Goal: Task Accomplishment & Management: Complete application form

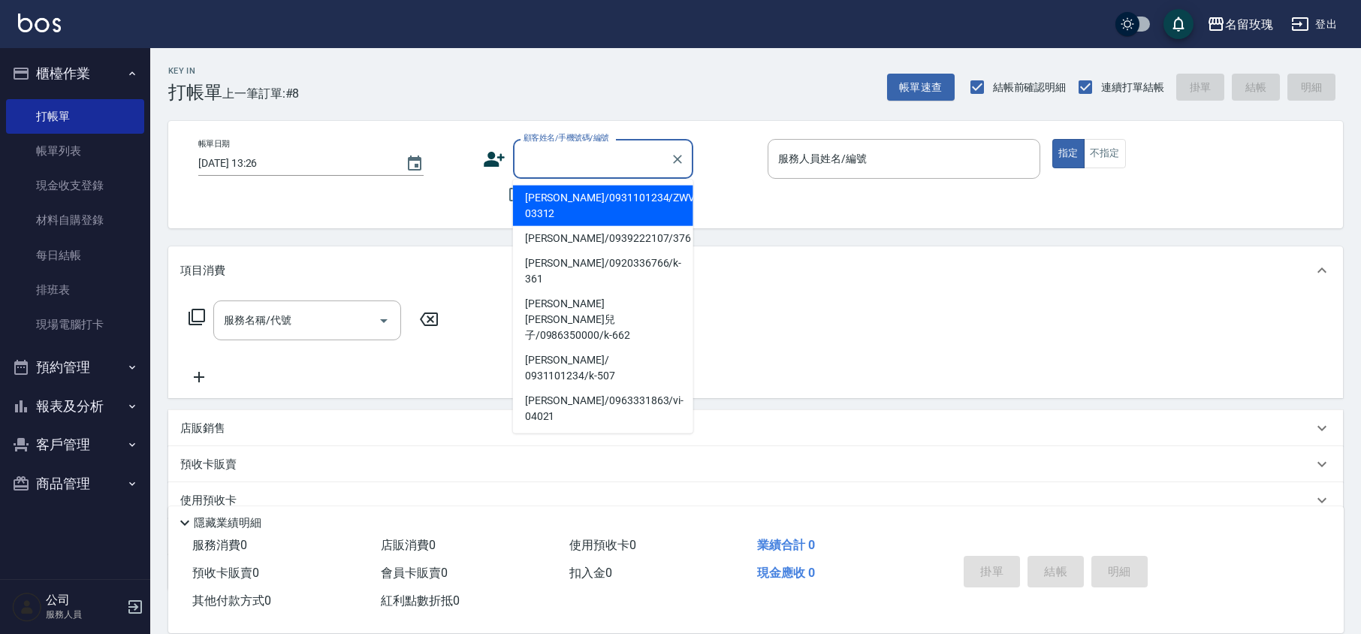
click at [560, 151] on div "顧客姓名/手機號碼/編號 顧客姓名/手機號碼/編號" at bounding box center [603, 159] width 180 height 40
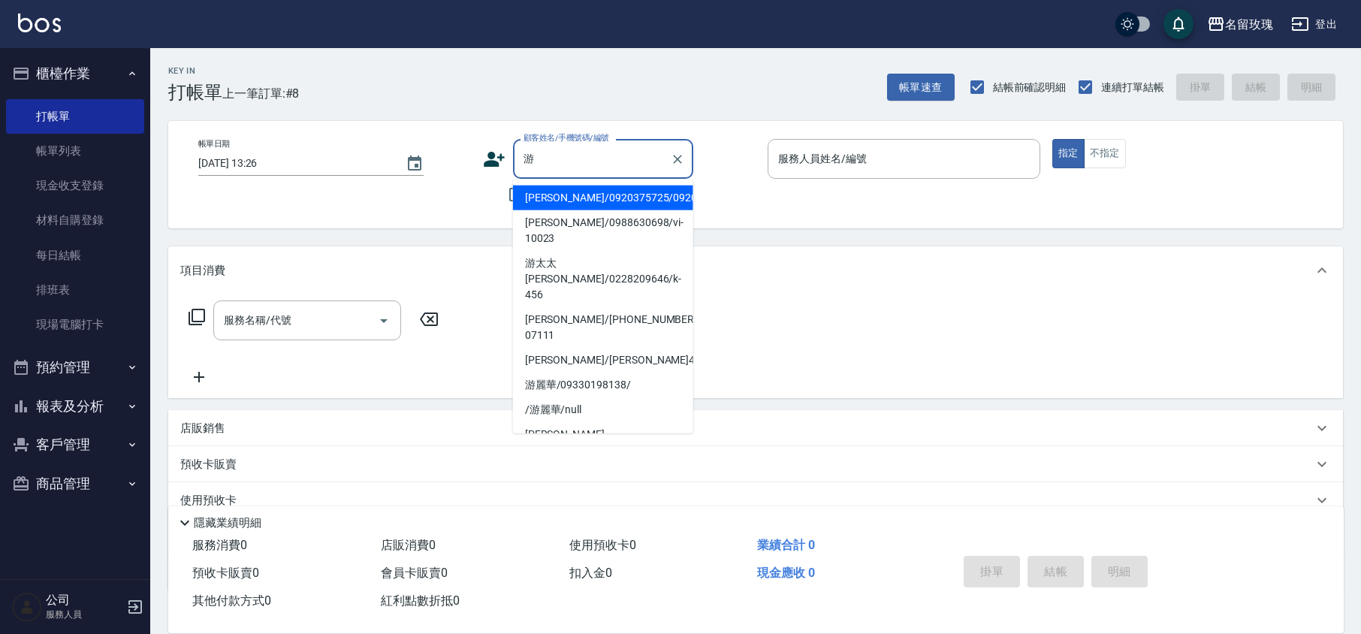
click at [628, 210] on li "游千慧/0920375725/0920375725" at bounding box center [603, 198] width 180 height 25
type input "游千慧/0920375725/0920375725"
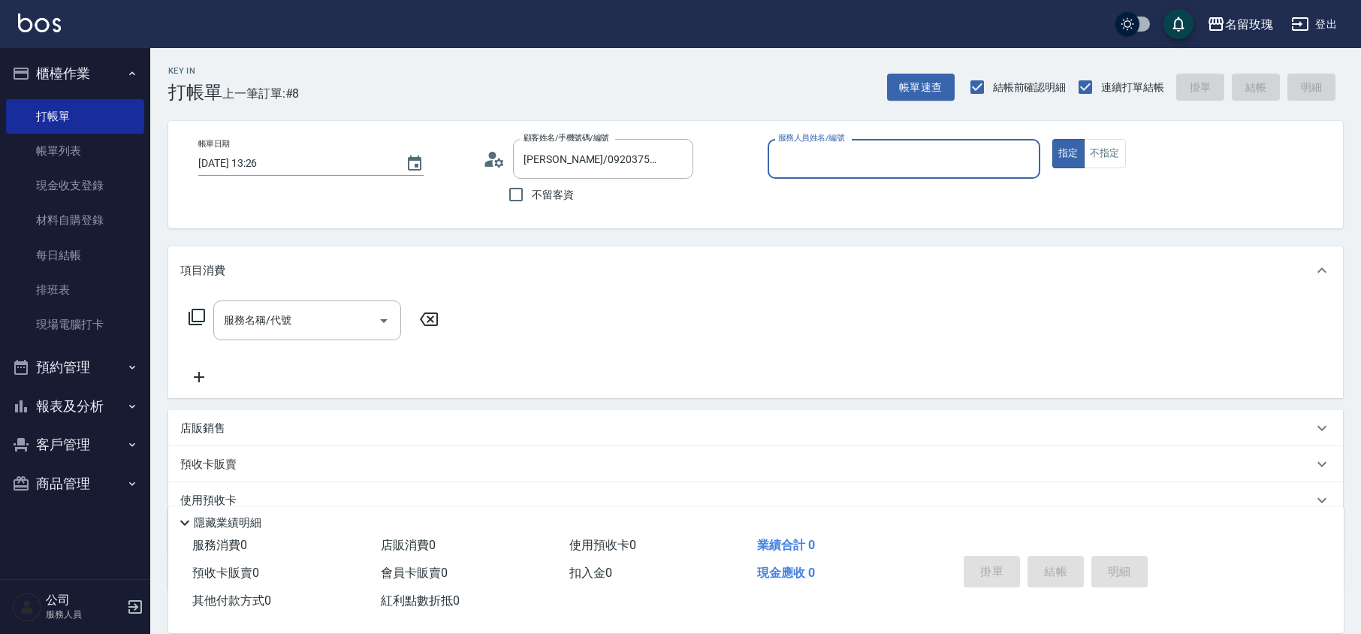
type input "ALICE-6"
click at [585, 160] on input "游千慧/0920375725/0920375725" at bounding box center [592, 159] width 144 height 26
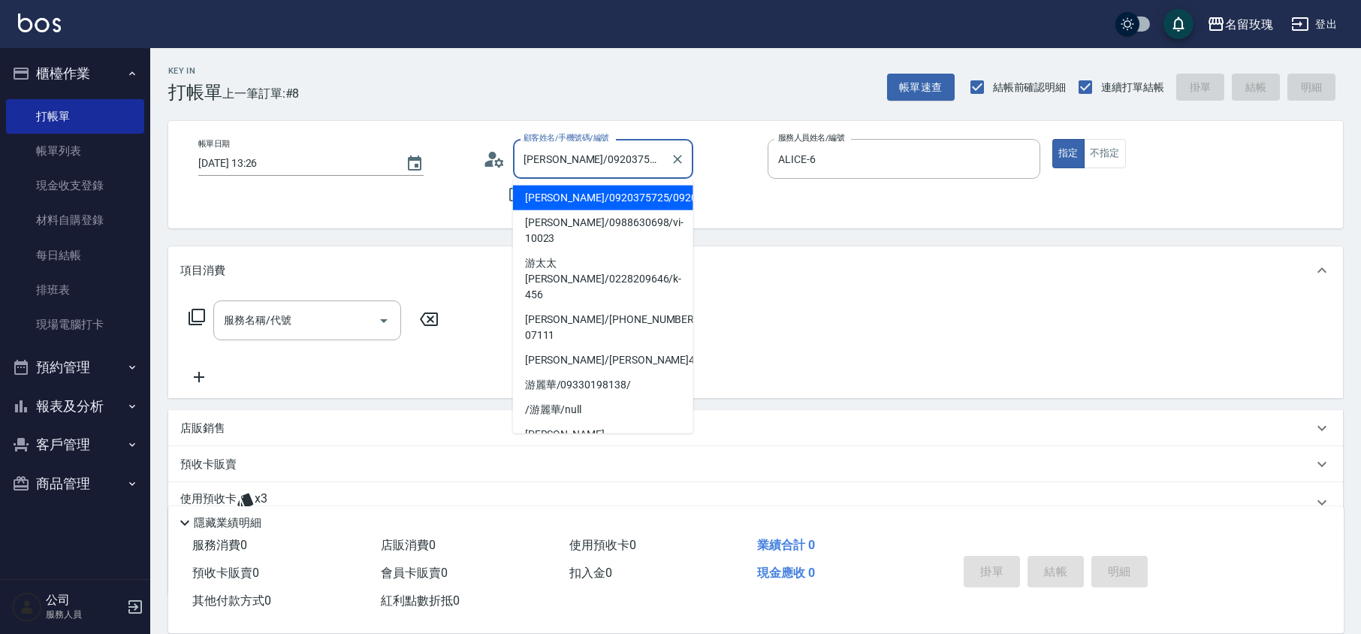
scroll to position [0, 20]
drag, startPoint x: 533, startPoint y: 160, endPoint x: 781, endPoint y: 176, distance: 249.2
click at [781, 176] on div "帳單日期 2025/10/07 13:26 顧客姓名/手機號碼/編號 游千慧/0920375725/0920375725 顧客姓名/手機號碼/編號 不留客資 …" at bounding box center [755, 174] width 1139 height 71
type input "游"
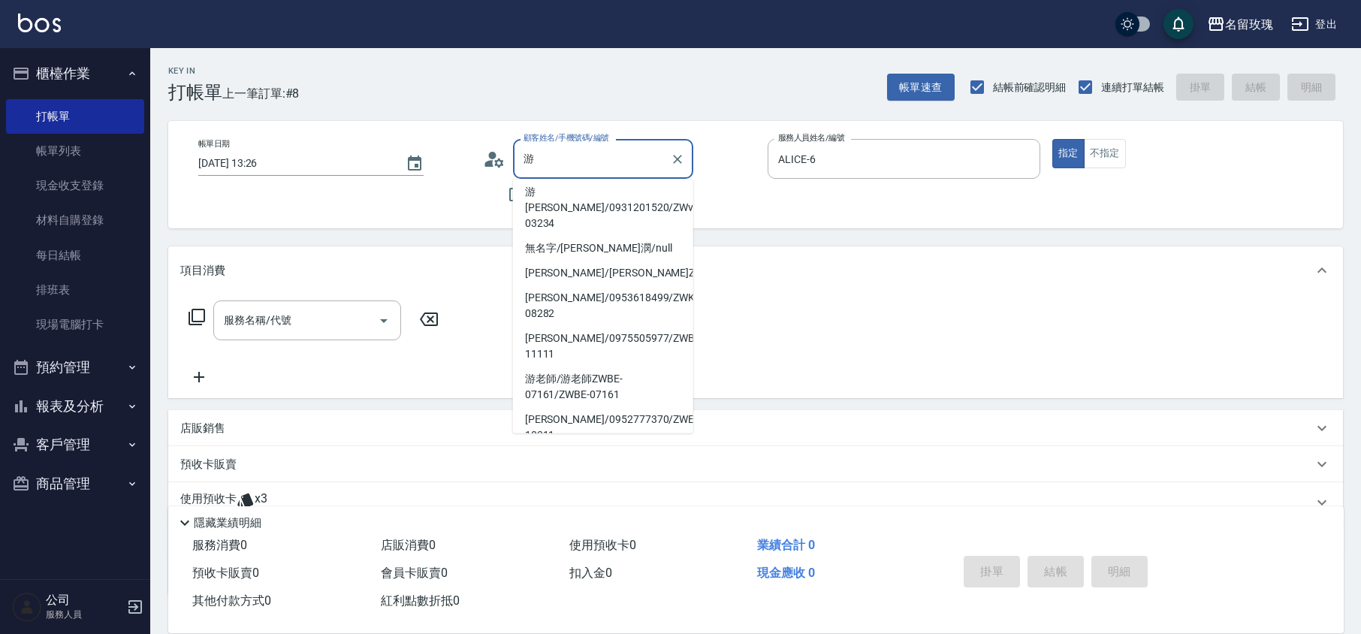
scroll to position [452, 0]
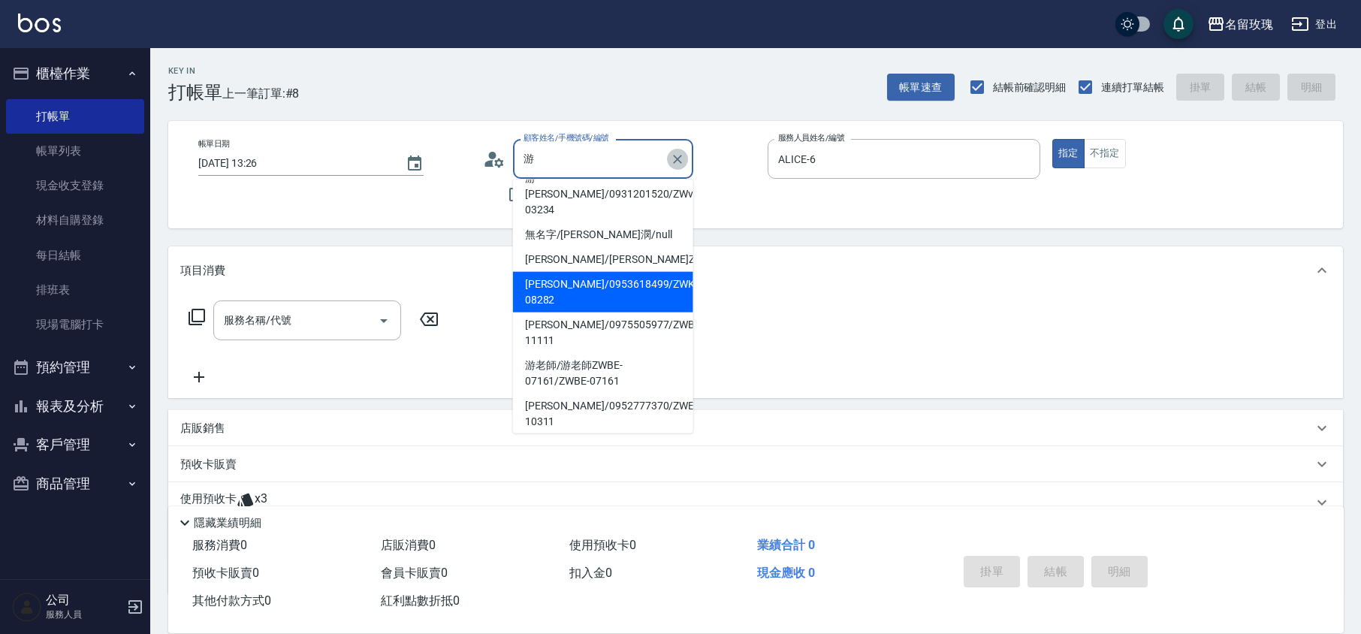
click at [670, 161] on icon "Clear" at bounding box center [677, 159] width 15 height 15
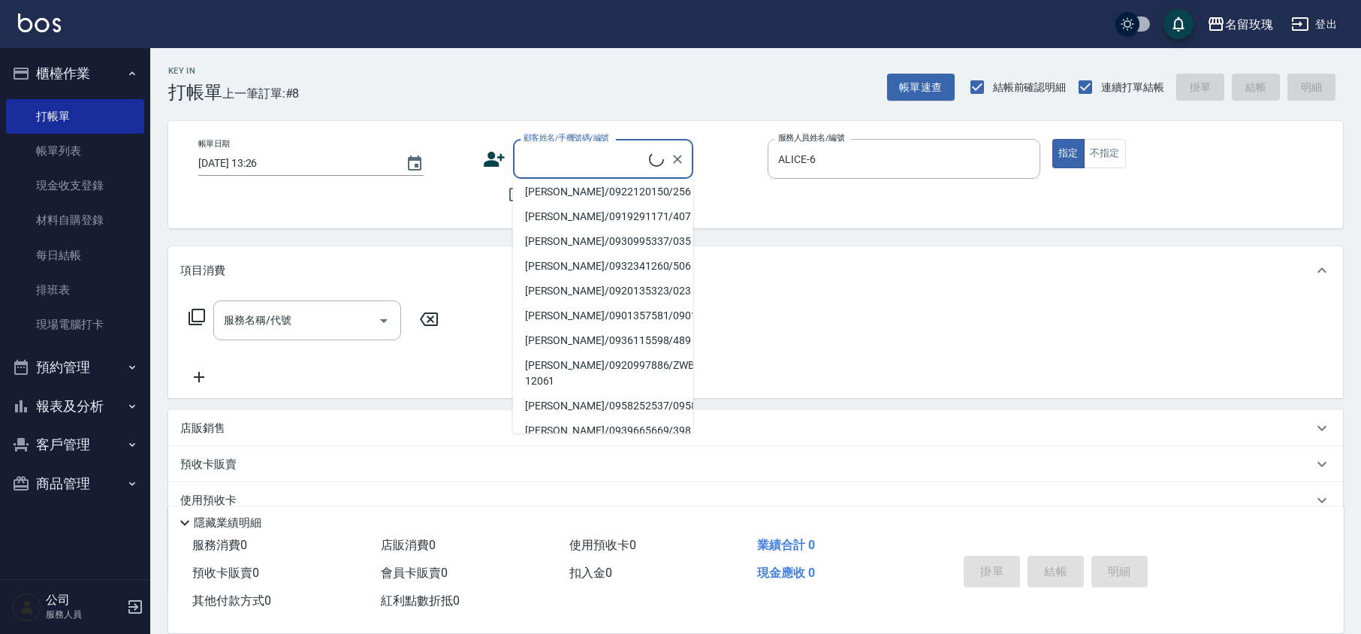
click at [83, 413] on button "報表及分析" at bounding box center [75, 406] width 138 height 39
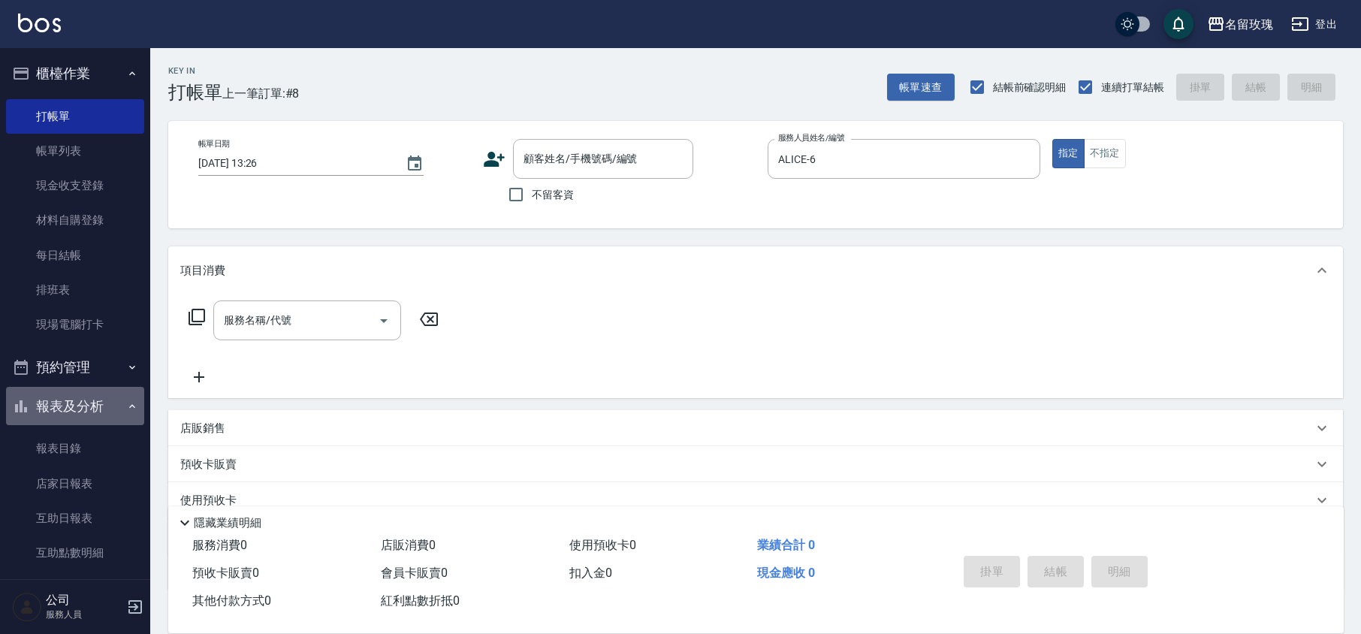
click at [88, 400] on button "報表及分析" at bounding box center [75, 406] width 138 height 39
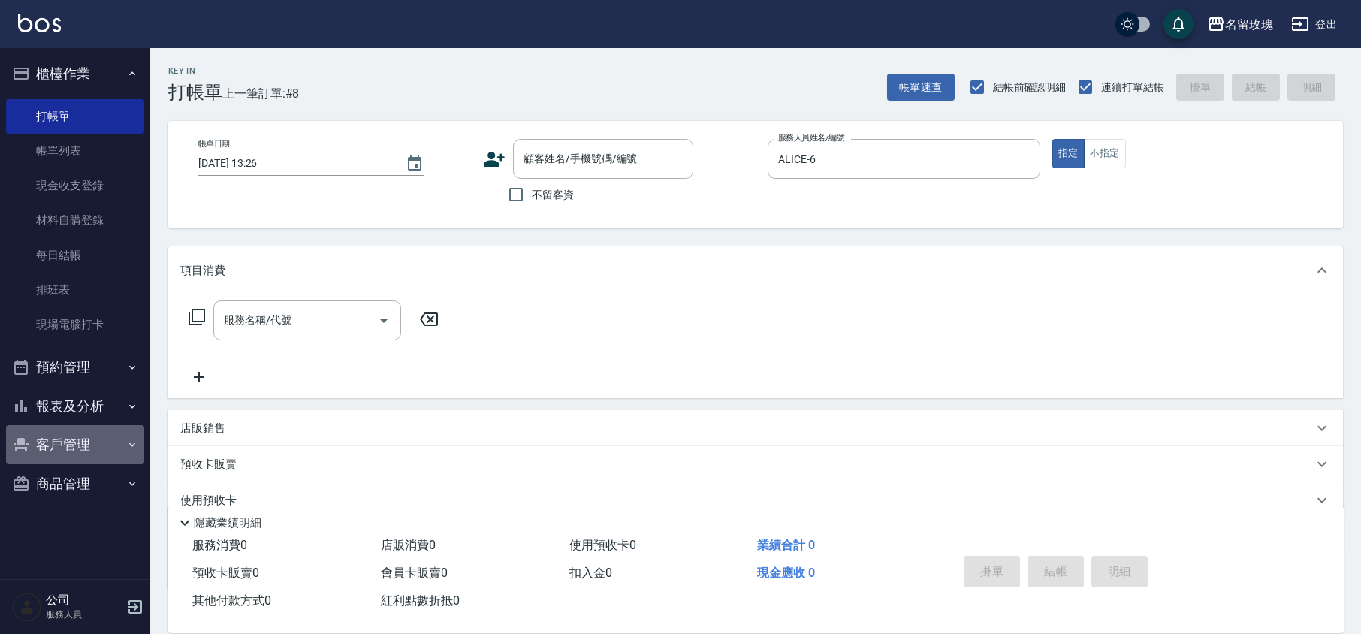
click at [78, 452] on button "客戶管理" at bounding box center [75, 444] width 138 height 39
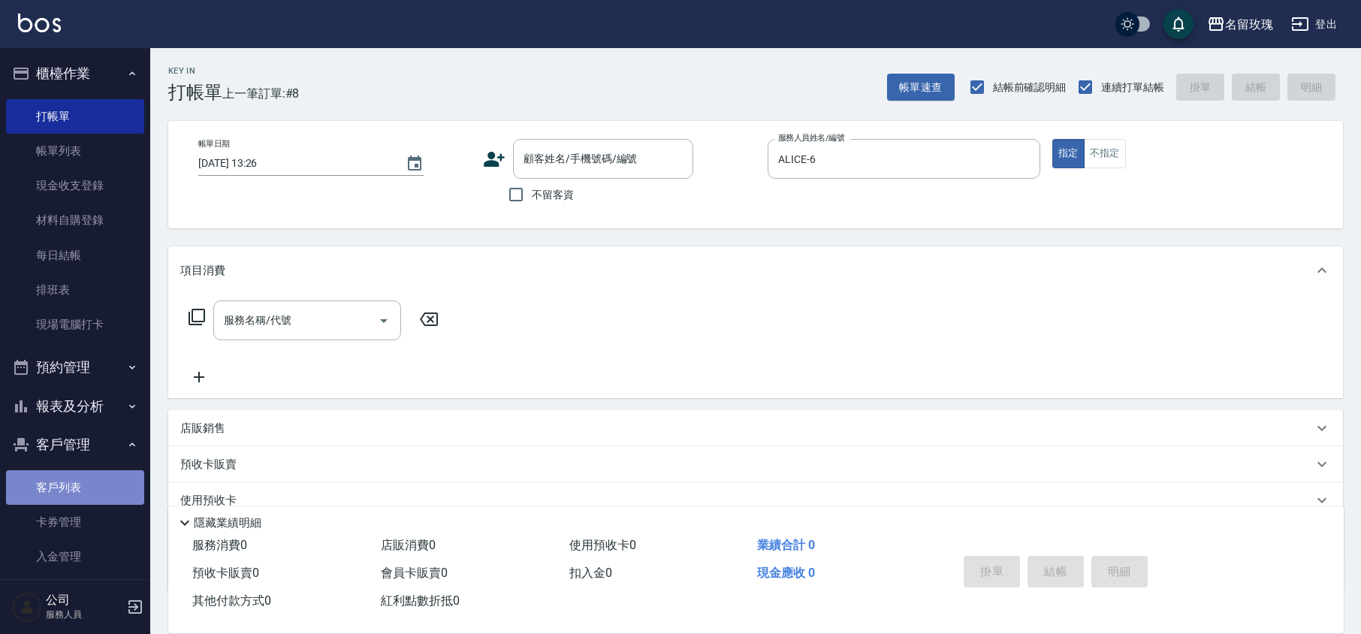
click at [86, 494] on link "客戶列表" at bounding box center [75, 487] width 138 height 35
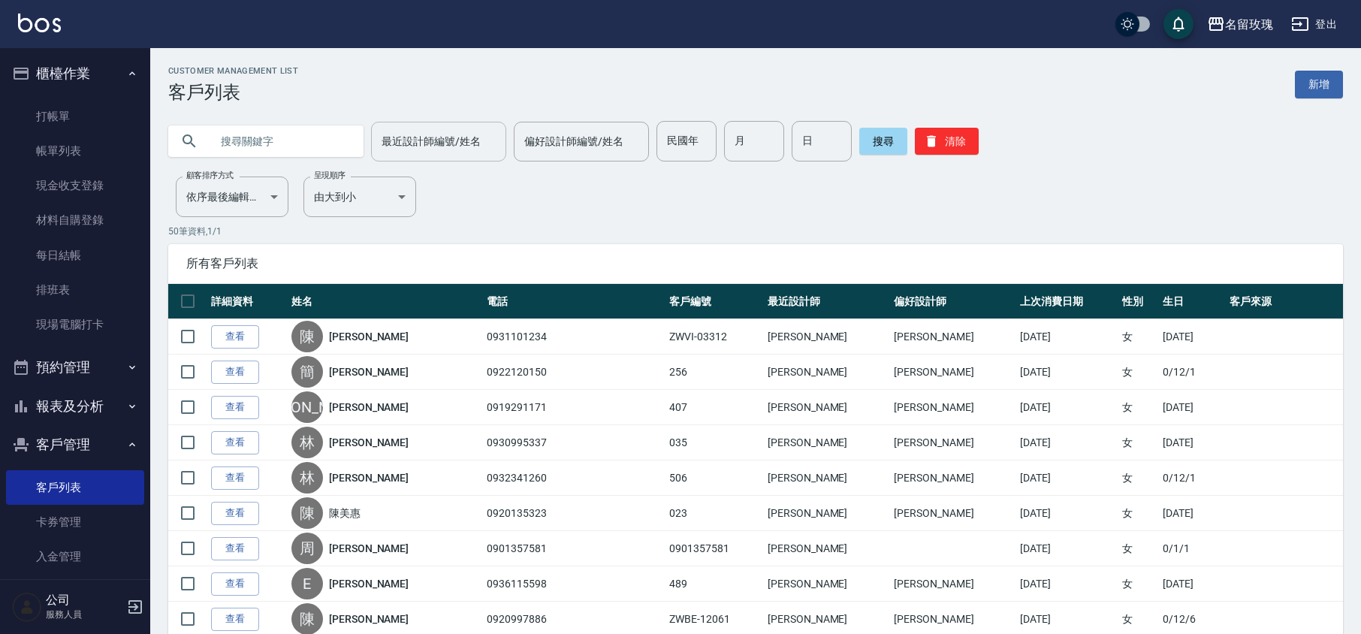
click at [443, 145] on input "最近設計師編號/姓名" at bounding box center [439, 141] width 122 height 26
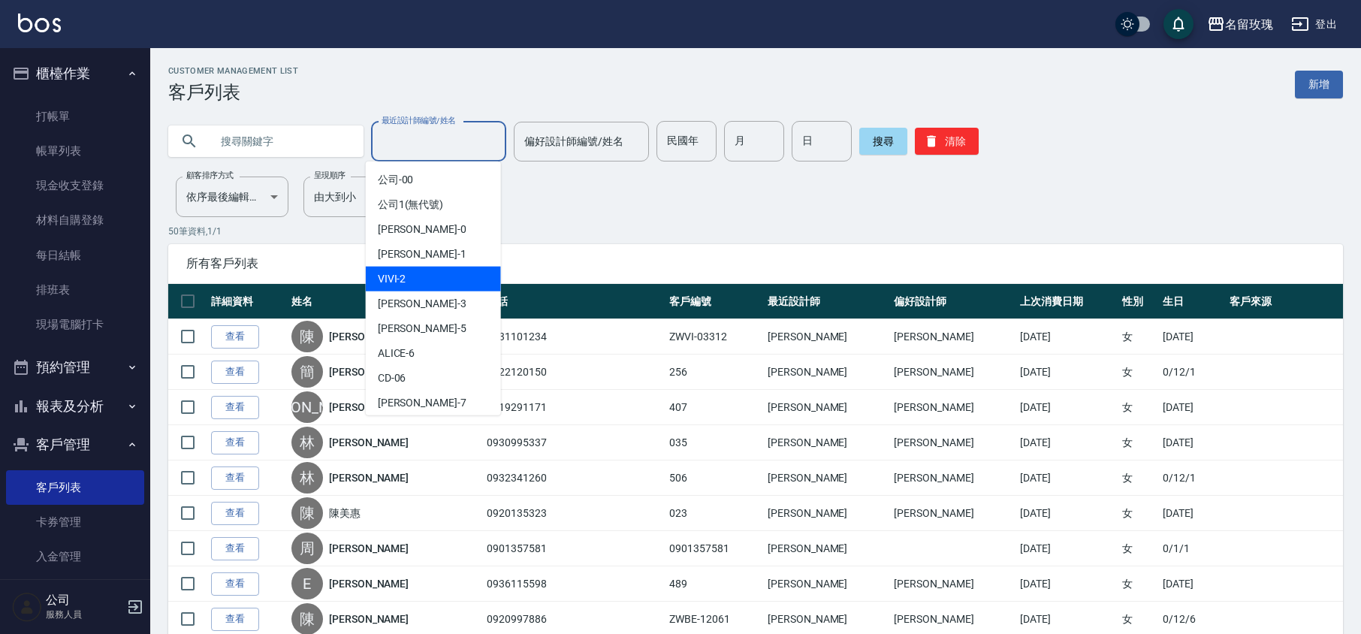
click at [415, 277] on div "VIVI -2" at bounding box center [433, 279] width 135 height 25
type input "VIVI-2"
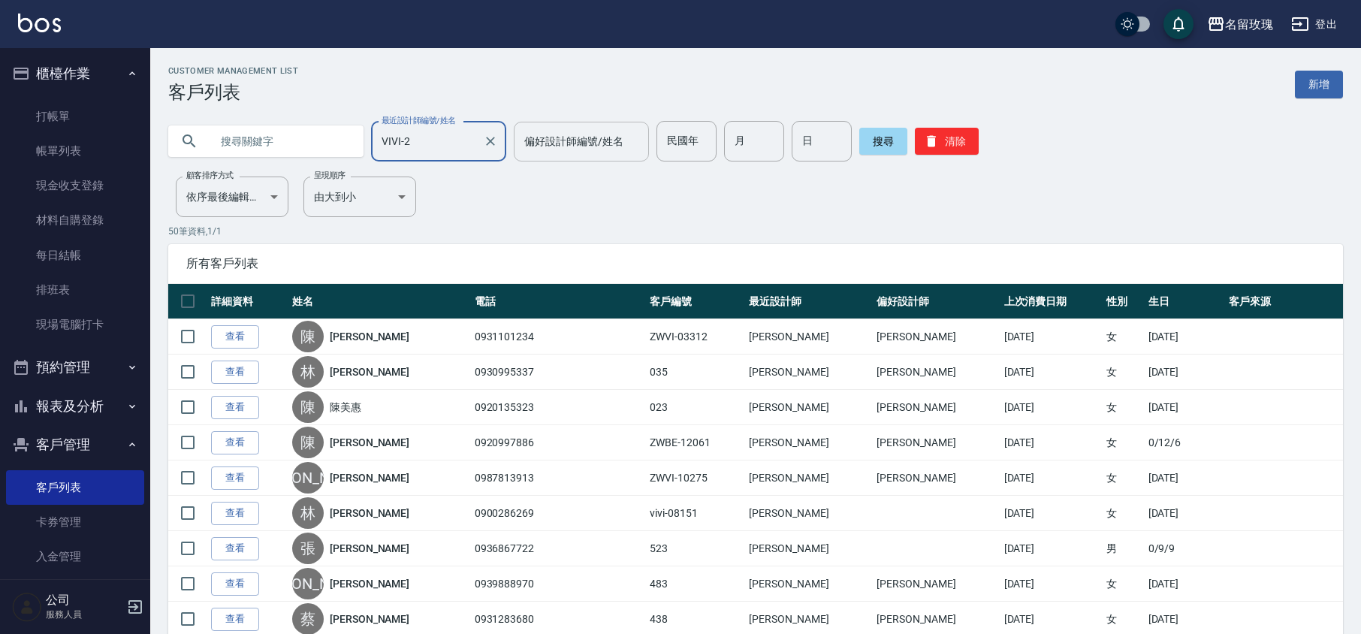
click at [573, 151] on input "偏好設計師編號/姓名" at bounding box center [582, 141] width 122 height 26
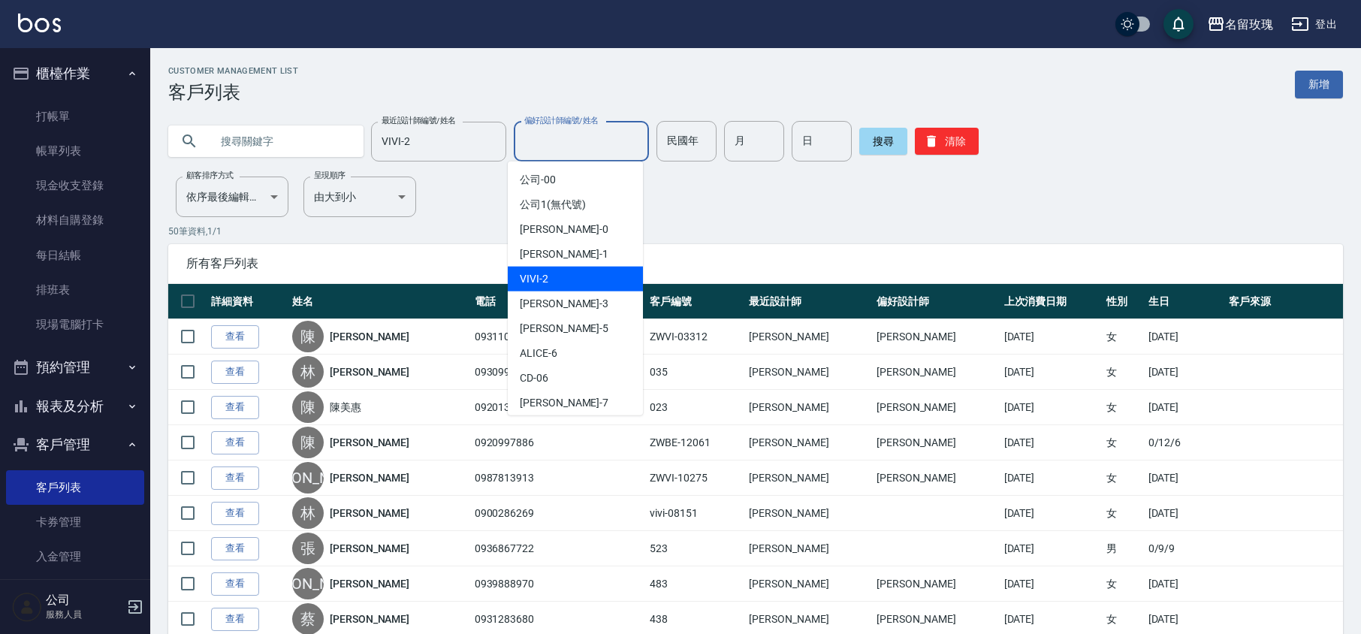
click at [570, 273] on div "VIVI -2" at bounding box center [575, 279] width 135 height 25
type input "VIVI-2"
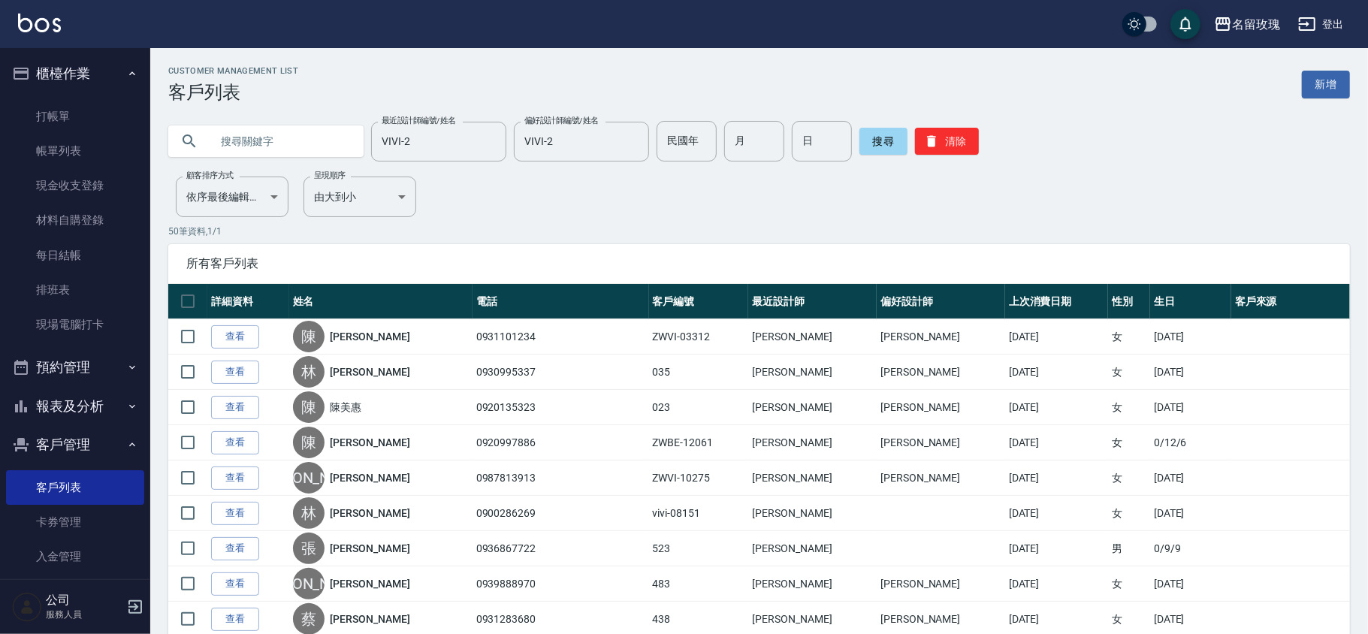
click at [211, 141] on input "text" at bounding box center [280, 141] width 141 height 41
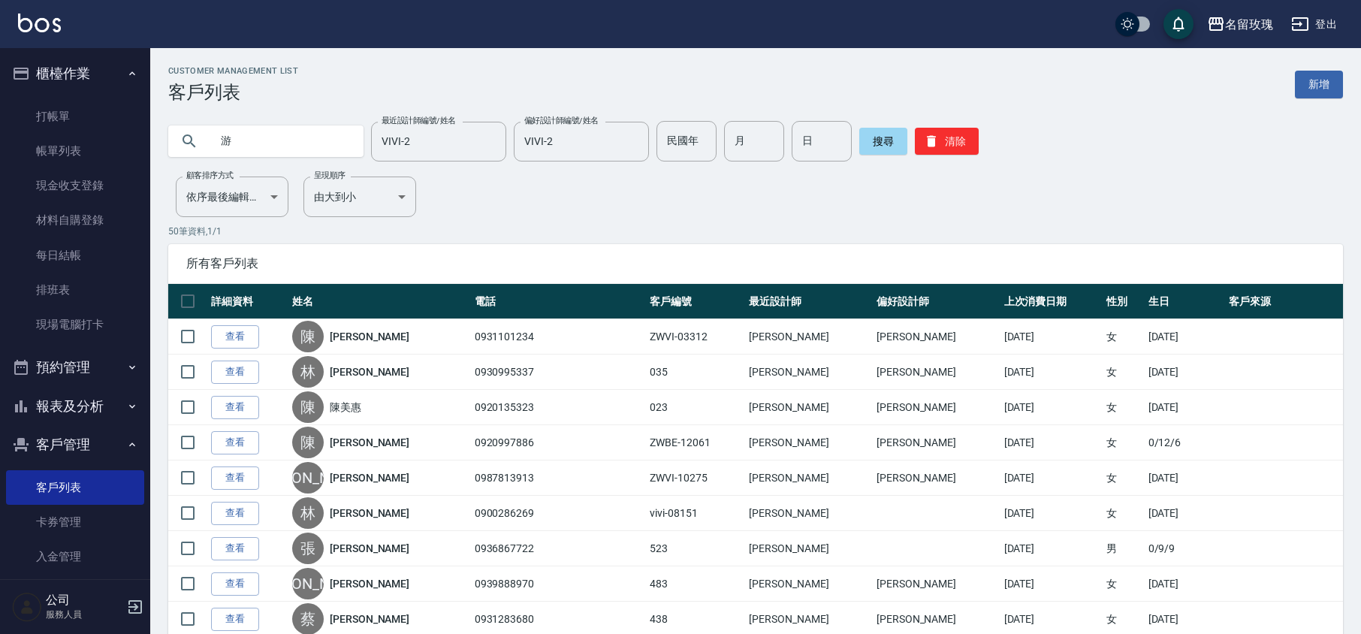
type input "游"
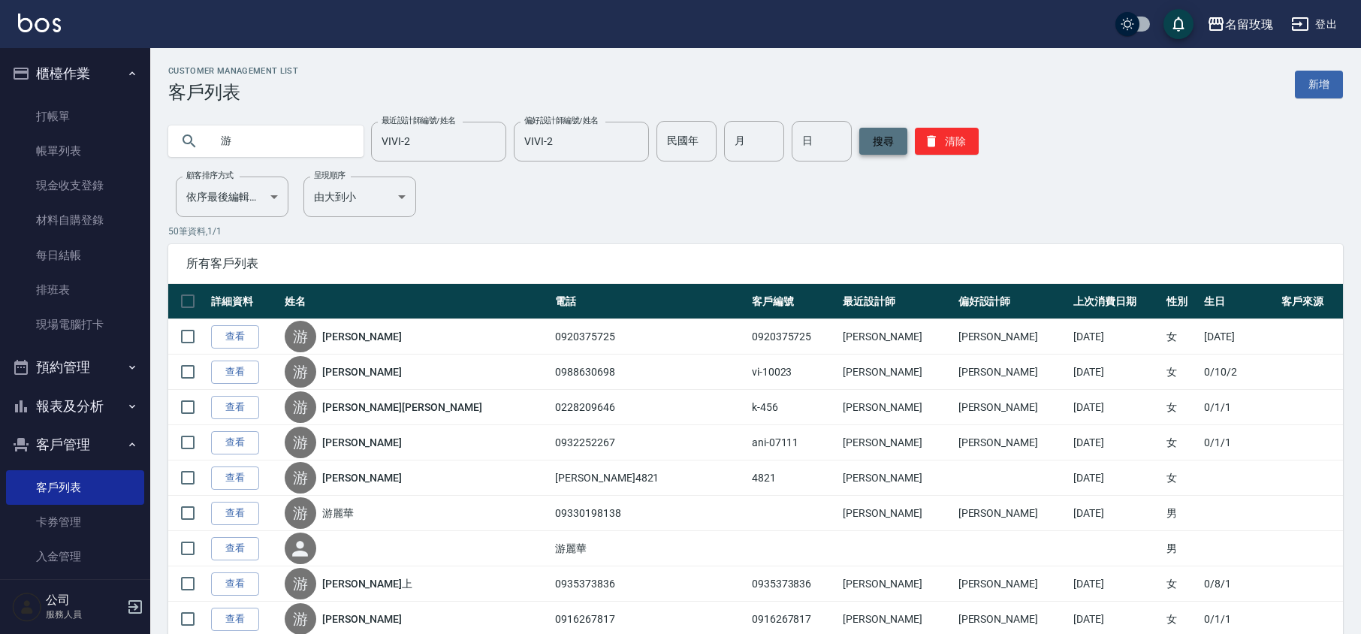
click at [881, 139] on button "搜尋" at bounding box center [884, 141] width 48 height 27
click at [424, 142] on input "VIVI-2" at bounding box center [427, 141] width 99 height 26
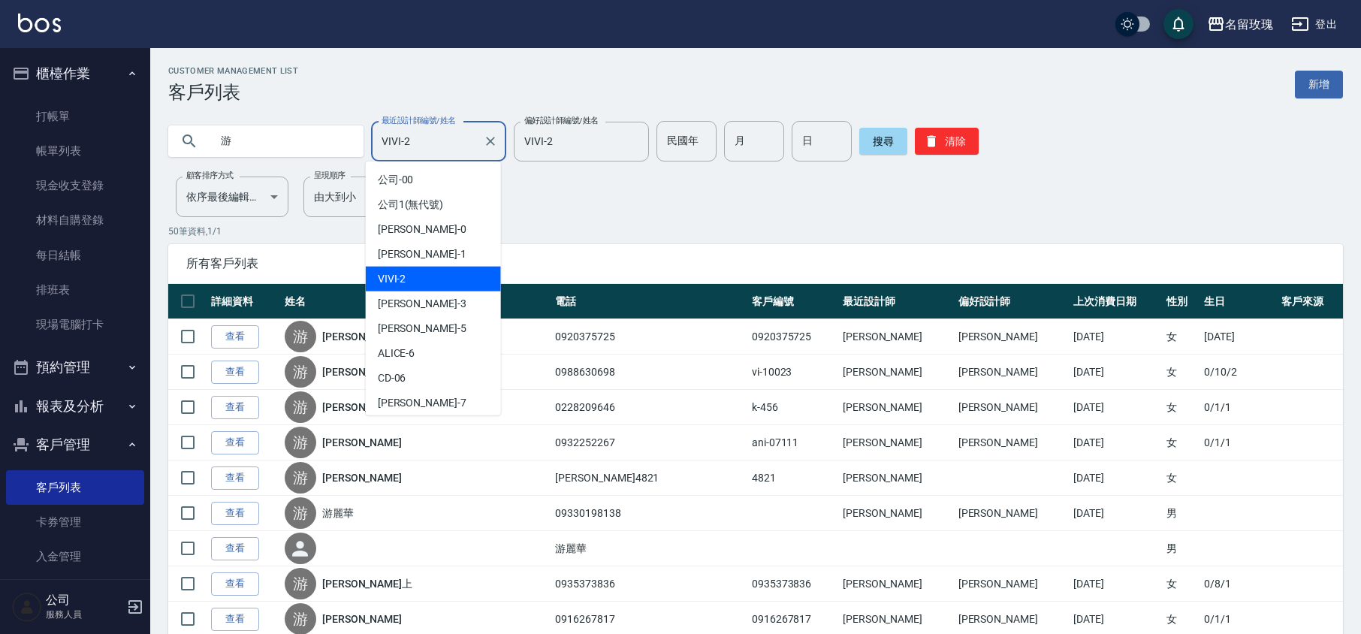
click at [421, 283] on div "VIVI -2" at bounding box center [433, 279] width 135 height 25
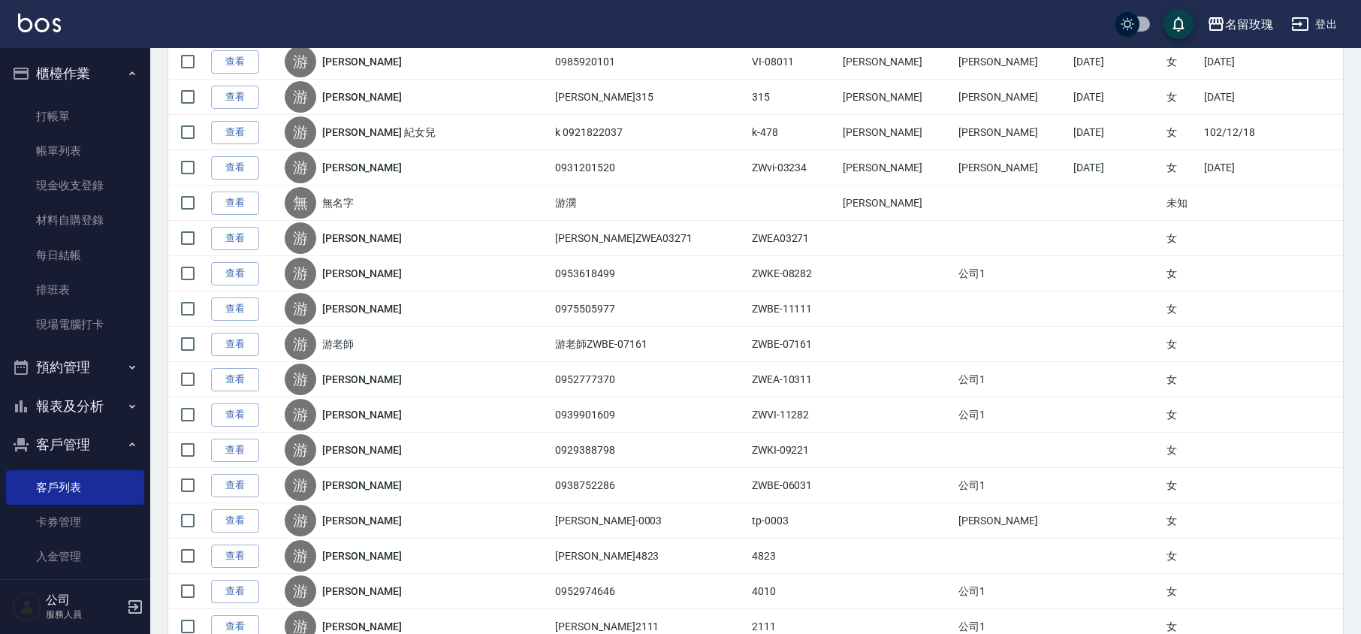
scroll to position [433, 0]
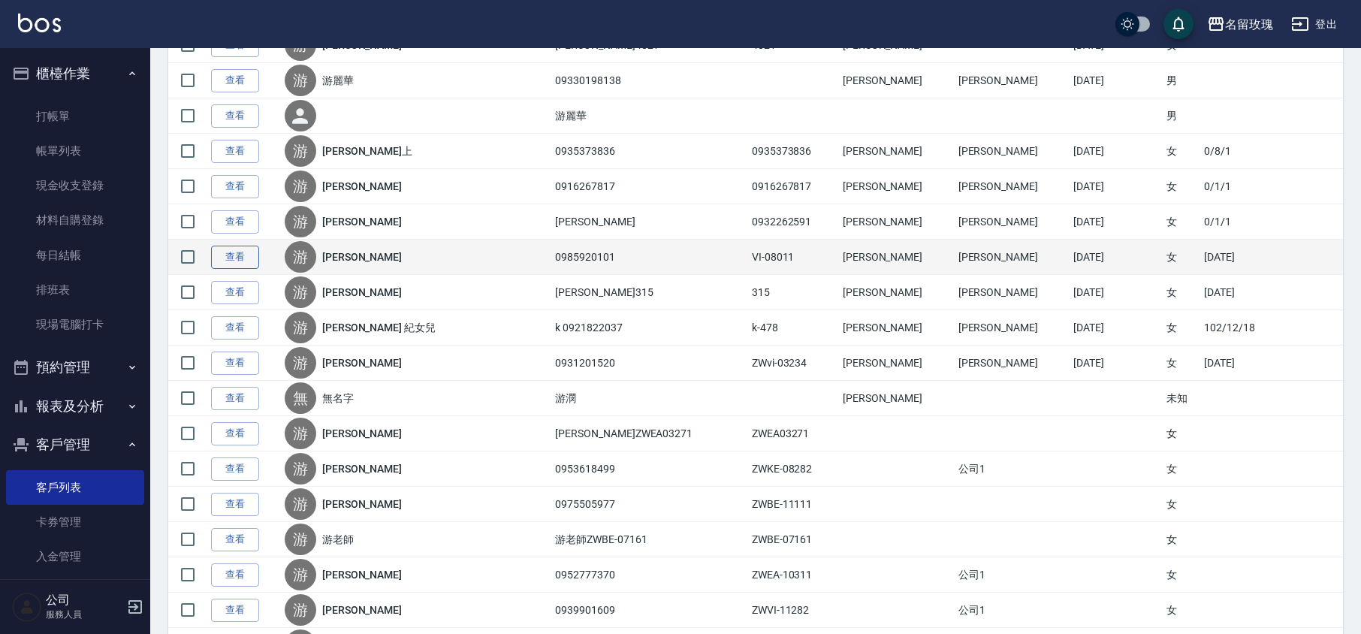
click at [230, 264] on link "查看" at bounding box center [235, 257] width 48 height 23
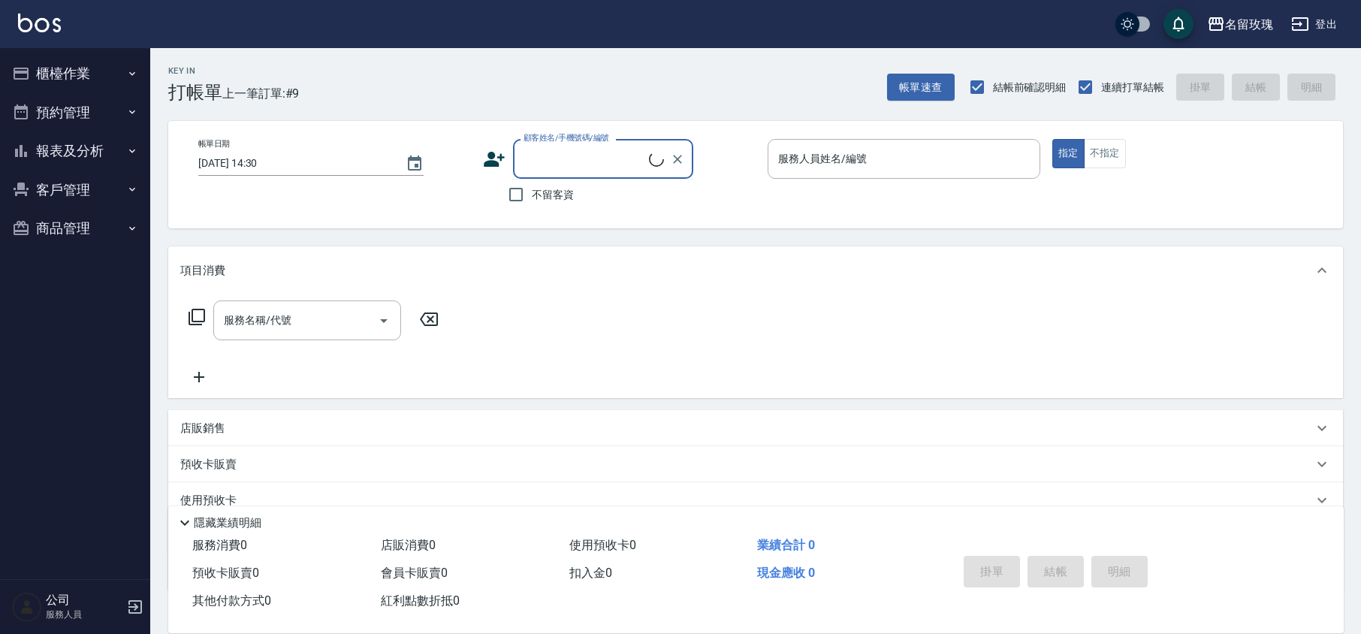
click at [565, 154] on input "顧客姓名/手機號碼/編號" at bounding box center [584, 159] width 129 height 26
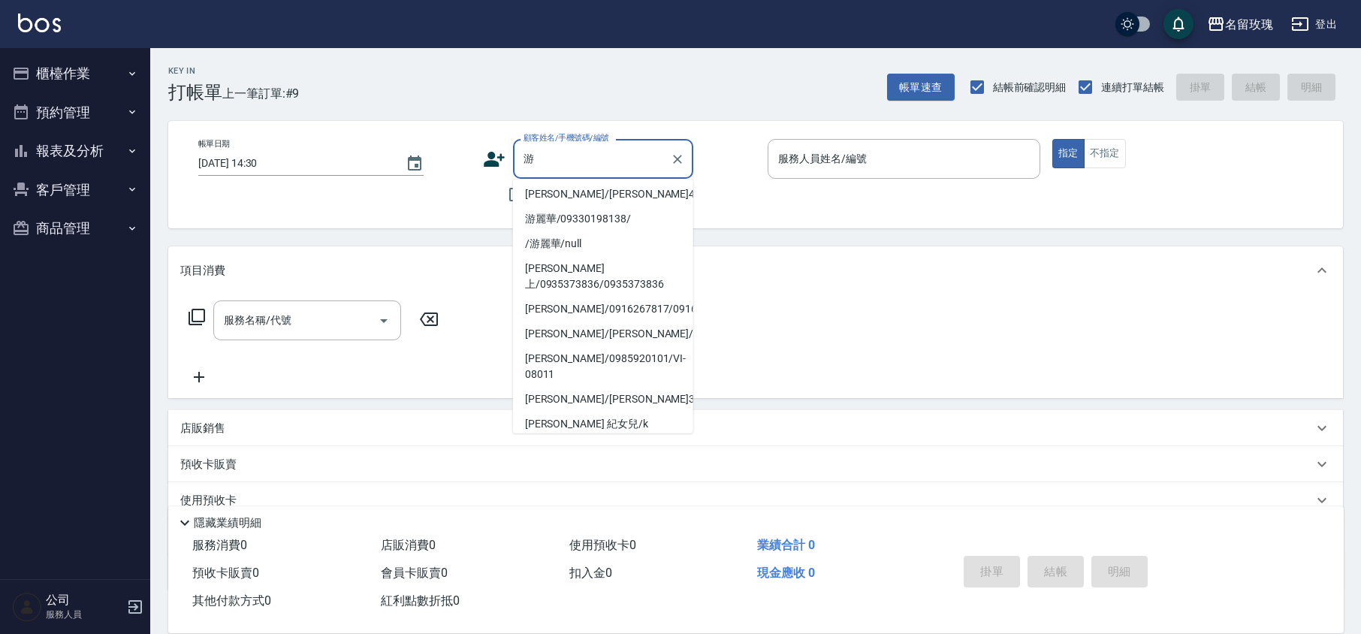
scroll to position [200, 0]
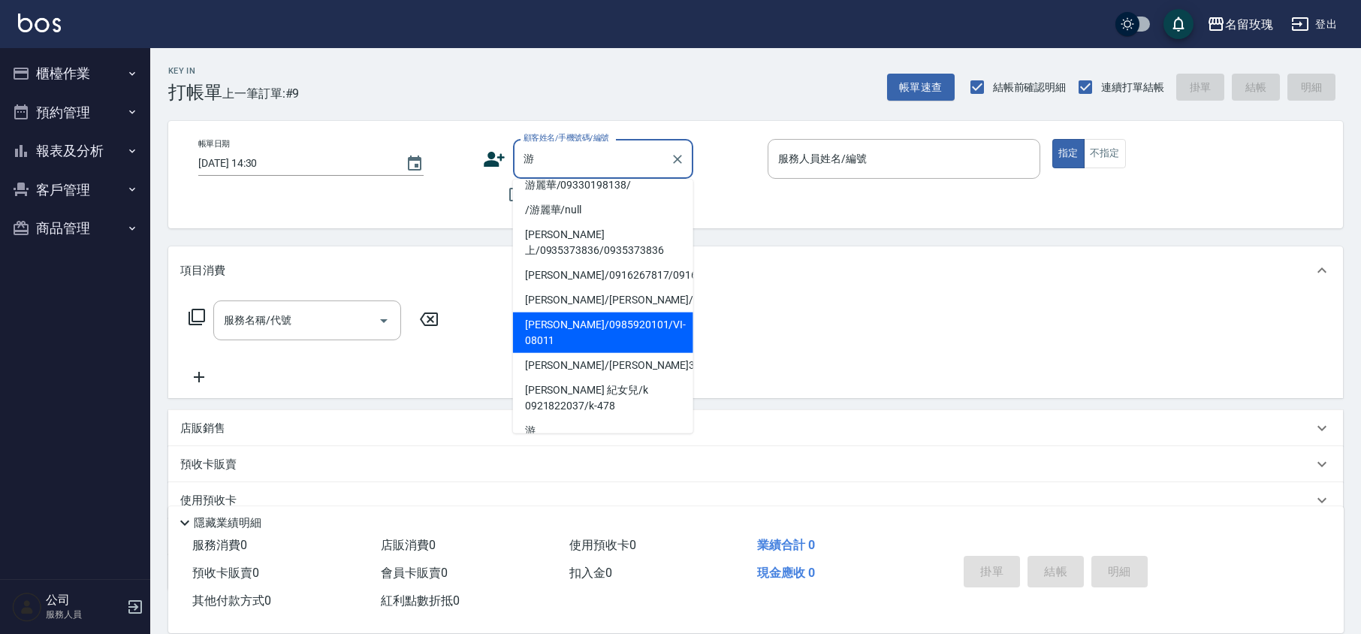
click at [585, 314] on li "游禔瑩/0985920101/VI-08011" at bounding box center [603, 333] width 180 height 41
type input "游禔瑩/0985920101/VI-08011"
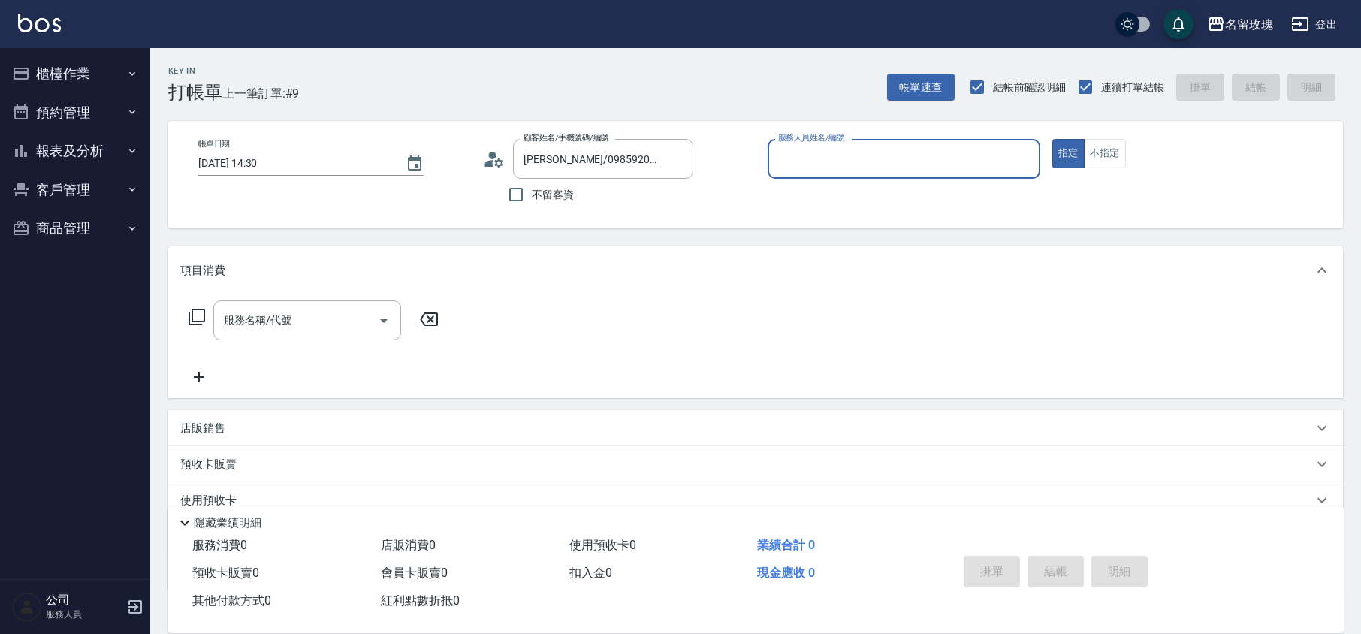
type input "VIVI-2"
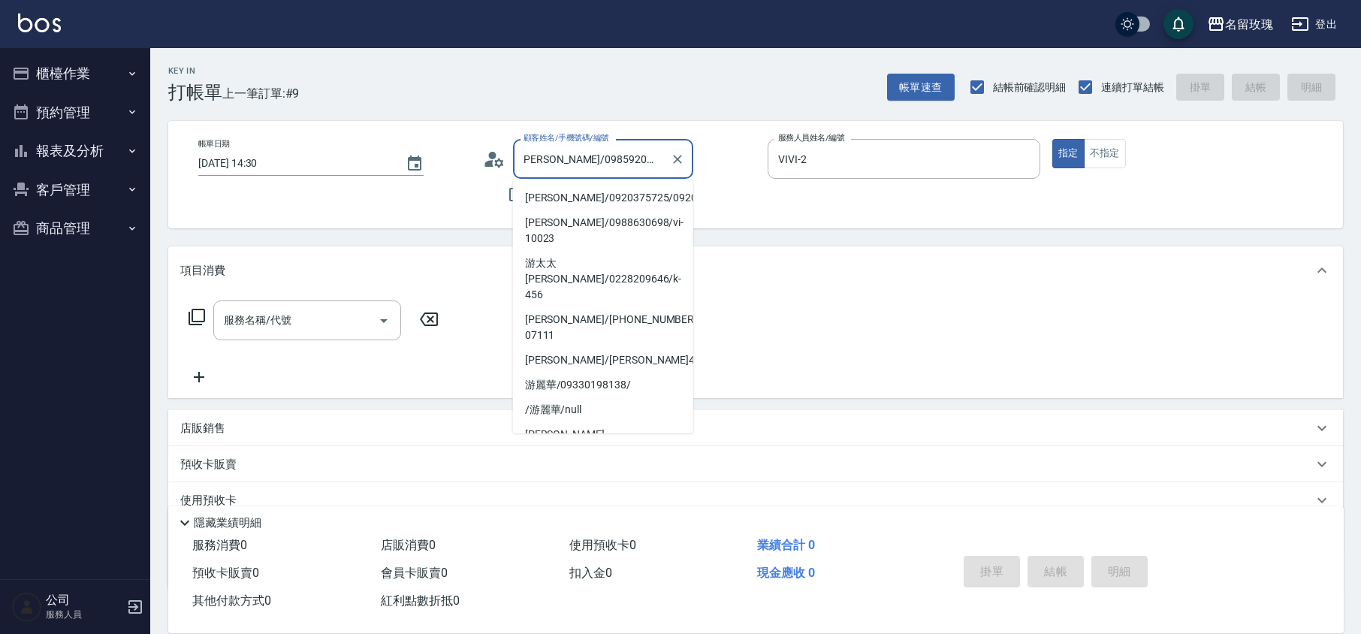
scroll to position [88, 0]
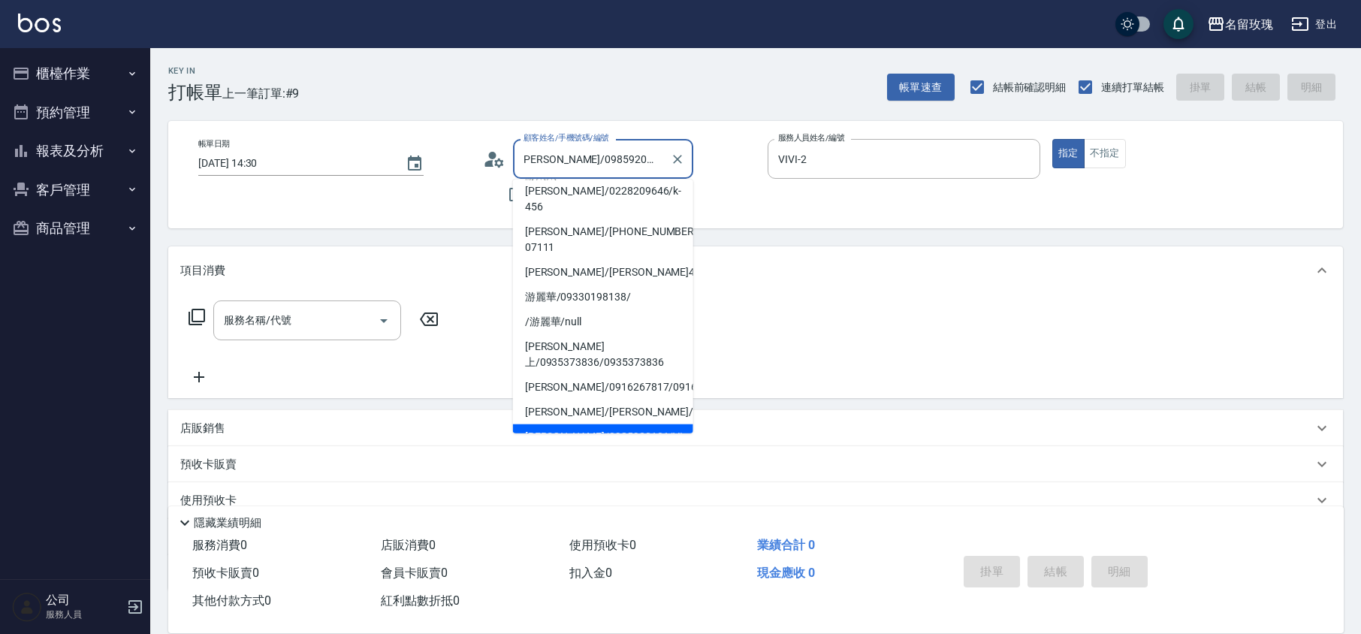
drag, startPoint x: 539, startPoint y: 155, endPoint x: 697, endPoint y: 140, distance: 159.2
click at [697, 140] on div "顧客姓名/手機號碼/編號 游禔瑩/0985920101/VI-08011 顧客姓名/手機號碼/編號" at bounding box center [619, 159] width 273 height 40
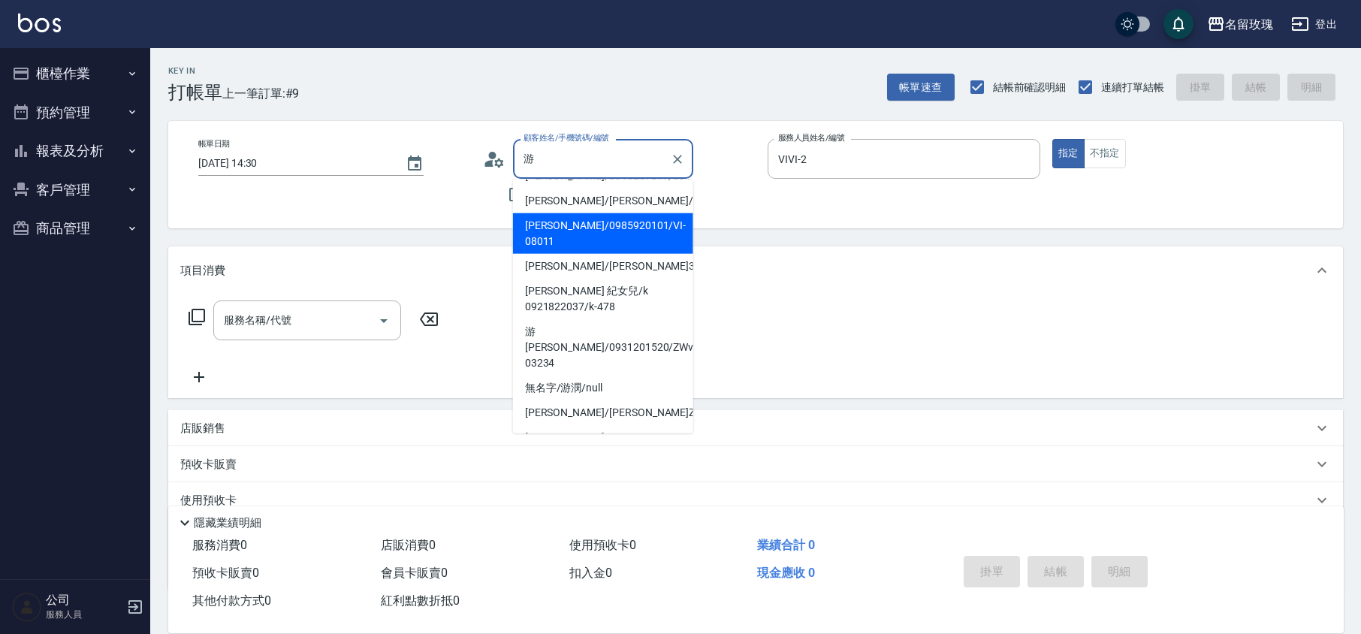
scroll to position [388, 0]
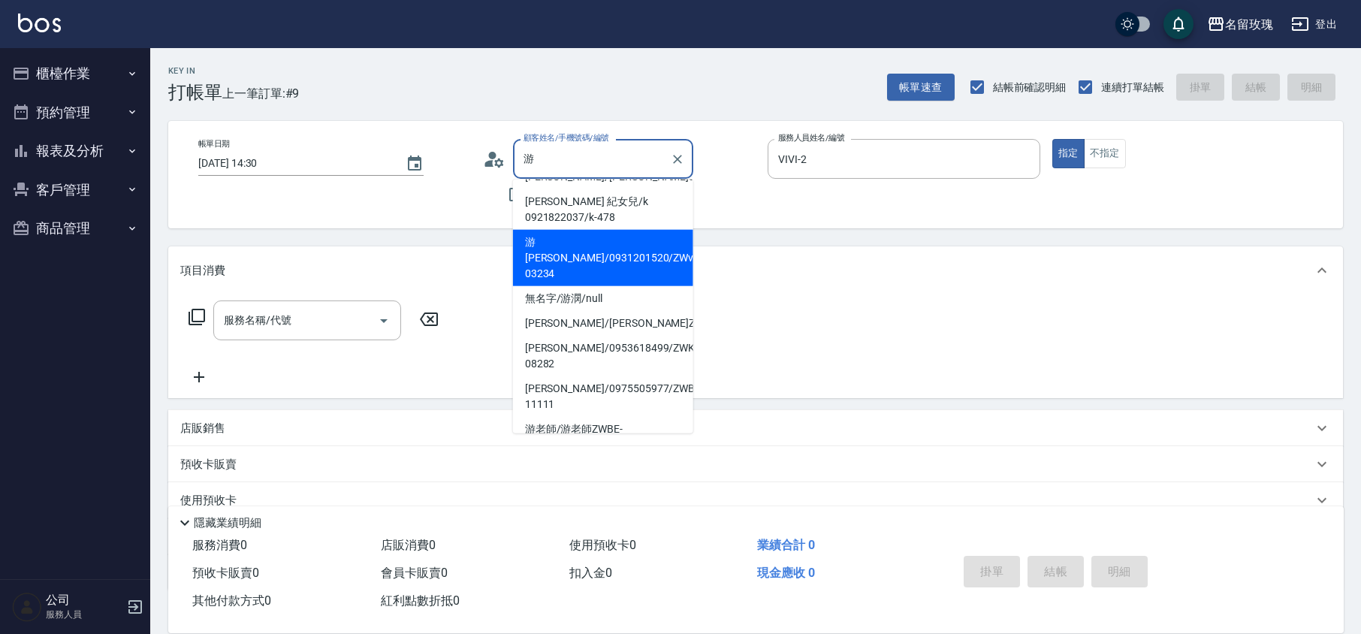
click at [604, 230] on li "游林玉娥/0931201520/ZWvi-03234" at bounding box center [603, 258] width 180 height 56
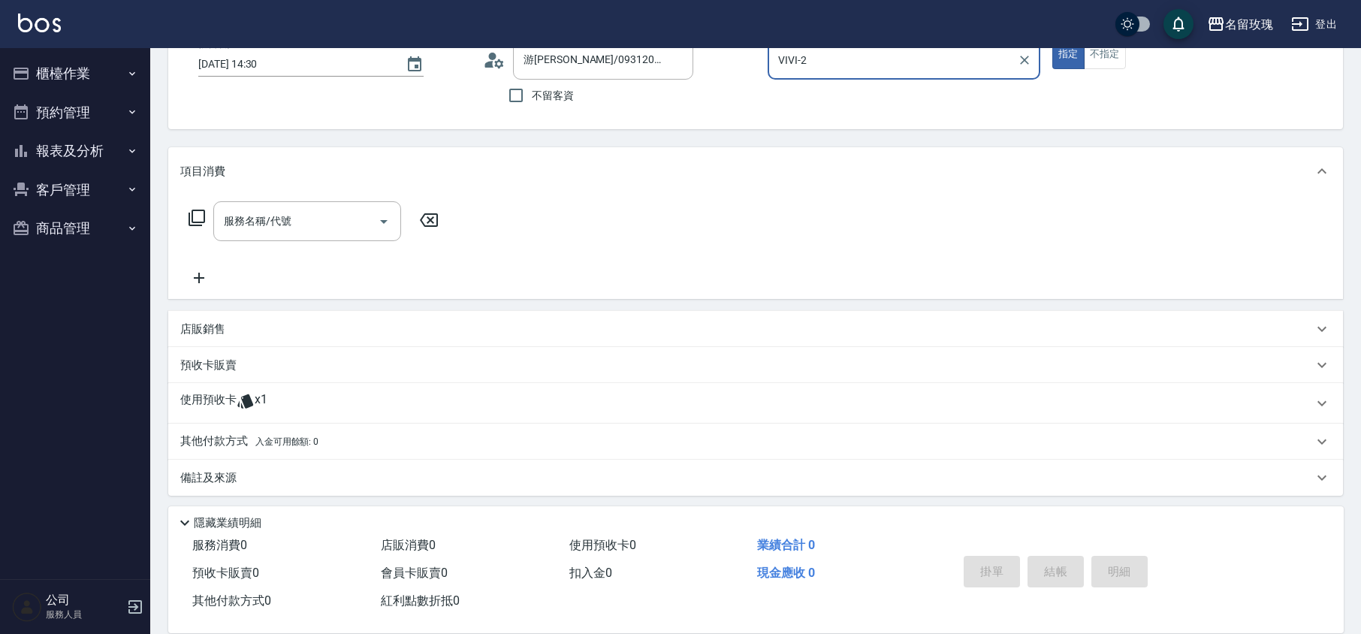
scroll to position [102, 0]
click at [238, 406] on icon at bounding box center [246, 398] width 18 height 18
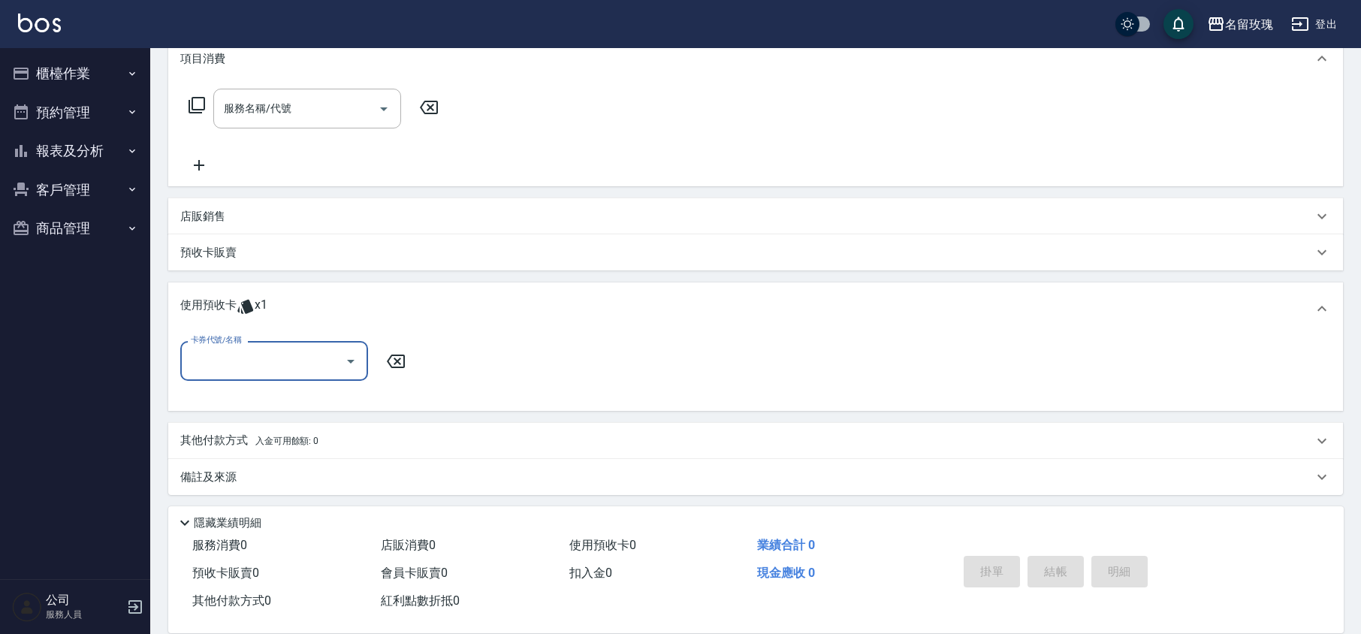
scroll to position [213, 0]
click at [230, 373] on input "卡券代號/名稱" at bounding box center [263, 359] width 152 height 26
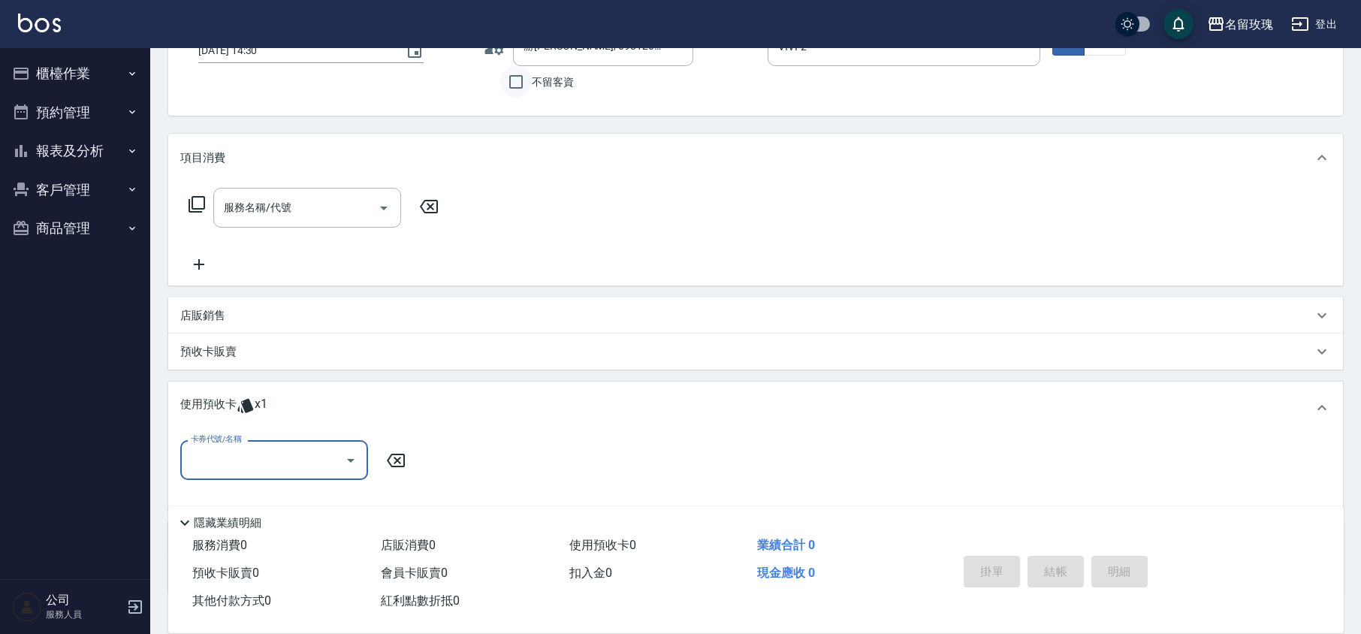
scroll to position [0, 0]
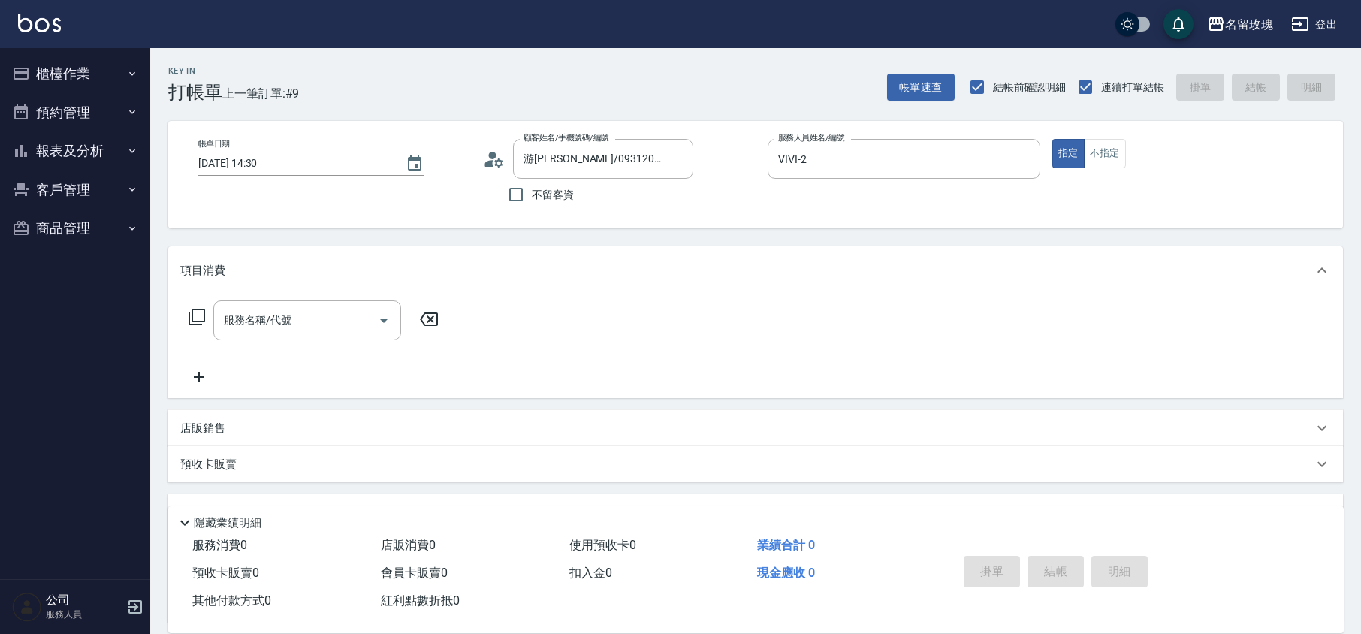
click at [494, 163] on icon at bounding box center [494, 159] width 23 height 23
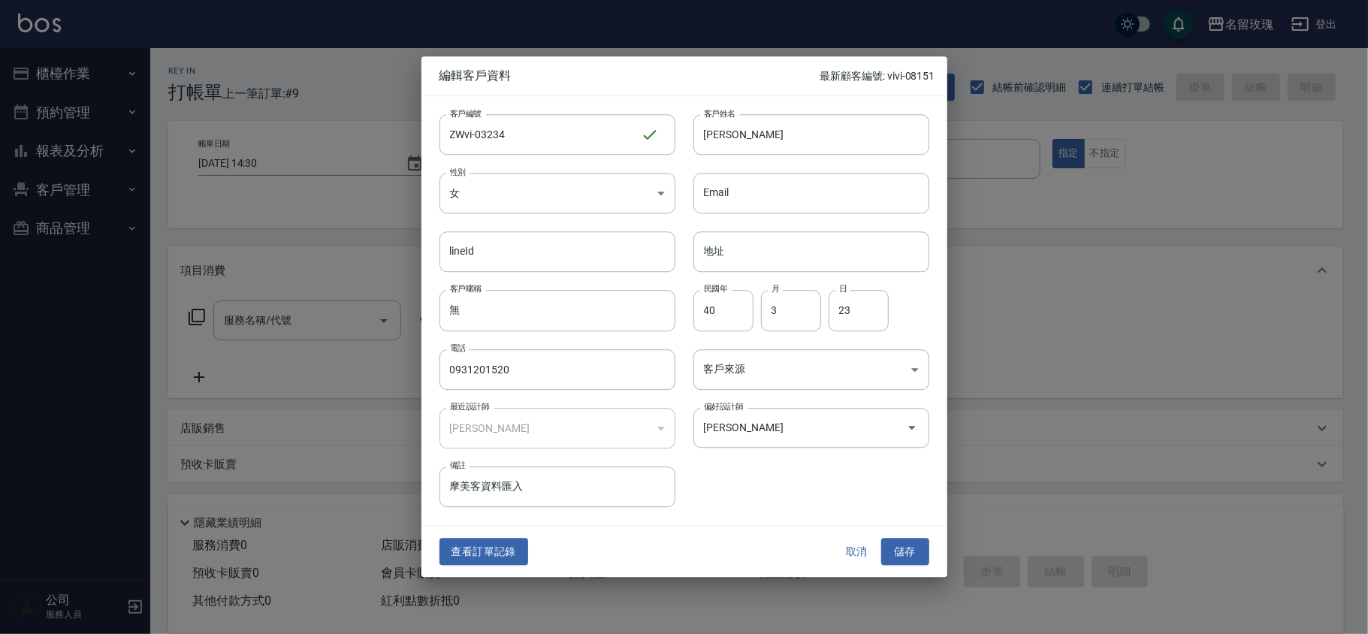
click at [848, 556] on button "取消" at bounding box center [857, 552] width 48 height 28
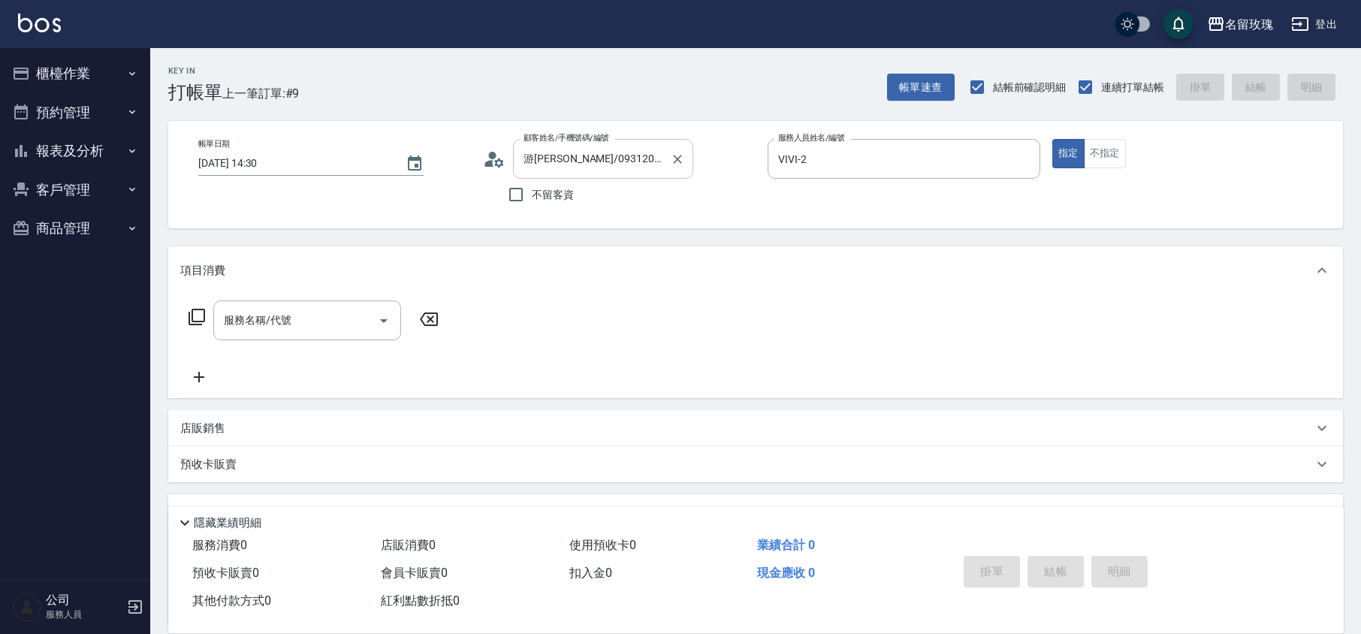
click at [587, 172] on div "游林玉娥/0931201520/ZWvi-03234 顧客姓名/手機號碼/編號" at bounding box center [603, 159] width 180 height 40
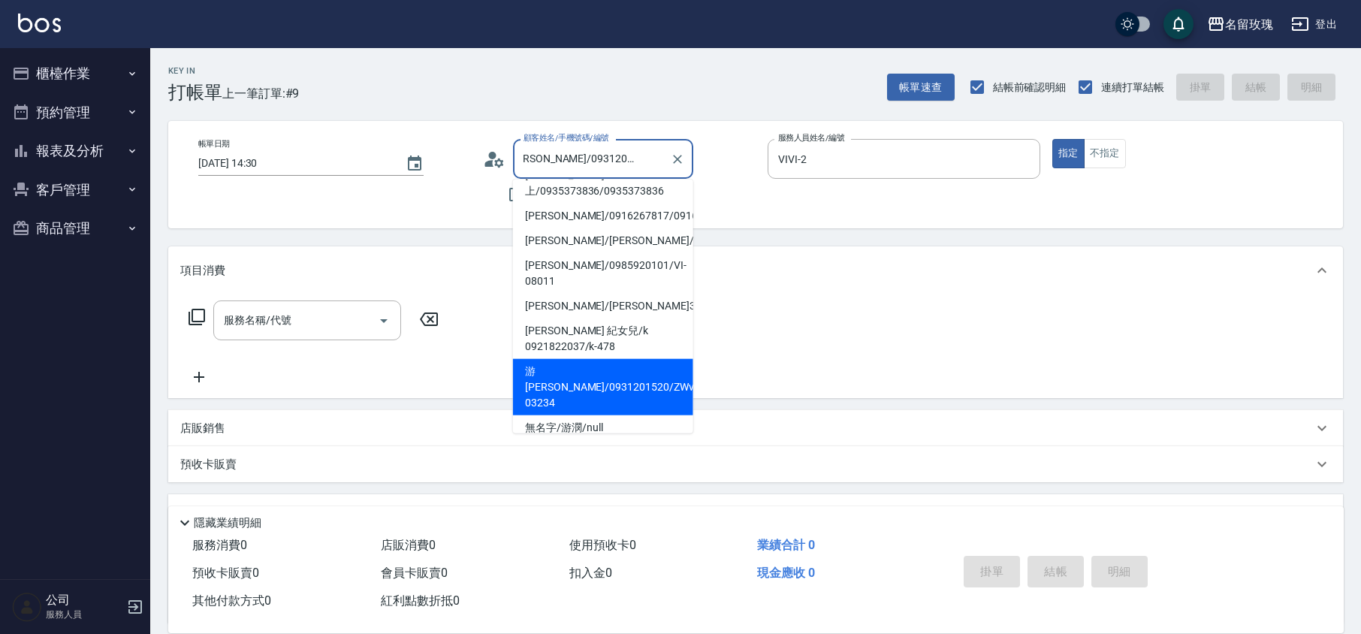
scroll to position [295, 0]
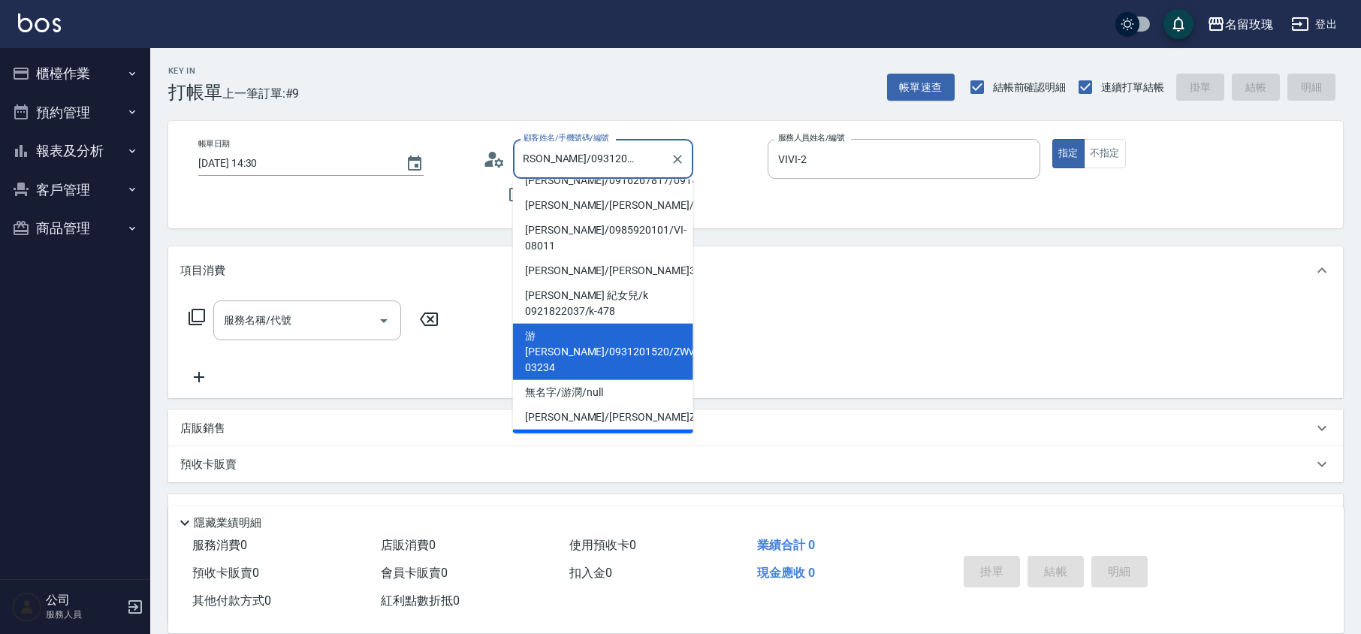
click at [648, 430] on li "游詩穎/0953618499/ZWKE-08282" at bounding box center [603, 450] width 180 height 41
type input "游詩穎/0953618499/ZWKE-08282"
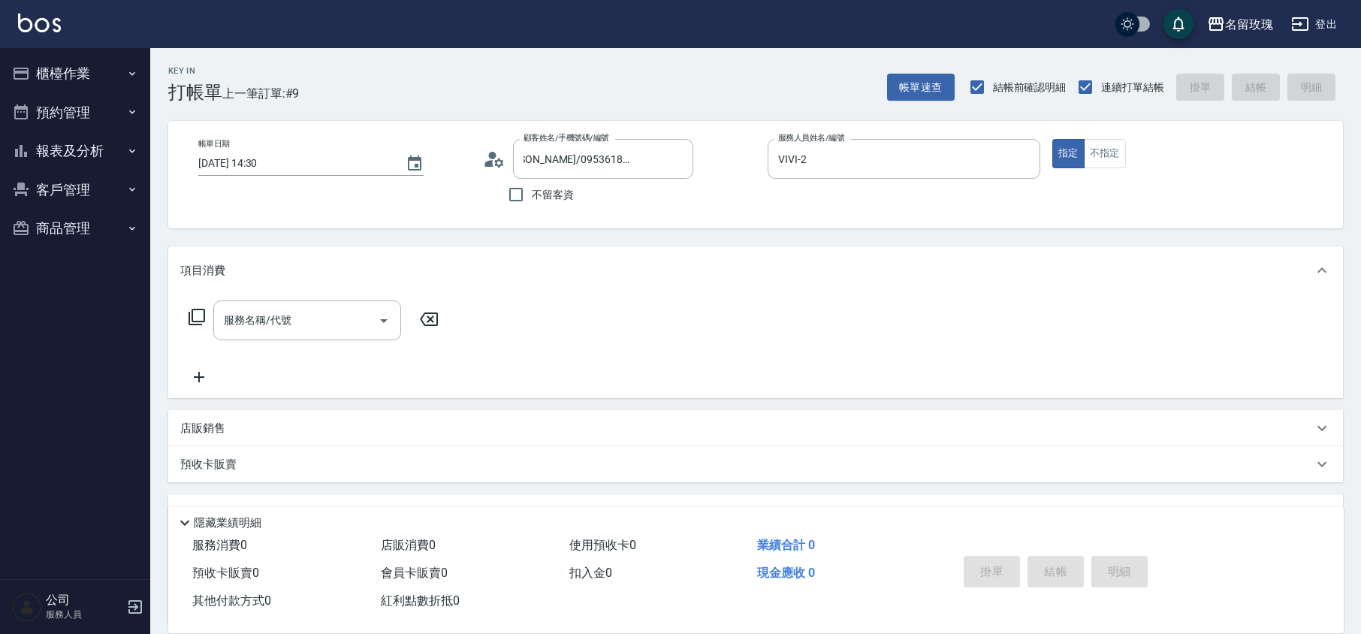
scroll to position [0, 0]
type input "公司1(無代號)"
click at [624, 160] on input "游詩穎/0953618499/ZWKE-08282" at bounding box center [592, 159] width 144 height 26
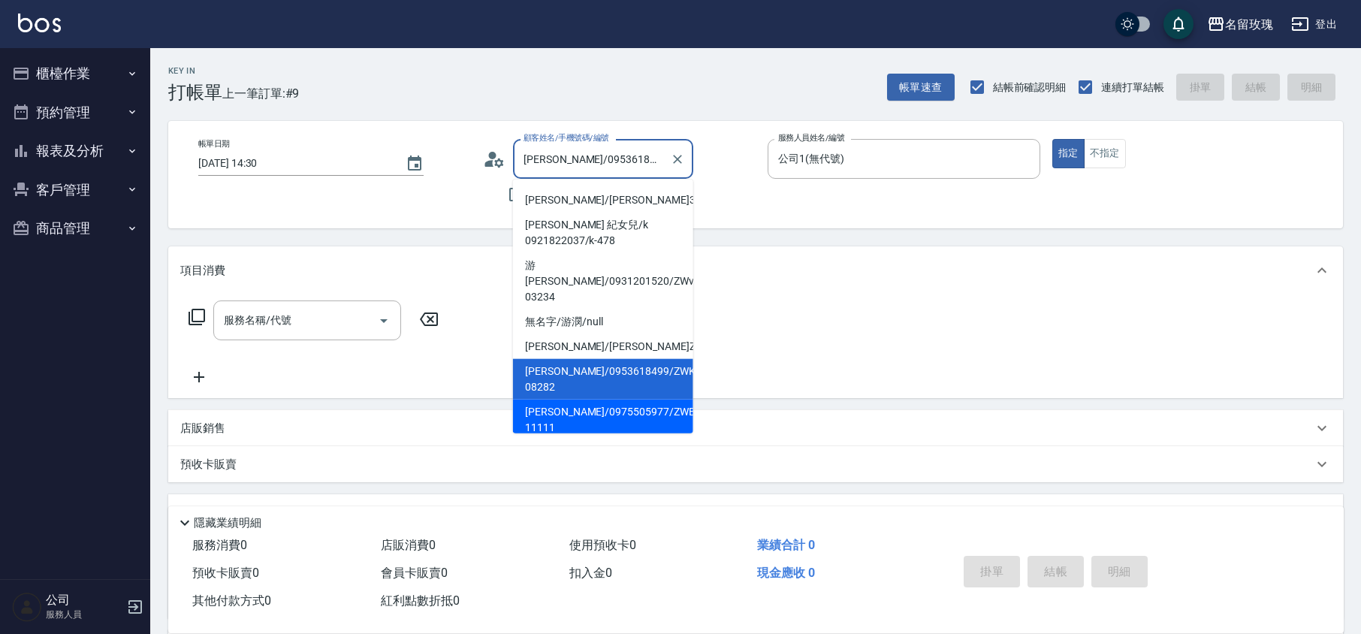
scroll to position [400, 0]
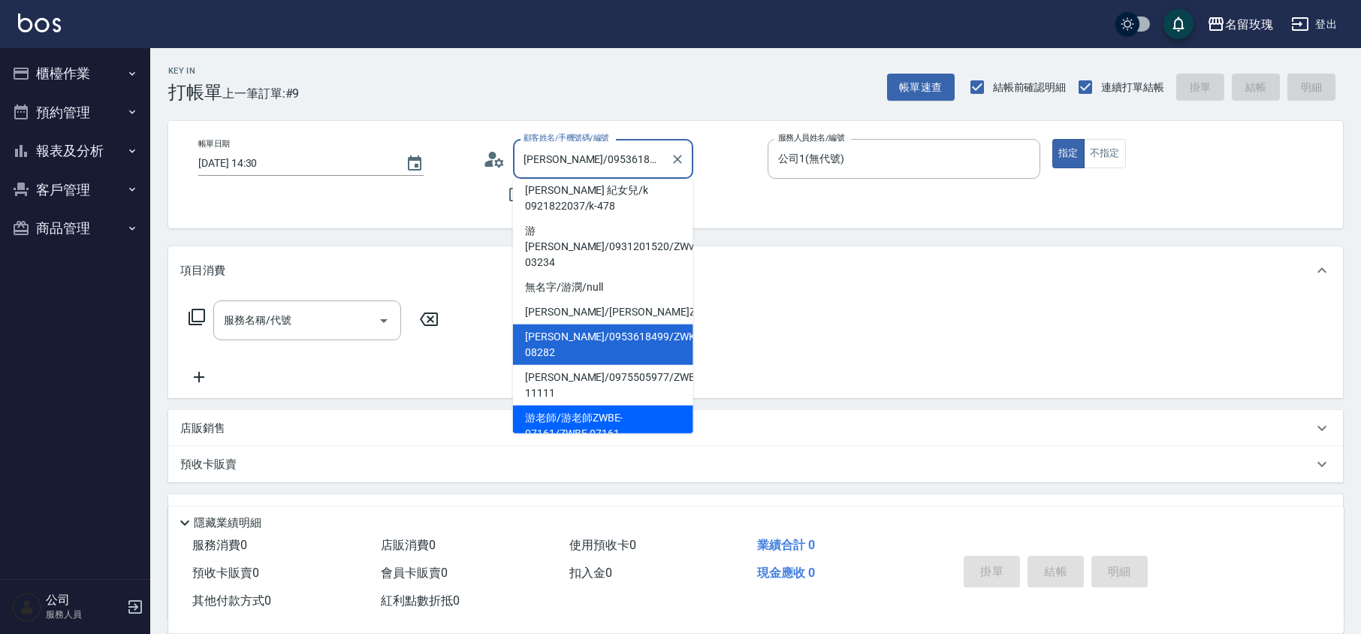
click at [637, 406] on li "游老師/游老師ZWBE-07161/ZWBE-07161" at bounding box center [603, 426] width 180 height 41
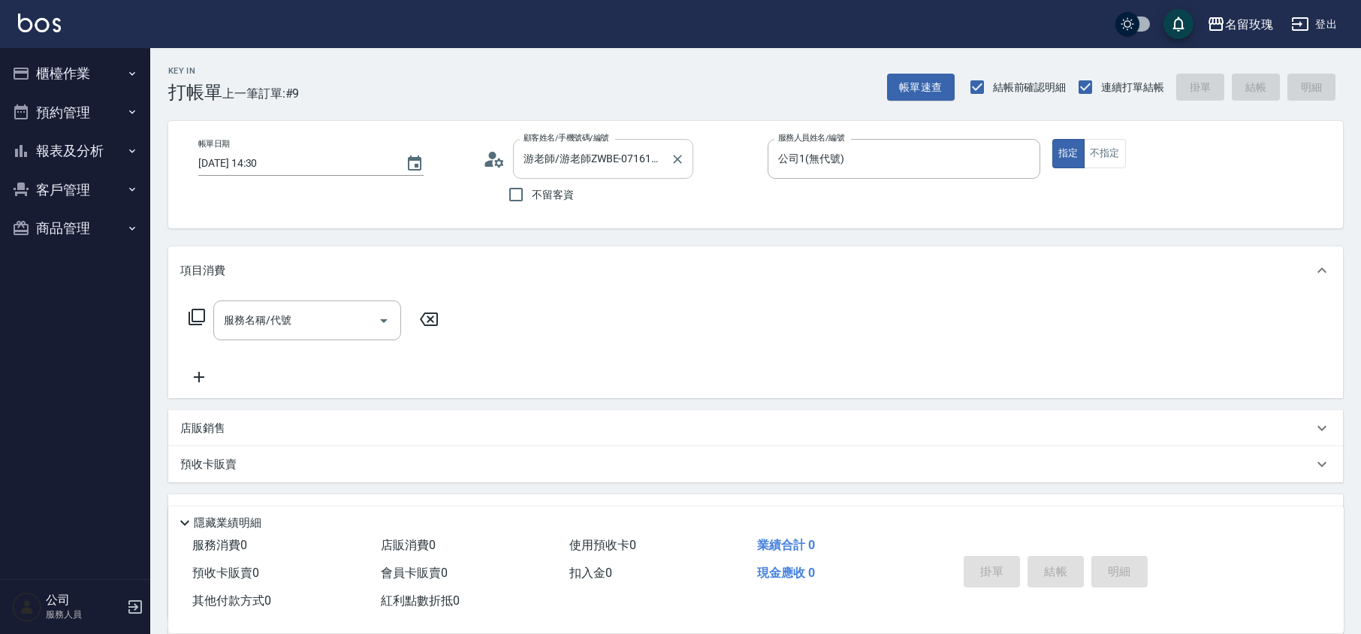
click at [606, 167] on input "游老師/游老師ZWBE-07161/ZWBE-07161" at bounding box center [592, 159] width 144 height 26
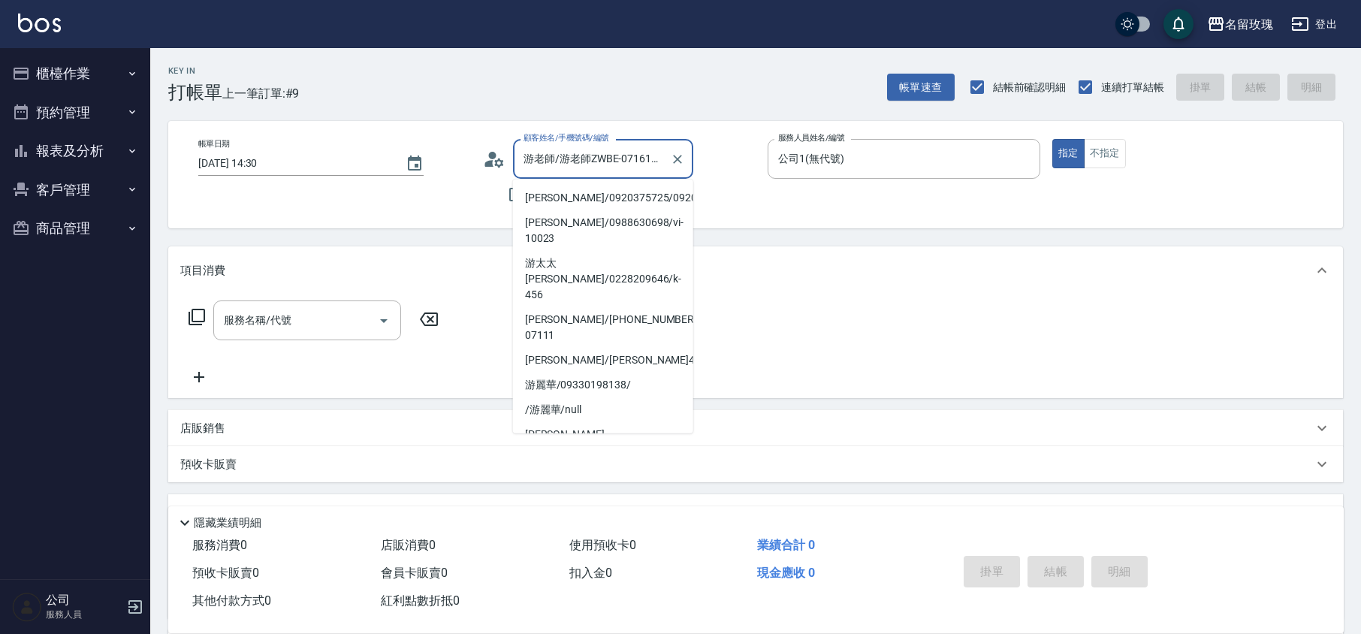
scroll to position [380, 0]
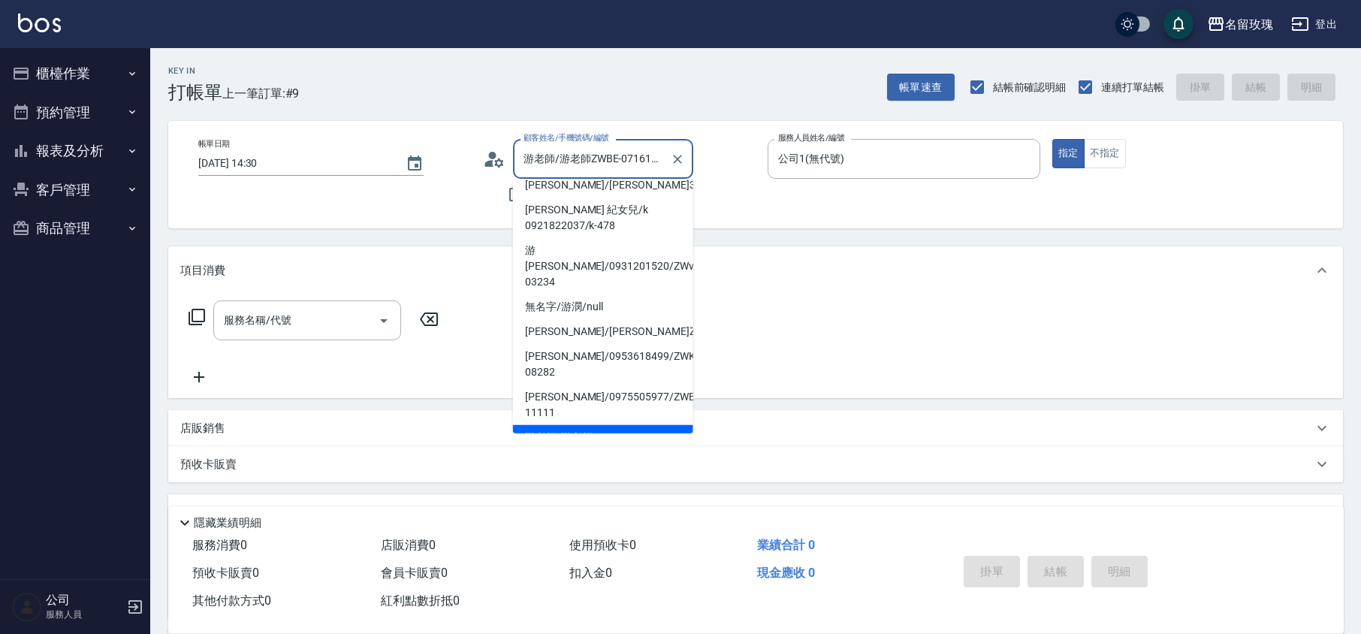
click at [503, 159] on icon at bounding box center [494, 159] width 23 height 23
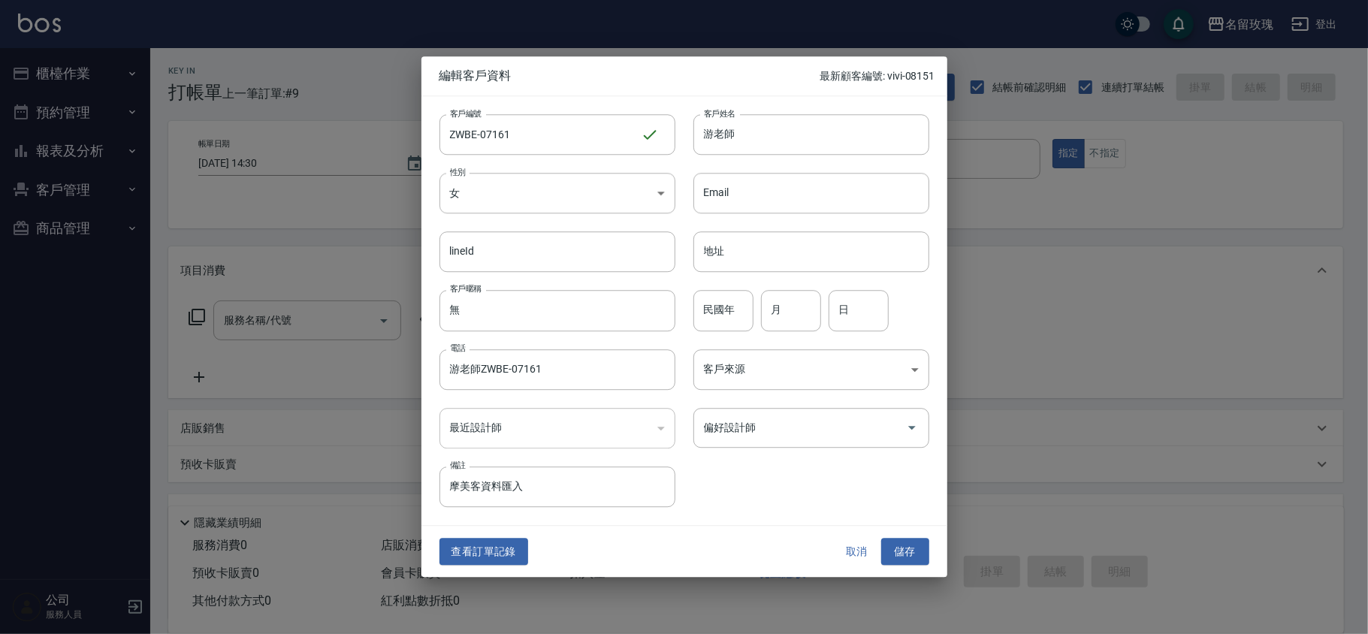
click at [875, 547] on button "取消" at bounding box center [857, 552] width 48 height 28
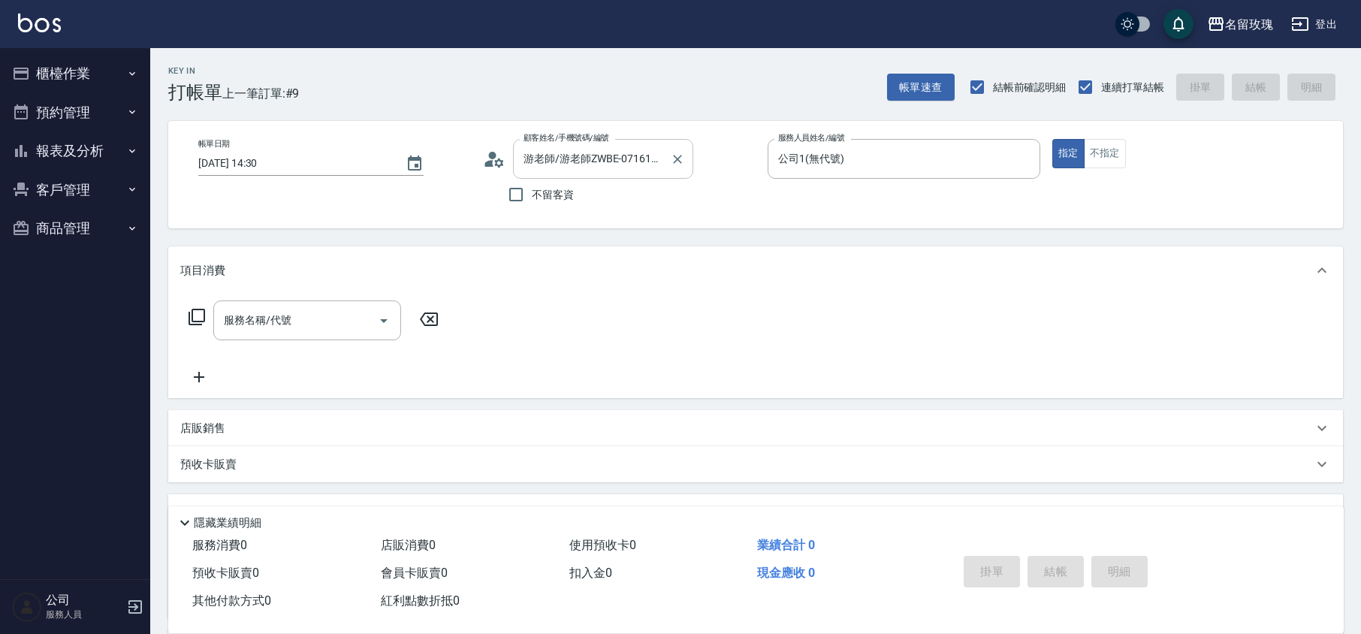
click at [588, 172] on div "游老師/游老師ZWBE-07161/ZWBE-07161 顧客姓名/手機號碼/編號" at bounding box center [603, 159] width 180 height 40
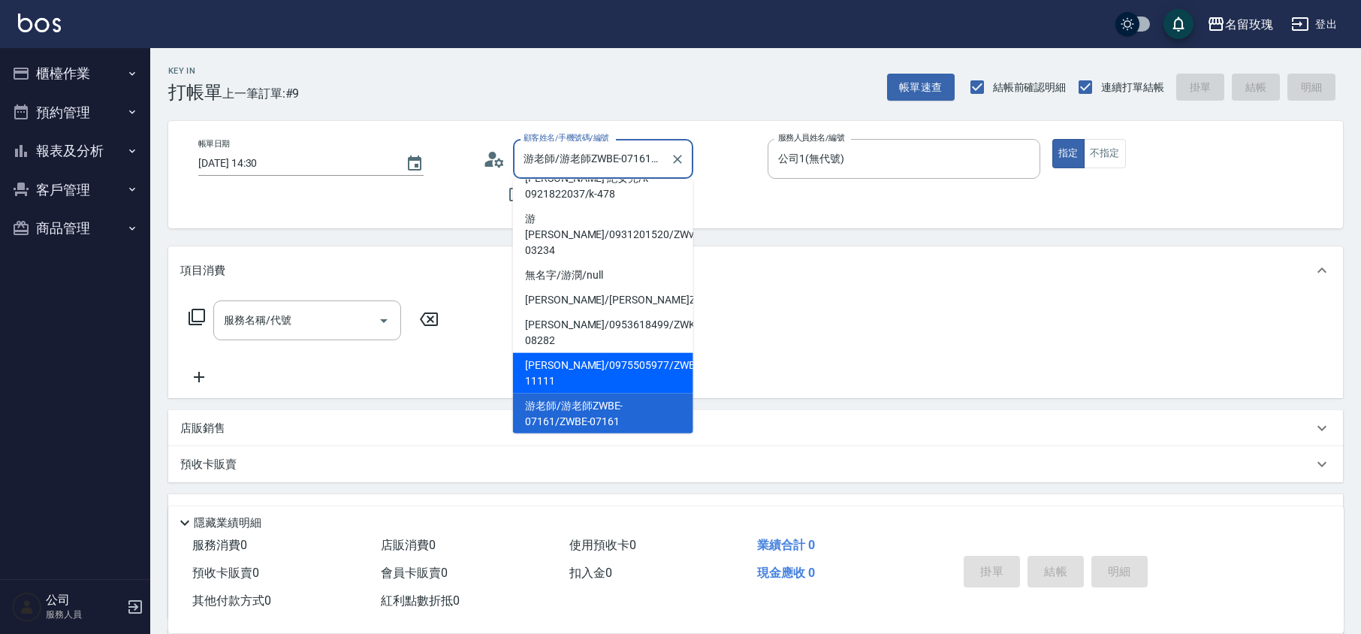
scroll to position [428, 0]
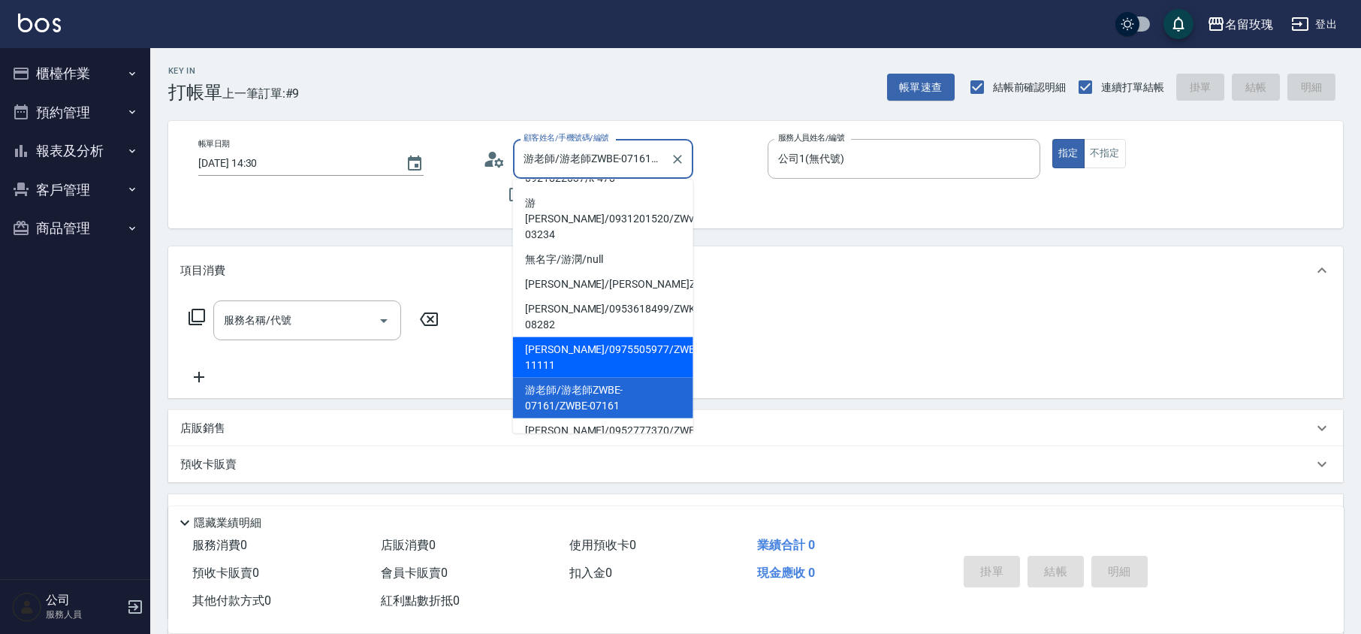
click at [589, 337] on li "游玲惠/0975505977/ZWBE-11111" at bounding box center [603, 357] width 180 height 41
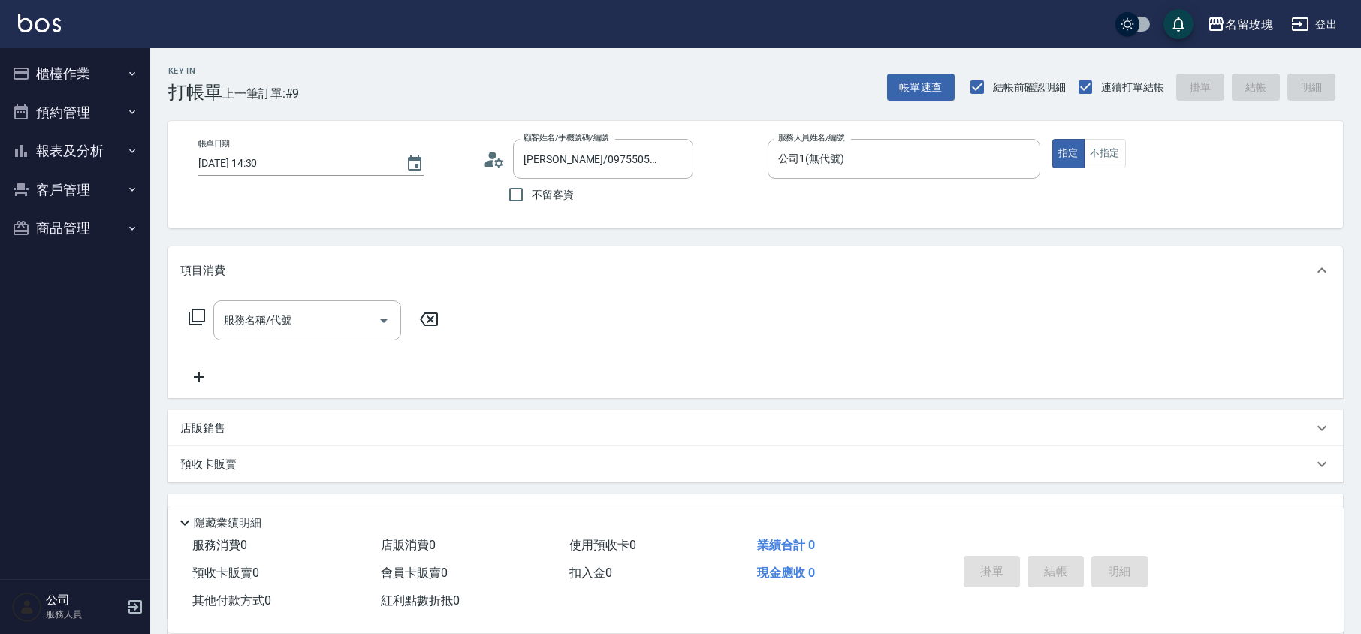
click at [497, 158] on icon at bounding box center [494, 159] width 23 height 23
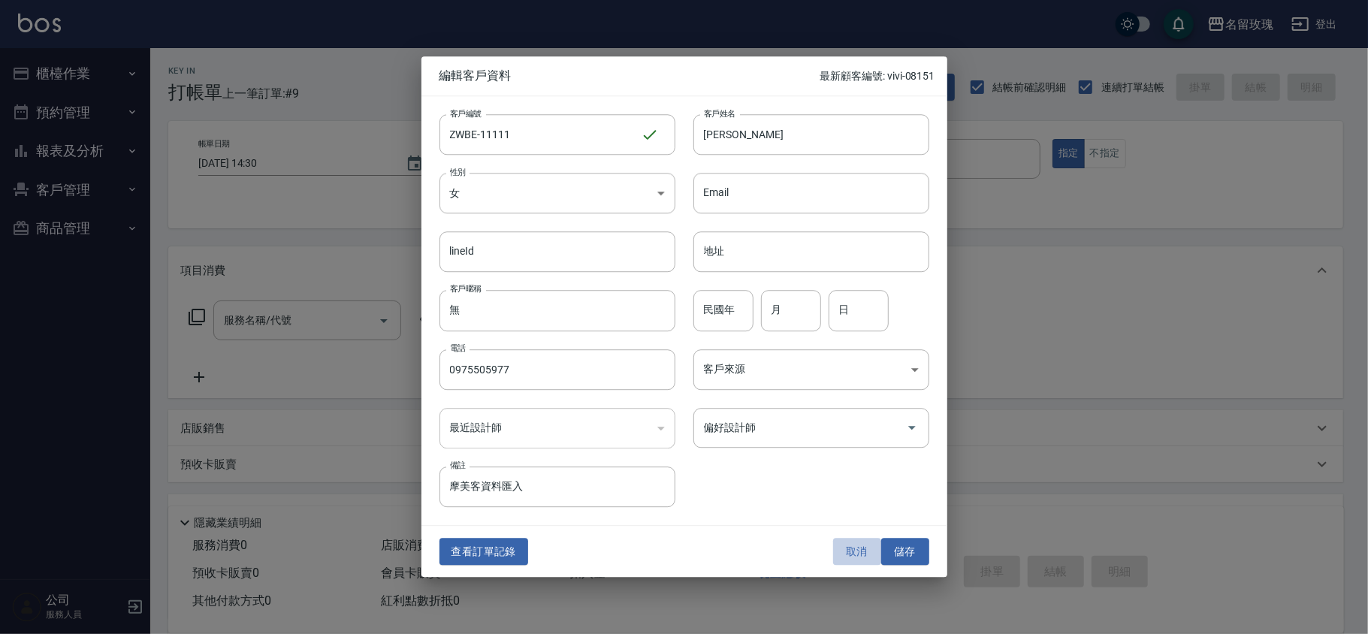
click at [855, 551] on button "取消" at bounding box center [857, 552] width 48 height 28
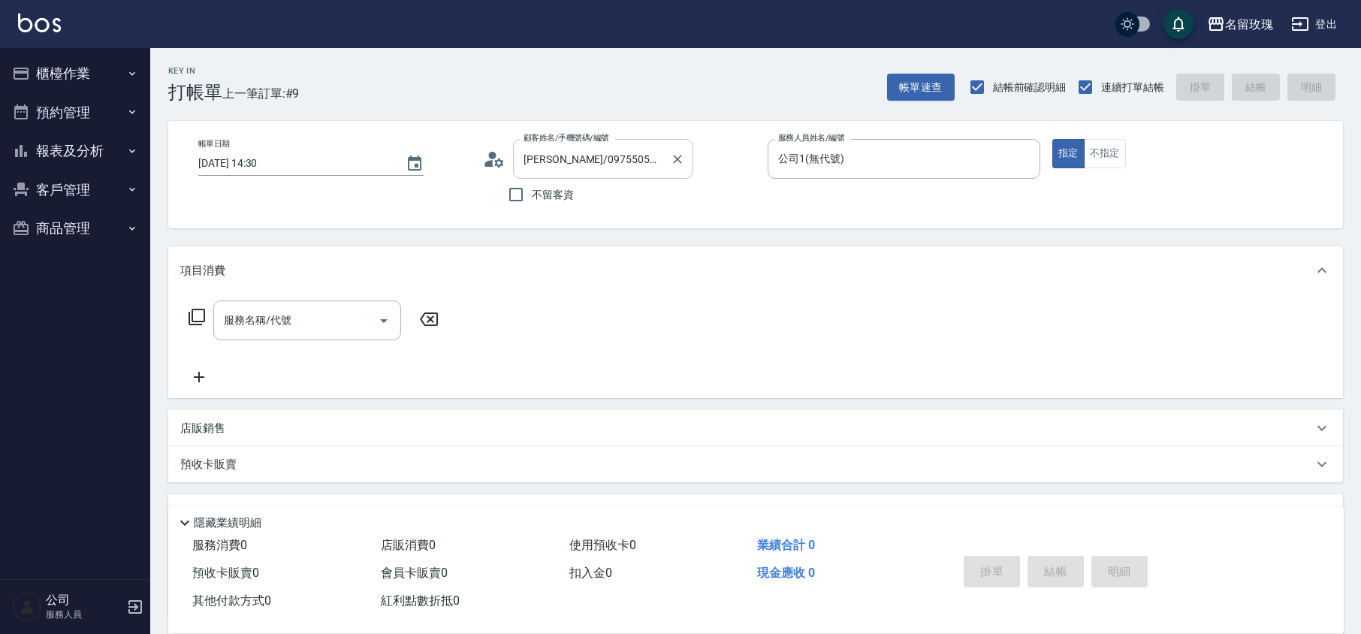
click at [557, 163] on input "游玲惠/0975505977/ZWBE-11111" at bounding box center [592, 159] width 144 height 26
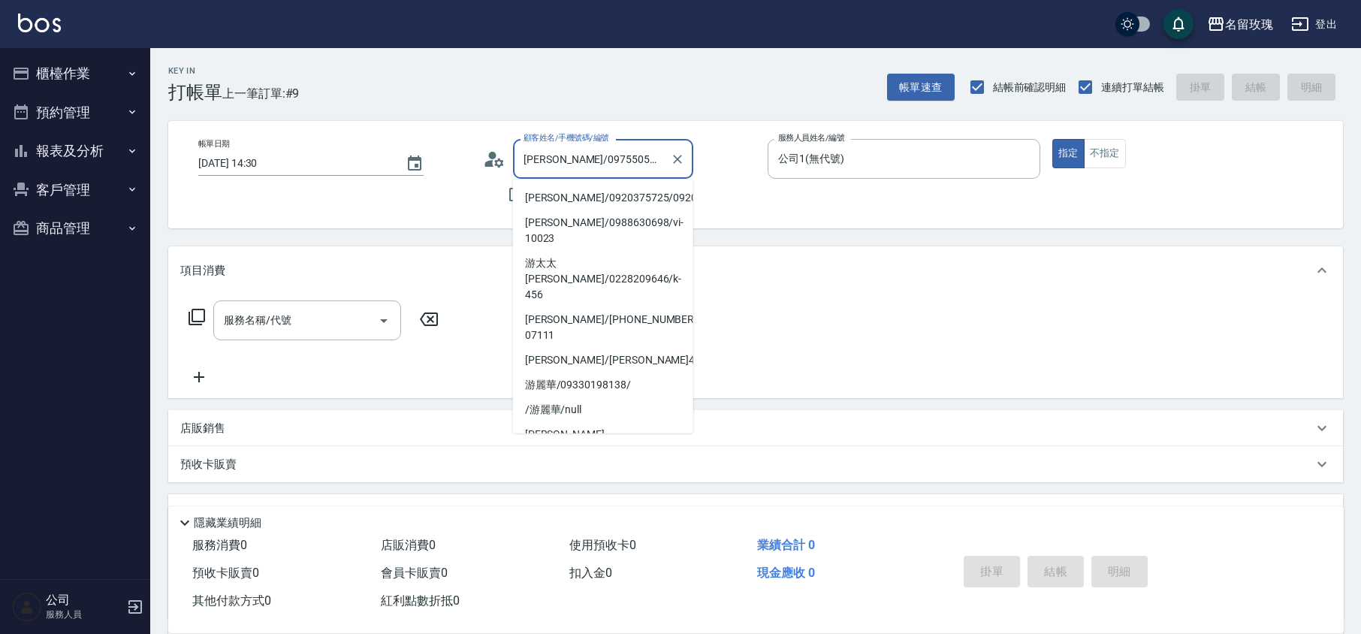
scroll to position [340, 0]
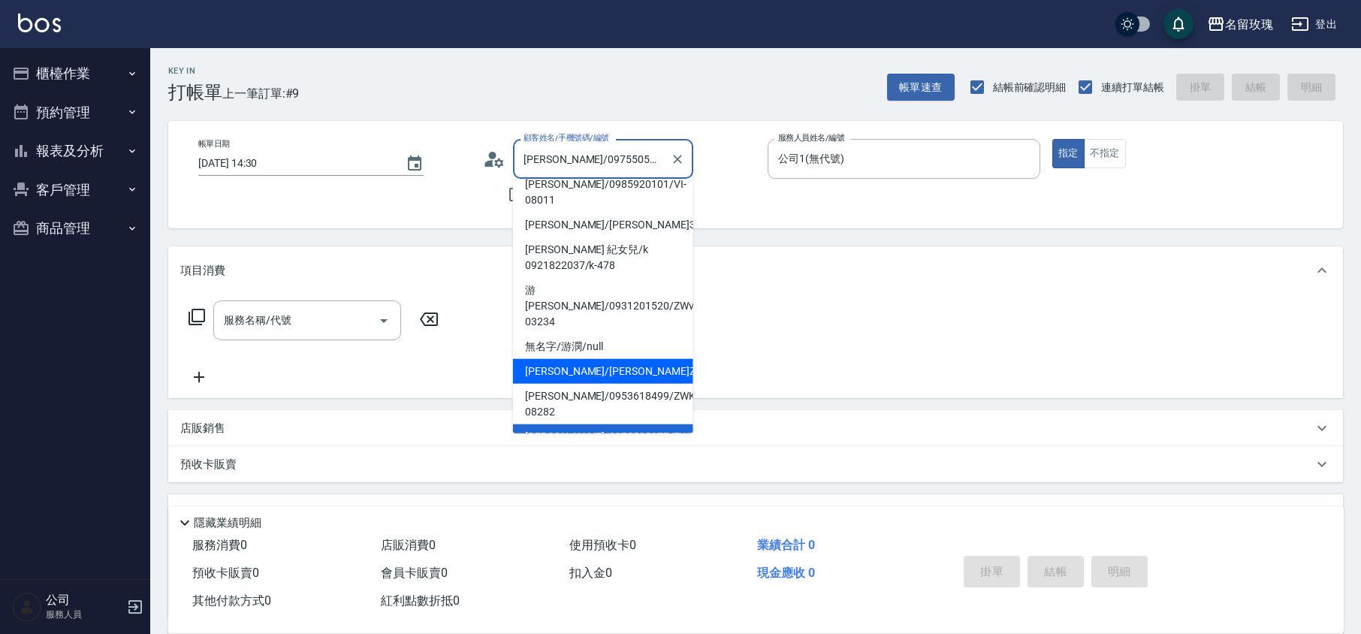
click at [562, 359] on li "游逸芬/游逸芬ZWEA03271/ZWEA03271" at bounding box center [603, 371] width 180 height 25
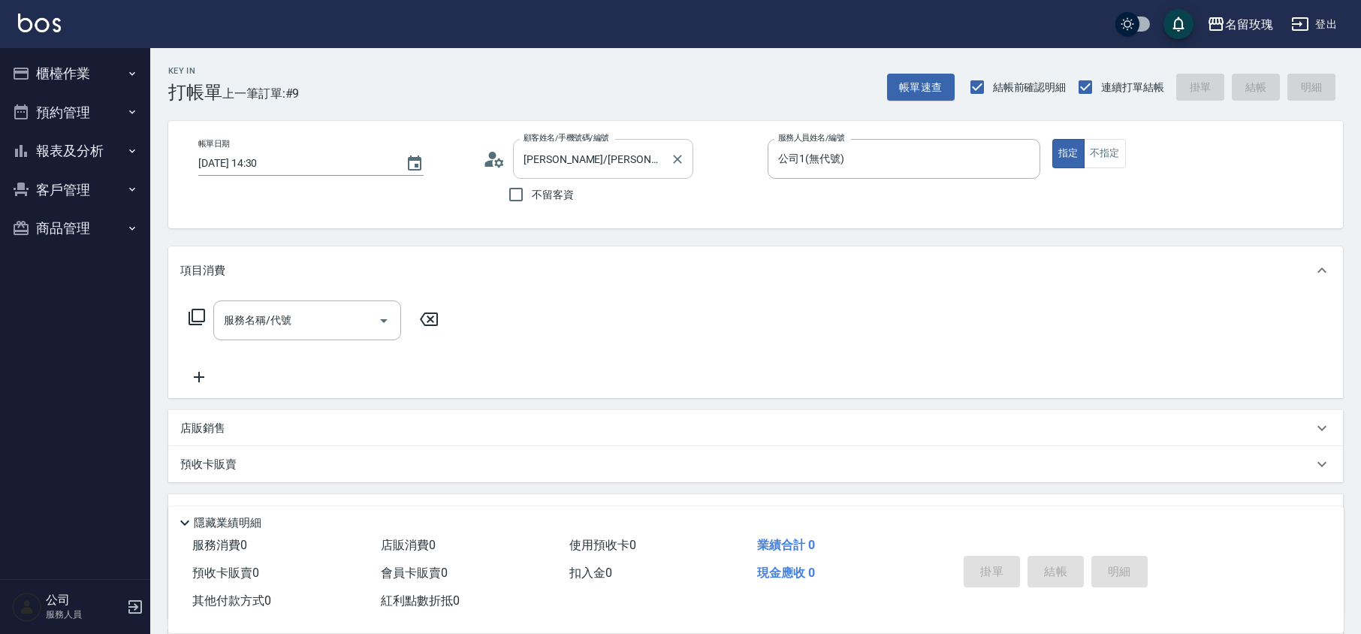
click at [565, 171] on input "游逸芬/游逸芬ZWEA03271/ZWEA03271" at bounding box center [592, 159] width 144 height 26
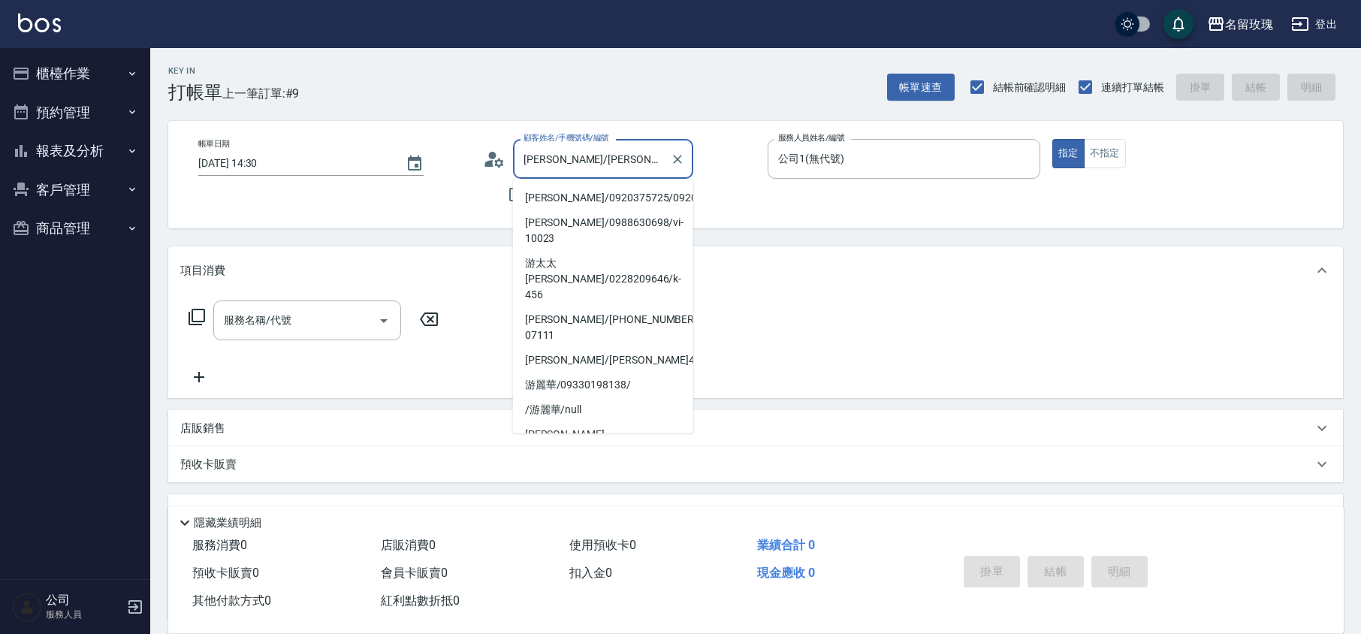
scroll to position [259, 0]
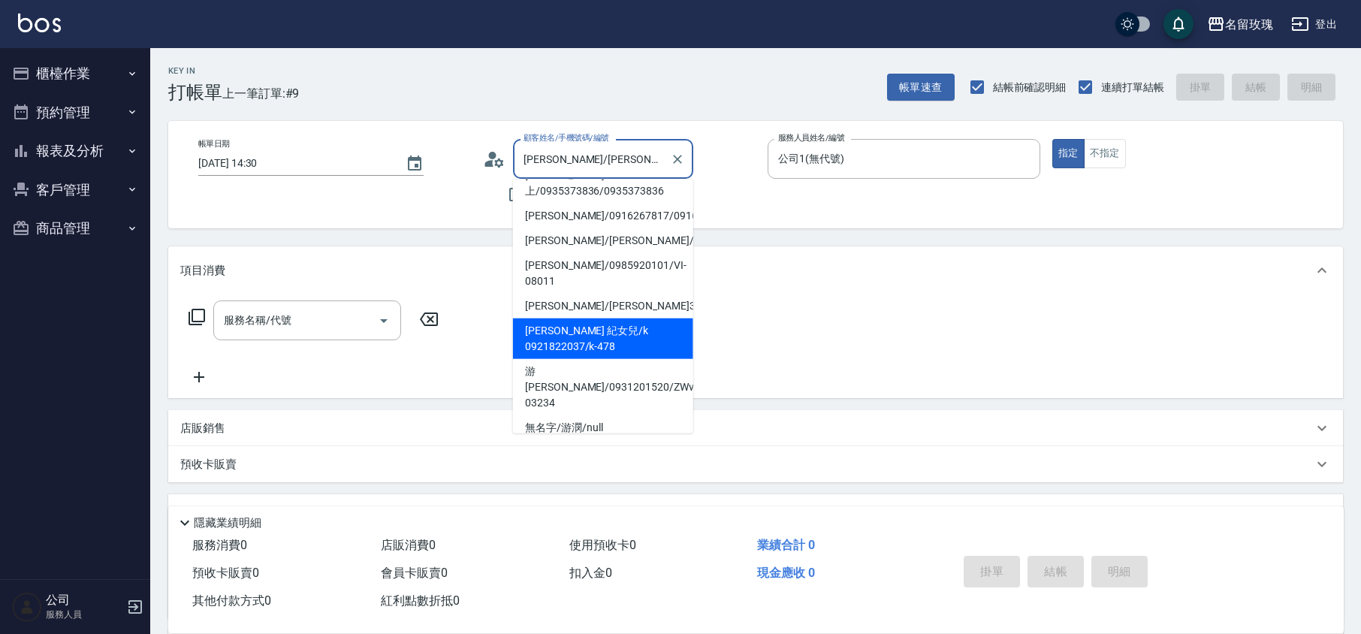
click at [581, 319] on li "游冠彤 紀女兒/k 0921822037/k-478" at bounding box center [603, 339] width 180 height 41
type input "游冠彤 紀女兒/k 0921822037/k-478"
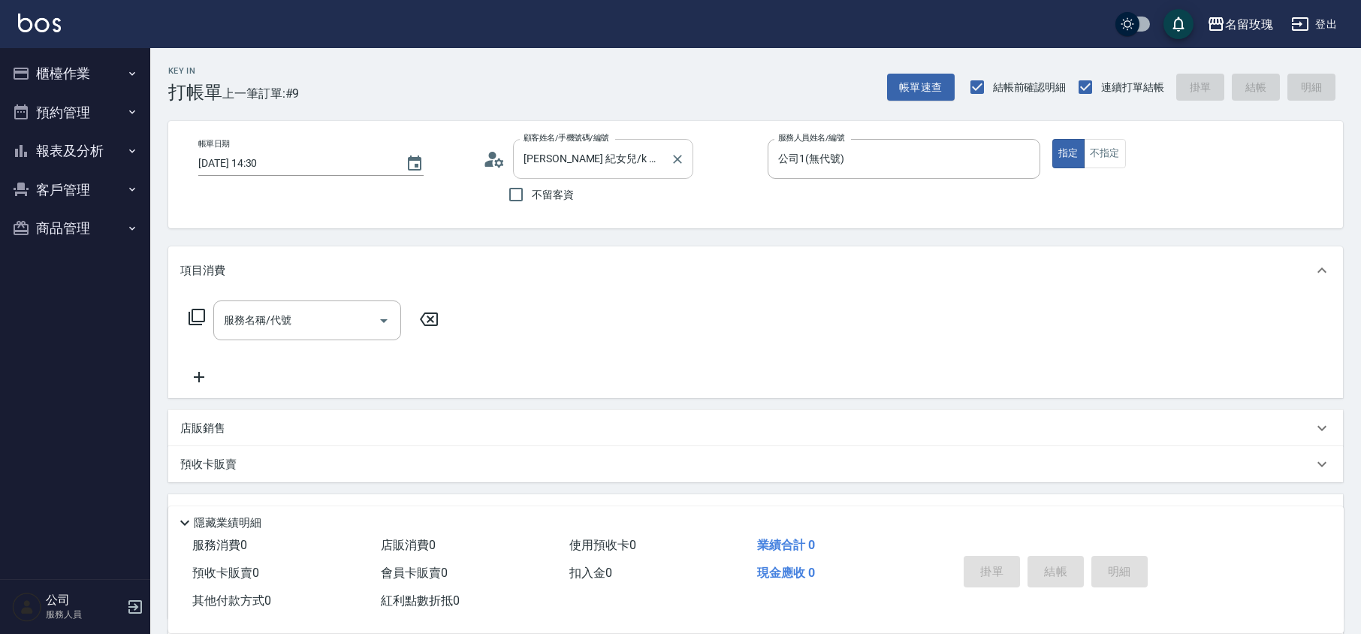
type input "KELLY-5"
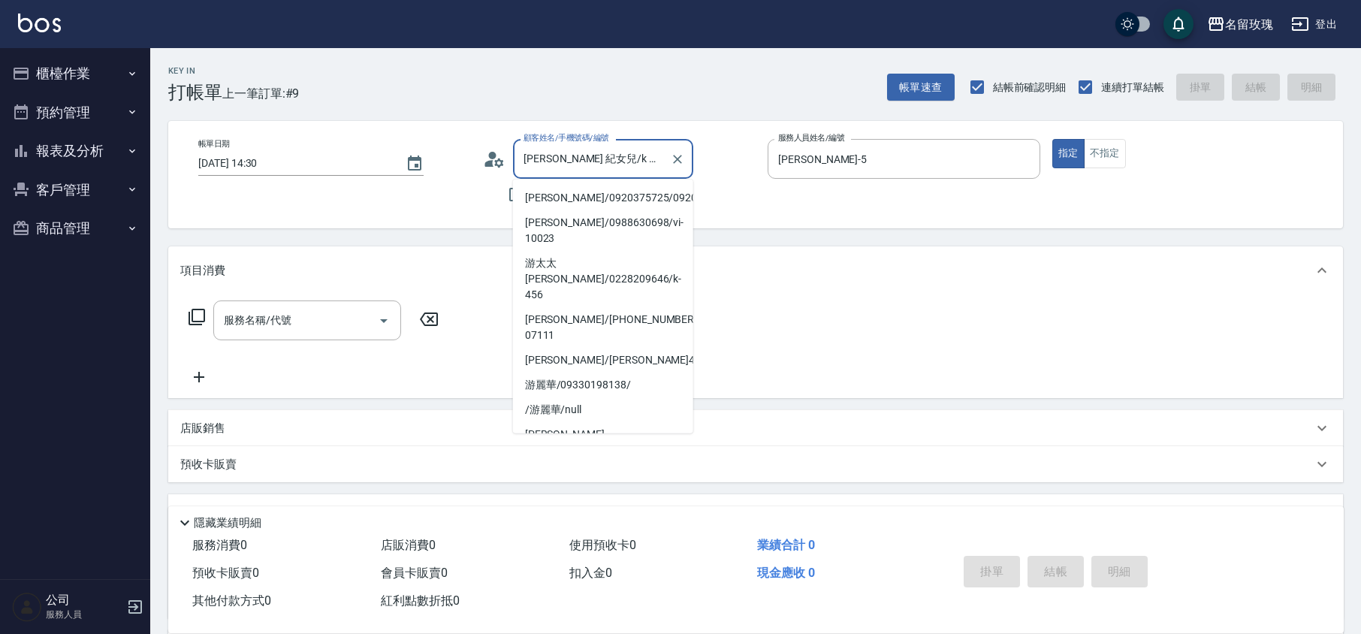
click at [565, 157] on input "游冠彤 紀女兒/k 0921822037/k-478" at bounding box center [592, 159] width 144 height 26
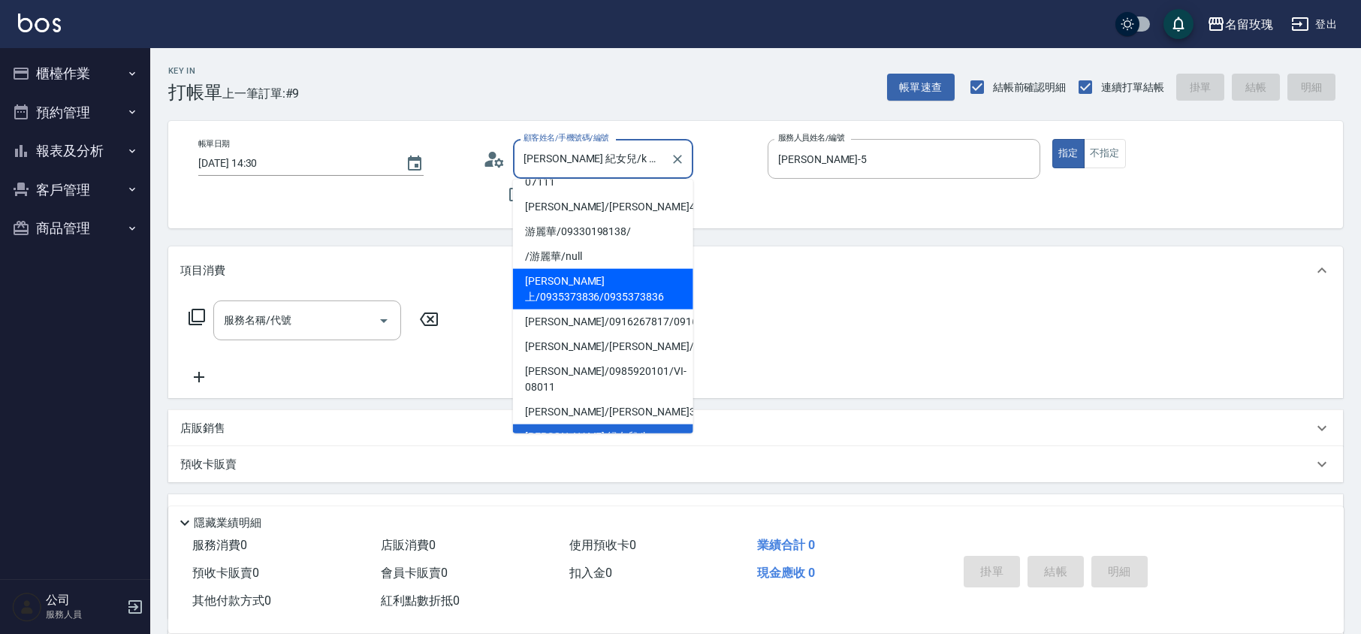
click at [615, 269] on li "游旻上/0935373836/0935373836" at bounding box center [603, 289] width 180 height 41
type input "游旻上/0935373836/0935373836"
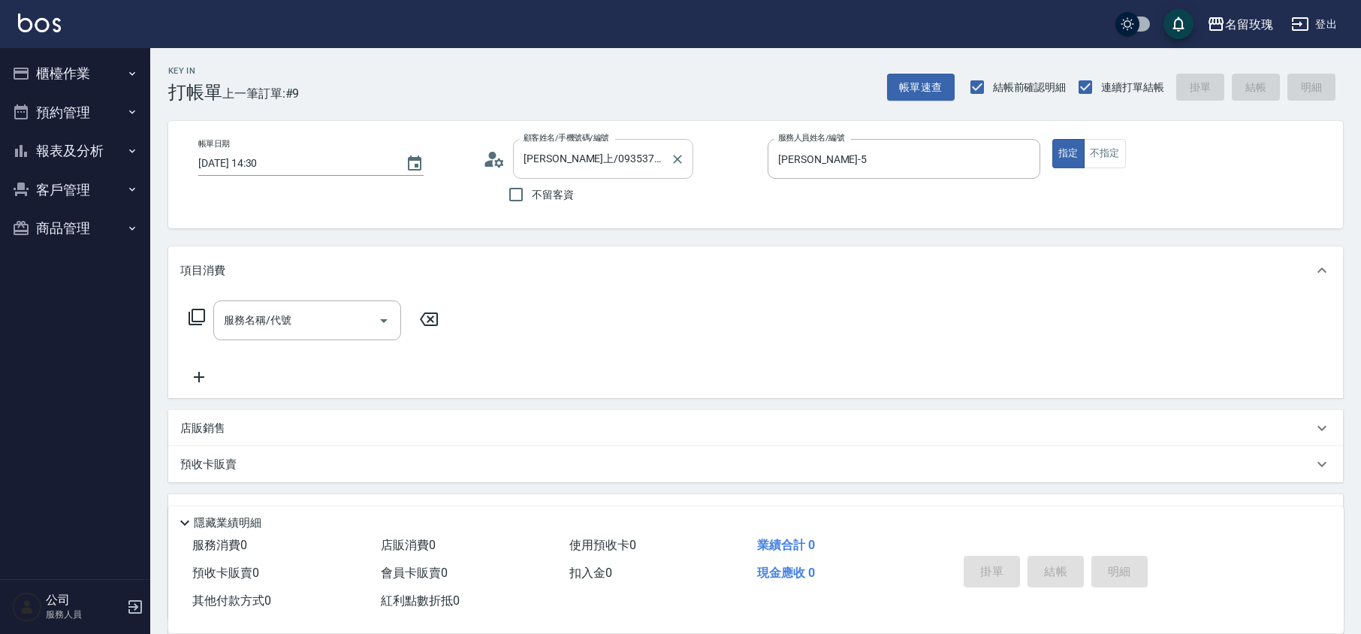
type input "JOYCE-1"
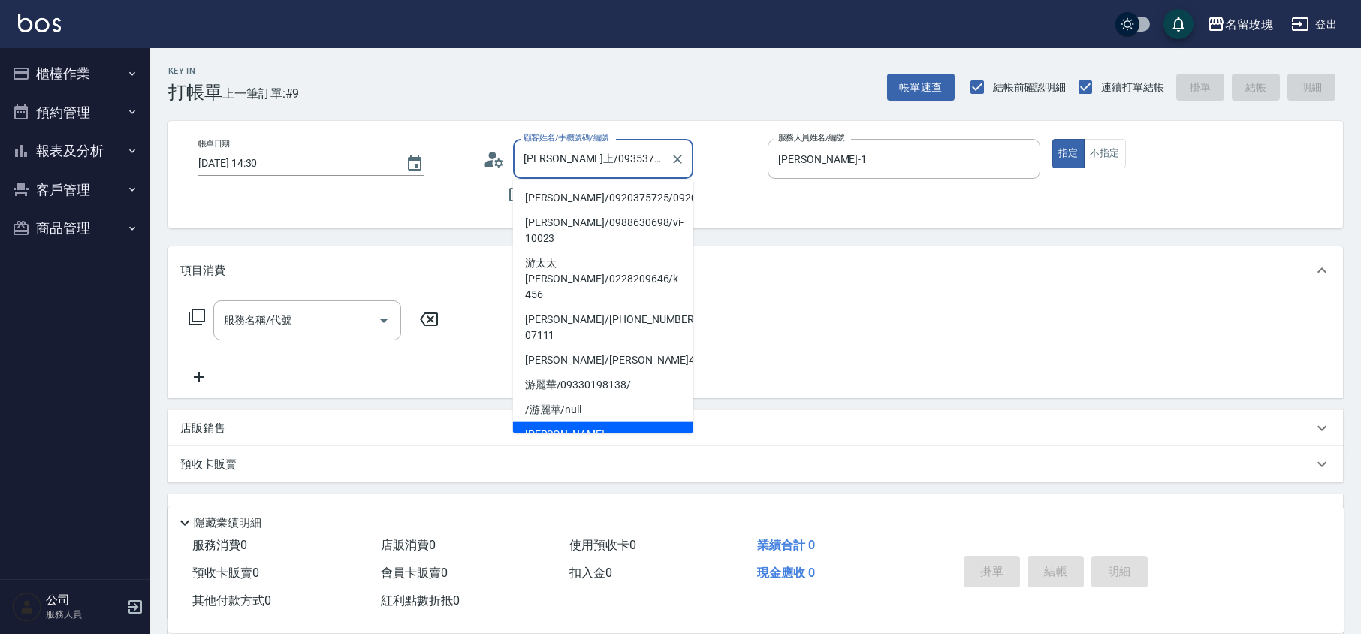
click at [586, 159] on input "游旻上/0935373836/0935373836" at bounding box center [592, 159] width 144 height 26
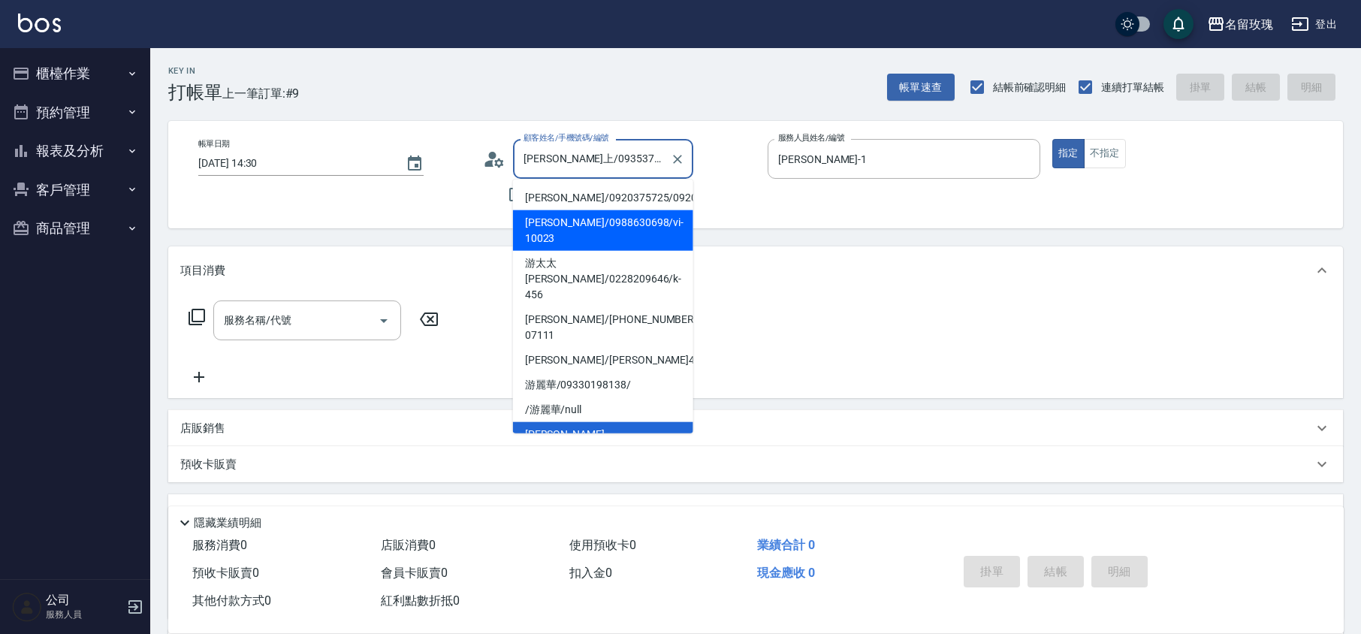
click at [608, 237] on li "游逸屏/0988630698/vi-10023" at bounding box center [603, 230] width 180 height 41
type input "游逸屏/0988630698/vi-10023"
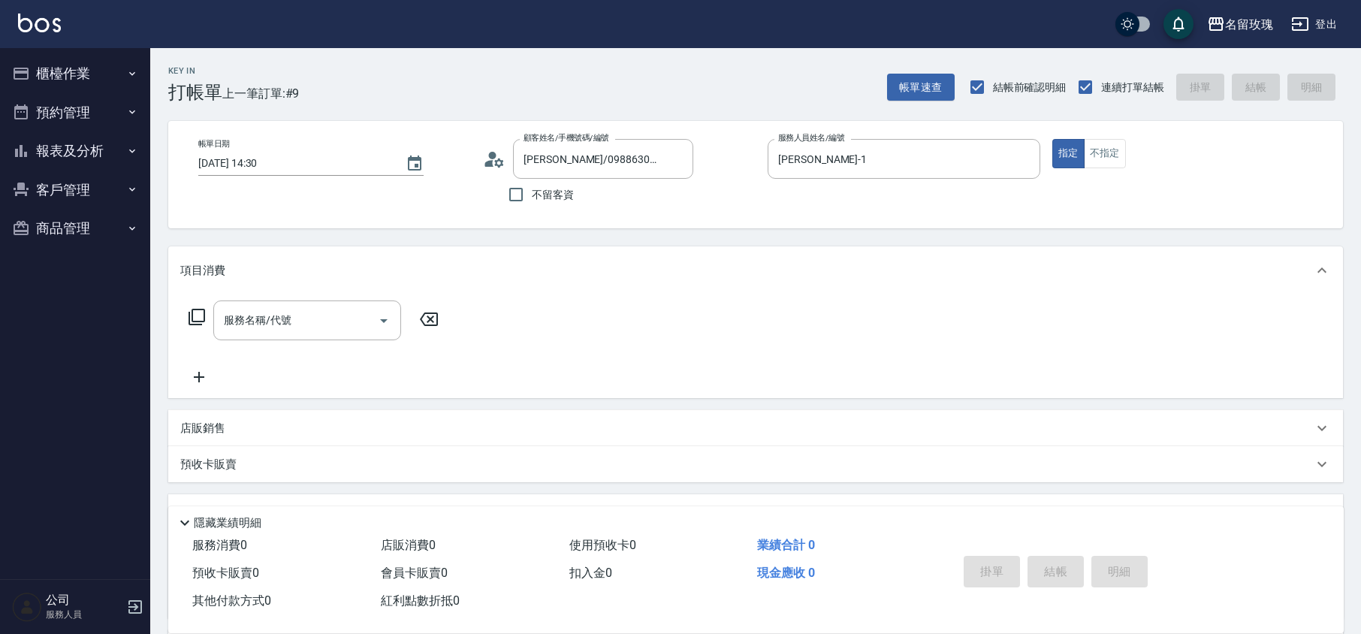
type input "VIVI-2"
click at [488, 167] on icon at bounding box center [494, 159] width 23 height 23
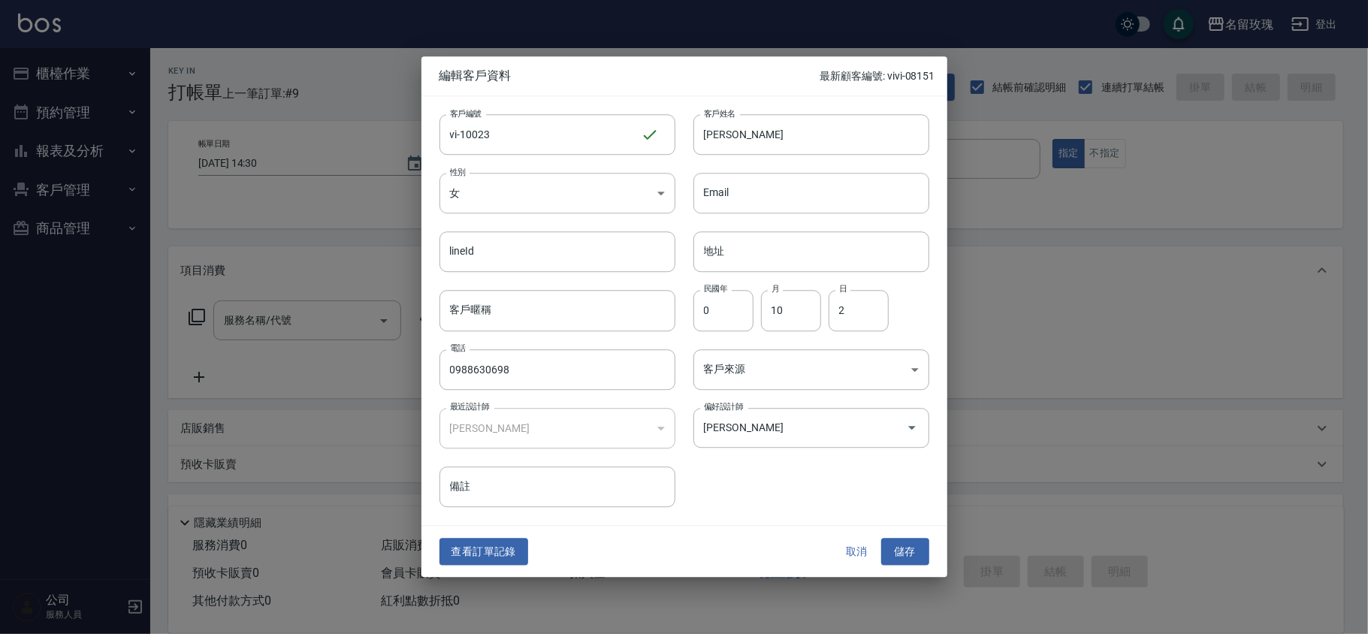
click at [838, 554] on button "取消" at bounding box center [857, 552] width 48 height 28
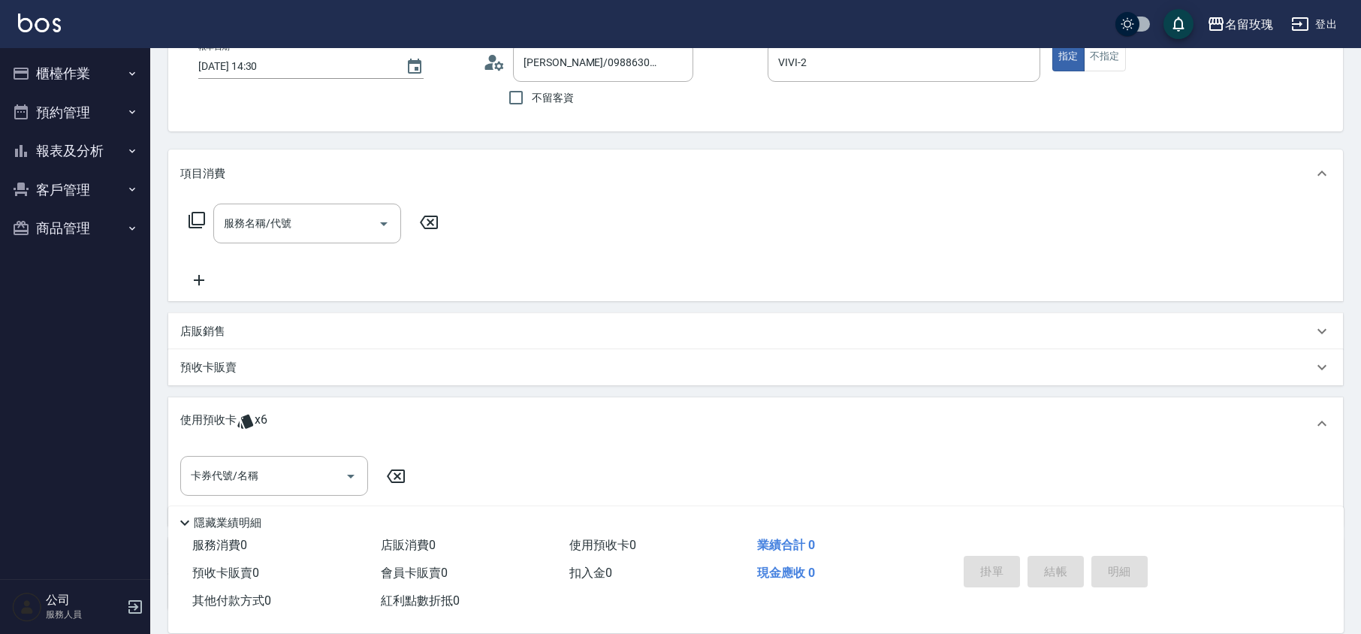
scroll to position [214, 0]
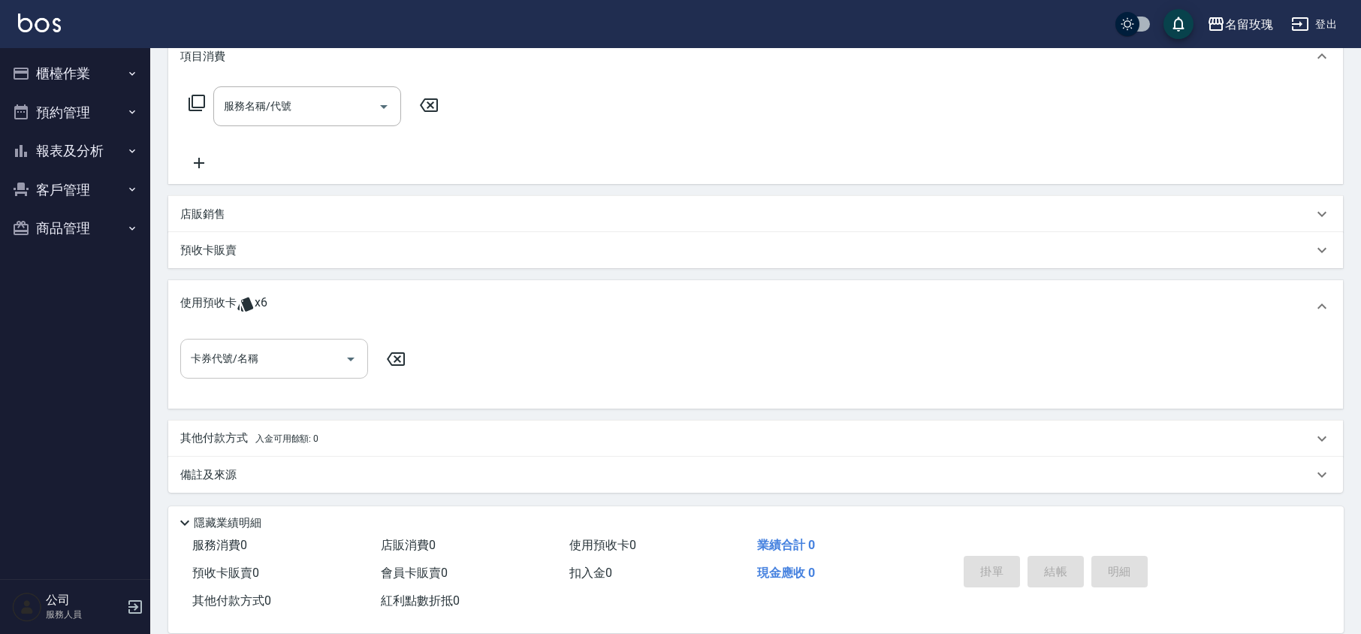
click at [302, 349] on input "卡券代號/名稱" at bounding box center [263, 359] width 152 height 26
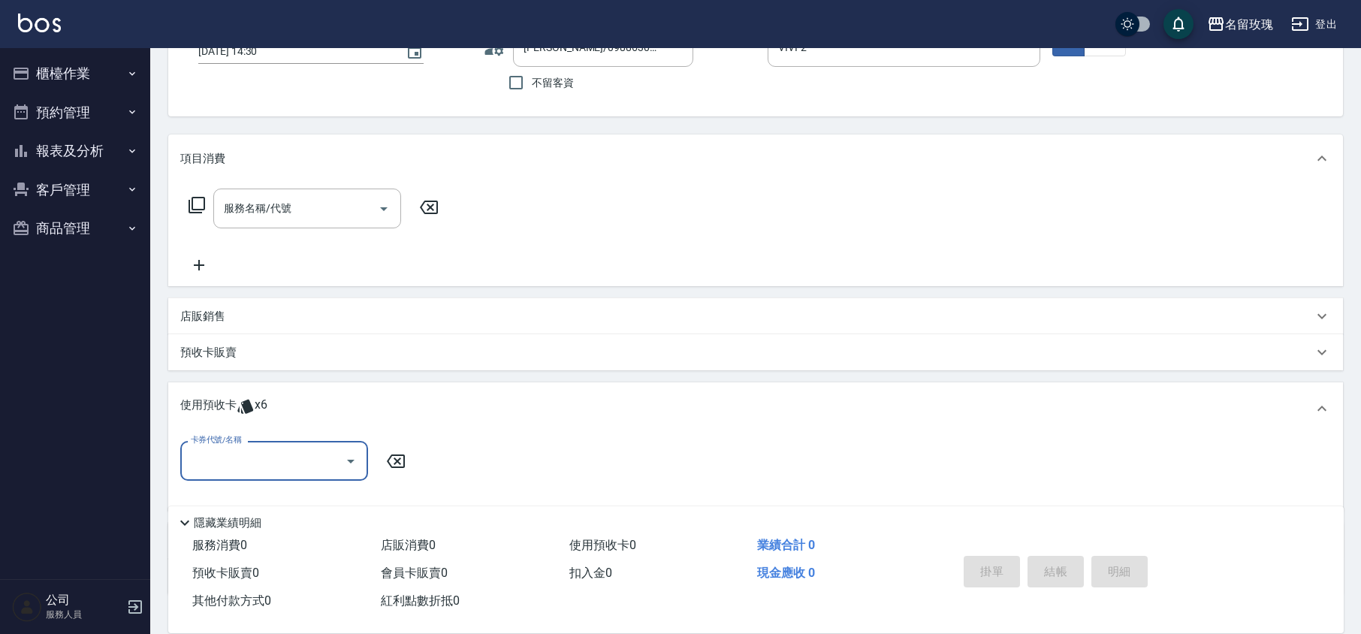
scroll to position [0, 0]
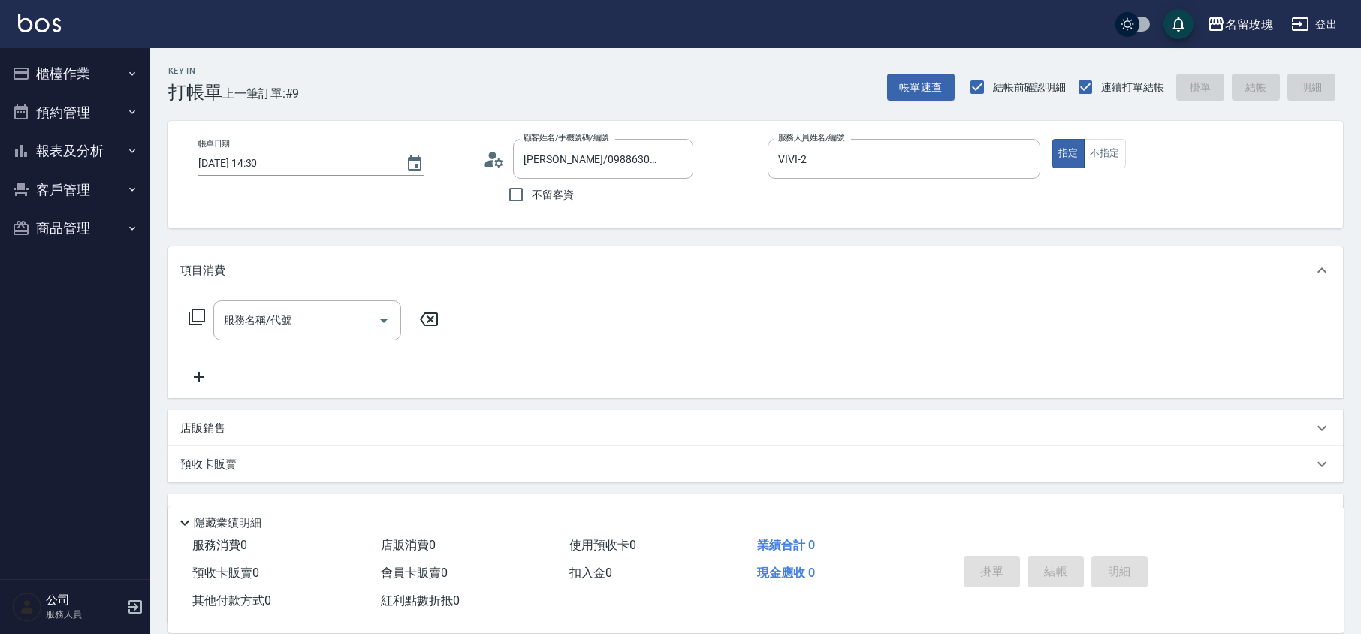
click at [494, 162] on icon at bounding box center [494, 159] width 23 height 23
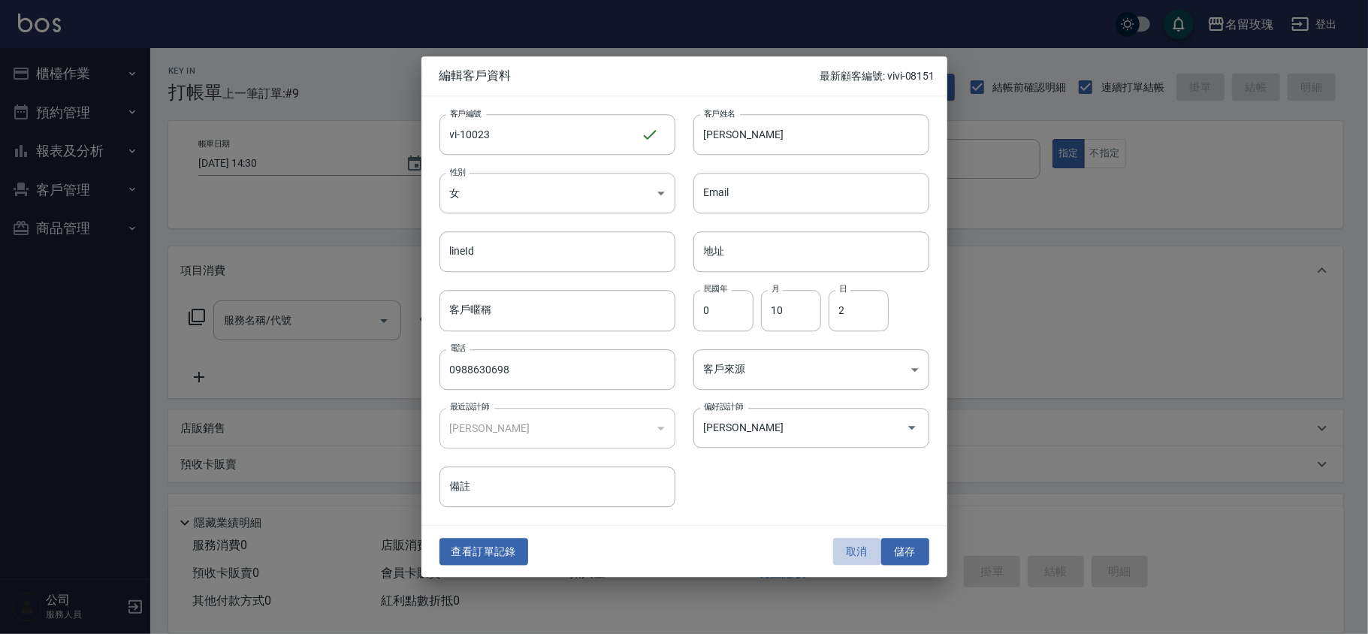
click at [836, 553] on button "取消" at bounding box center [857, 552] width 48 height 28
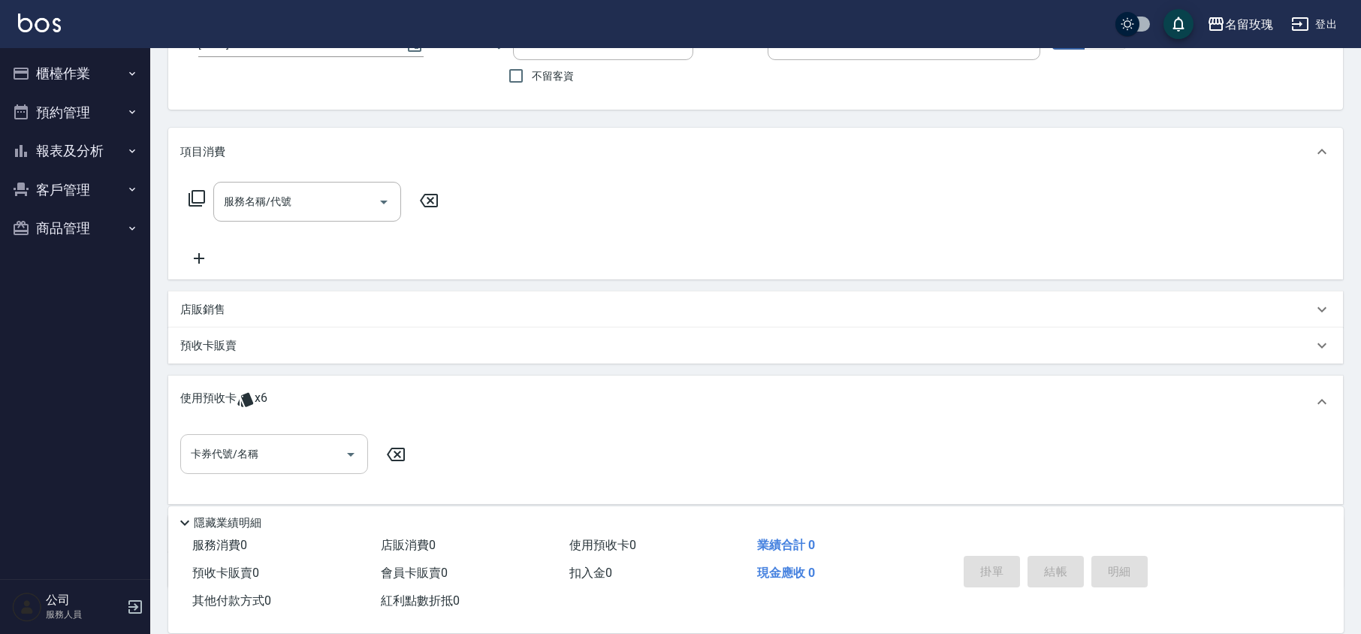
scroll to position [214, 0]
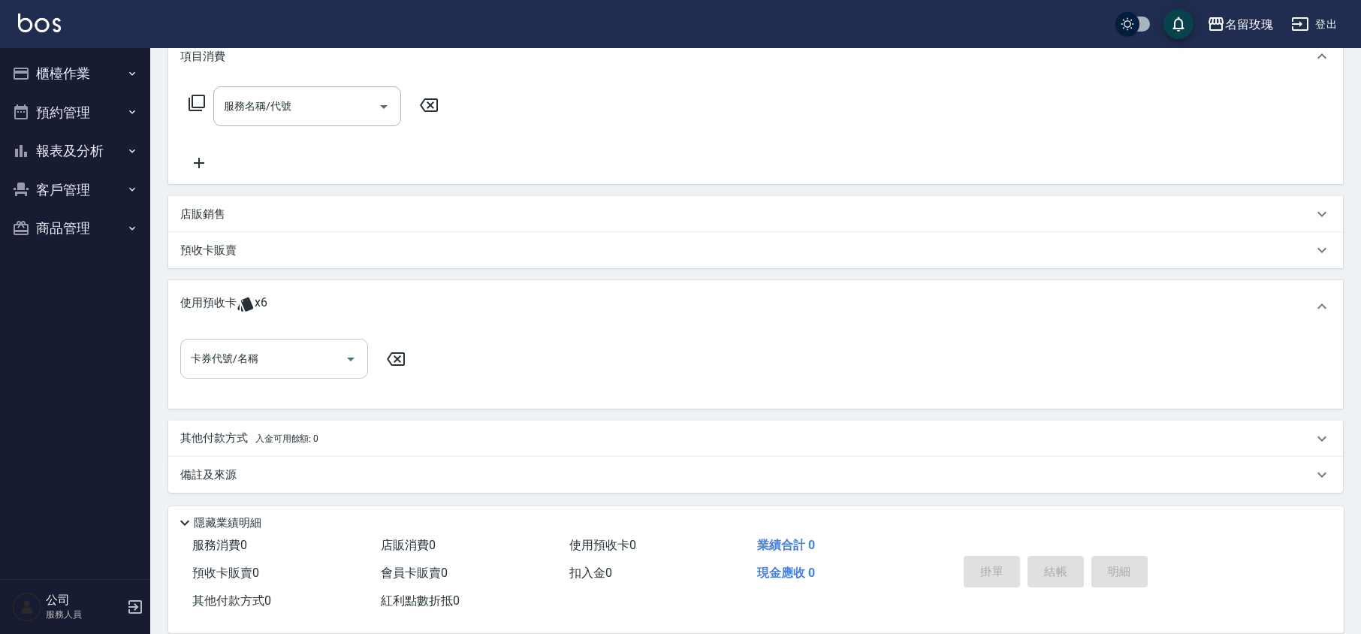
click at [254, 355] on input "卡券代號/名稱" at bounding box center [263, 359] width 152 height 26
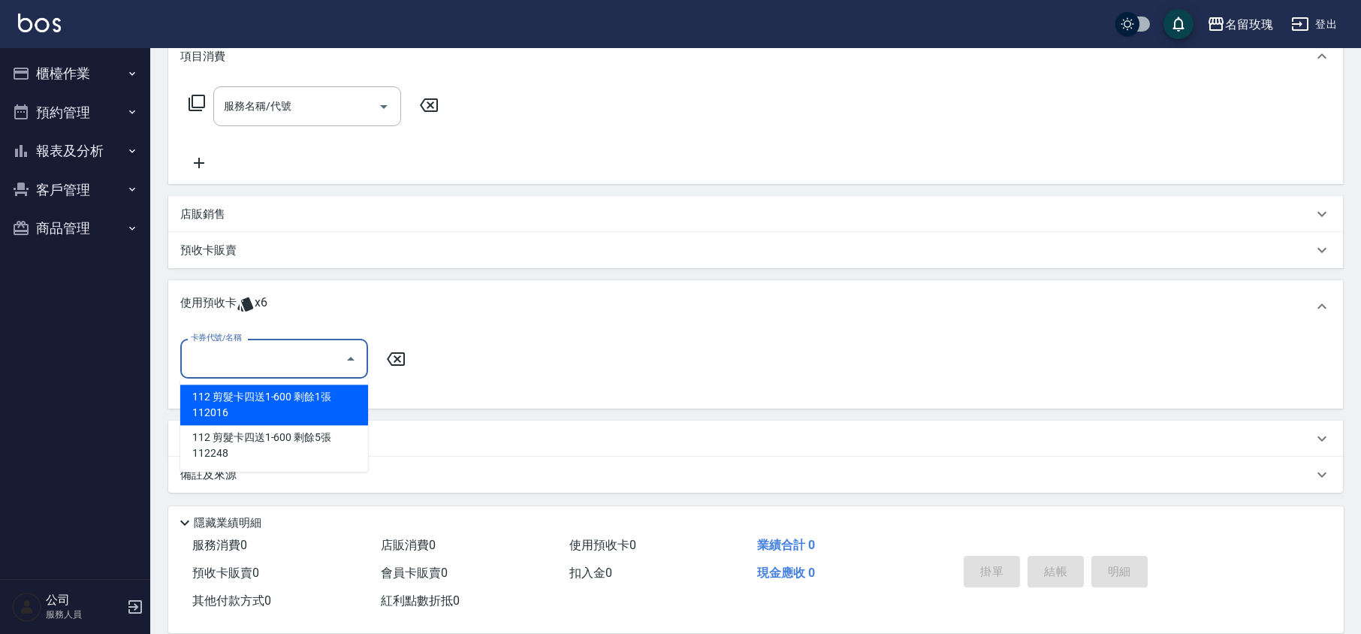
click at [259, 391] on div "112 剪髮卡四送1-600 剩餘1張 112016" at bounding box center [274, 405] width 188 height 41
type input "112 剪髮卡四送1-600 112016"
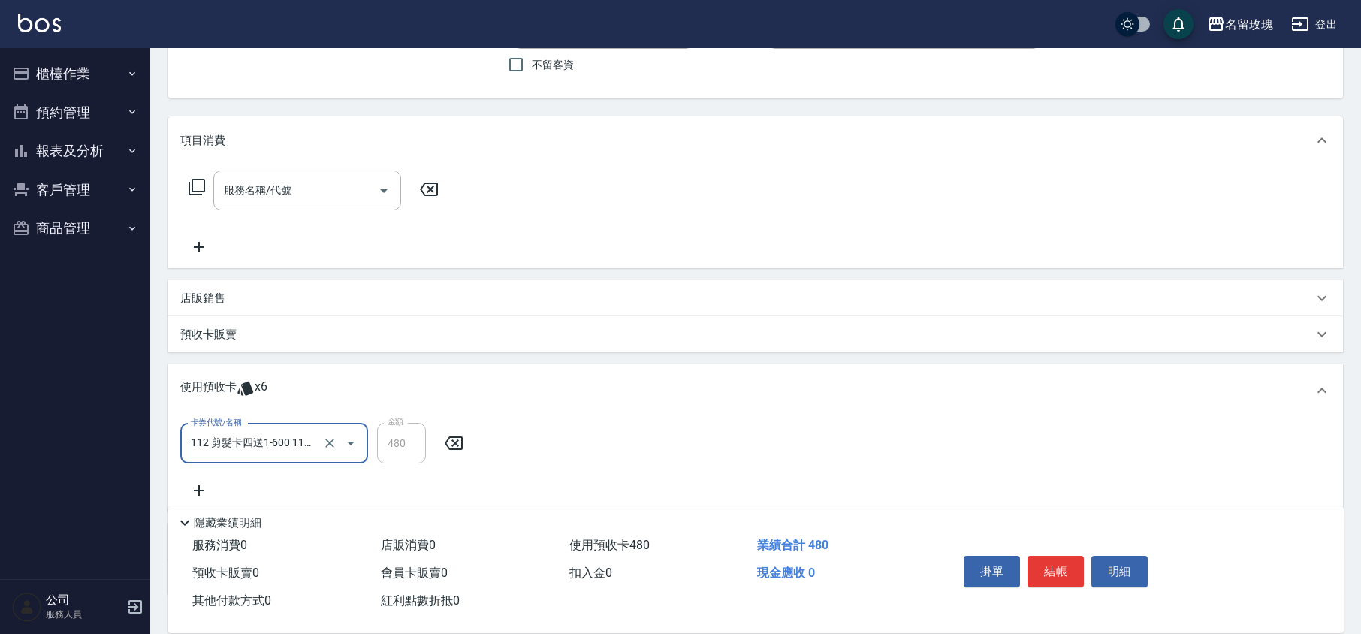
scroll to position [0, 0]
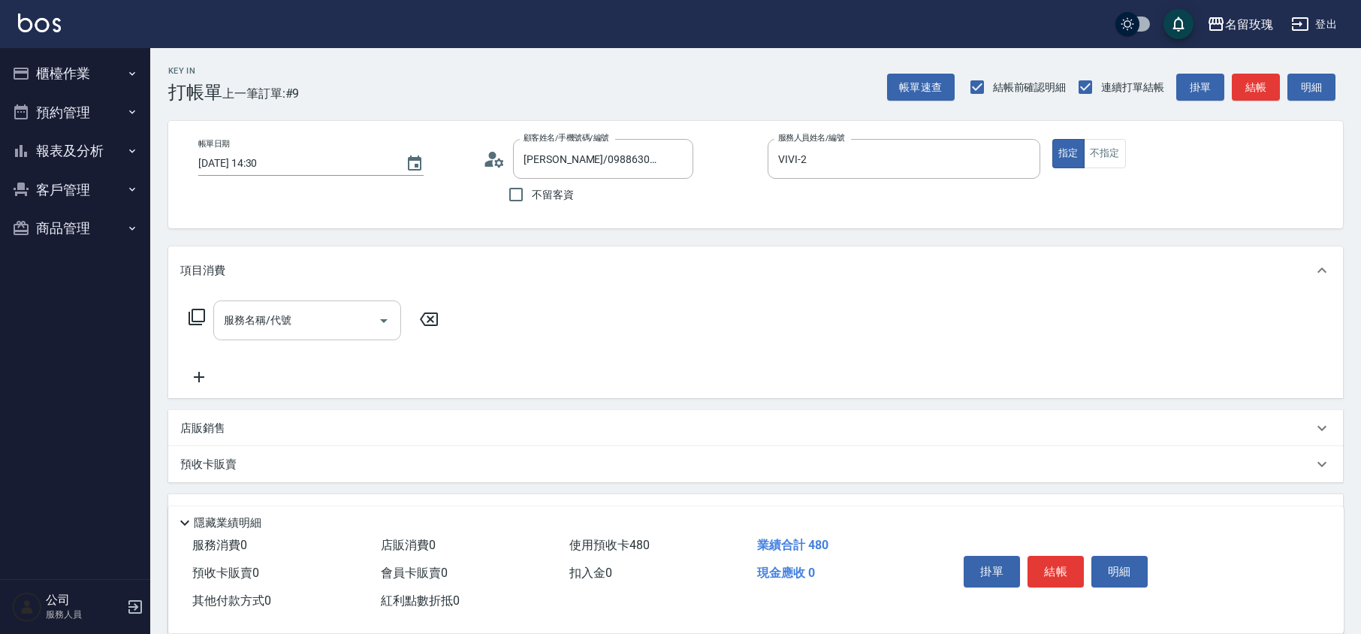
click at [255, 307] on input "服務名稱/代號" at bounding box center [296, 320] width 152 height 26
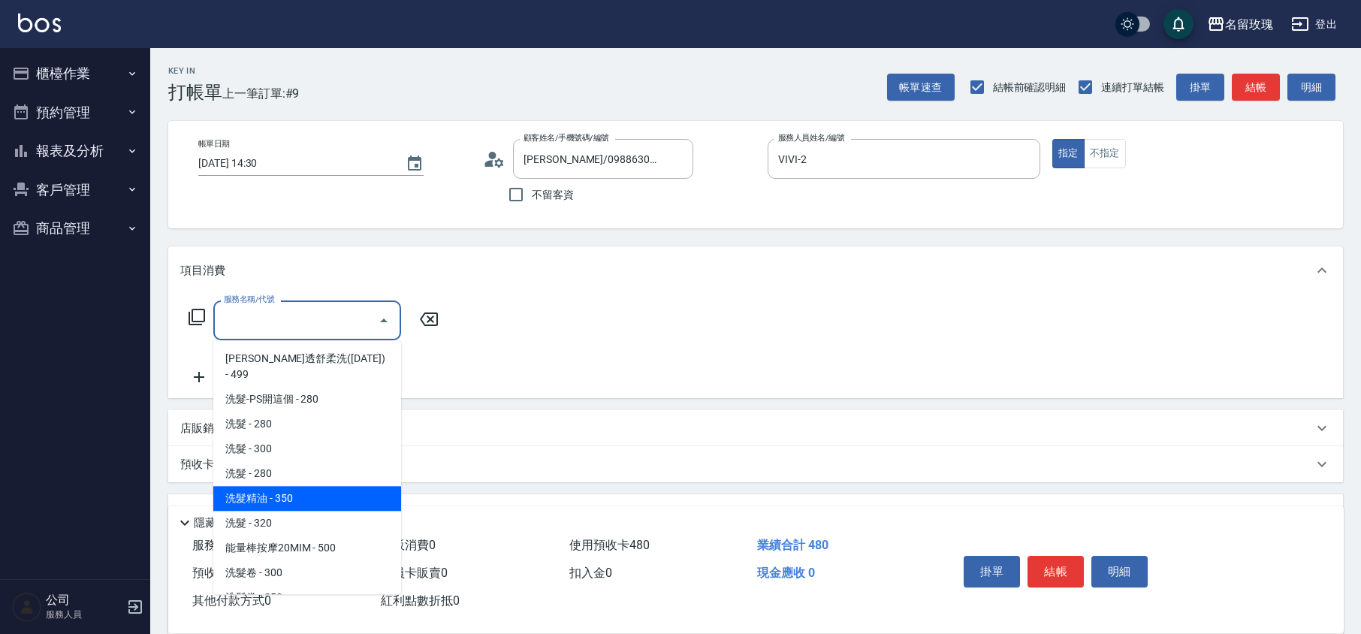
click at [283, 486] on span "洗髮精油 - 350" at bounding box center [307, 498] width 188 height 25
type input "洗髮精油(206)"
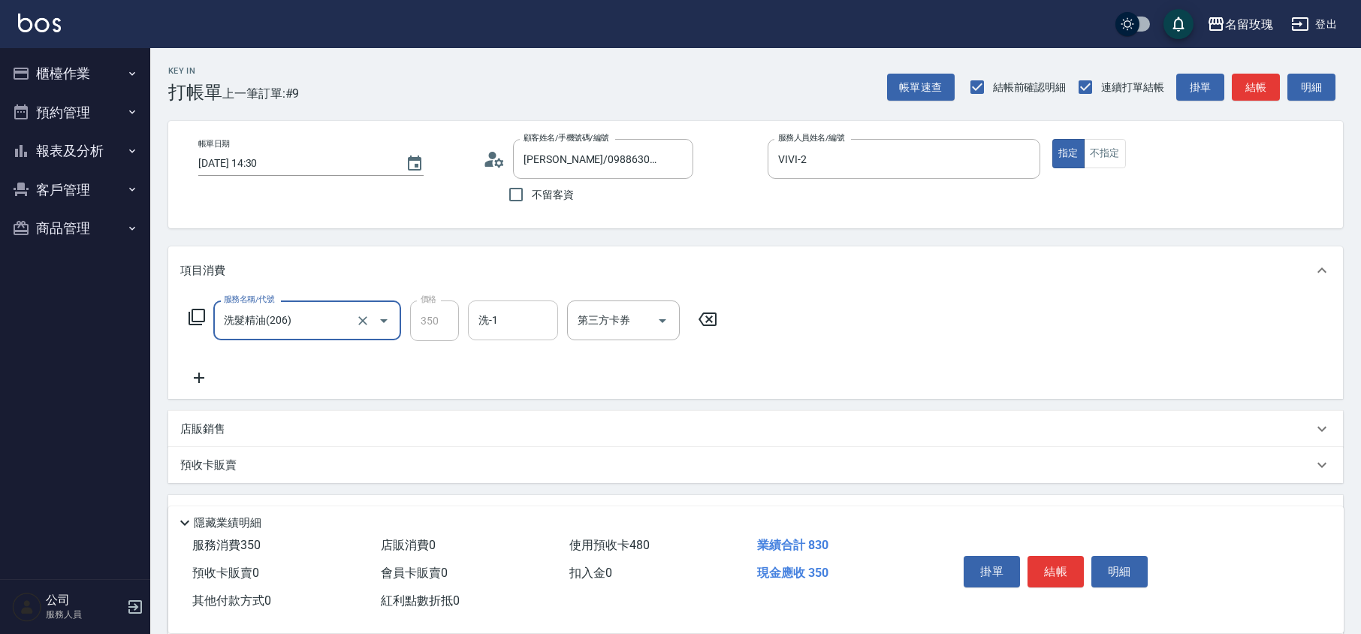
click at [515, 316] on input "洗-1" at bounding box center [513, 320] width 77 height 26
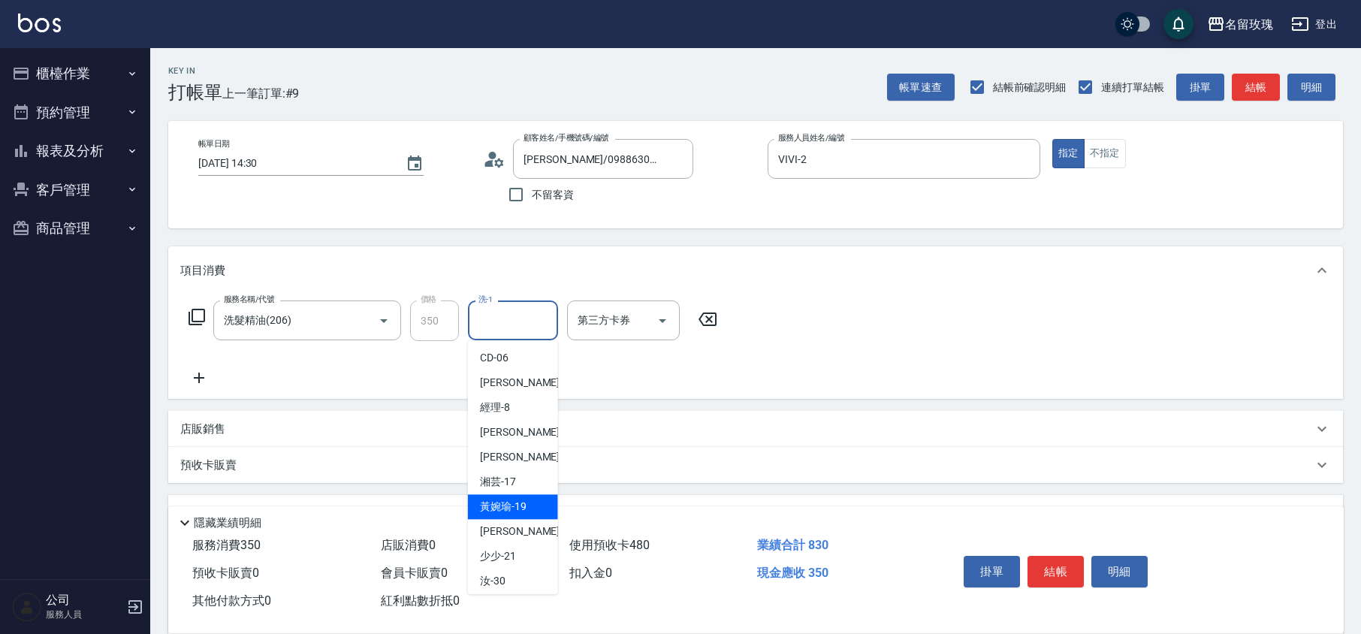
scroll to position [295, 0]
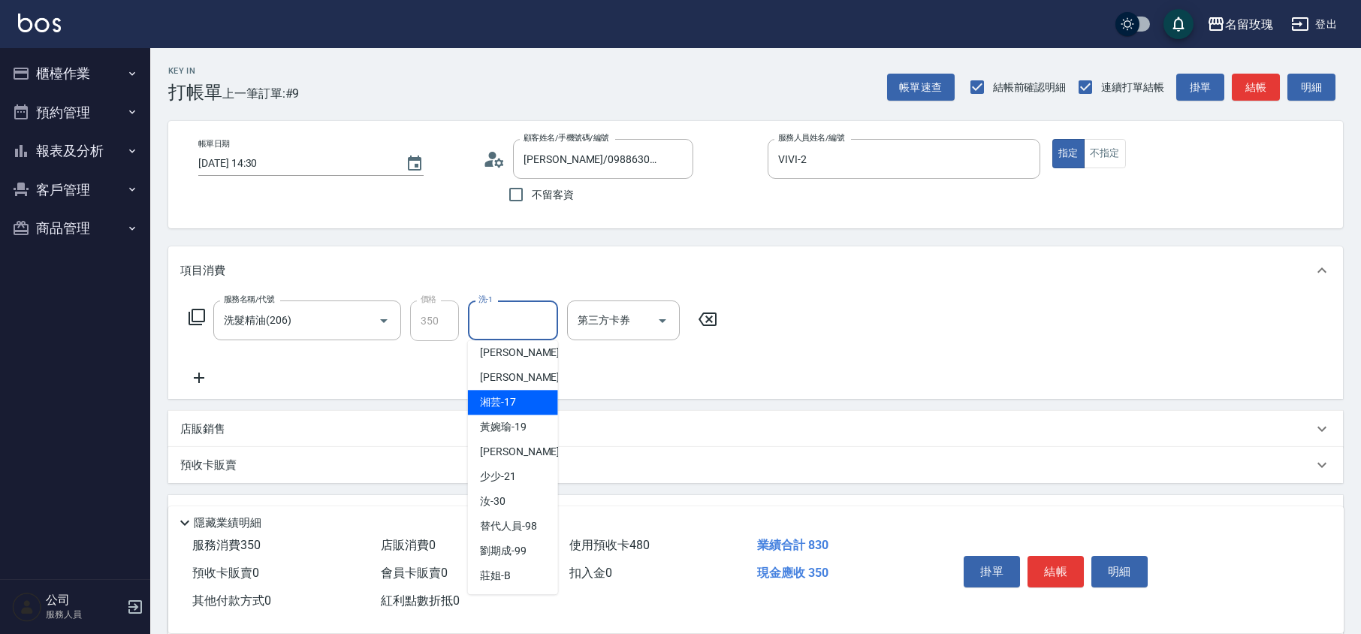
click at [499, 403] on span "湘芸 -17" at bounding box center [498, 402] width 36 height 16
type input "湘芸-17"
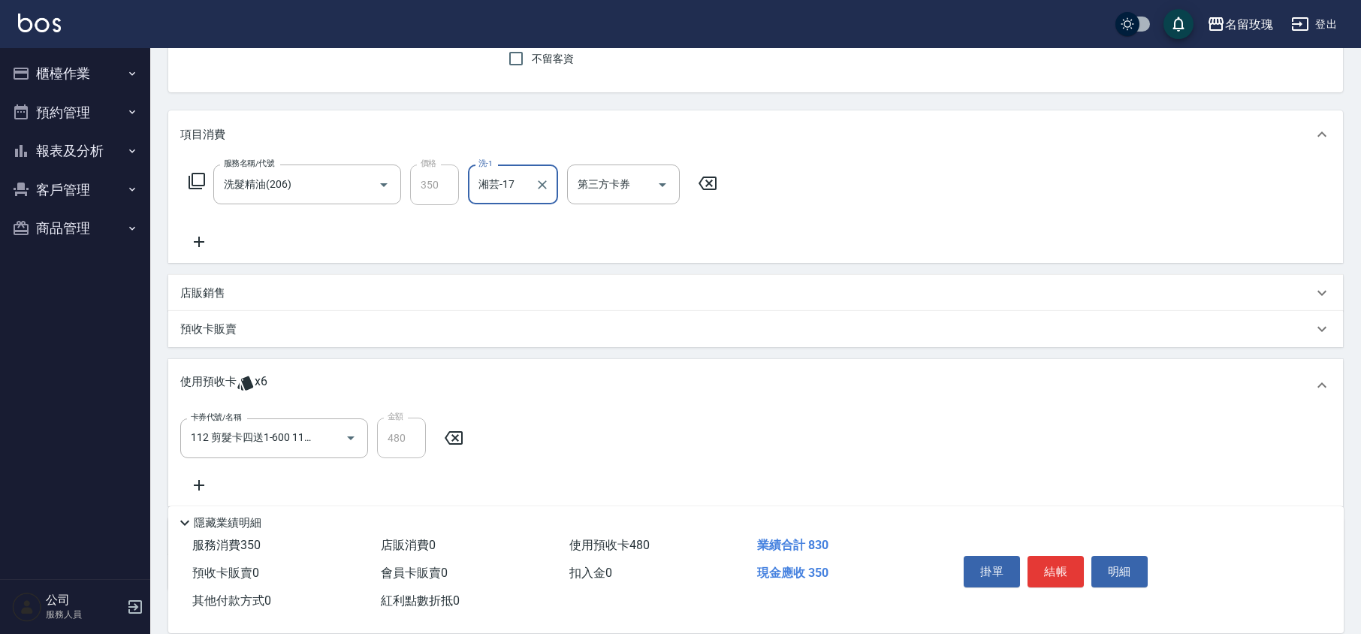
scroll to position [0, 0]
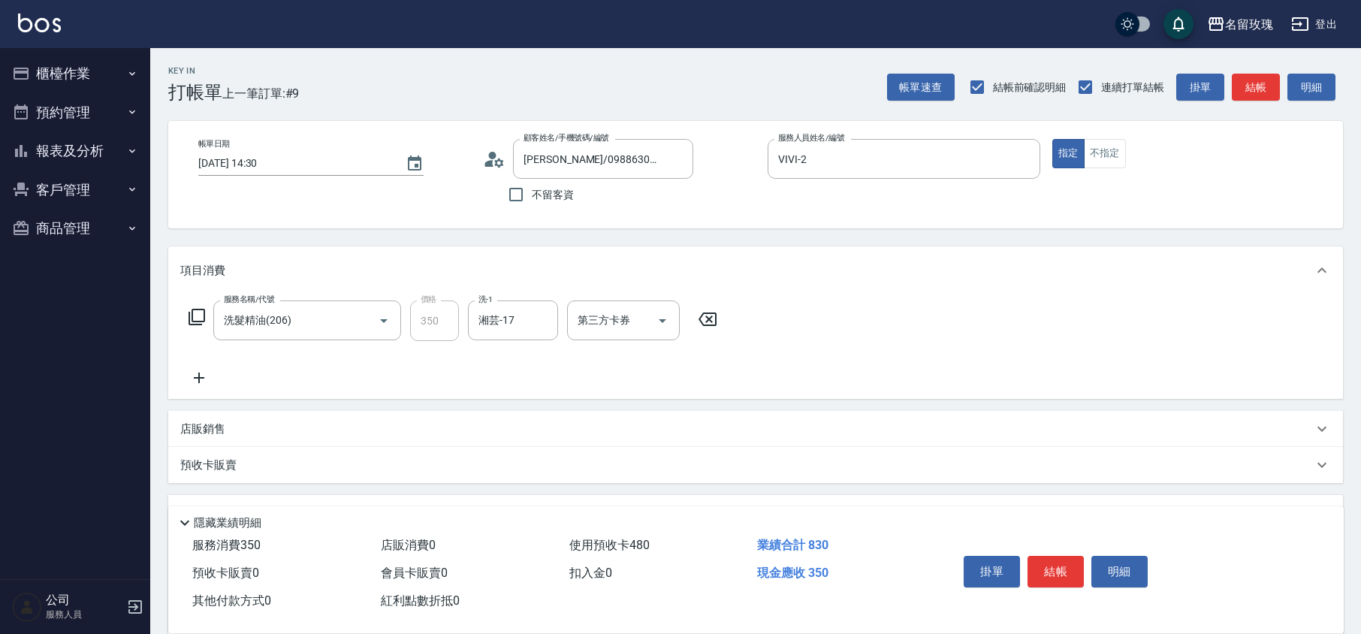
click at [485, 161] on icon at bounding box center [494, 159] width 23 height 23
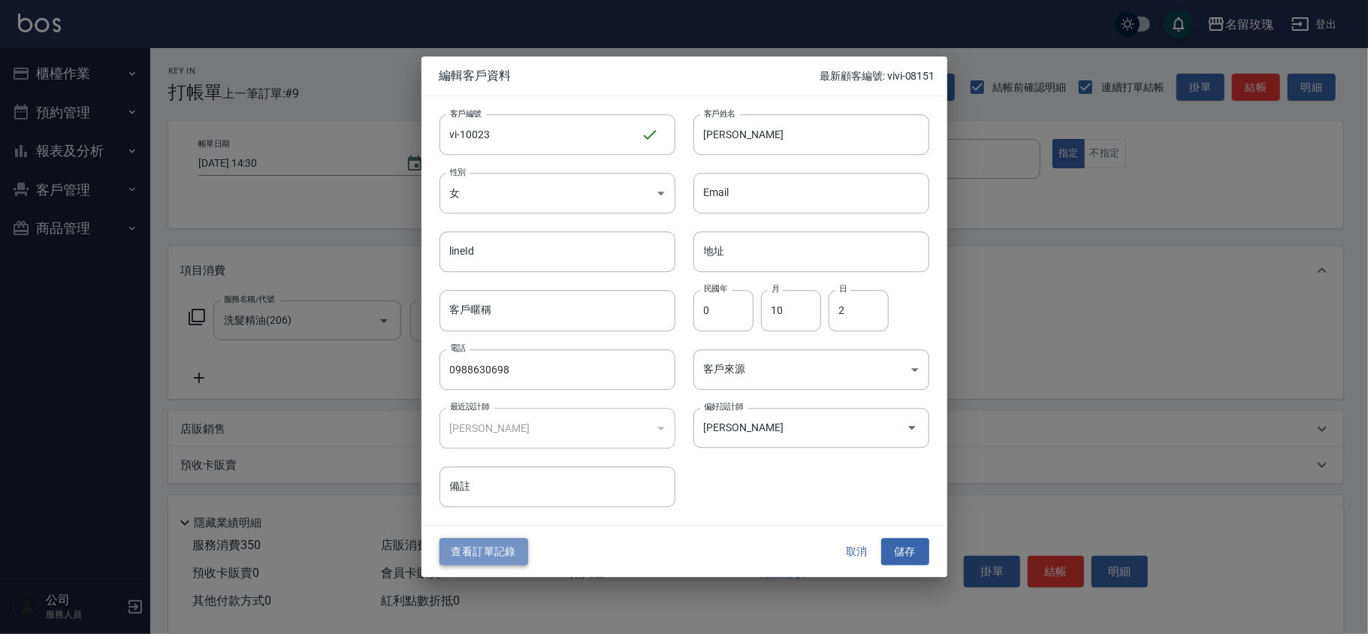
click at [458, 542] on button "查看訂單記錄" at bounding box center [484, 552] width 89 height 28
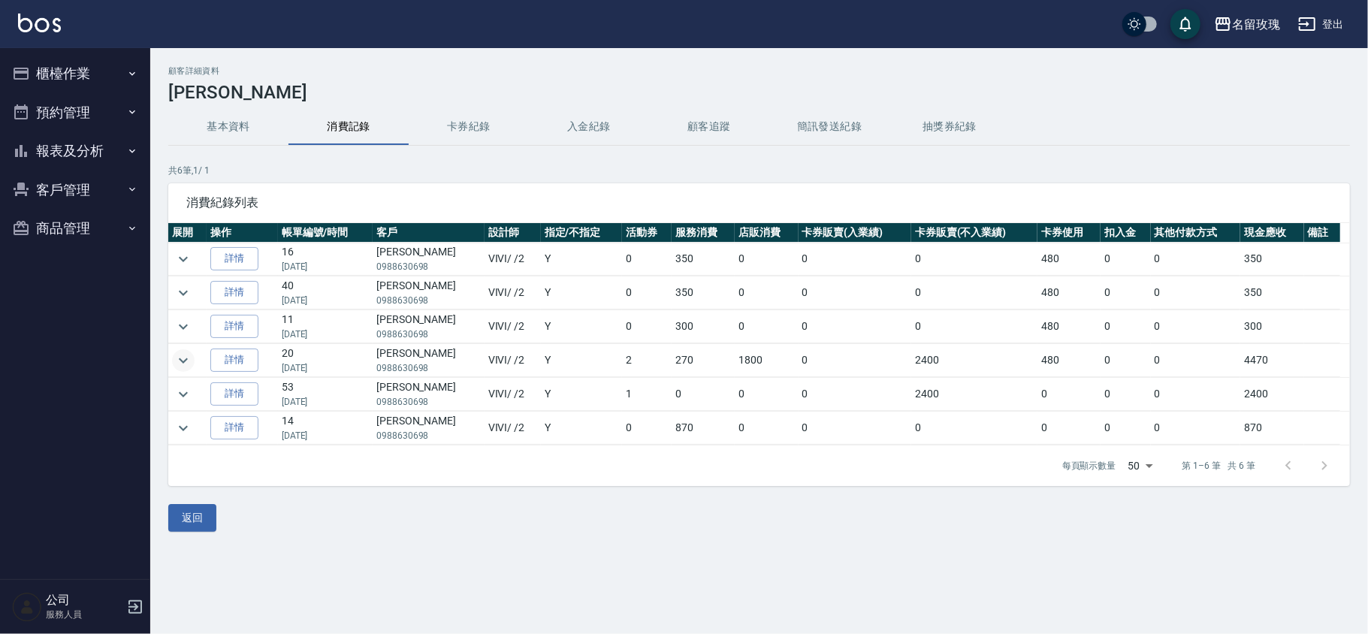
click at [185, 353] on icon "expand row" at bounding box center [183, 361] width 18 height 18
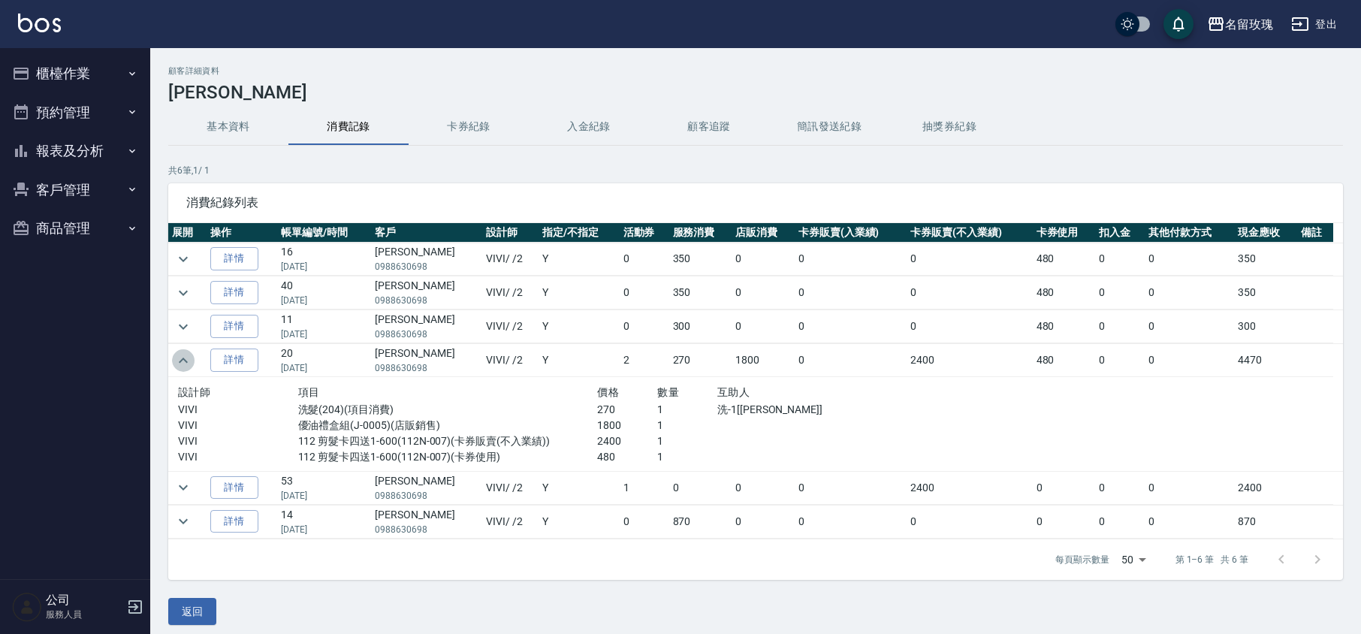
click at [185, 356] on icon "expand row" at bounding box center [183, 361] width 18 height 18
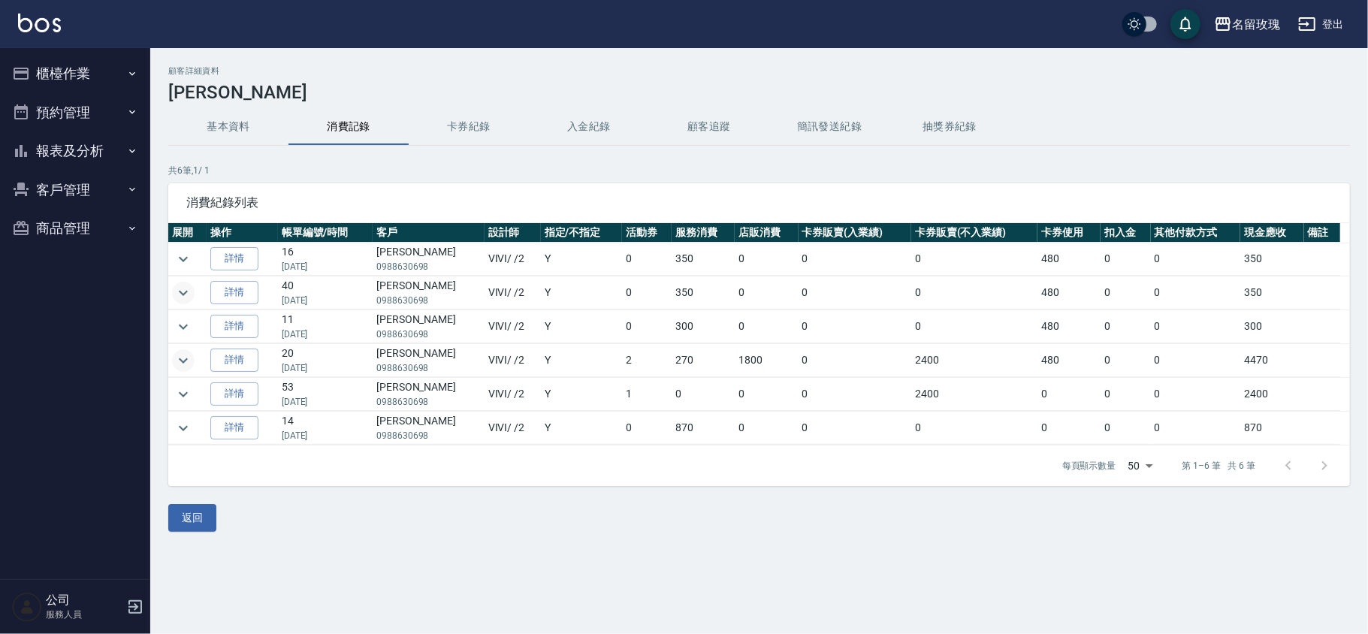
click at [184, 289] on icon "expand row" at bounding box center [183, 293] width 18 height 18
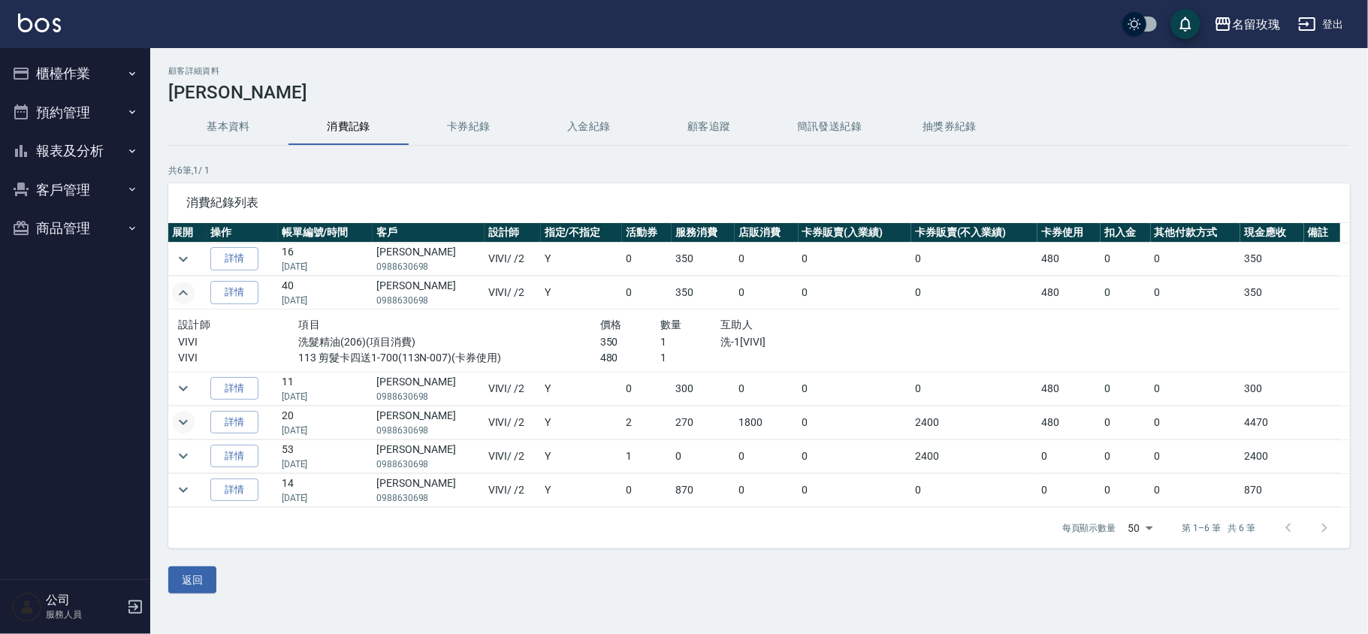
click at [184, 289] on icon "expand row" at bounding box center [183, 293] width 18 height 18
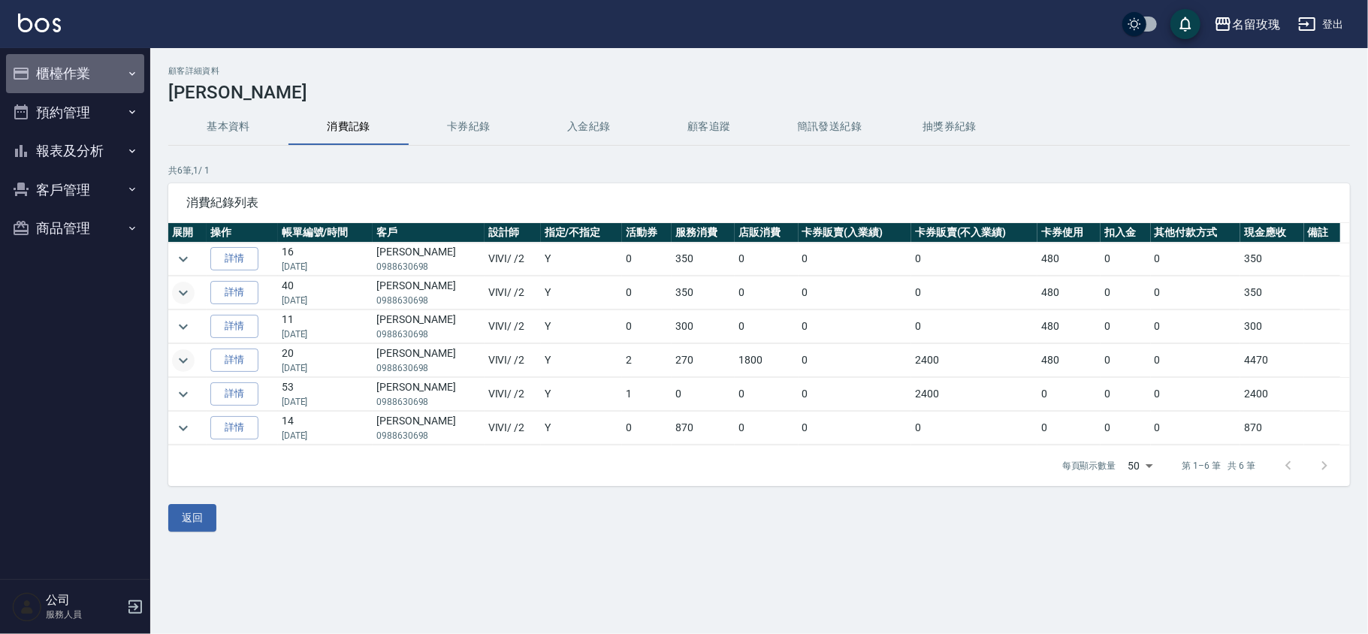
click at [58, 62] on button "櫃檯作業" at bounding box center [75, 73] width 138 height 39
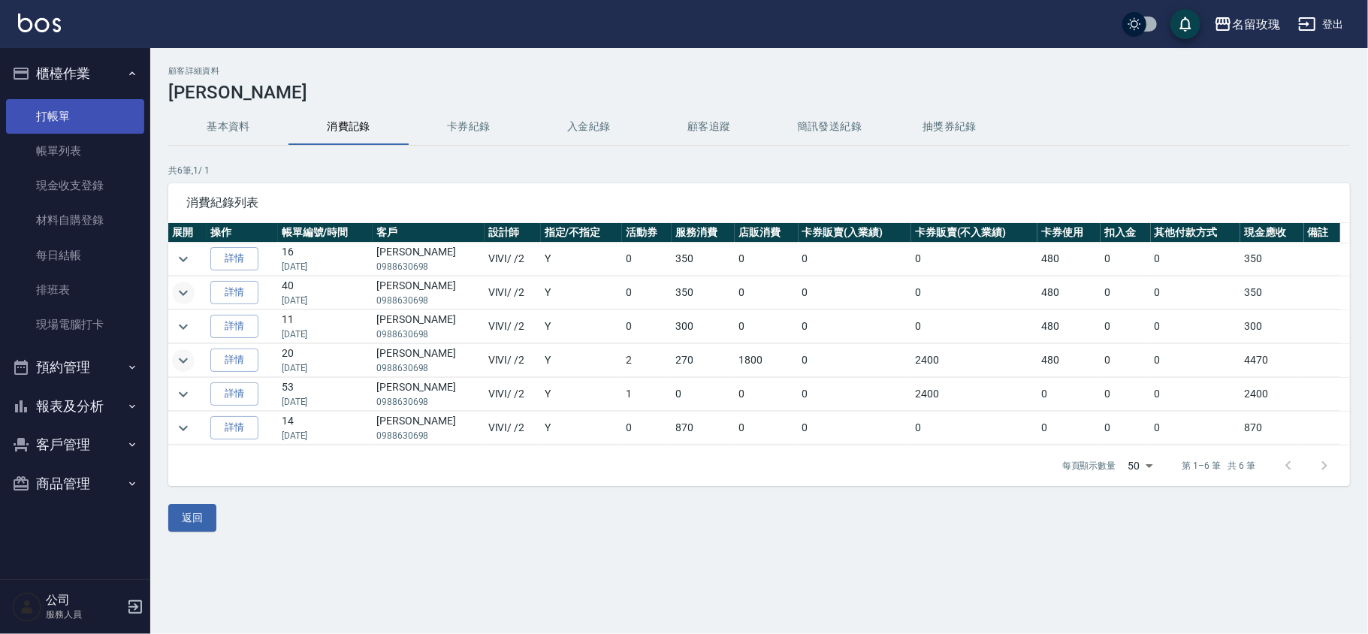
click at [68, 121] on link "打帳單" at bounding box center [75, 116] width 138 height 35
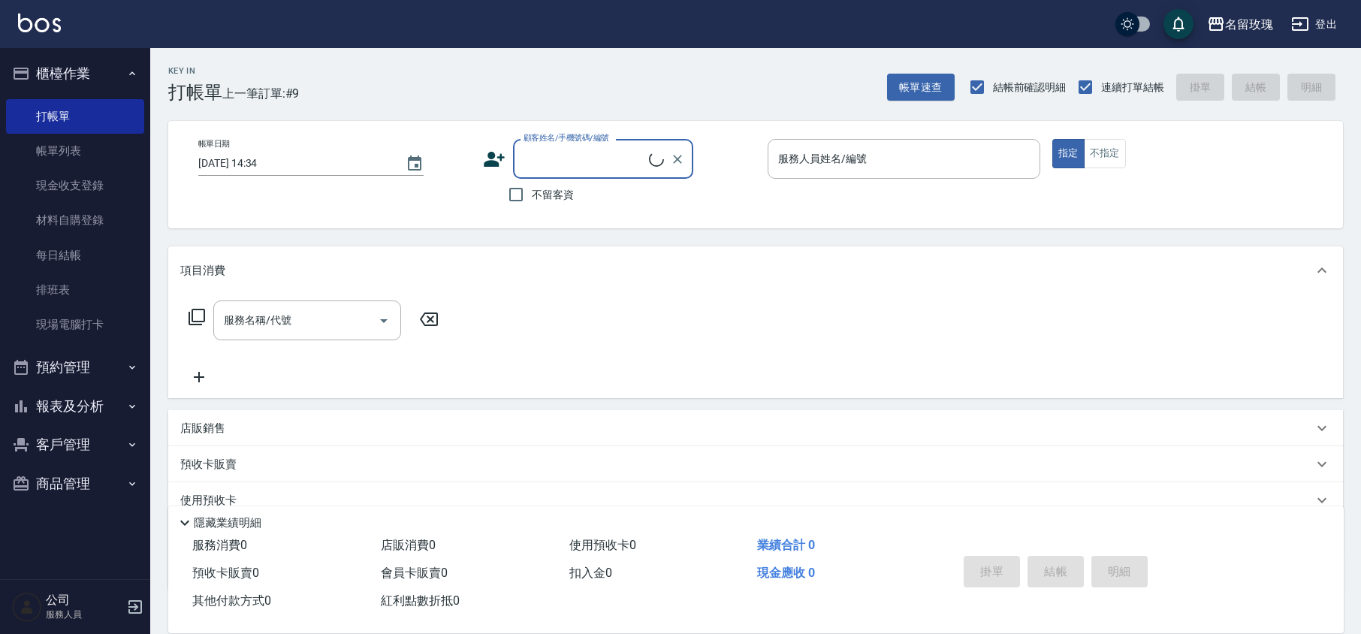
click at [580, 153] on input "顧客姓名/手機號碼/編號" at bounding box center [584, 159] width 129 height 26
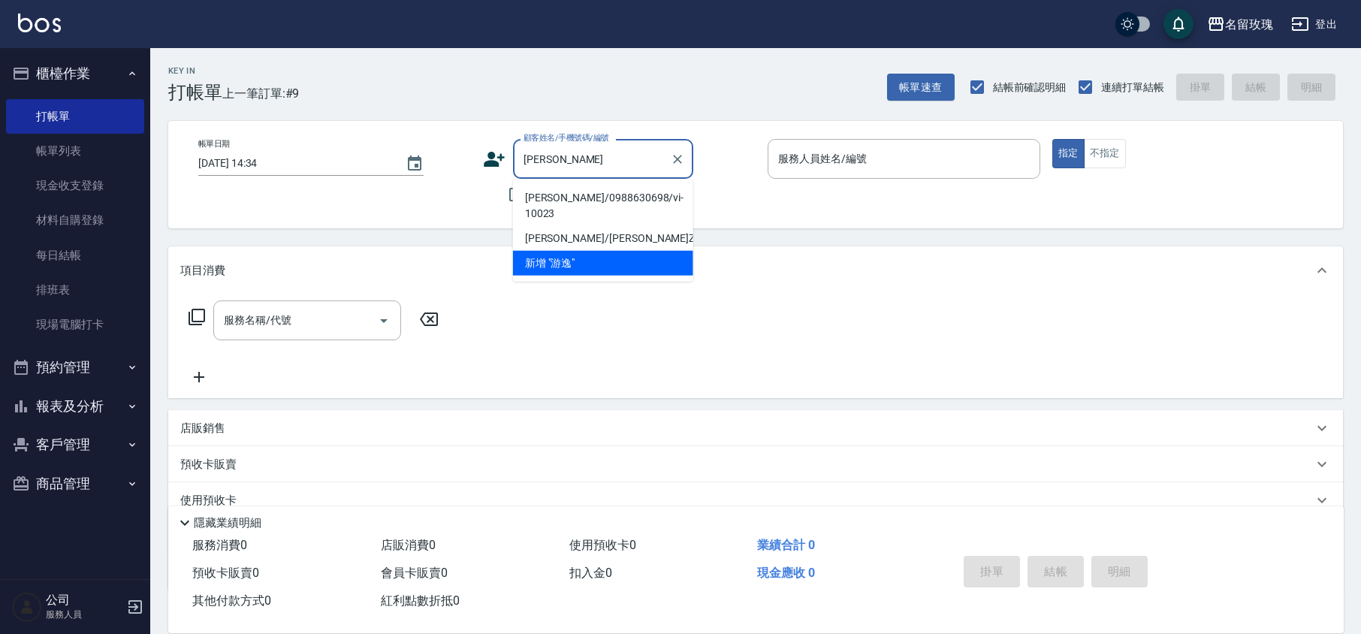
click at [584, 196] on li "游逸屏/0988630698/vi-10023" at bounding box center [603, 206] width 180 height 41
type input "游逸屏/0988630698/vi-10023"
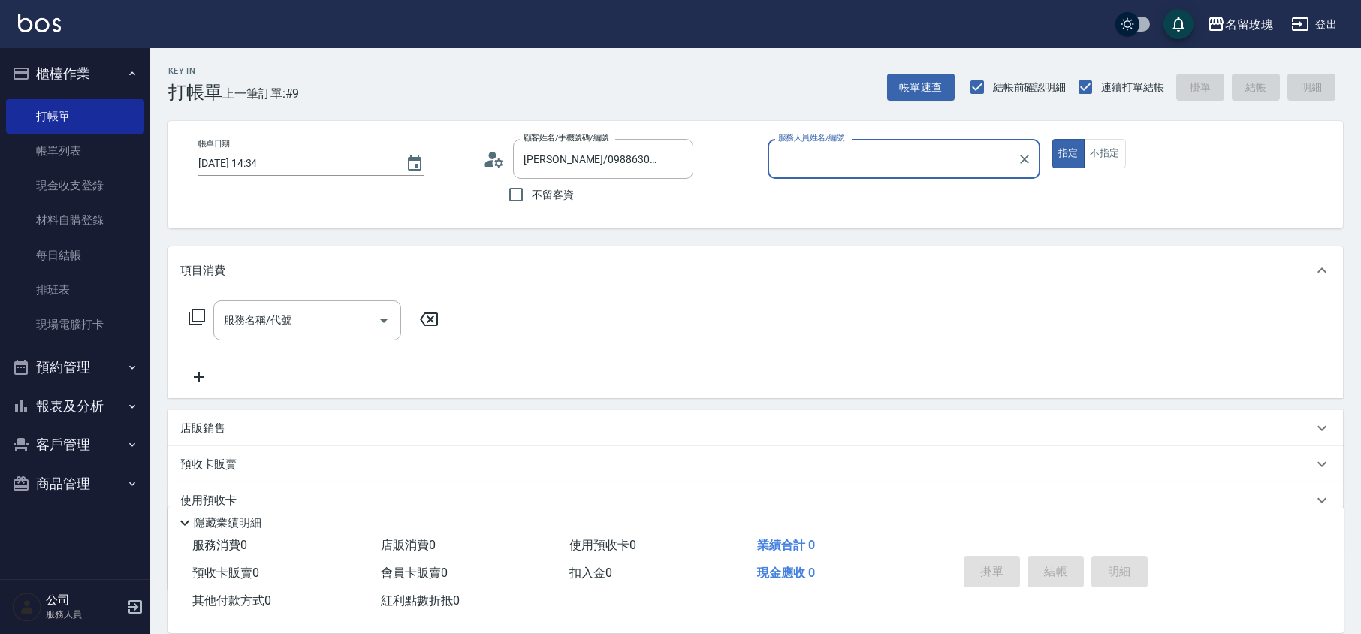
type input "VIVI-2"
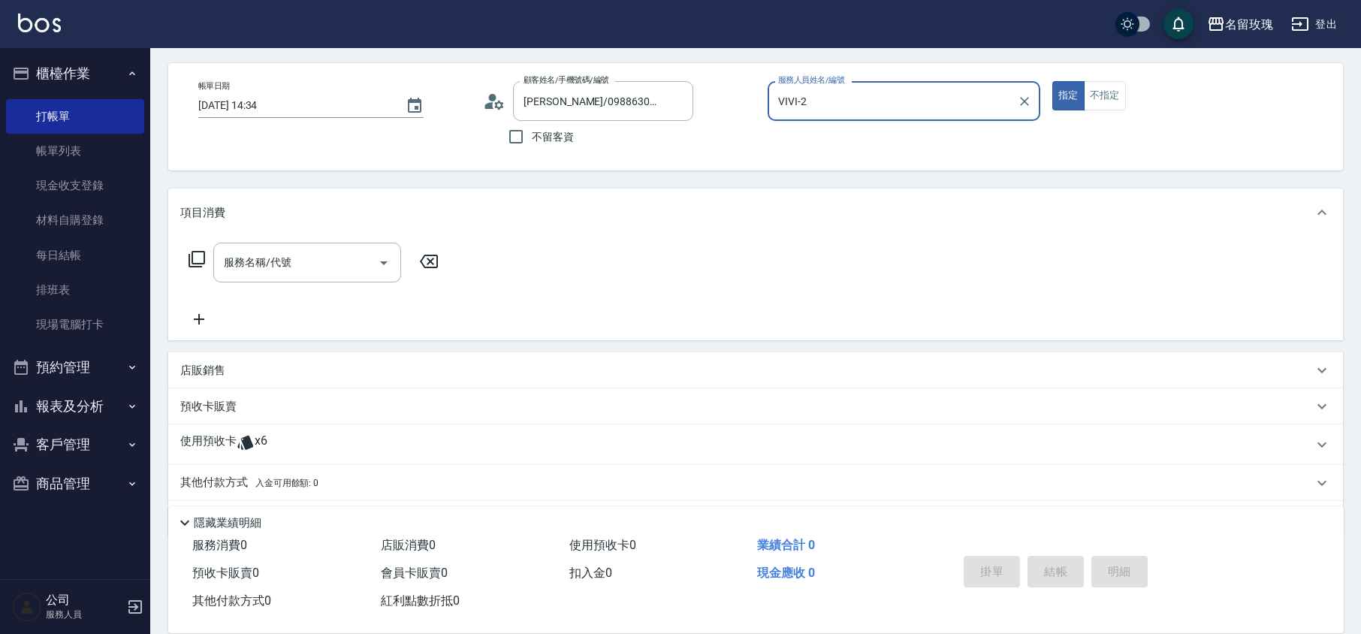
scroll to position [102, 0]
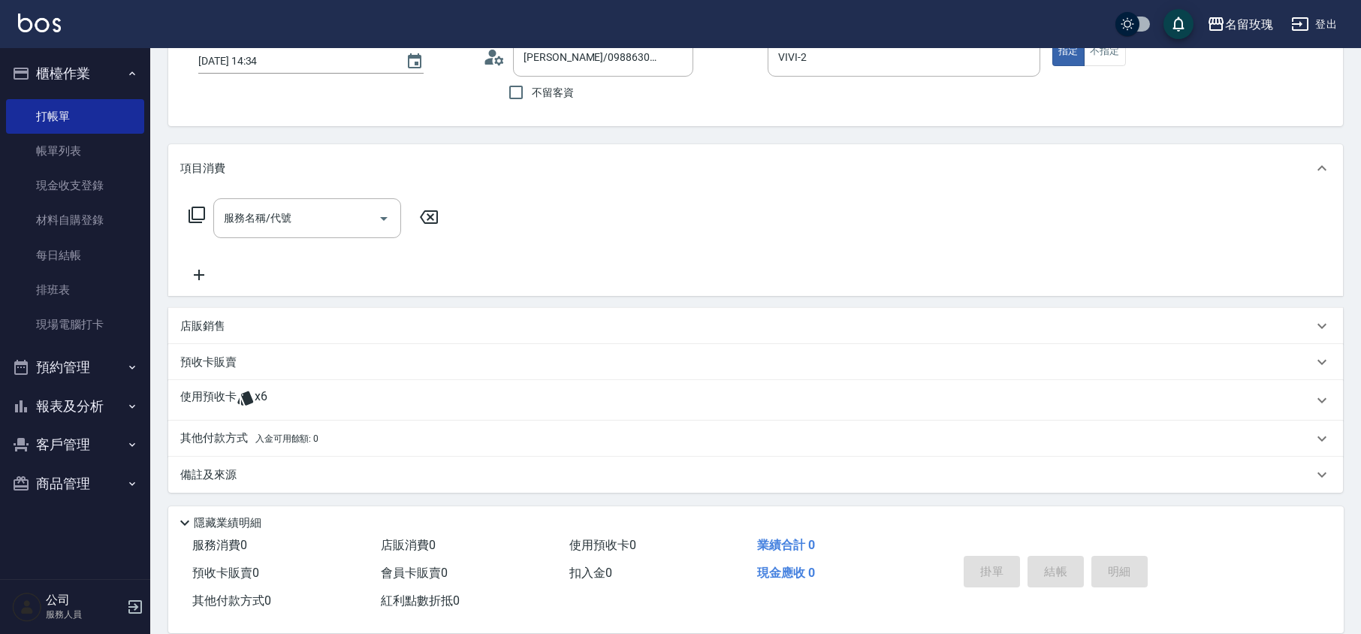
click at [250, 397] on icon at bounding box center [245, 398] width 16 height 14
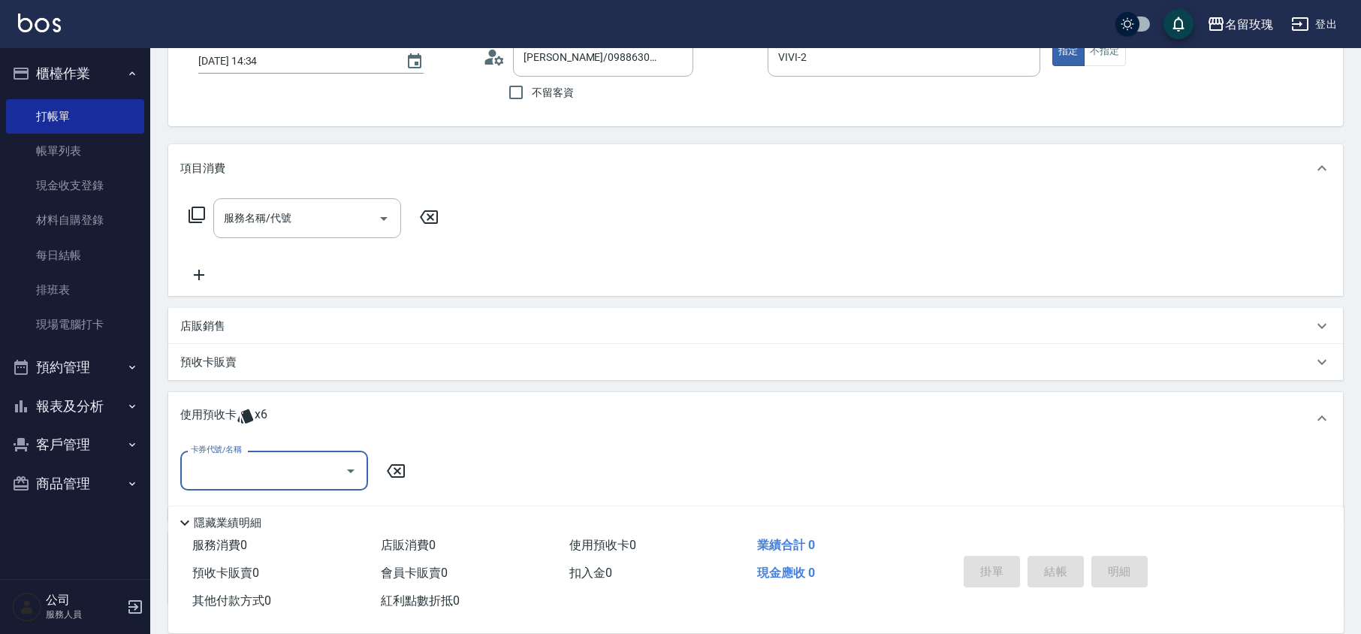
scroll to position [1, 0]
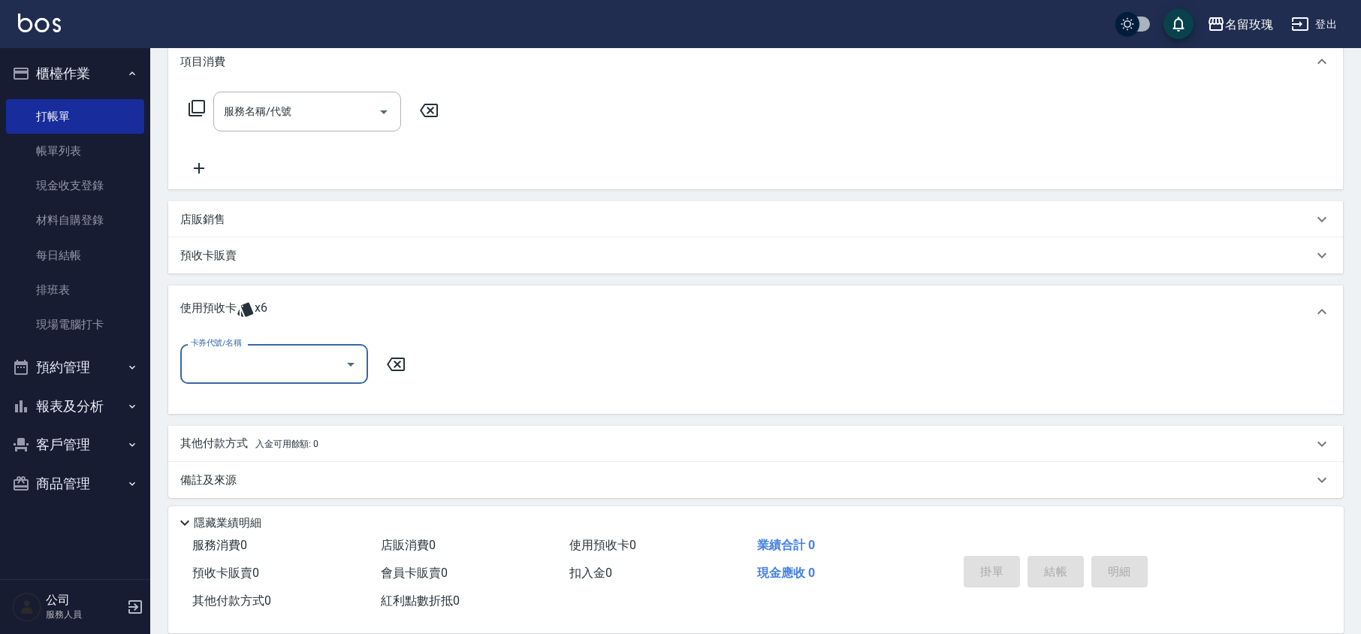
click at [261, 364] on input "卡券代號/名稱" at bounding box center [263, 364] width 152 height 26
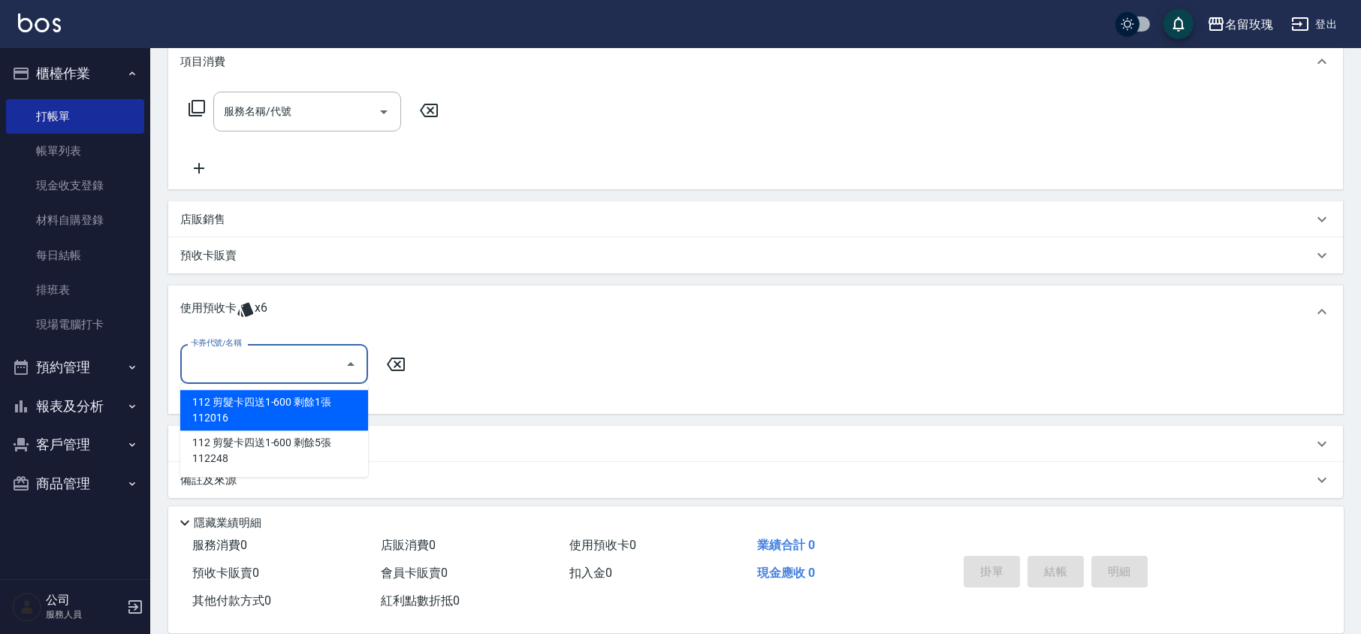
click at [247, 409] on div "112 剪髮卡四送1-600 剩餘1張 112016" at bounding box center [274, 410] width 188 height 41
type input "112 剪髮卡四送1-600 112016"
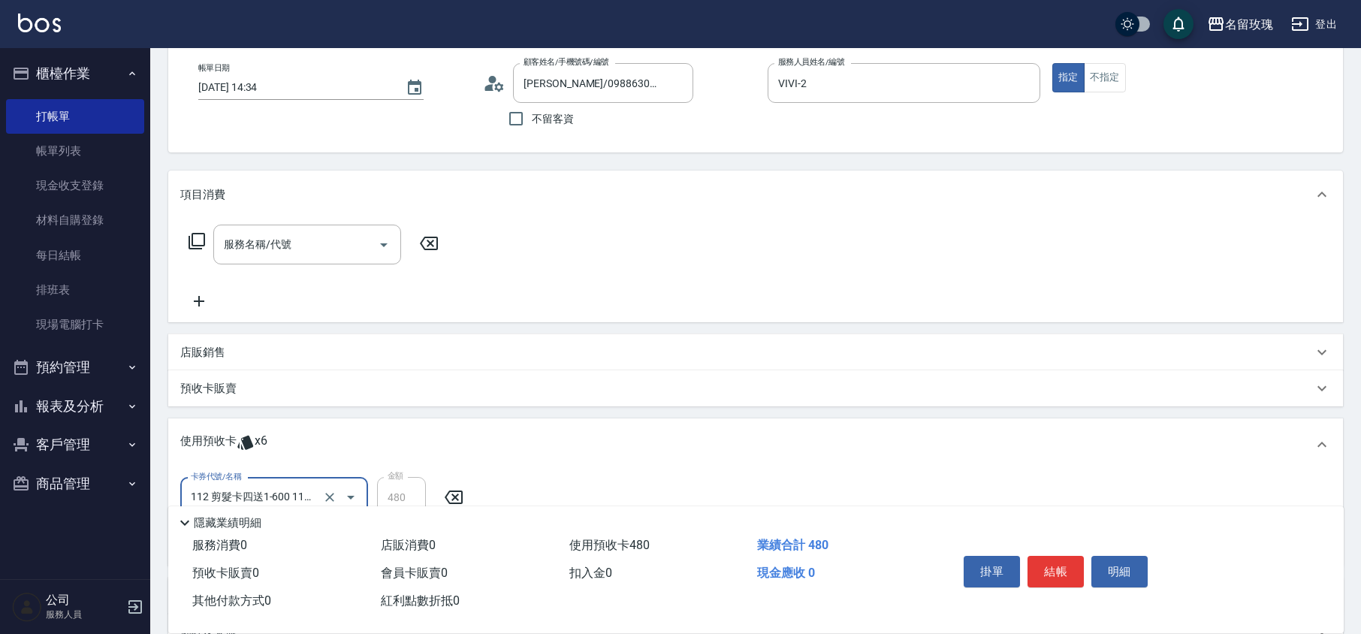
scroll to position [0, 0]
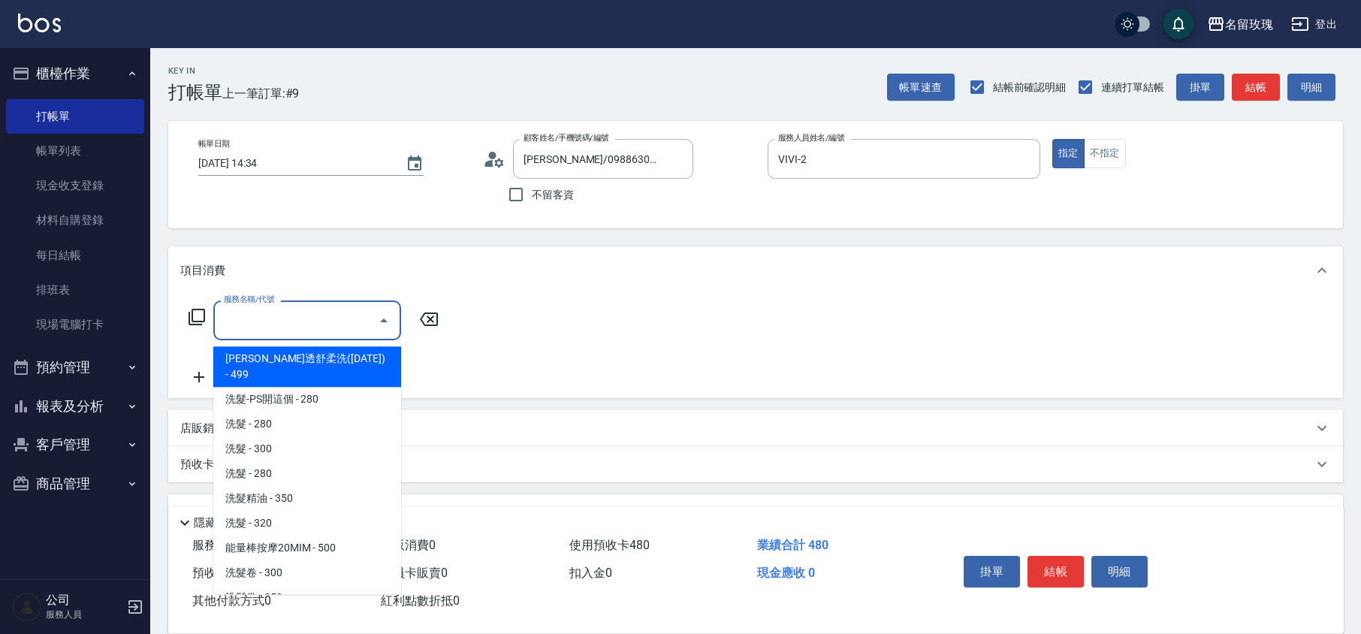
click at [242, 331] on input "服務名稱/代號" at bounding box center [296, 320] width 152 height 26
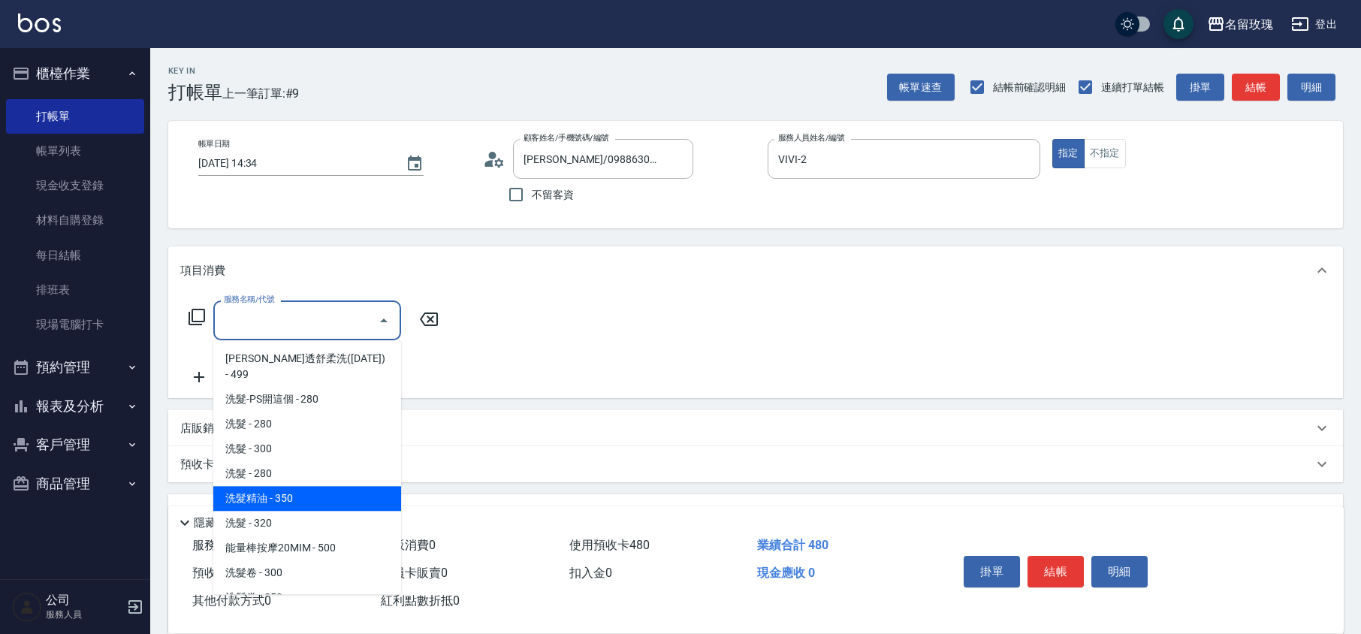
click at [279, 486] on span "洗髮精油 - 350" at bounding box center [307, 498] width 188 height 25
type input "洗髮精油(206)"
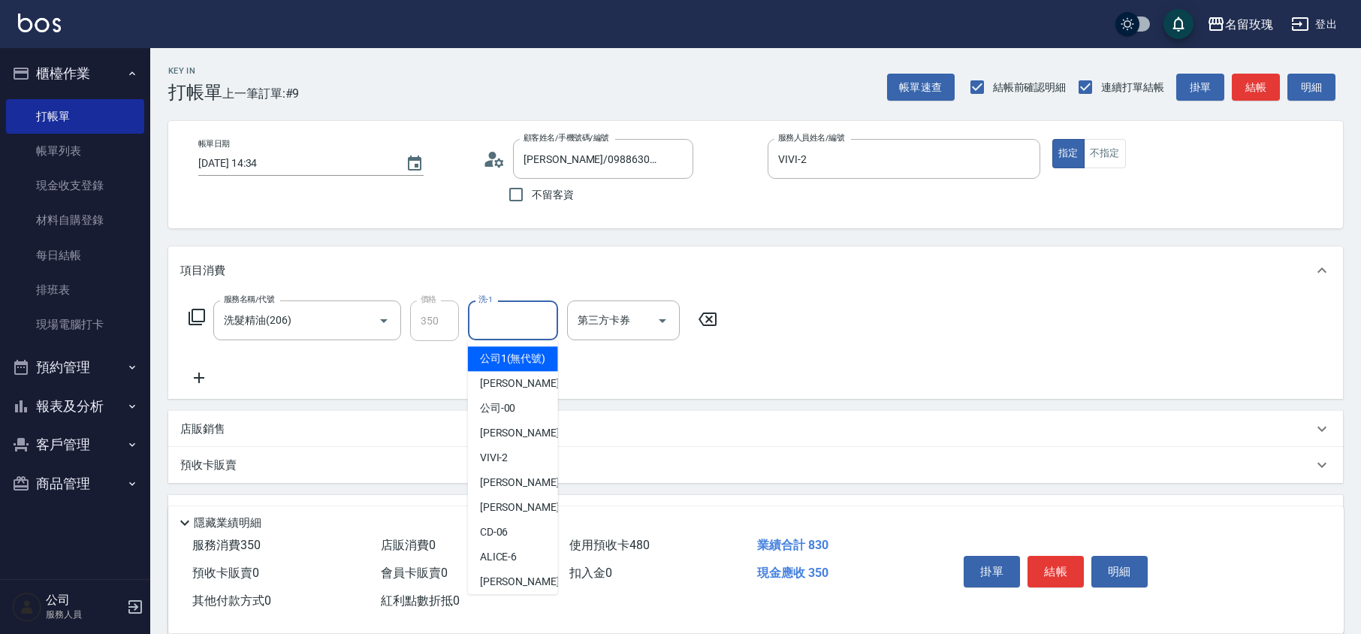
click at [497, 322] on div "洗-1 洗-1" at bounding box center [513, 321] width 90 height 40
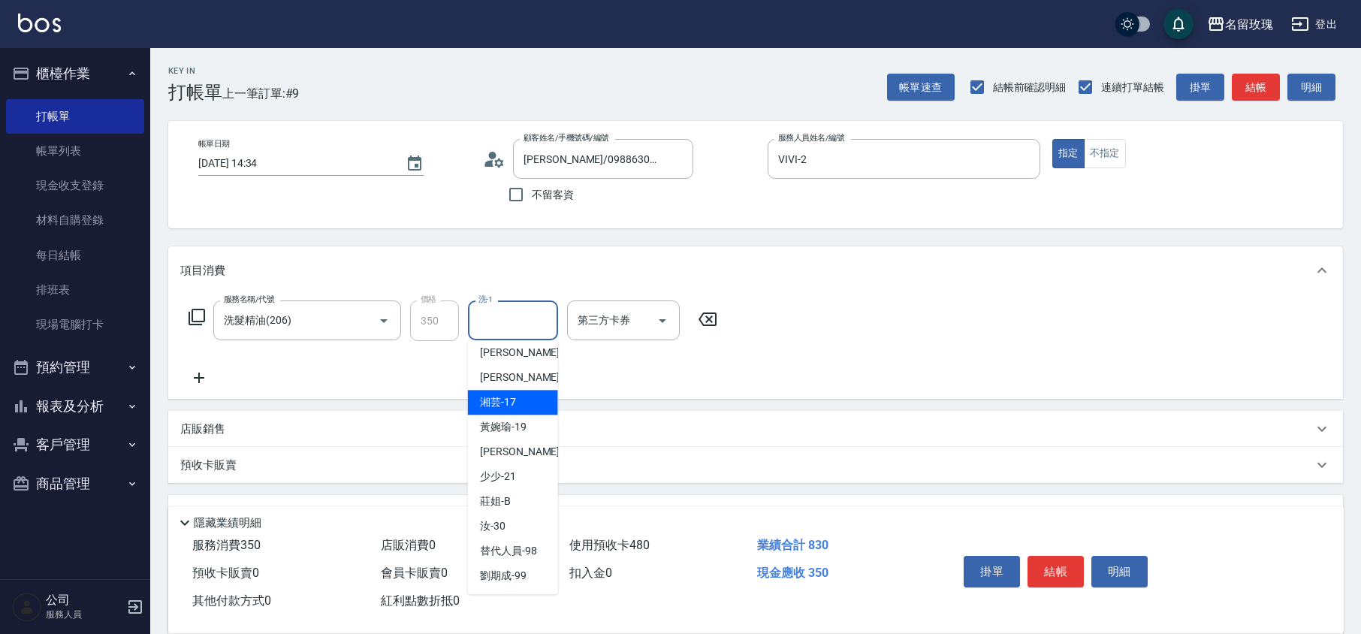
click at [511, 406] on span "湘芸 -17" at bounding box center [498, 402] width 36 height 16
type input "湘芸-17"
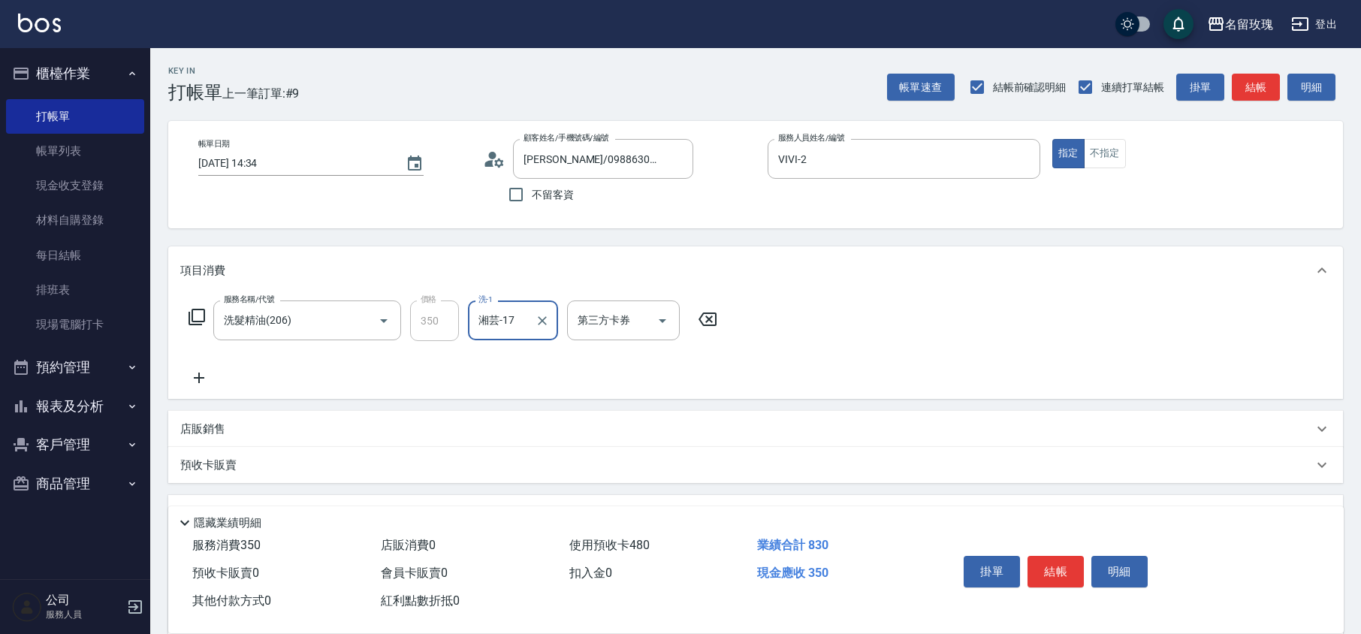
click at [760, 207] on div "帳單日期 2025/10/07 14:34 顧客姓名/手機號碼/編號 游逸屏/0988630698/vi-10023 顧客姓名/手機號碼/編號 不留客資 服務…" at bounding box center [755, 174] width 1139 height 71
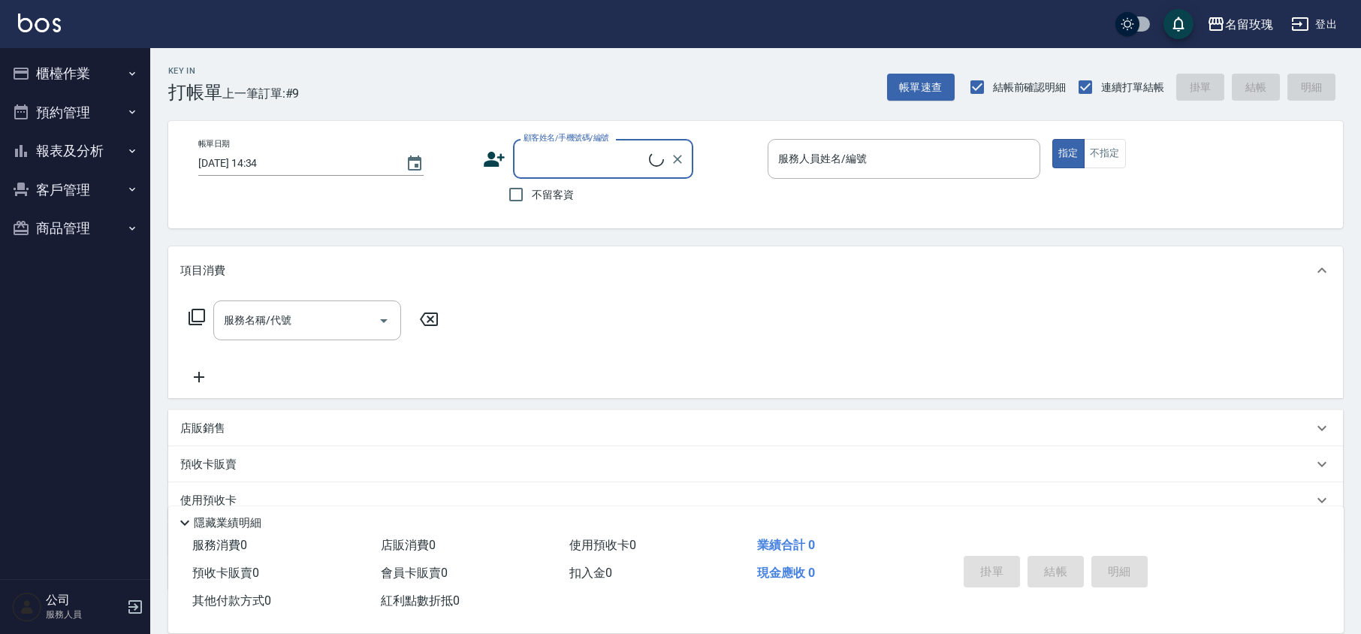
click at [553, 160] on input "顧客姓名/手機號碼/編號" at bounding box center [584, 159] width 129 height 26
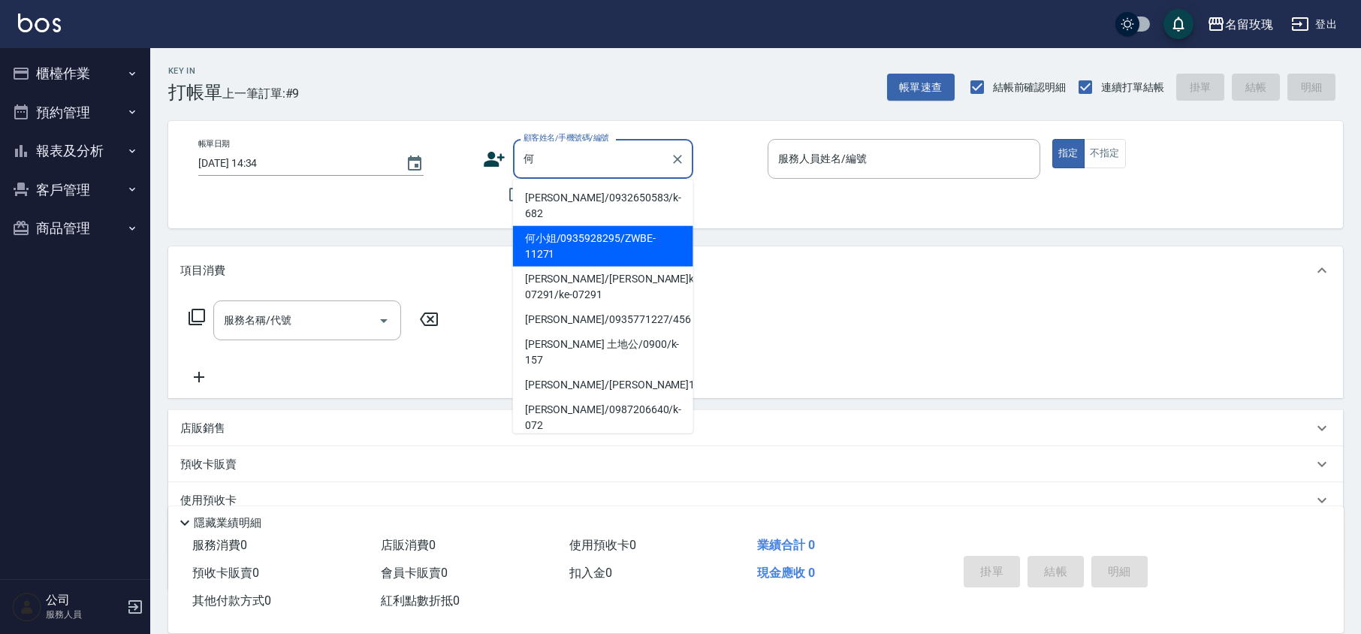
click at [581, 251] on li "何小姐/0935928295/ZWBE-11271" at bounding box center [603, 246] width 180 height 41
type input "何小姐/0935928295/ZWBE-11271"
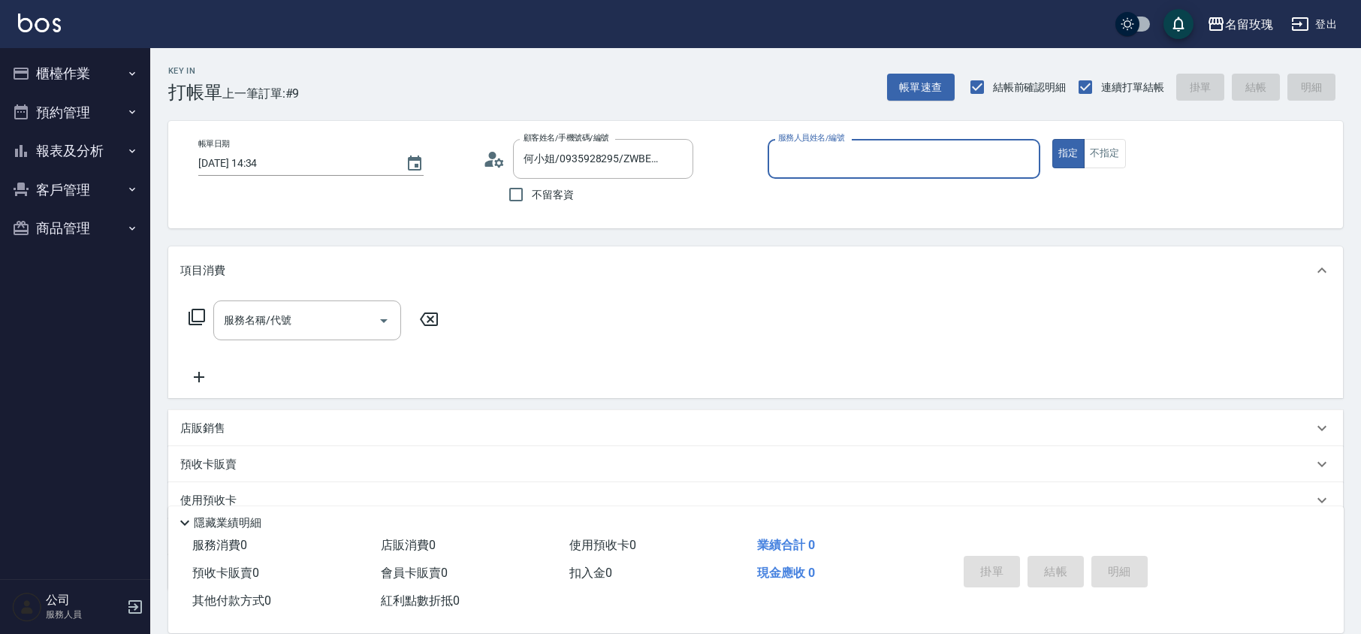
type input "VIVI-2"
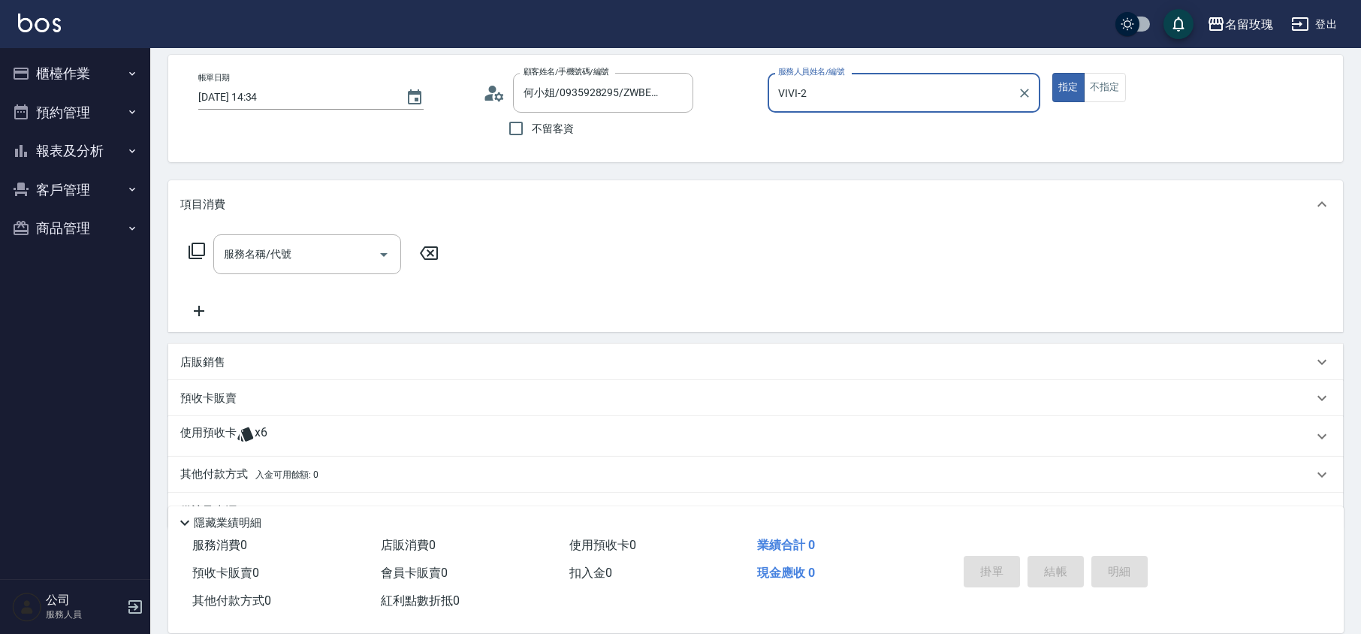
scroll to position [102, 0]
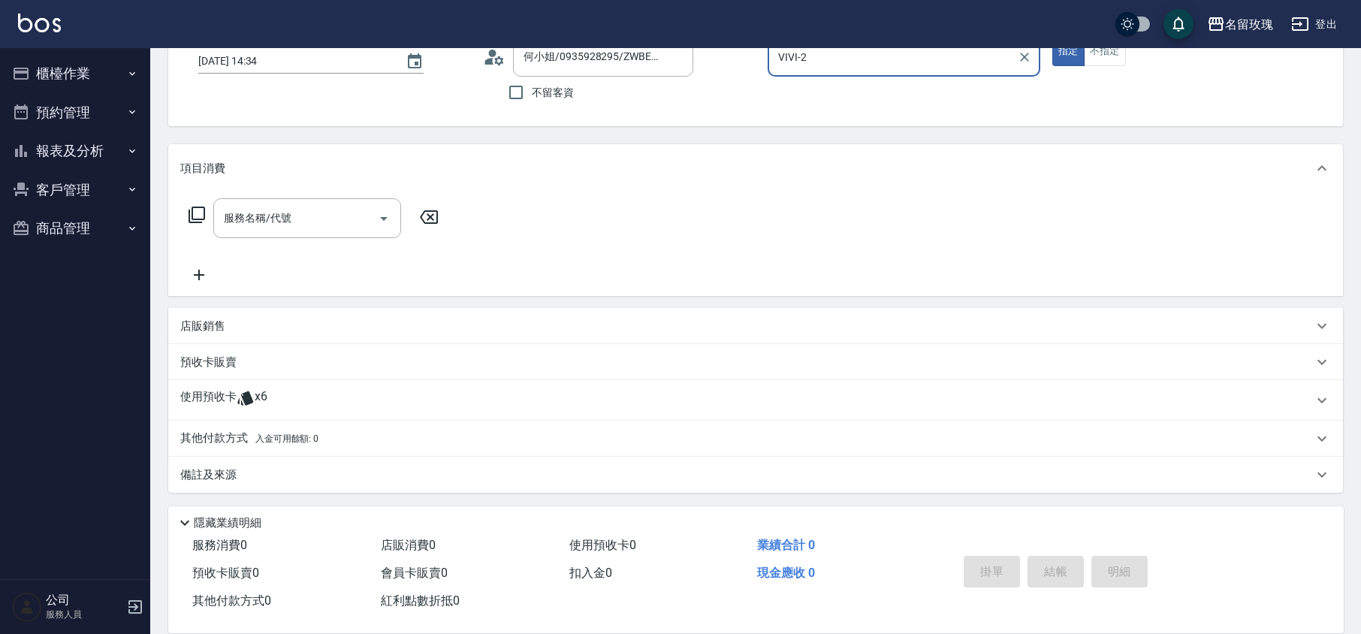
click at [272, 406] on div "使用預收卡 x6" at bounding box center [746, 400] width 1133 height 23
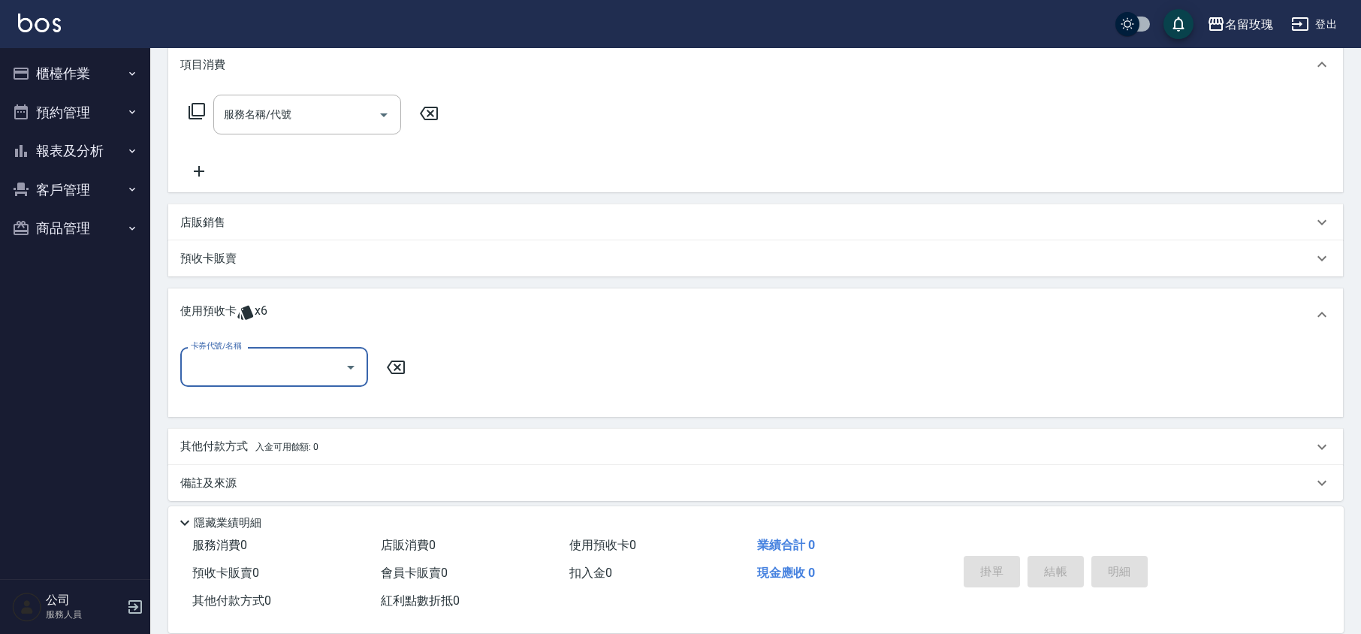
scroll to position [213, 0]
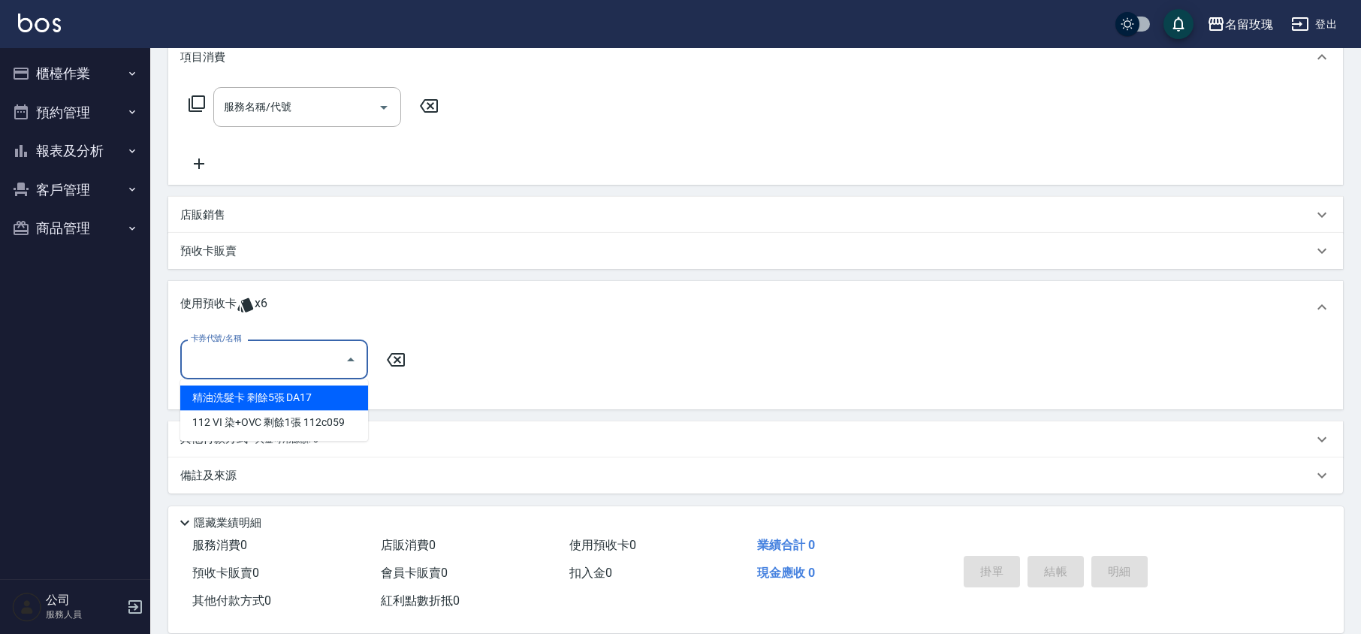
click at [295, 355] on input "卡券代號/名稱" at bounding box center [263, 359] width 152 height 26
click at [347, 400] on div "精油洗髮卡 剩餘5張 DA17" at bounding box center [274, 397] width 188 height 25
type input "精油洗髮卡 DA17"
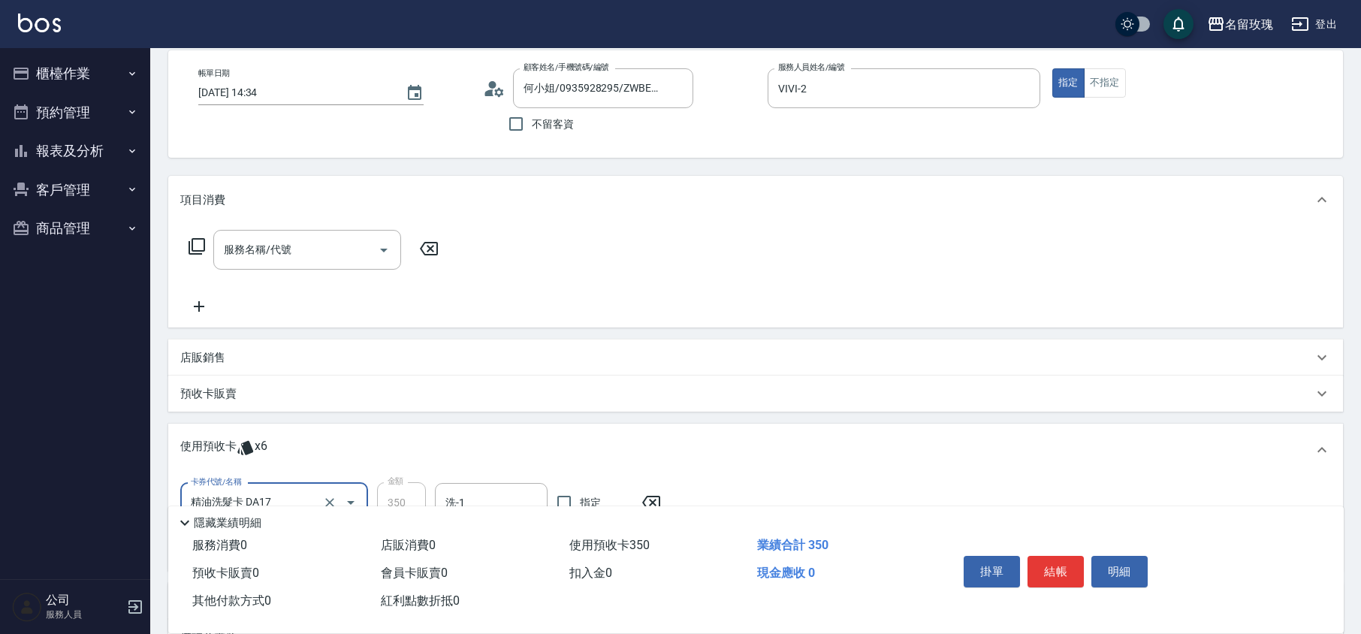
scroll to position [0, 0]
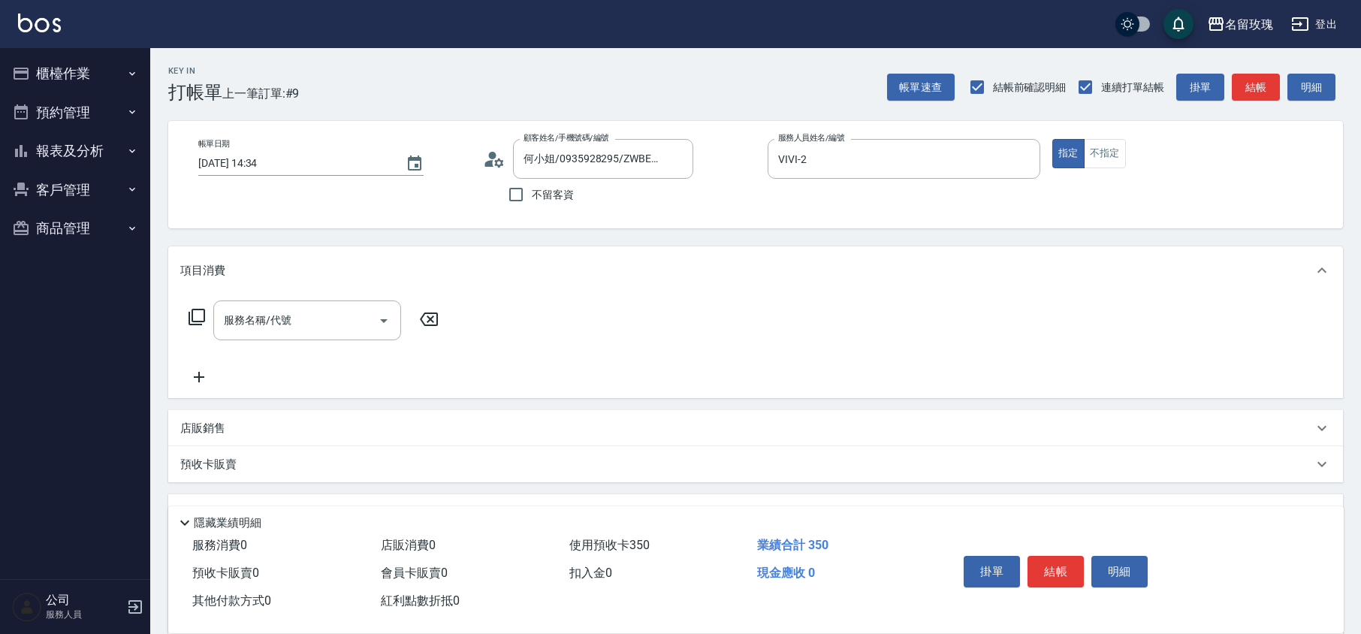
click at [497, 156] on icon at bounding box center [494, 159] width 23 height 23
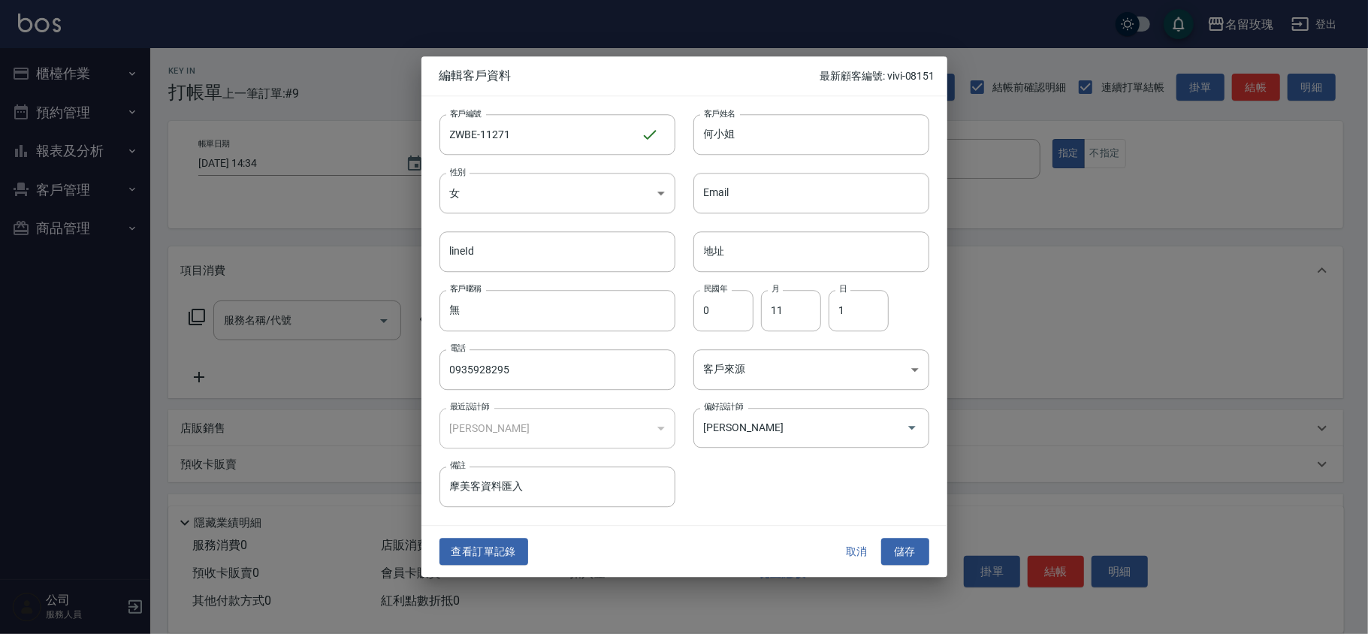
click at [848, 557] on button "取消" at bounding box center [857, 552] width 48 height 28
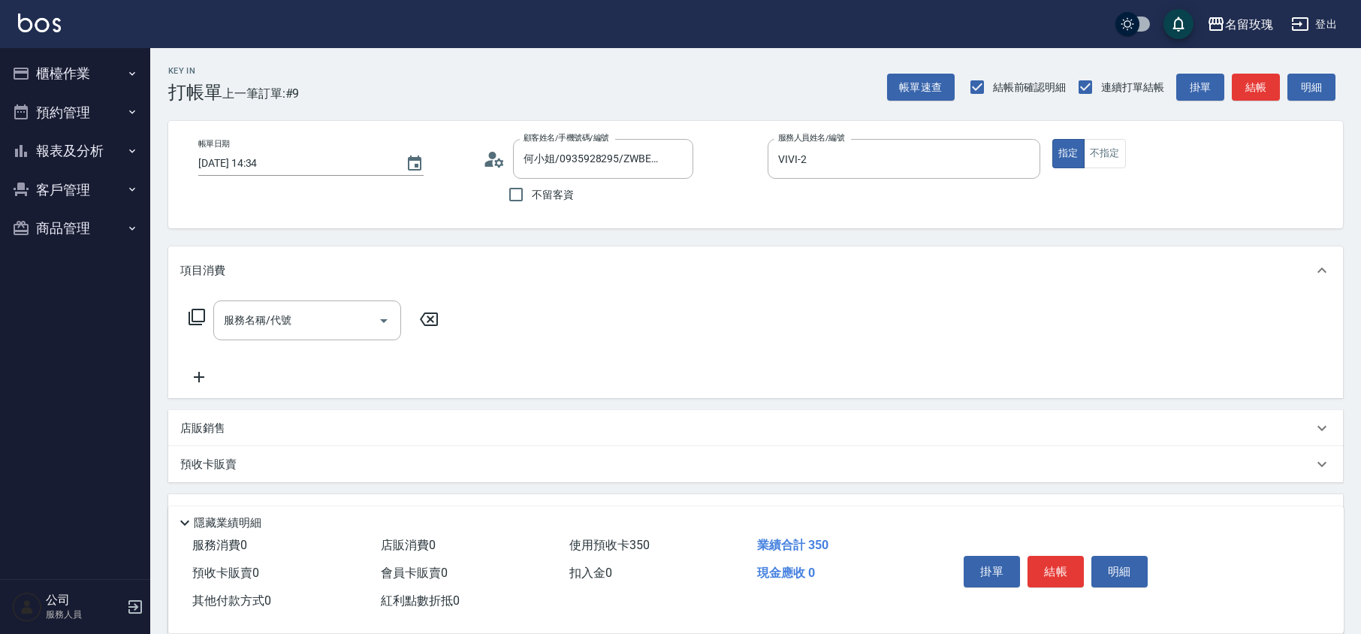
click at [478, 154] on div "帳單日期 [DATE] 14:34 顧客姓名/手機號碼/編號 何小姐/0935928295/ZWBE-11271 顧客姓名/手機號碼/編號 不留客資 服務人員…" at bounding box center [755, 174] width 1139 height 71
click at [481, 155] on div "帳單日期 [DATE] 14:34 顧客姓名/手機號碼/編號 何小姐/0935928295/ZWBE-11271 顧客姓名/手機號碼/編號 不留客資 服務人員…" at bounding box center [755, 174] width 1139 height 71
click at [488, 153] on icon at bounding box center [494, 159] width 23 height 23
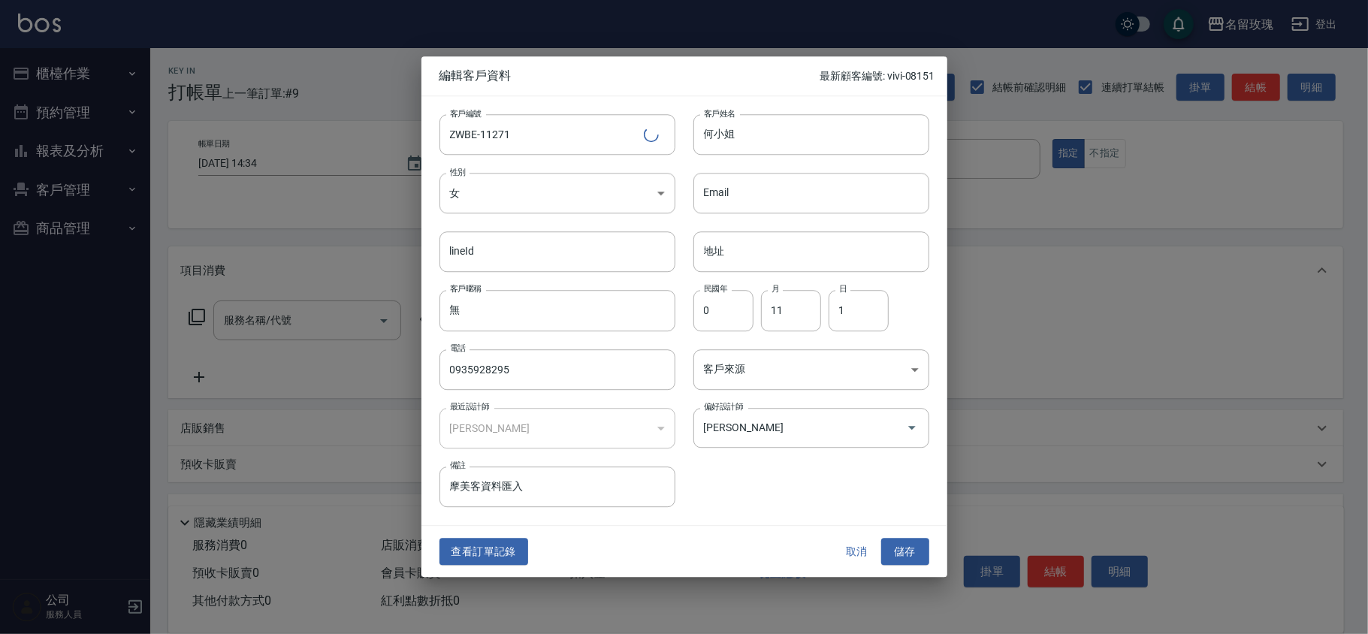
click at [497, 544] on button "查看訂單記錄" at bounding box center [484, 552] width 89 height 28
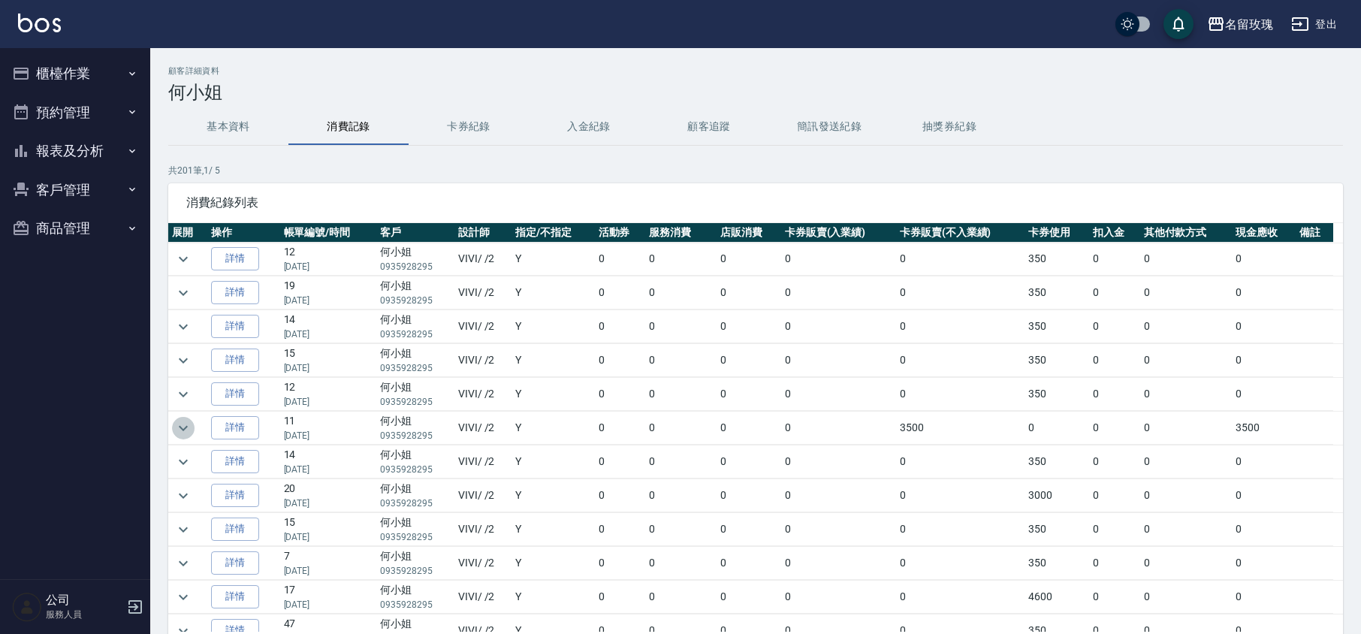
click at [189, 431] on icon "expand row" at bounding box center [183, 428] width 18 height 18
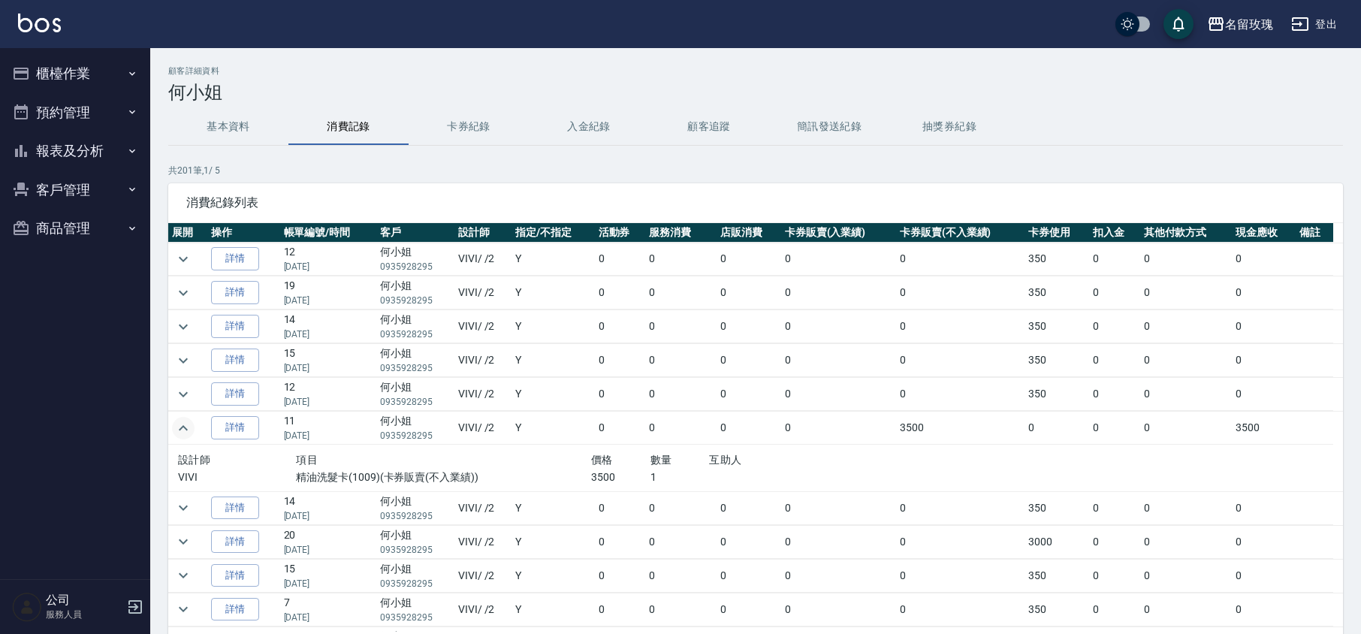
click at [187, 431] on icon "expand row" at bounding box center [183, 428] width 18 height 18
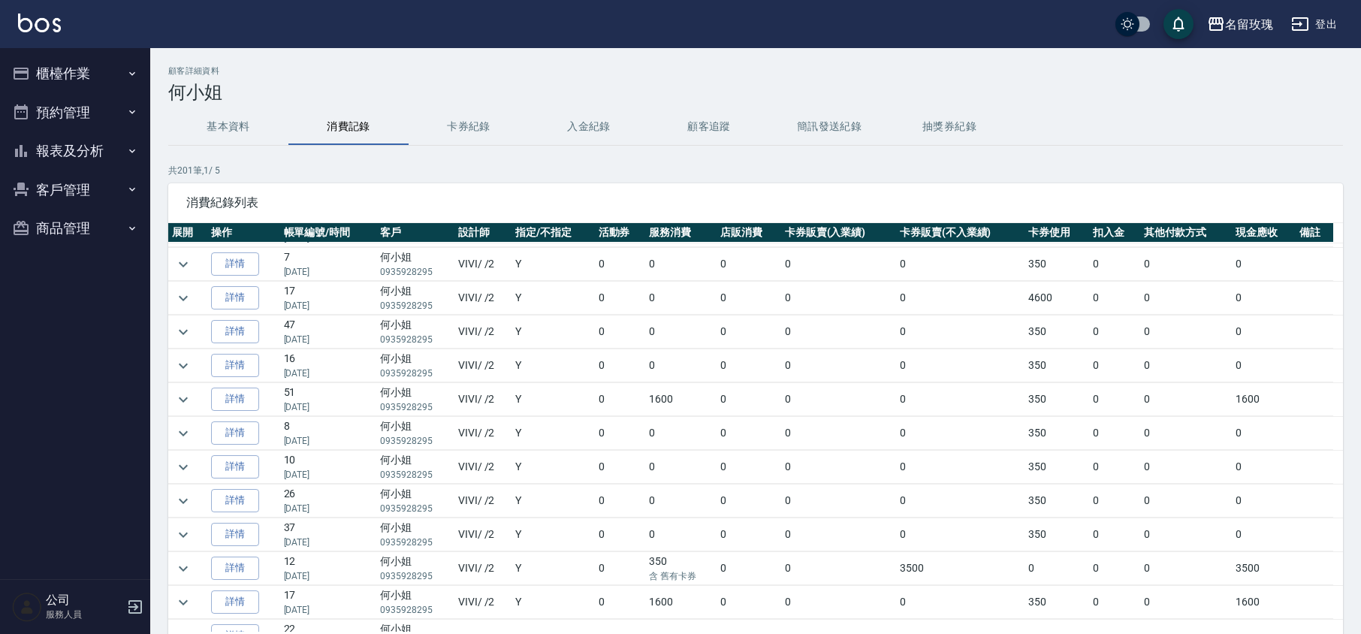
scroll to position [301, 0]
click at [183, 400] on icon "expand row" at bounding box center [183, 397] width 9 height 5
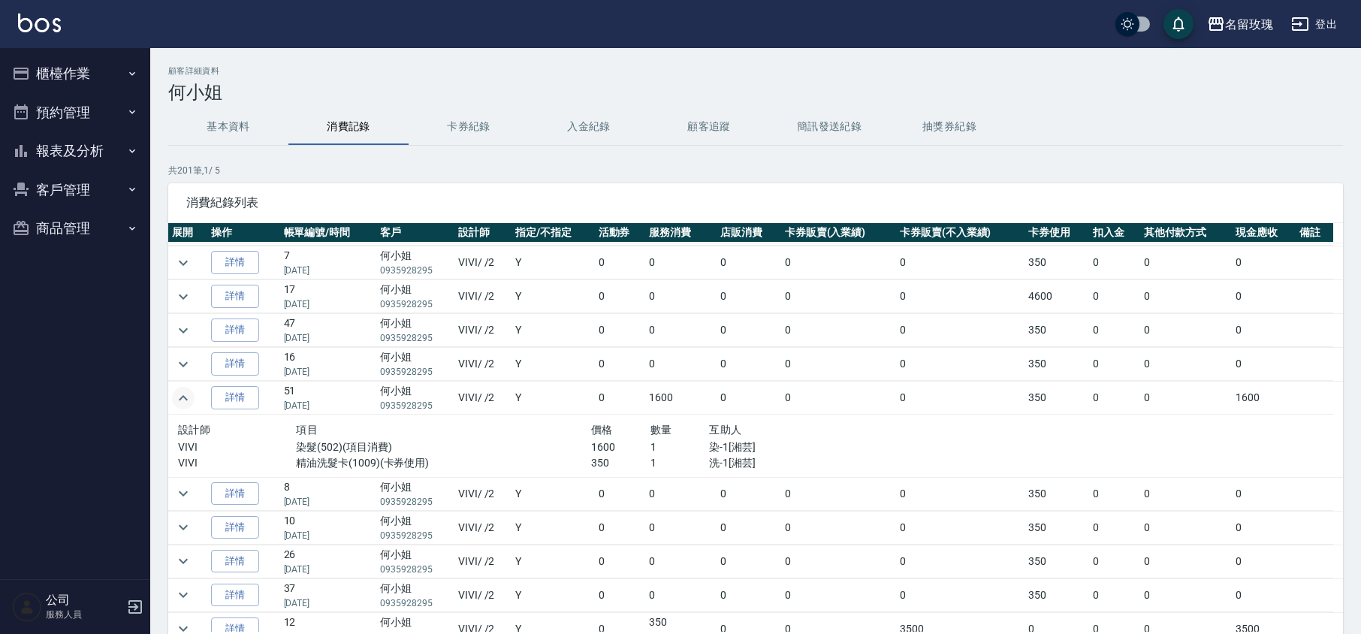
click at [183, 404] on icon "expand row" at bounding box center [183, 398] width 18 height 18
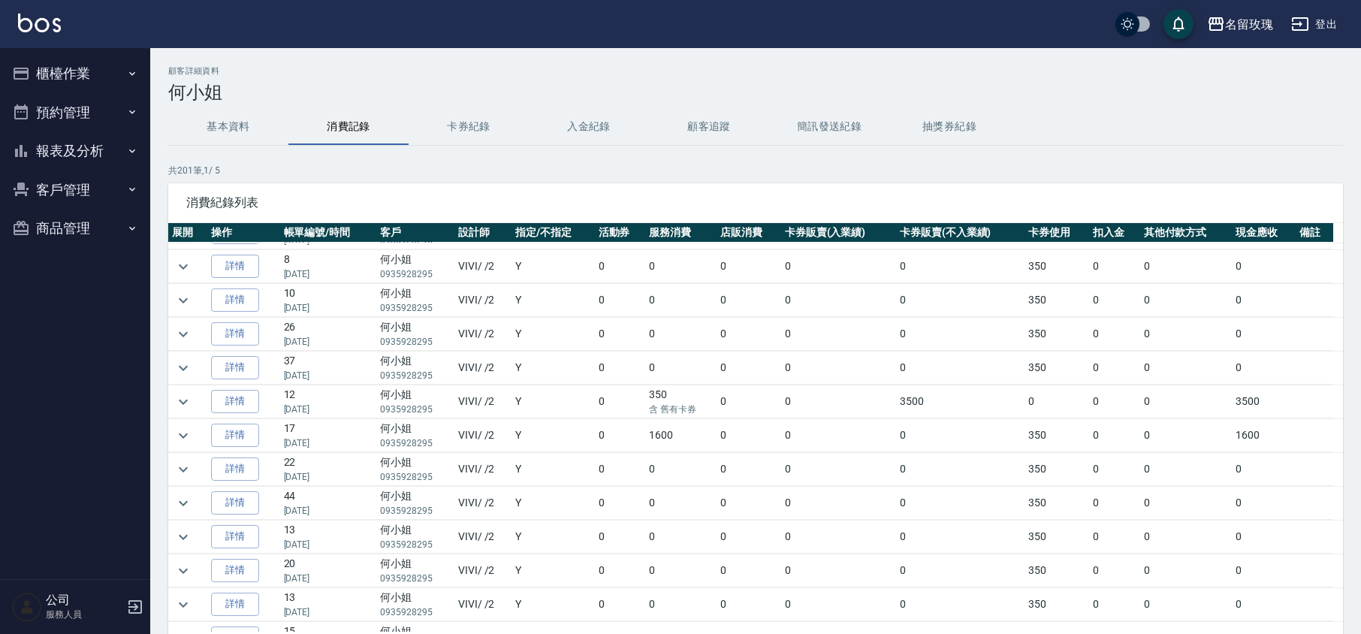
scroll to position [500, 0]
click at [113, 77] on button "櫃檯作業" at bounding box center [75, 73] width 138 height 39
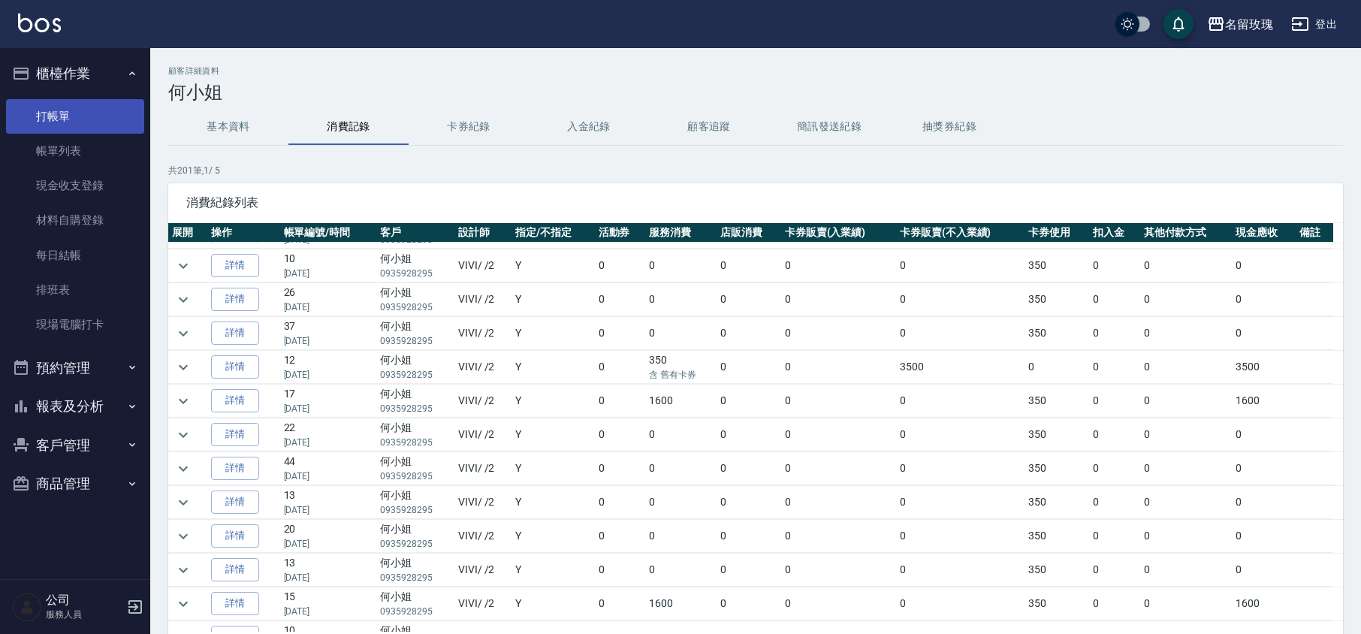
click at [115, 121] on link "打帳單" at bounding box center [75, 116] width 138 height 35
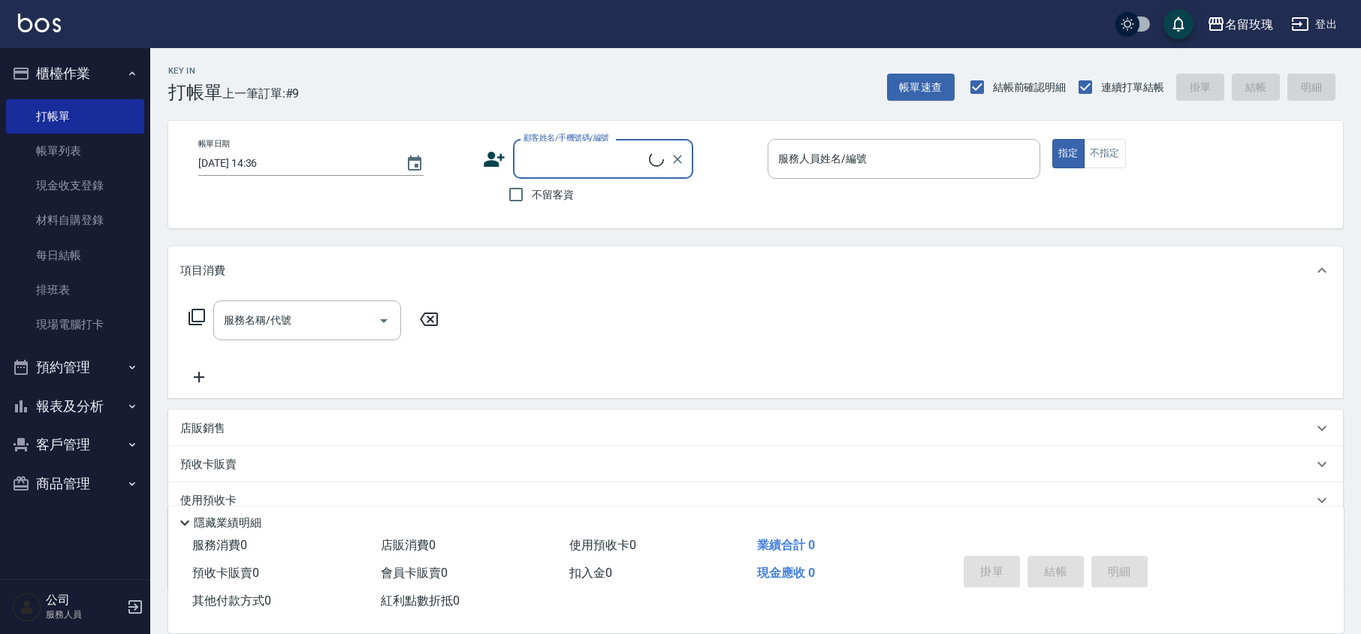
click at [564, 145] on div "顧客姓名/手機號碼/編號" at bounding box center [603, 159] width 180 height 40
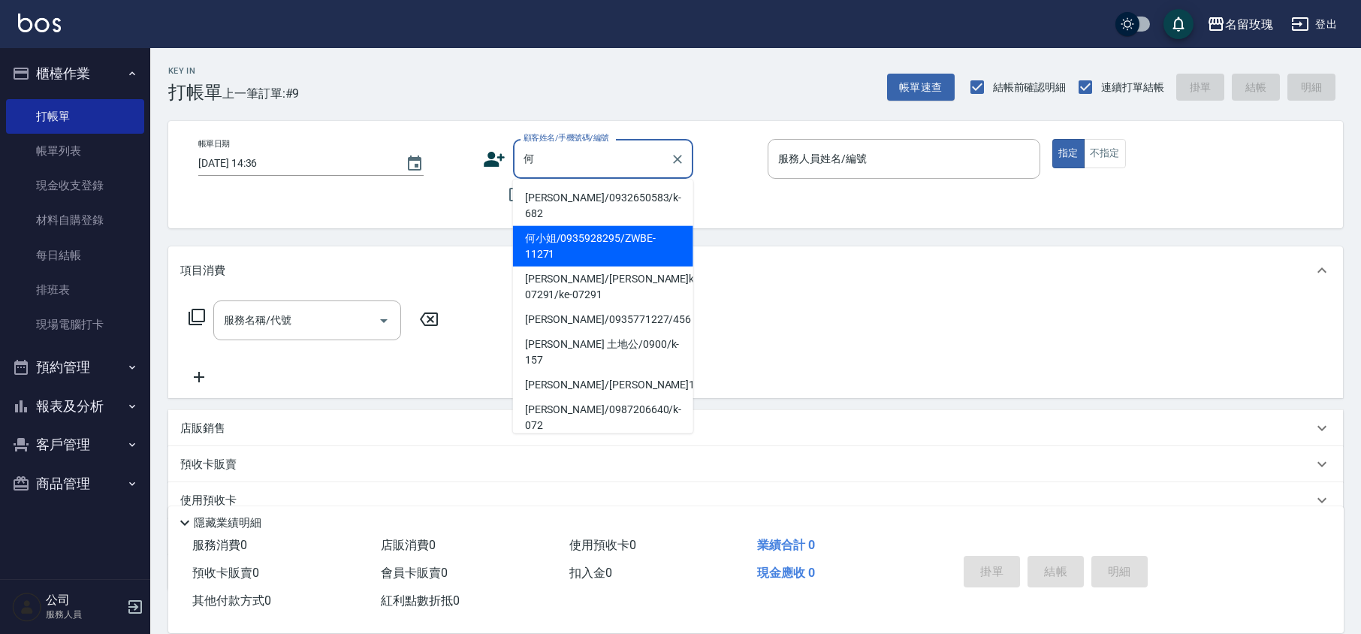
click at [551, 238] on li "何小姐/0935928295/ZWBE-11271" at bounding box center [603, 246] width 180 height 41
type input "何小姐/0935928295/ZWBE-11271"
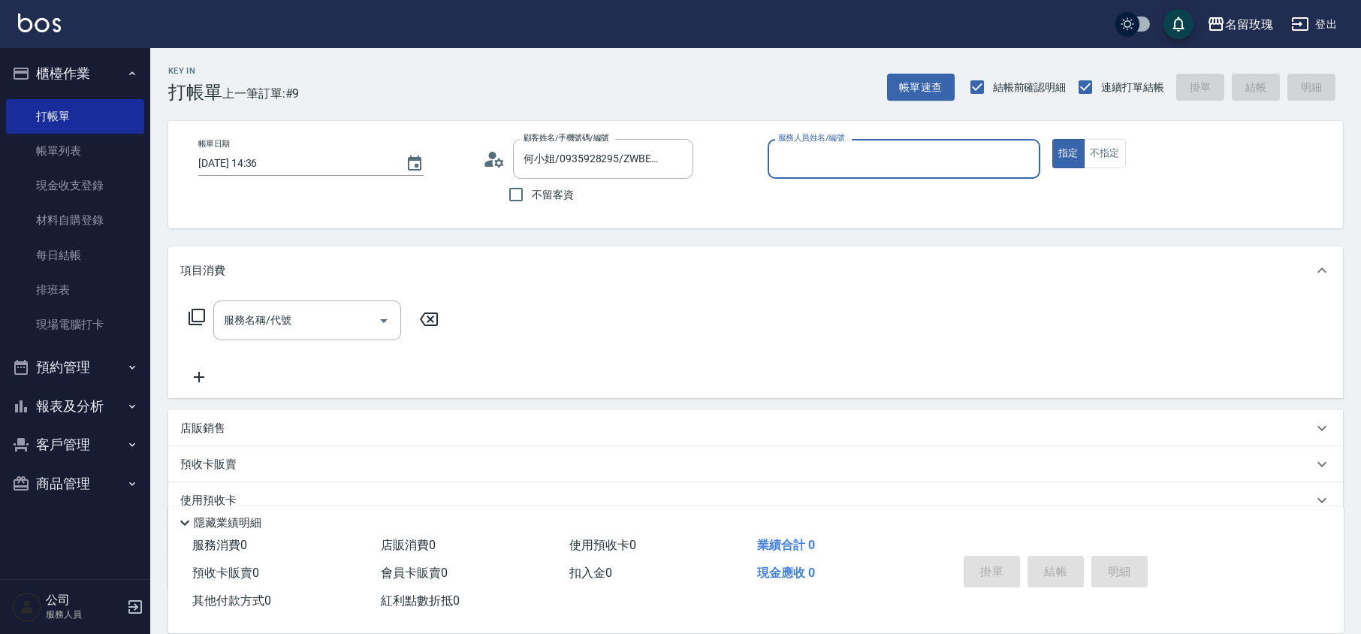
type input "VIVI-2"
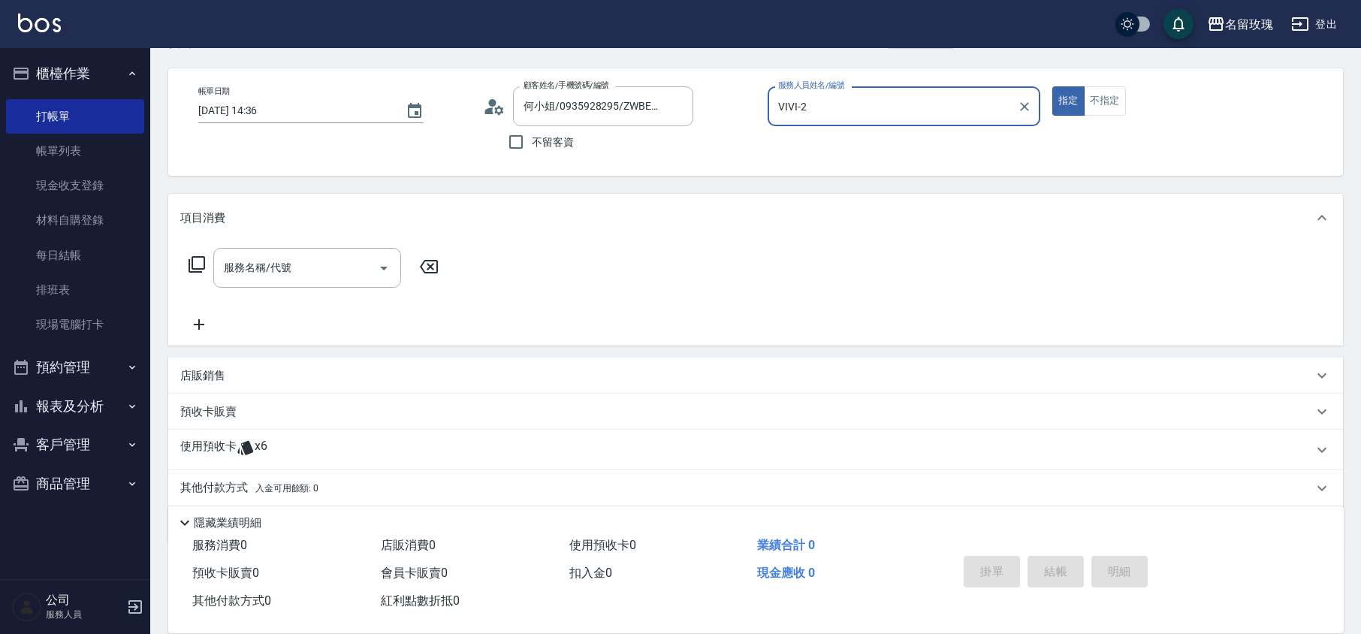
scroll to position [102, 0]
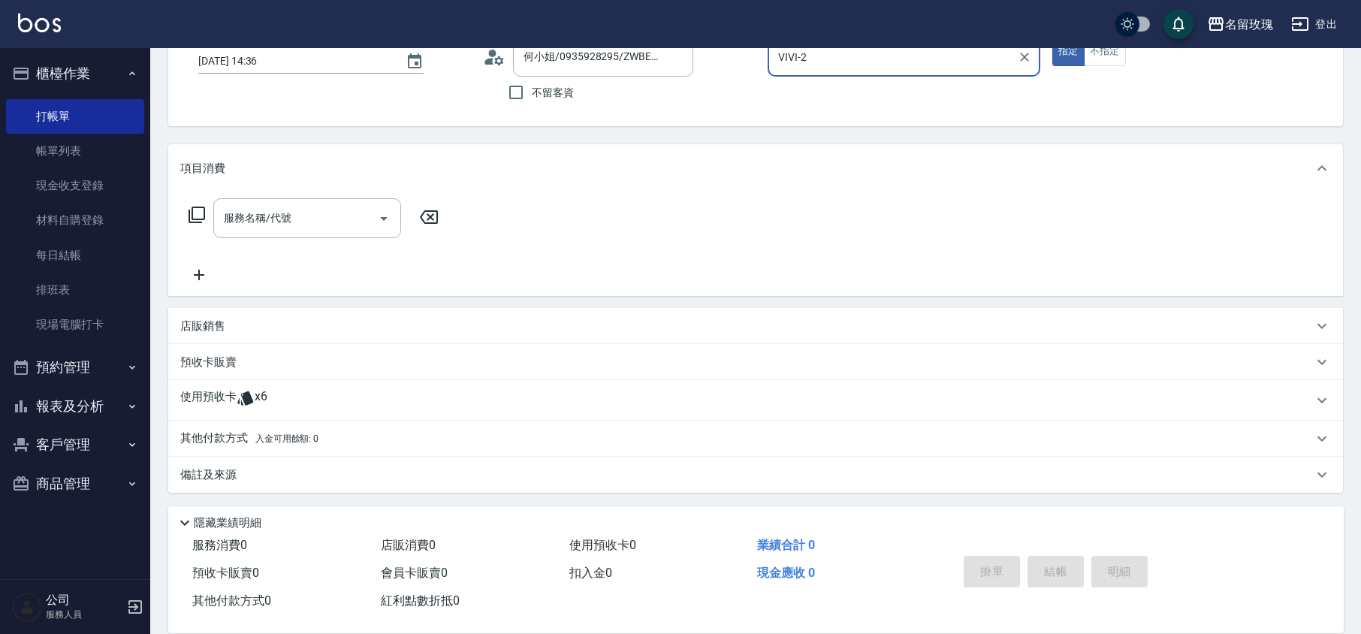
click at [253, 391] on icon at bounding box center [246, 398] width 18 height 18
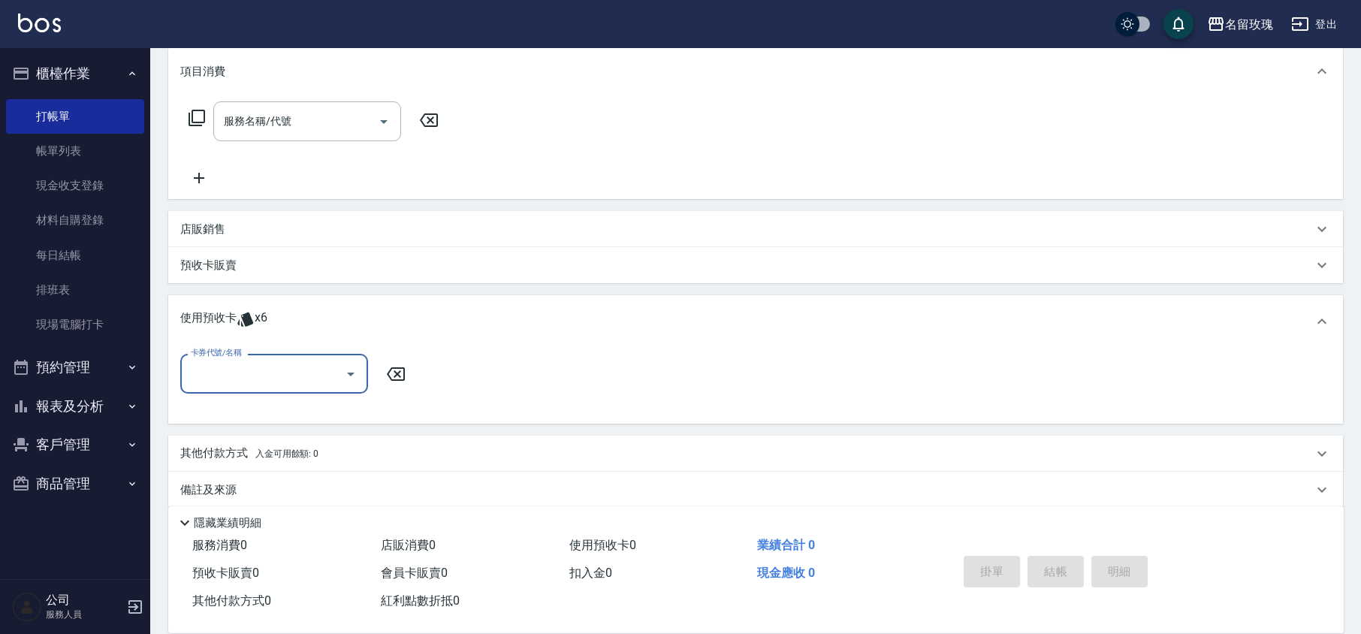
scroll to position [213, 0]
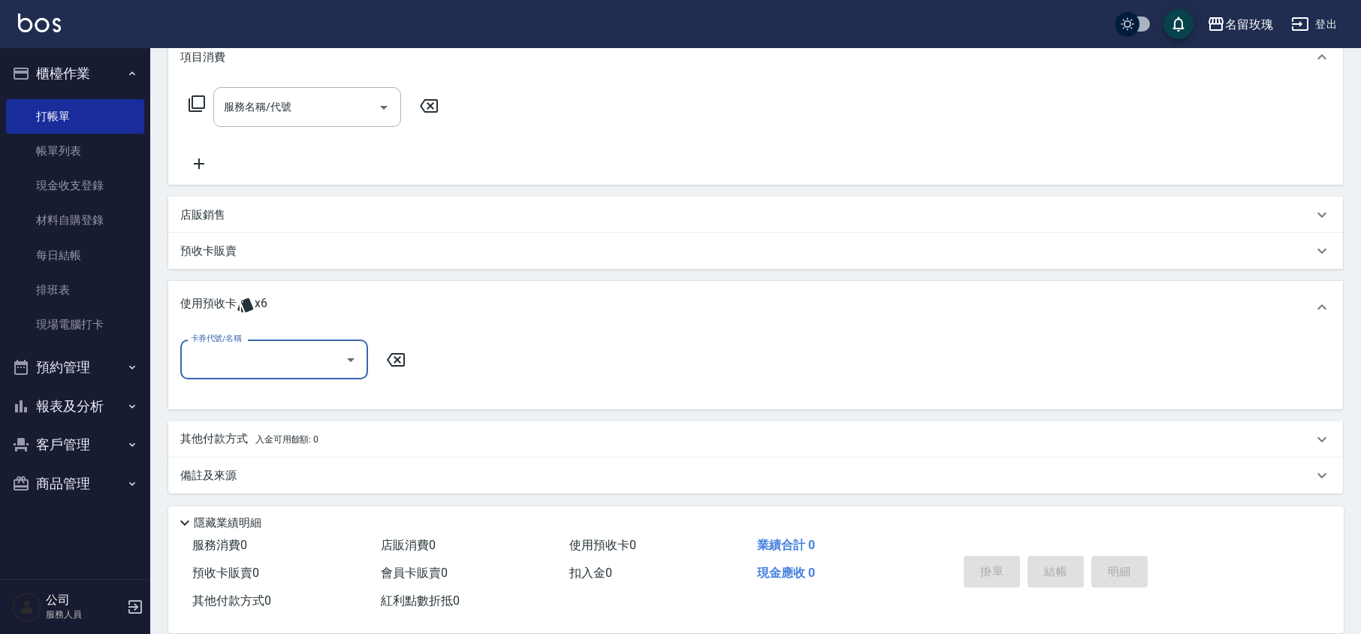
click at [270, 358] on input "卡券代號/名稱" at bounding box center [263, 359] width 152 height 26
click at [261, 398] on div "精油洗髮卡 剩餘5張 DA17" at bounding box center [274, 397] width 188 height 25
type input "精油洗髮卡 DA17"
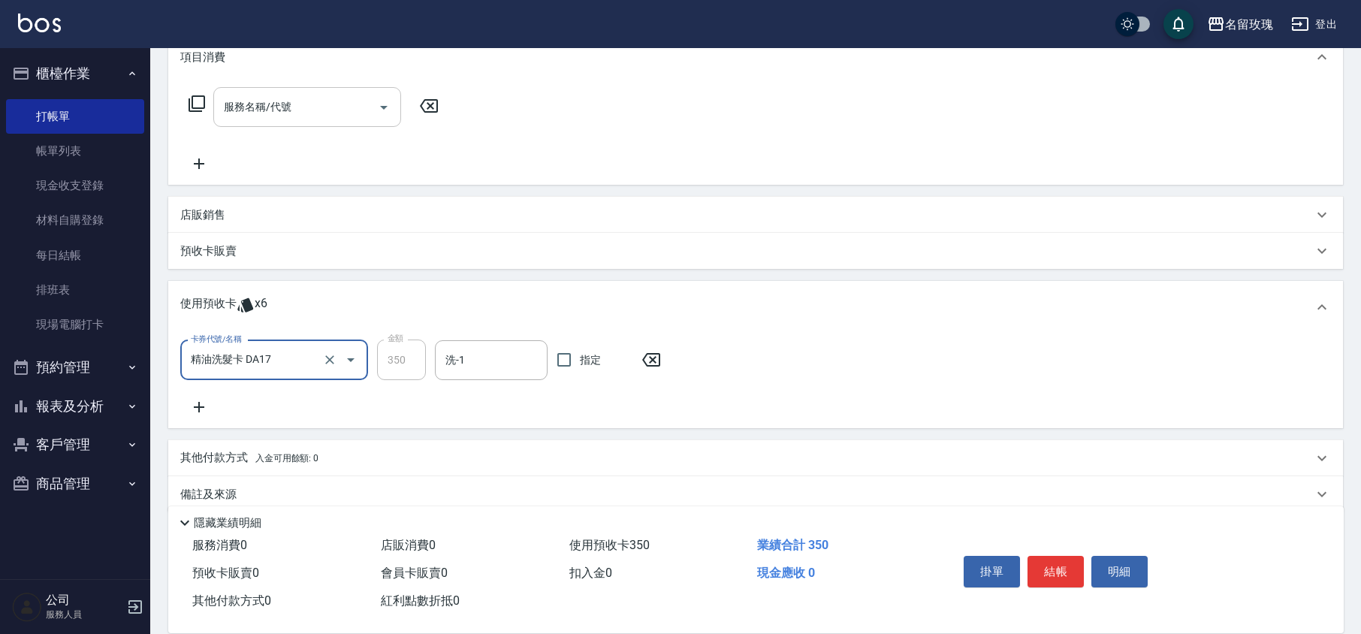
click at [242, 108] on div "服務名稱/代號 服務名稱/代號" at bounding box center [307, 107] width 188 height 40
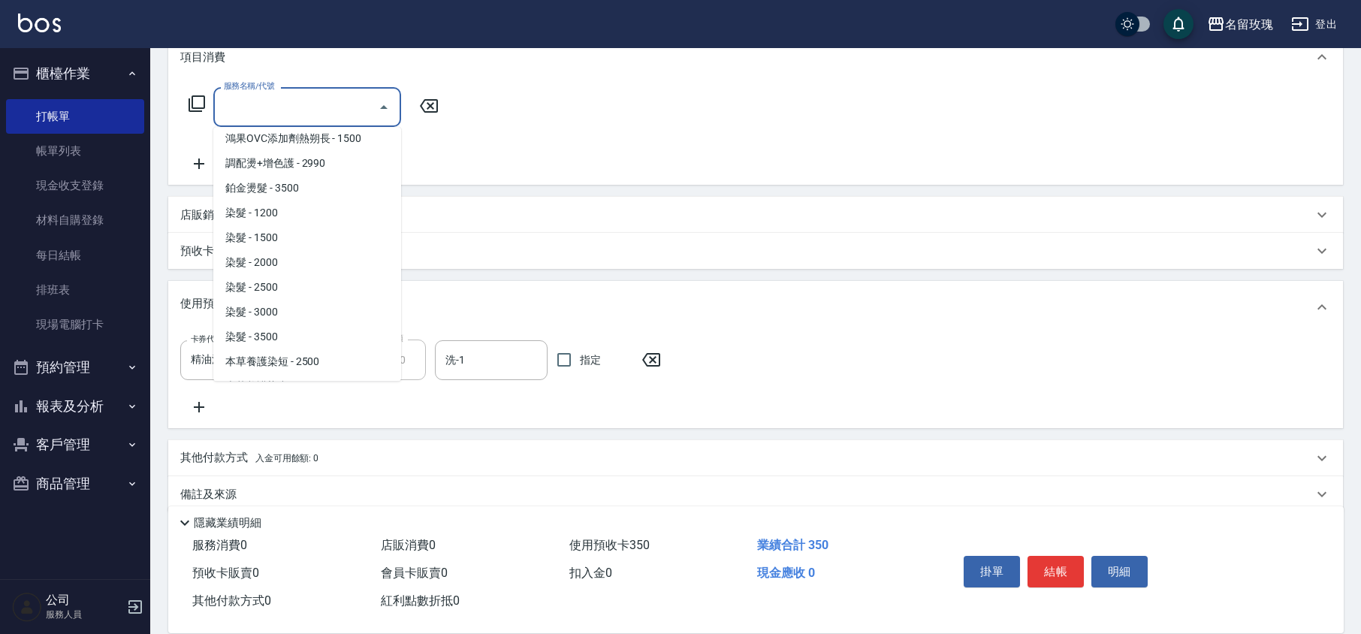
scroll to position [1202, 0]
click at [308, 202] on span "染髮 - 1500" at bounding box center [307, 214] width 188 height 25
type input "染髮(502)"
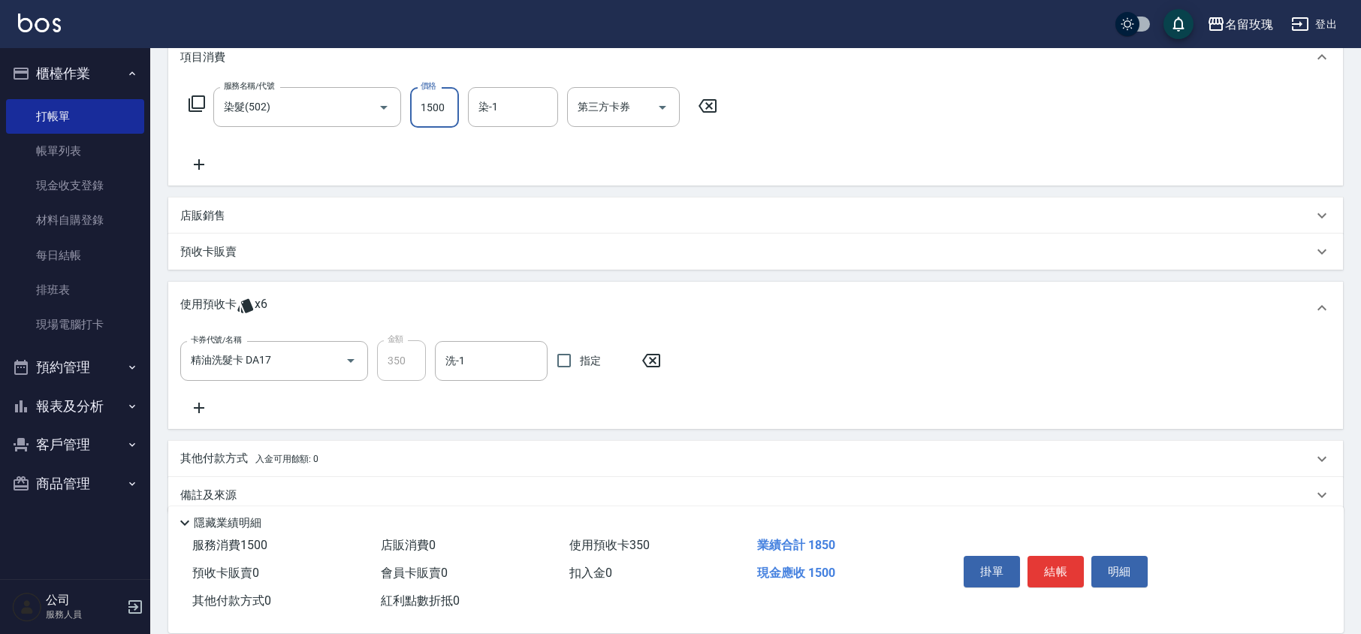
click at [422, 100] on input "1500" at bounding box center [434, 107] width 49 height 41
click at [434, 108] on input "1500" at bounding box center [434, 107] width 49 height 41
type input "1600"
click at [488, 119] on input "染-1" at bounding box center [513, 107] width 77 height 26
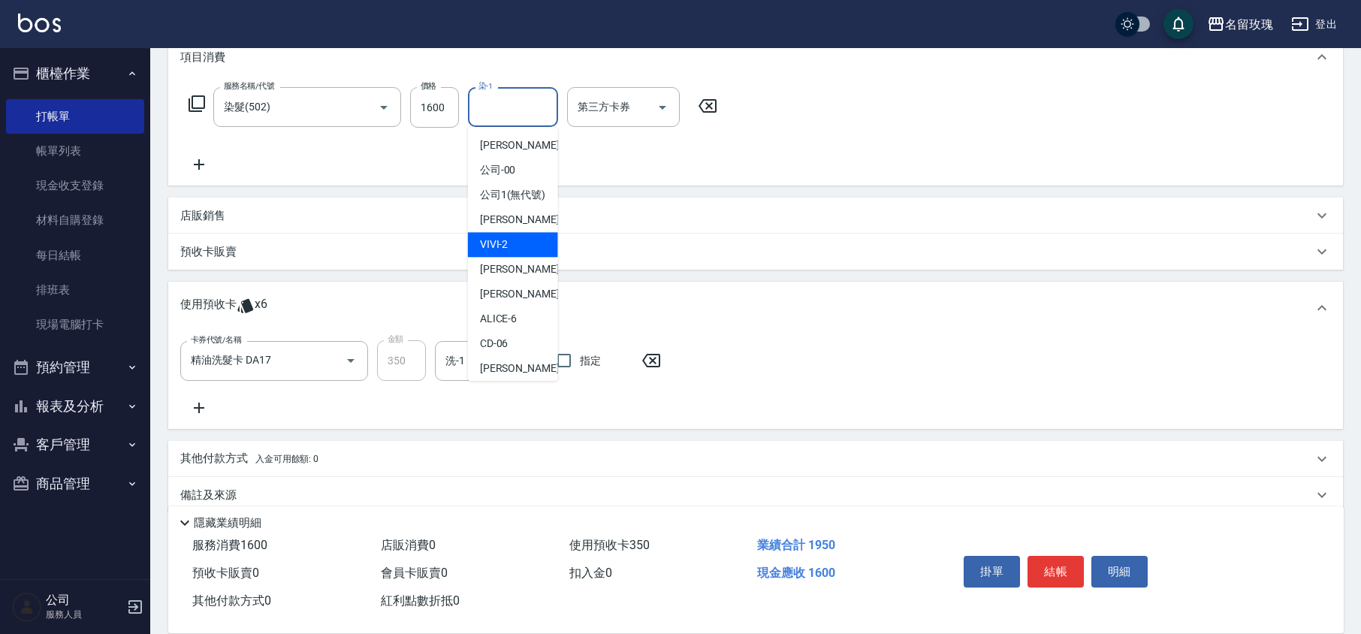
scroll to position [295, 0]
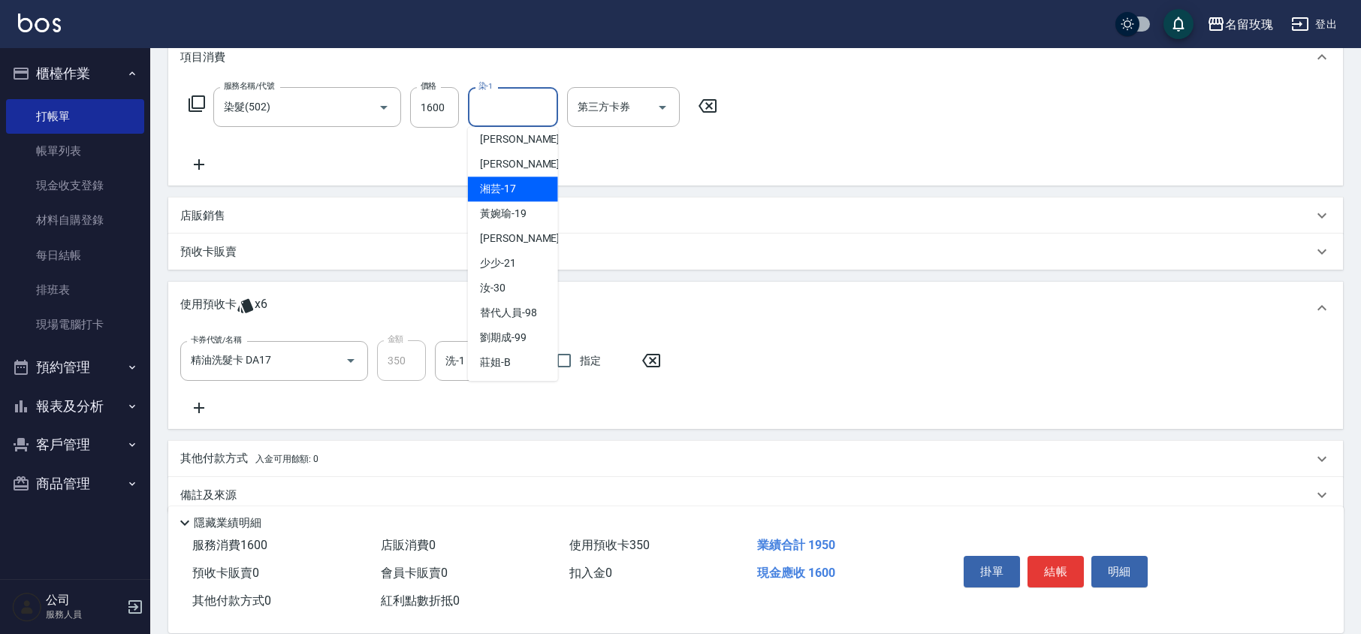
click at [512, 178] on div "湘芸 -17" at bounding box center [513, 189] width 90 height 25
type input "湘芸-17"
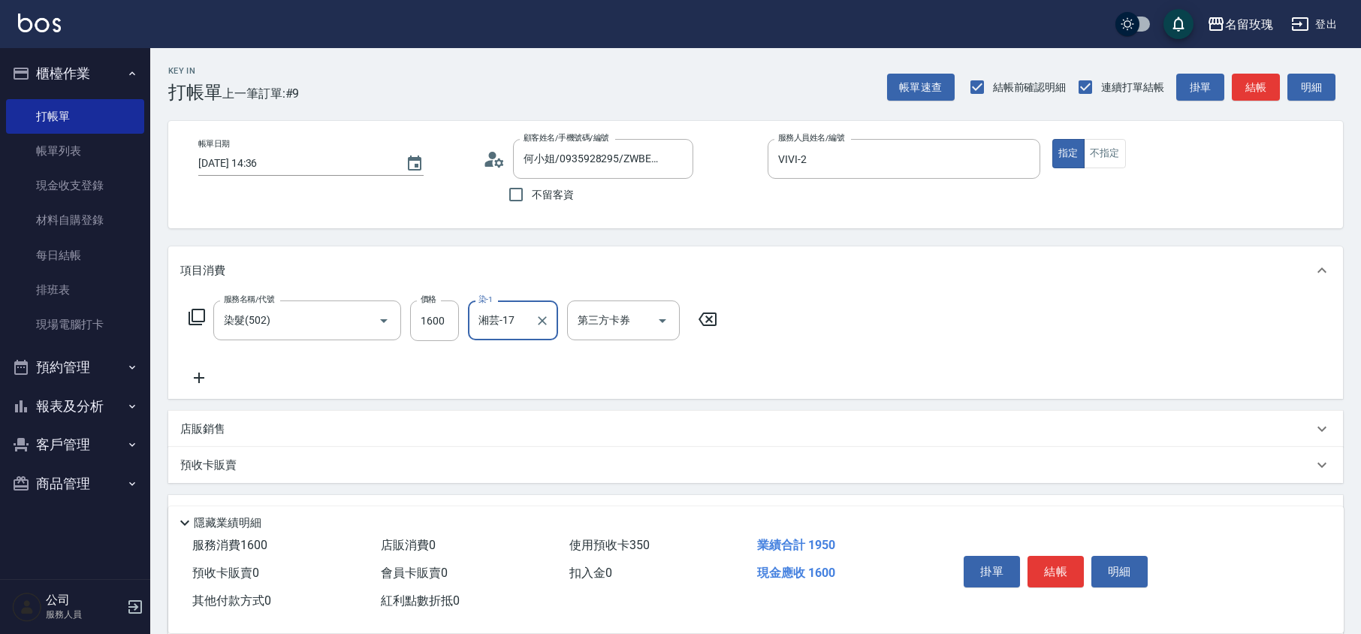
scroll to position [234, 0]
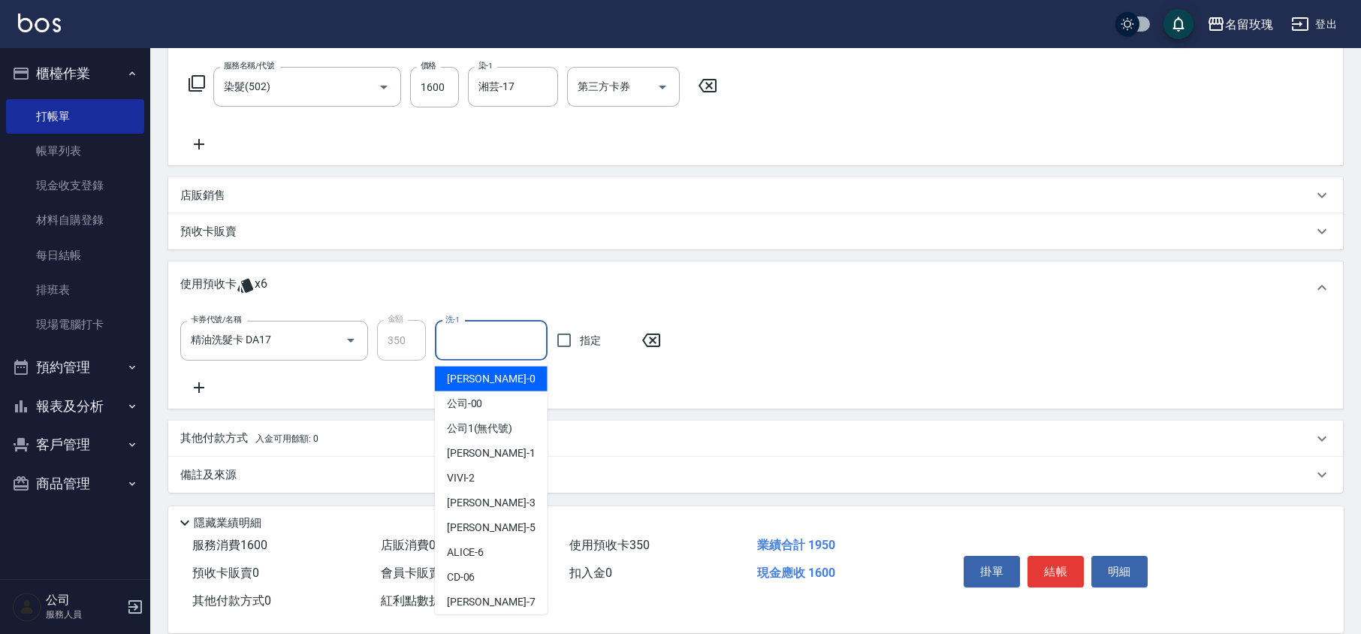
click at [484, 340] on input "洗-1" at bounding box center [491, 341] width 99 height 26
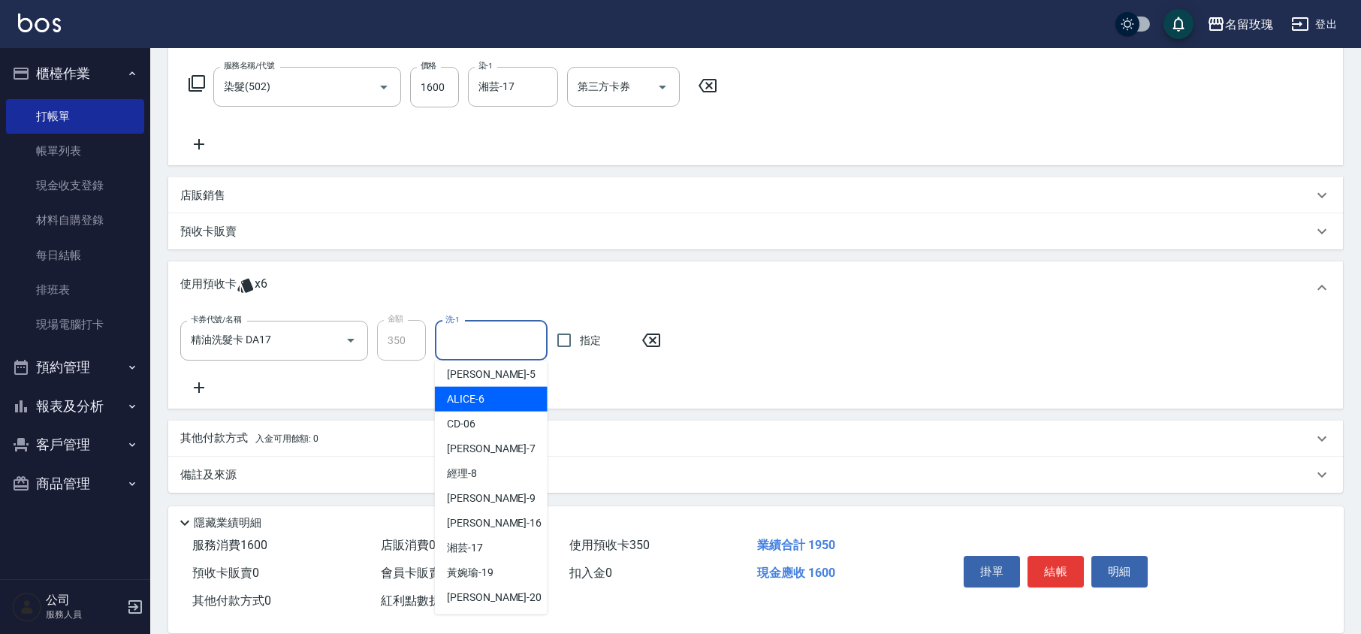
scroll to position [279, 0]
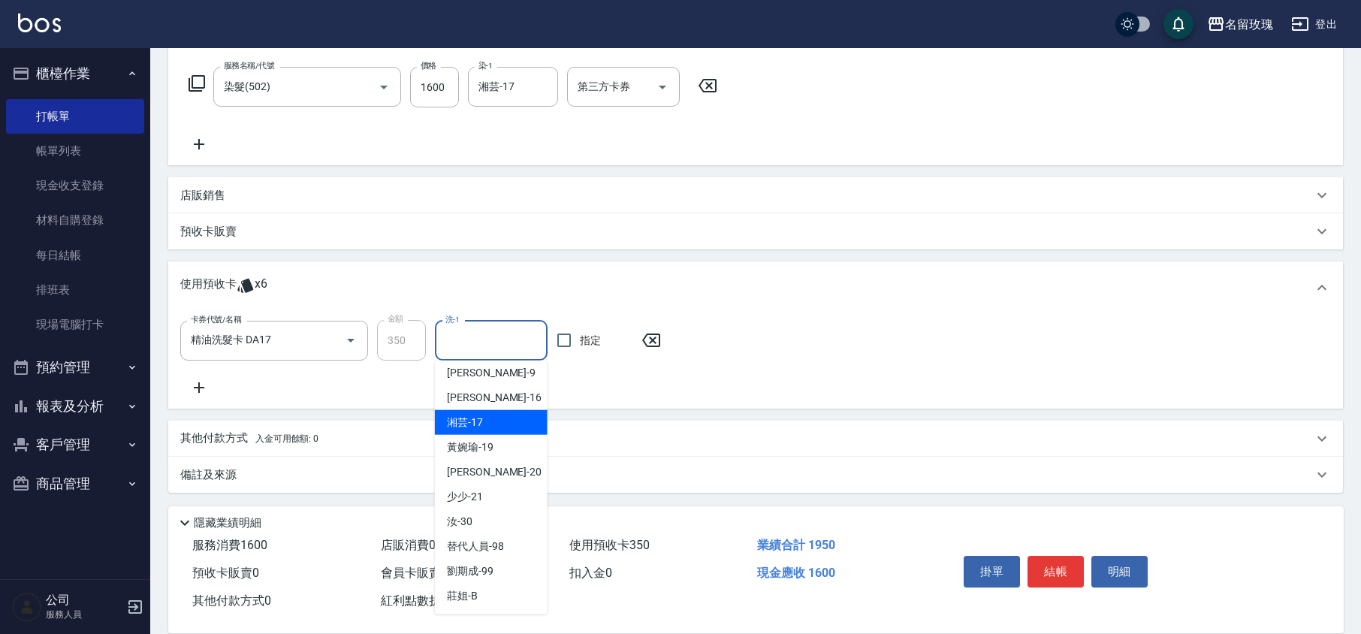
click at [490, 418] on div "湘芸 -17" at bounding box center [491, 422] width 113 height 25
type input "湘芸-17"
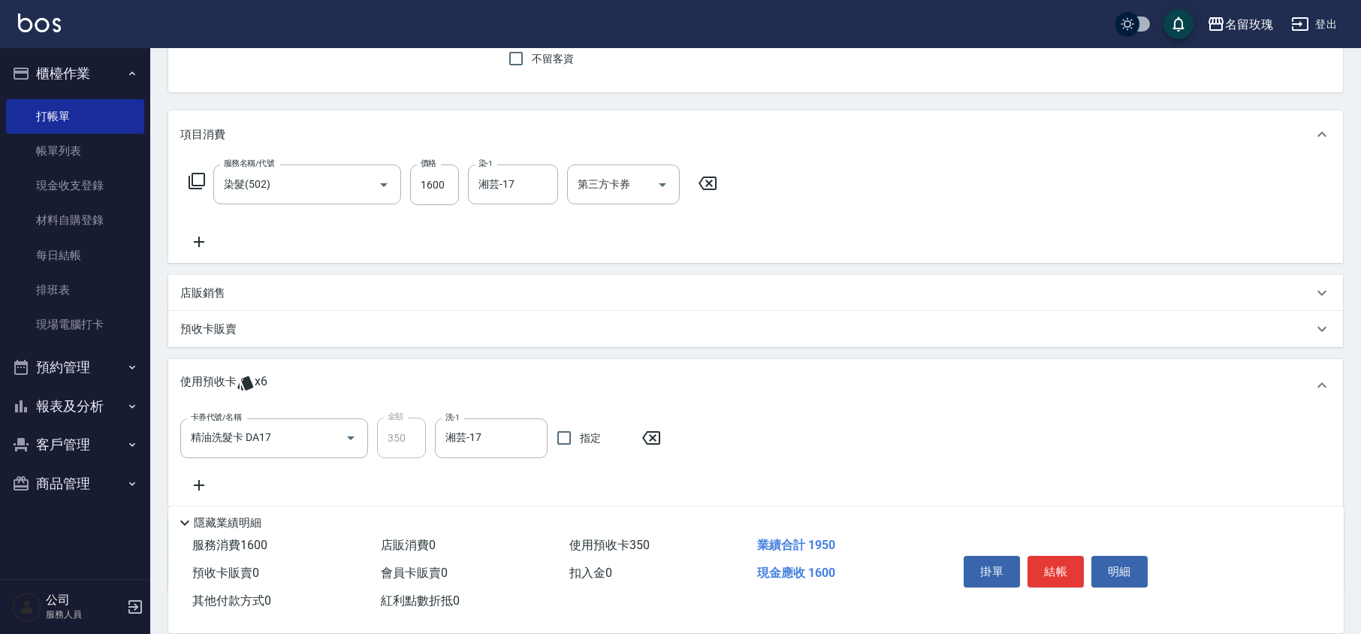
scroll to position [0, 0]
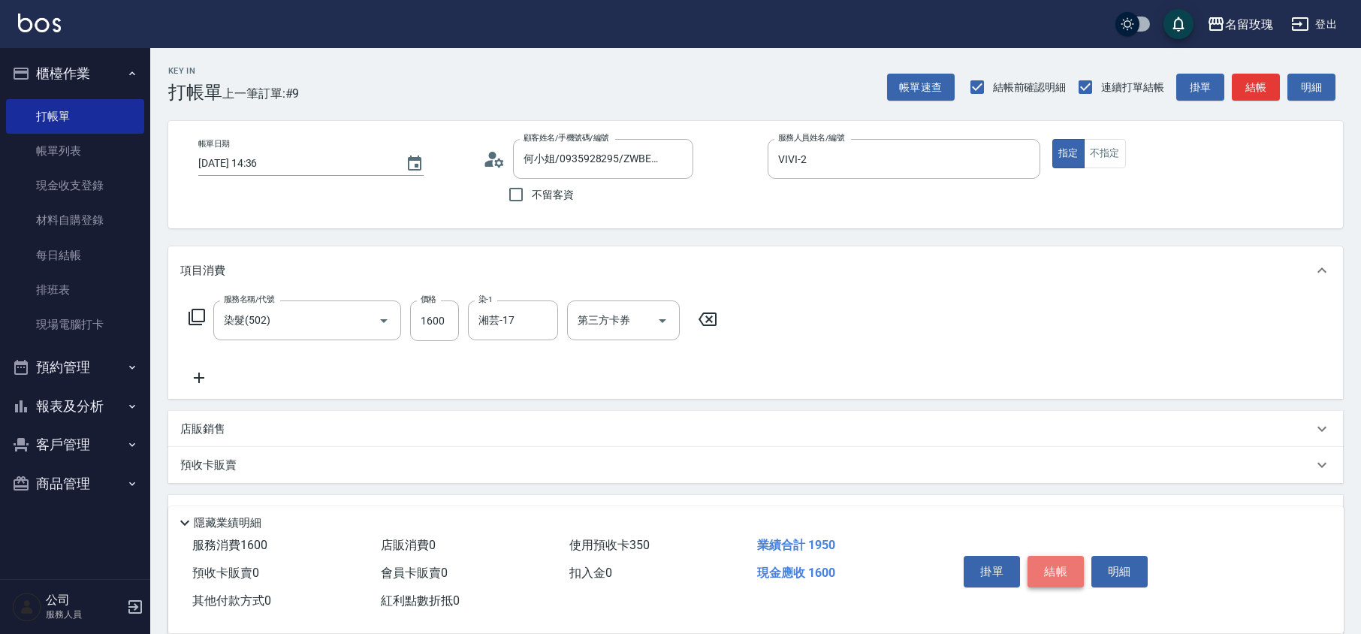
click at [1059, 575] on button "結帳" at bounding box center [1056, 572] width 56 height 32
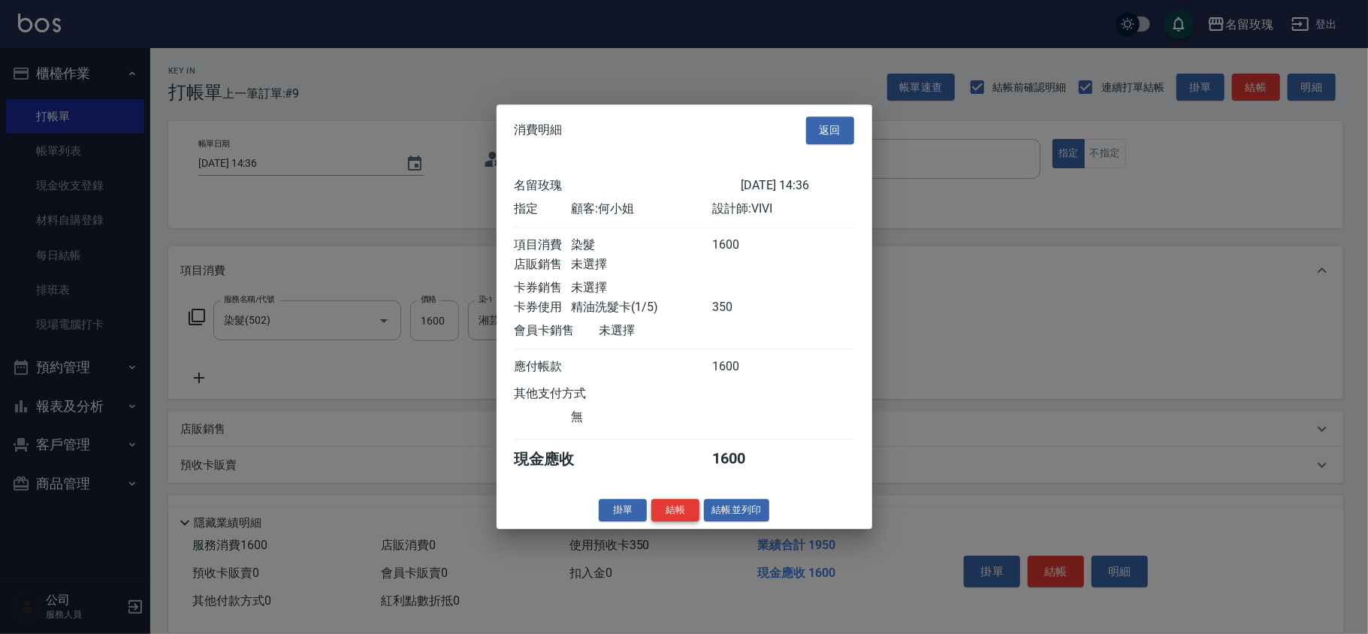
click at [685, 517] on button "結帳" at bounding box center [675, 510] width 48 height 23
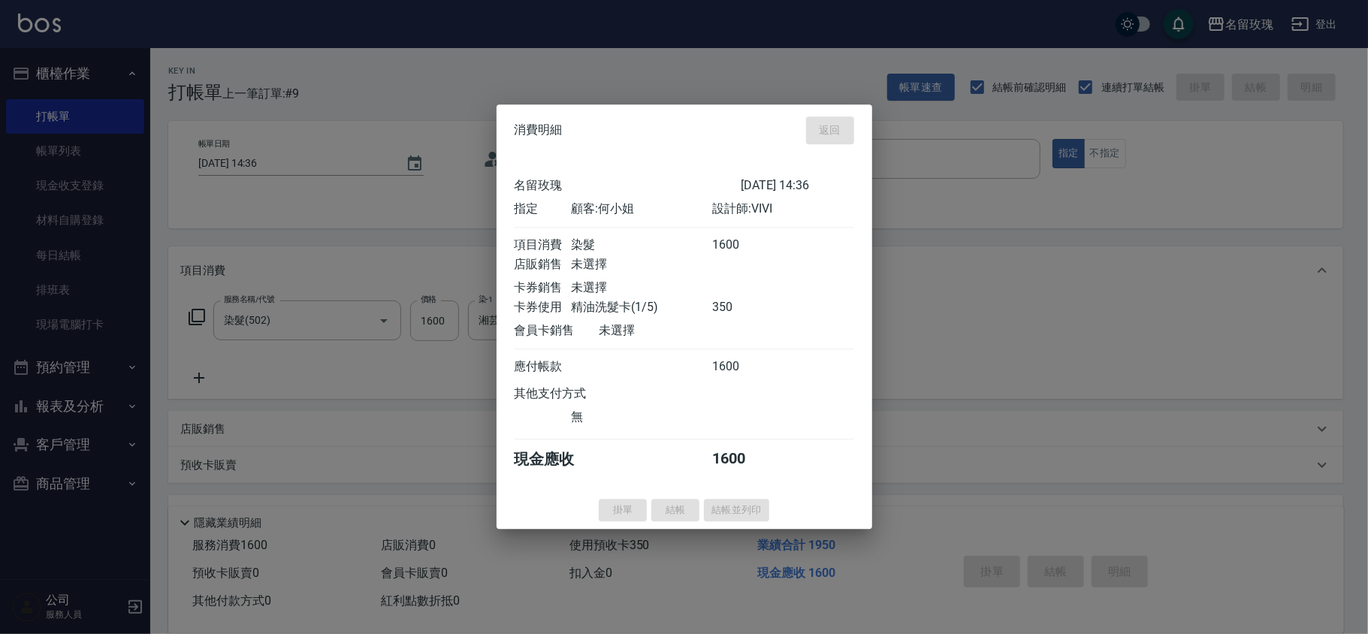
type input "[DATE] 14:37"
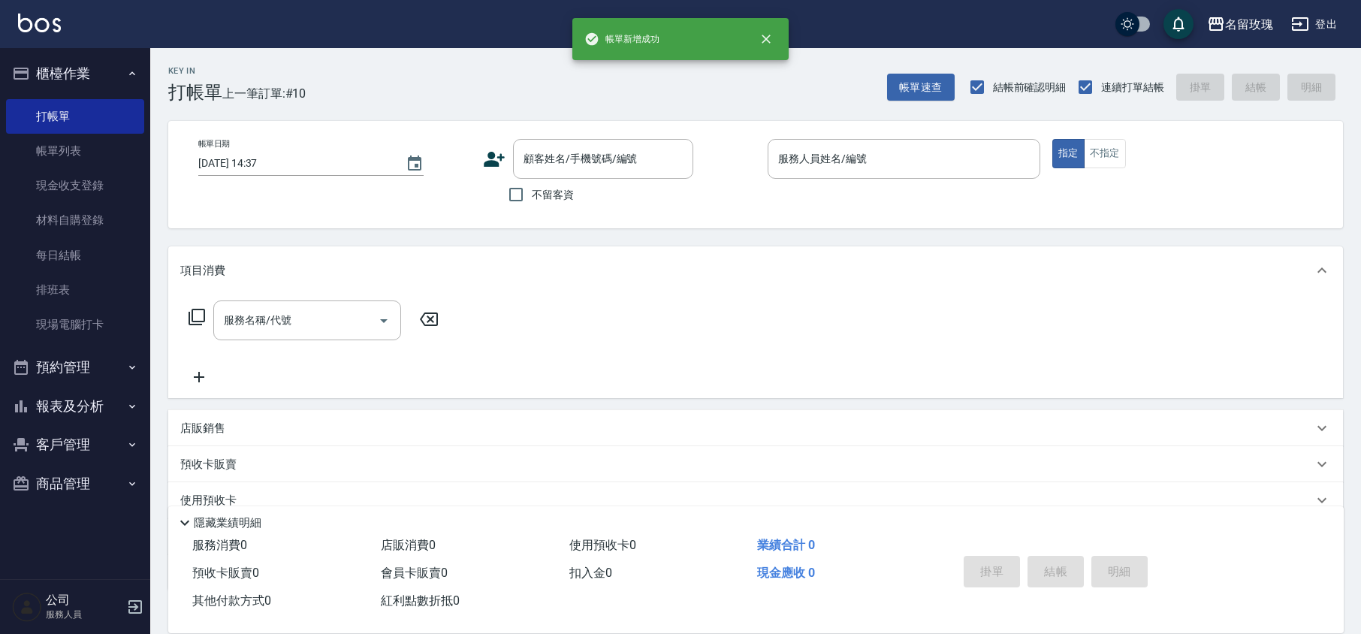
click at [562, 187] on span "不留客資" at bounding box center [553, 195] width 42 height 16
click at [532, 186] on input "不留客資" at bounding box center [516, 195] width 32 height 32
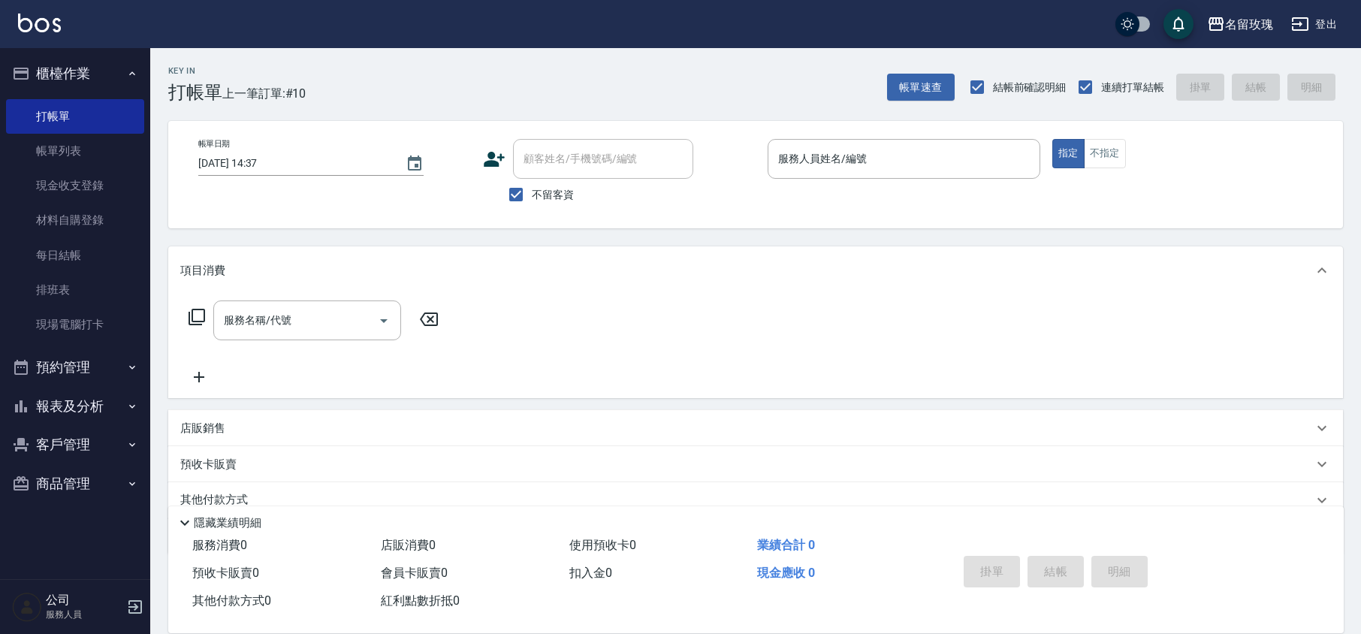
click at [542, 211] on div "帳單日期 [DATE] 14:37 顧客姓名/手機號碼/編號 顧客姓名/手機號碼/編號 不留客資 服務人員姓名/編號 服務人員姓名/編號 指定 不指定" at bounding box center [755, 174] width 1175 height 107
click at [545, 198] on span "不留客資" at bounding box center [553, 195] width 42 height 16
click at [532, 198] on input "不留客資" at bounding box center [516, 195] width 32 height 32
checkbox input "false"
click at [565, 154] on div "顧客姓名/手機號碼/編號 顧客姓名/手機號碼/編號" at bounding box center [603, 159] width 180 height 40
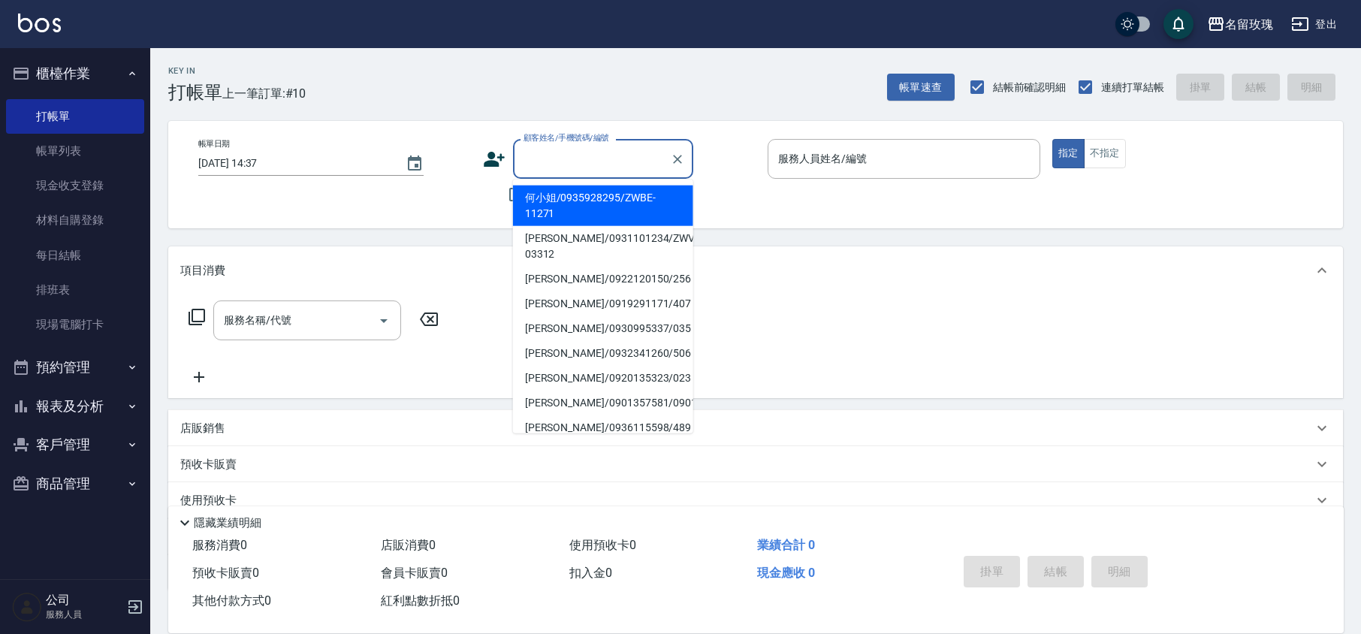
click at [574, 200] on li "何小姐/0935928295/ZWBE-11271" at bounding box center [603, 206] width 180 height 41
type input "何小姐/0935928295/ZWBE-11271"
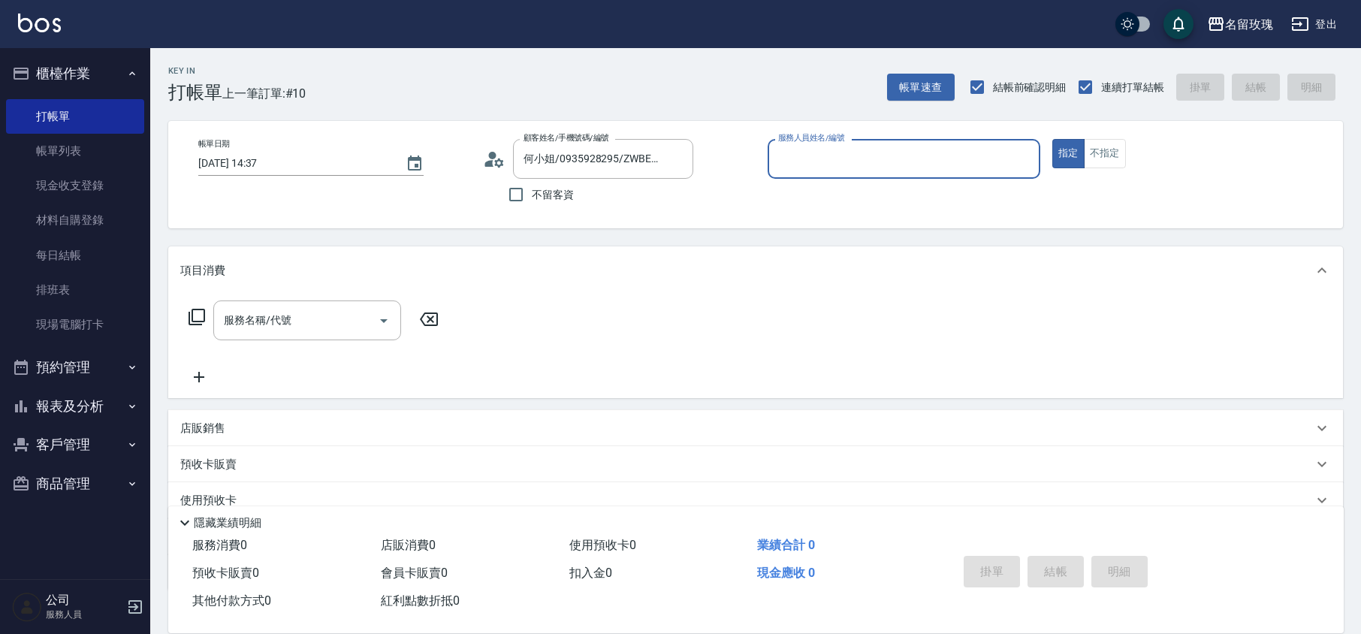
type input "VIVI-2"
click at [491, 153] on circle at bounding box center [493, 156] width 8 height 8
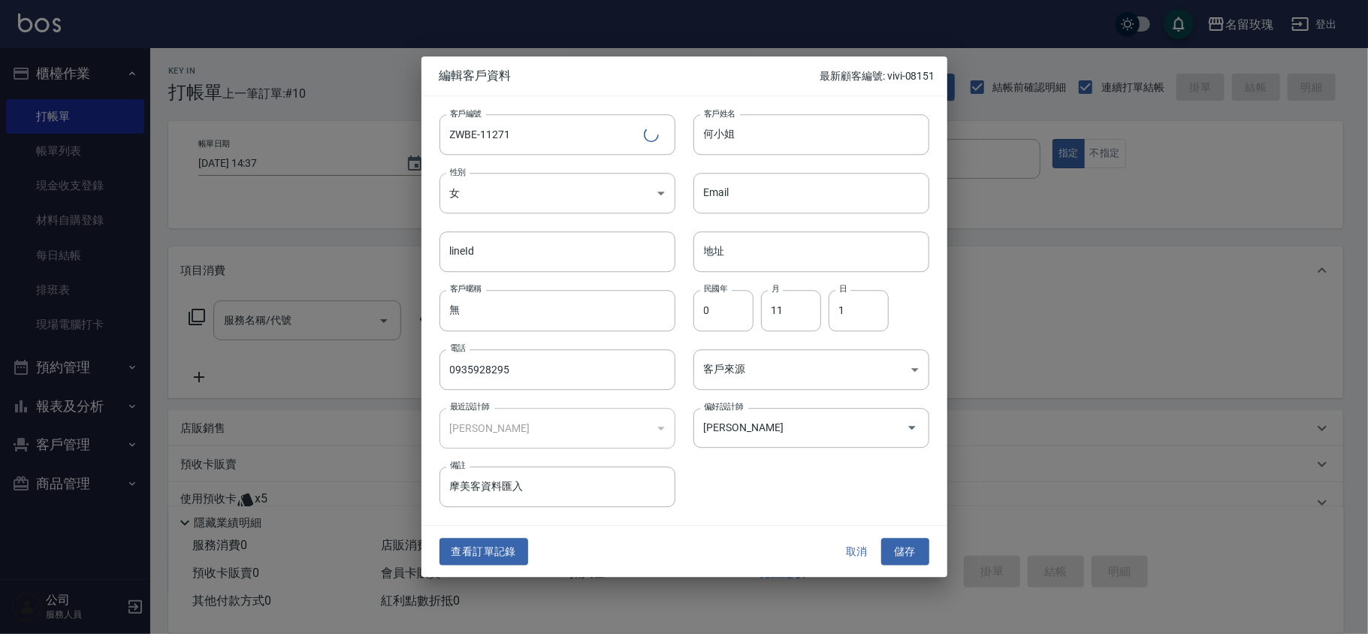
click at [494, 553] on button "查看訂單記錄" at bounding box center [484, 552] width 89 height 28
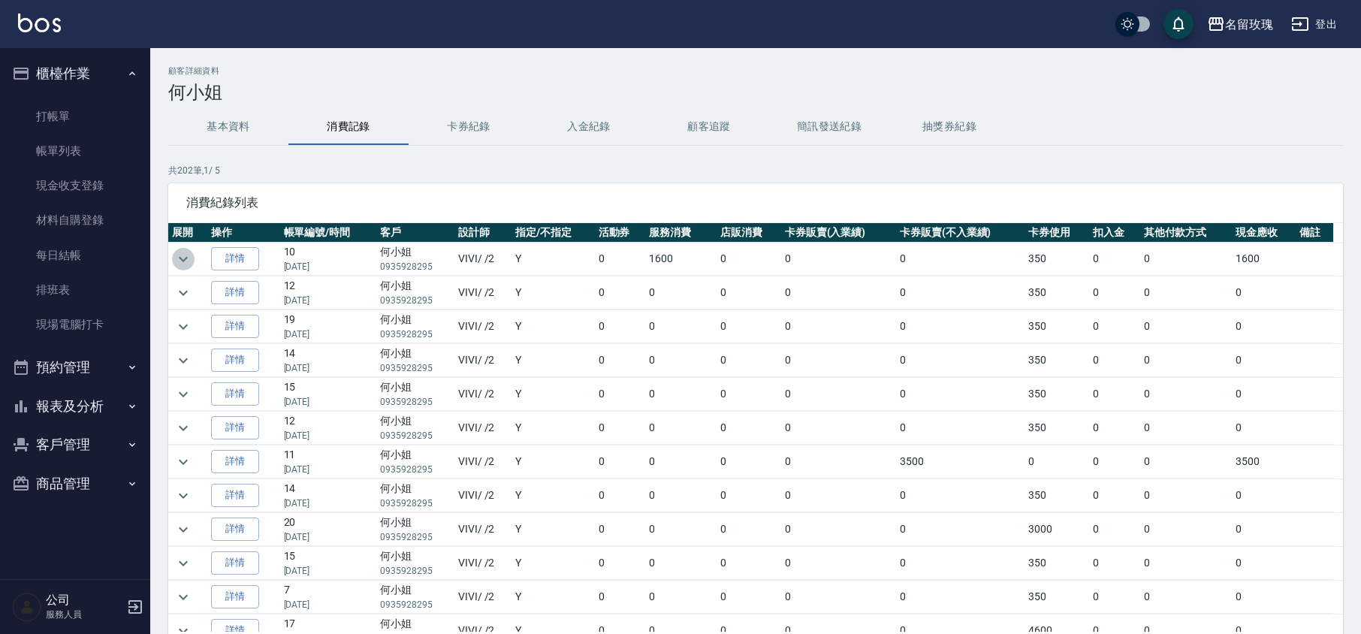
click at [178, 248] on button "expand row" at bounding box center [183, 259] width 23 height 23
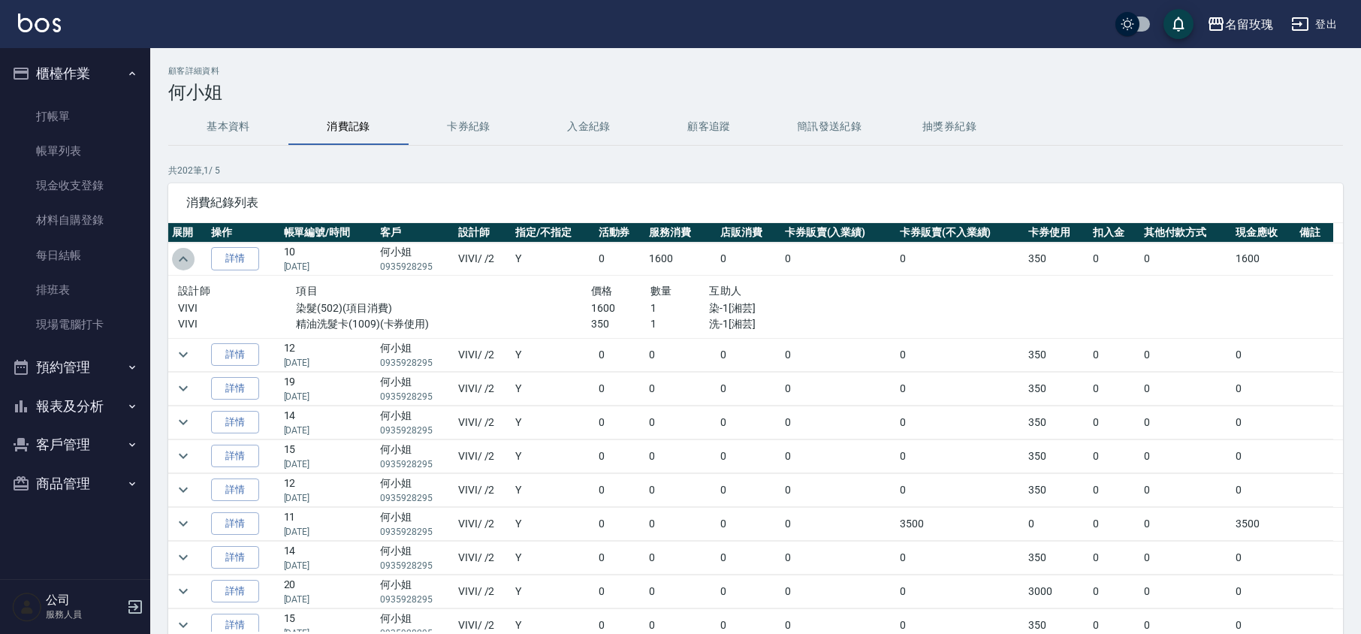
click at [178, 253] on icon "expand row" at bounding box center [183, 259] width 18 height 18
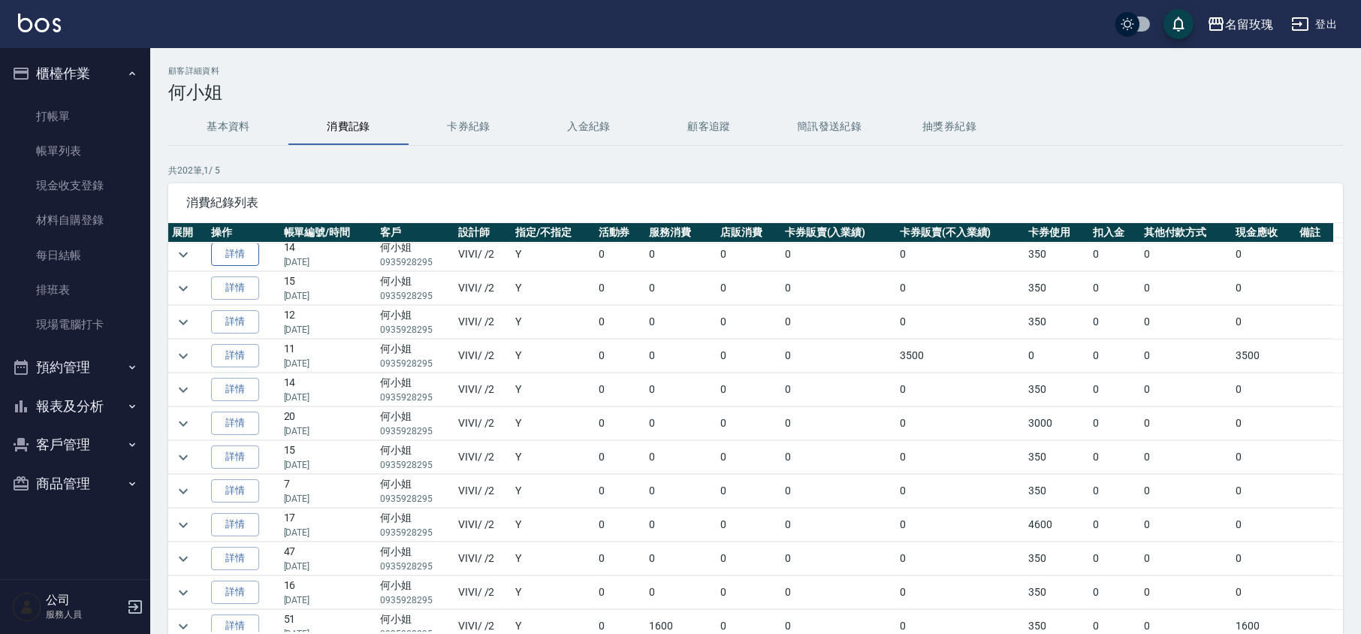
scroll to position [301, 0]
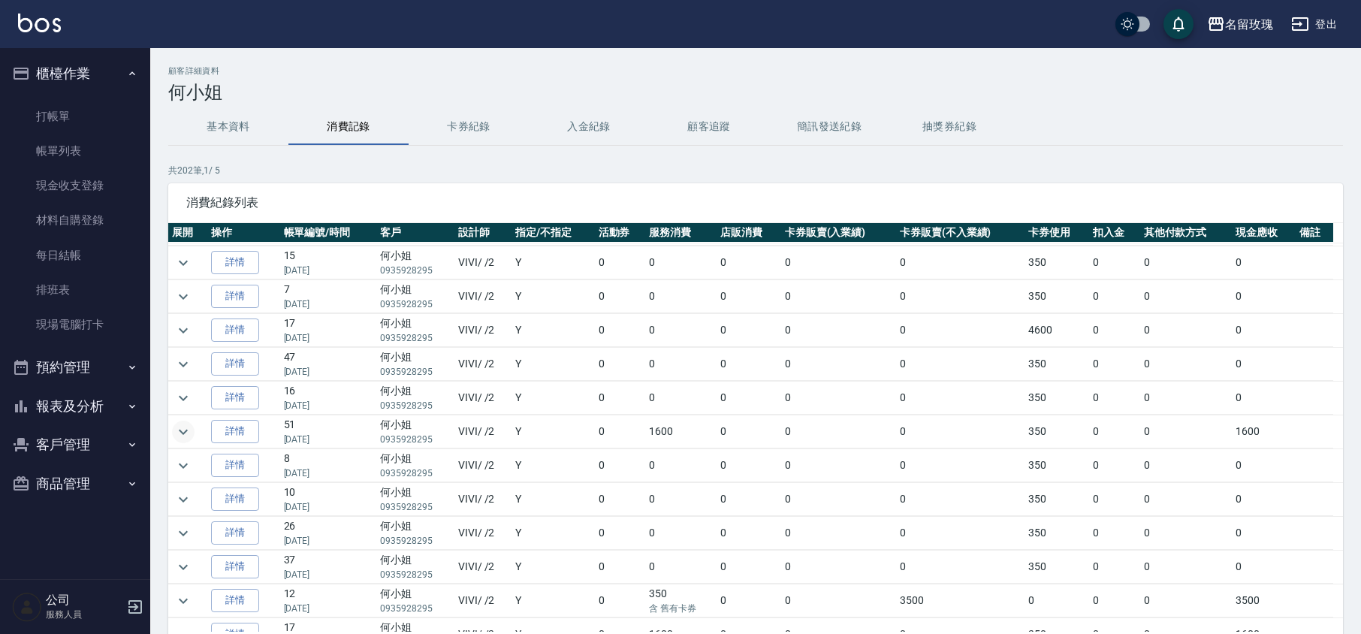
click at [191, 437] on td at bounding box center [187, 431] width 39 height 33
click at [190, 440] on icon "expand row" at bounding box center [183, 432] width 18 height 18
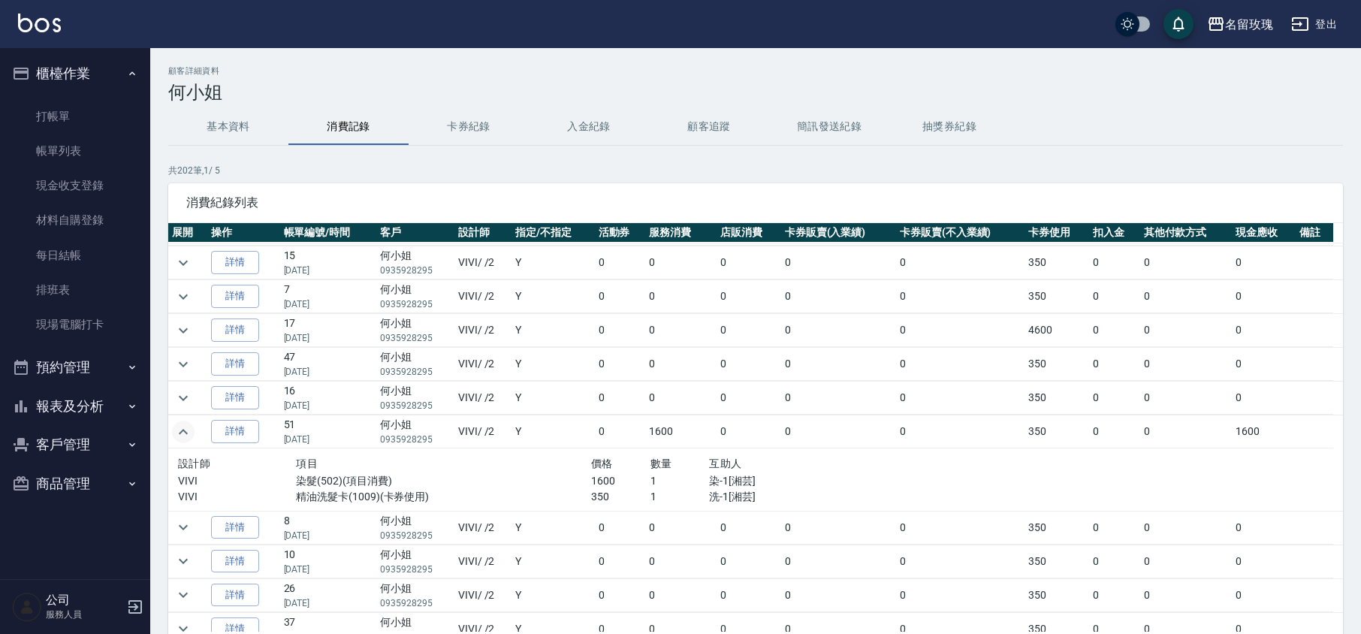
click at [189, 440] on icon "expand row" at bounding box center [183, 432] width 18 height 18
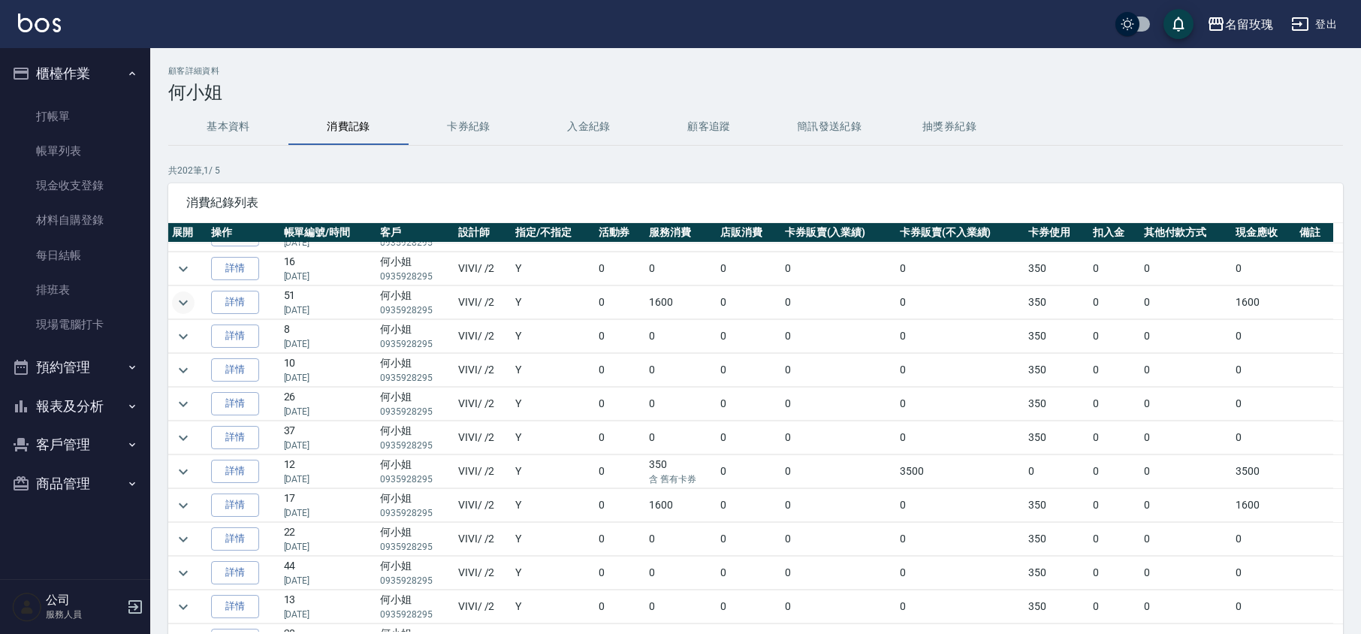
scroll to position [601, 0]
click at [183, 341] on icon "expand row" at bounding box center [183, 334] width 18 height 18
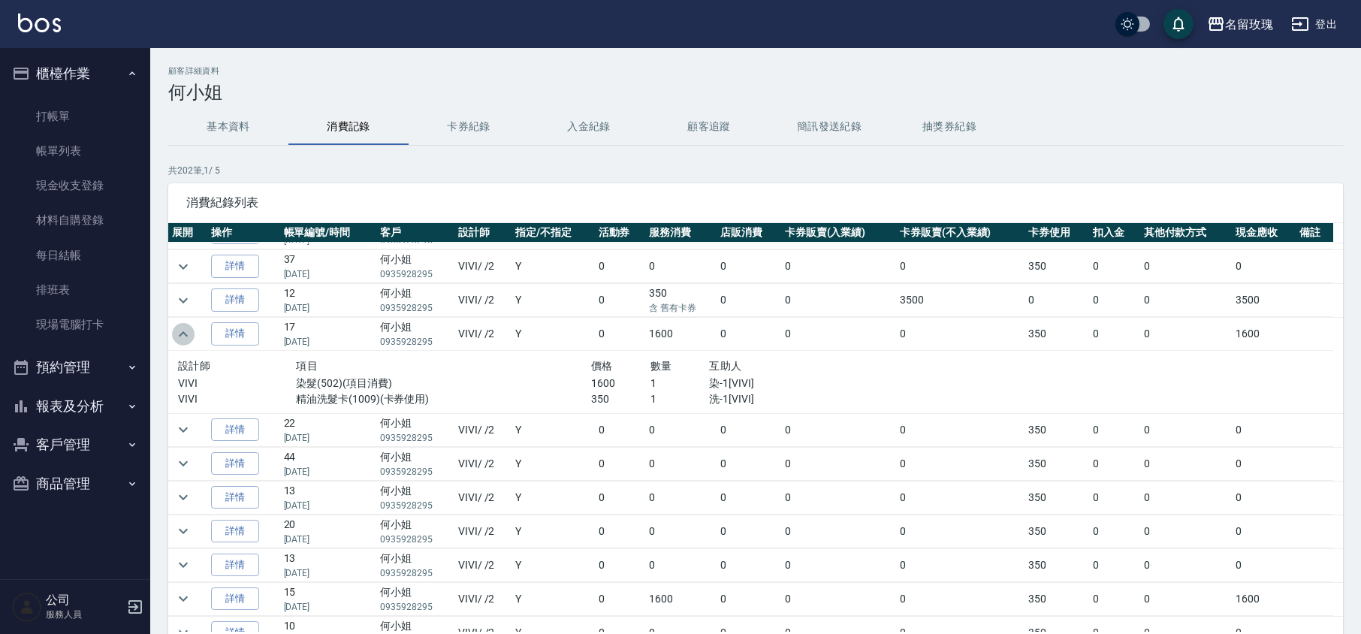
click at [183, 341] on icon "expand row" at bounding box center [183, 334] width 18 height 18
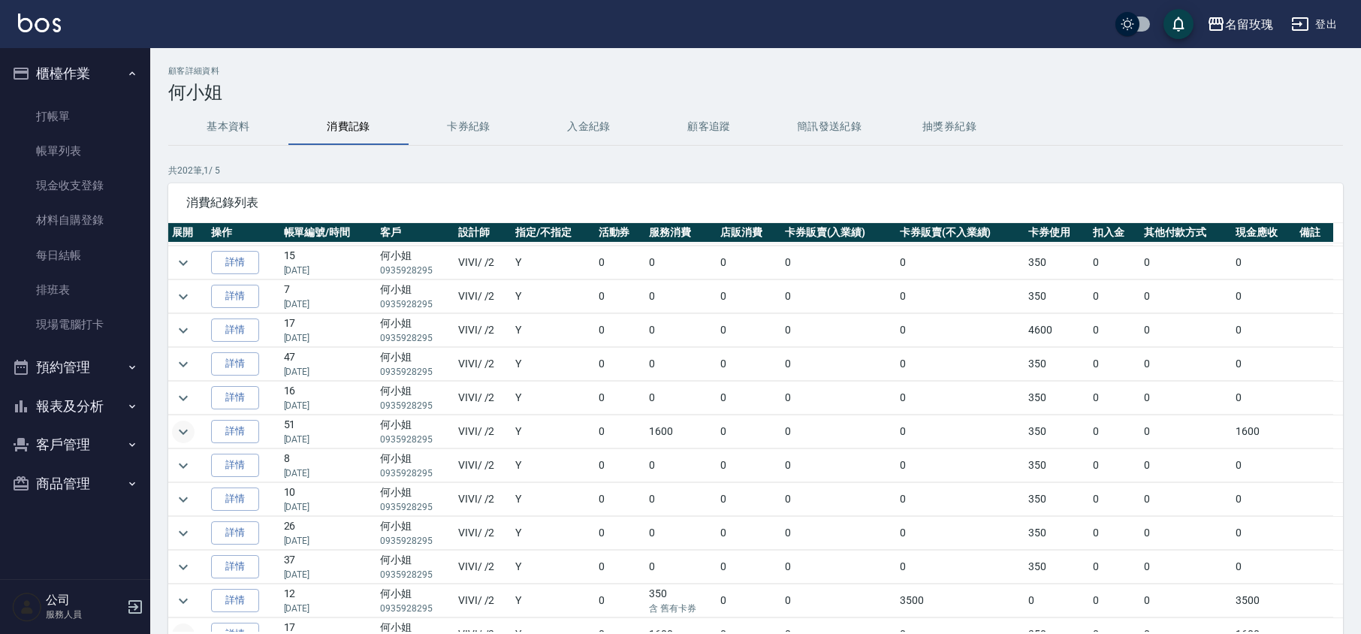
scroll to position [0, 0]
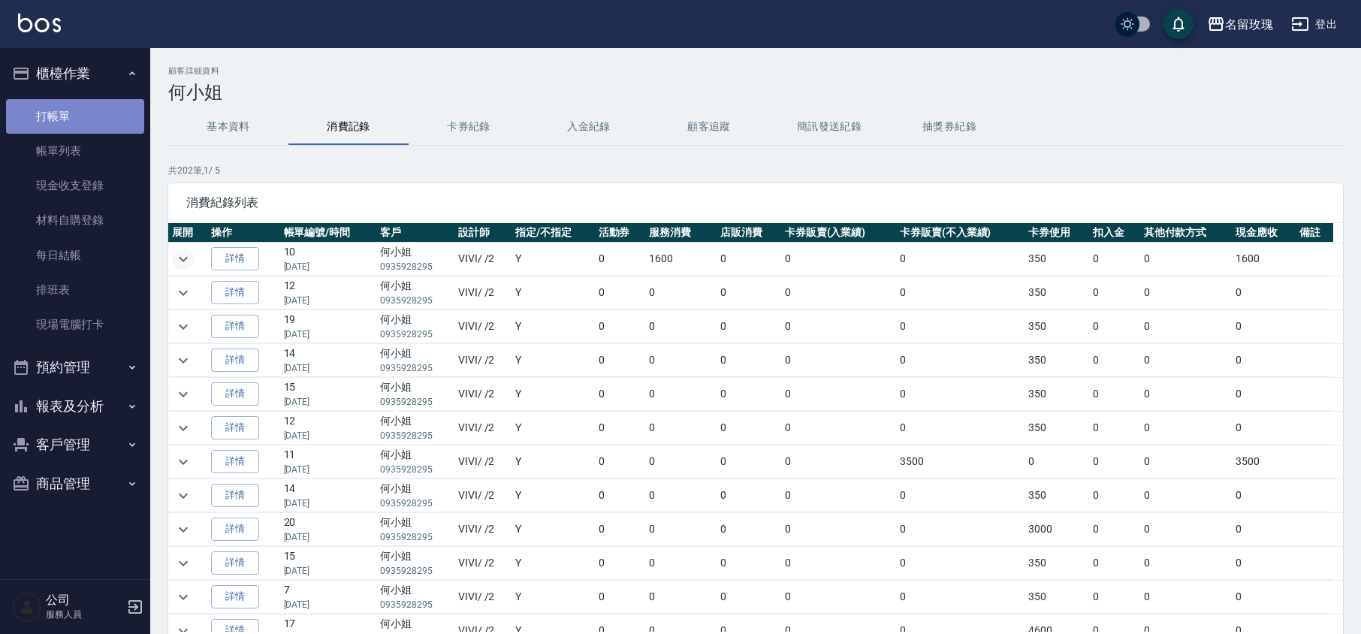
click at [60, 111] on link "打帳單" at bounding box center [75, 116] width 138 height 35
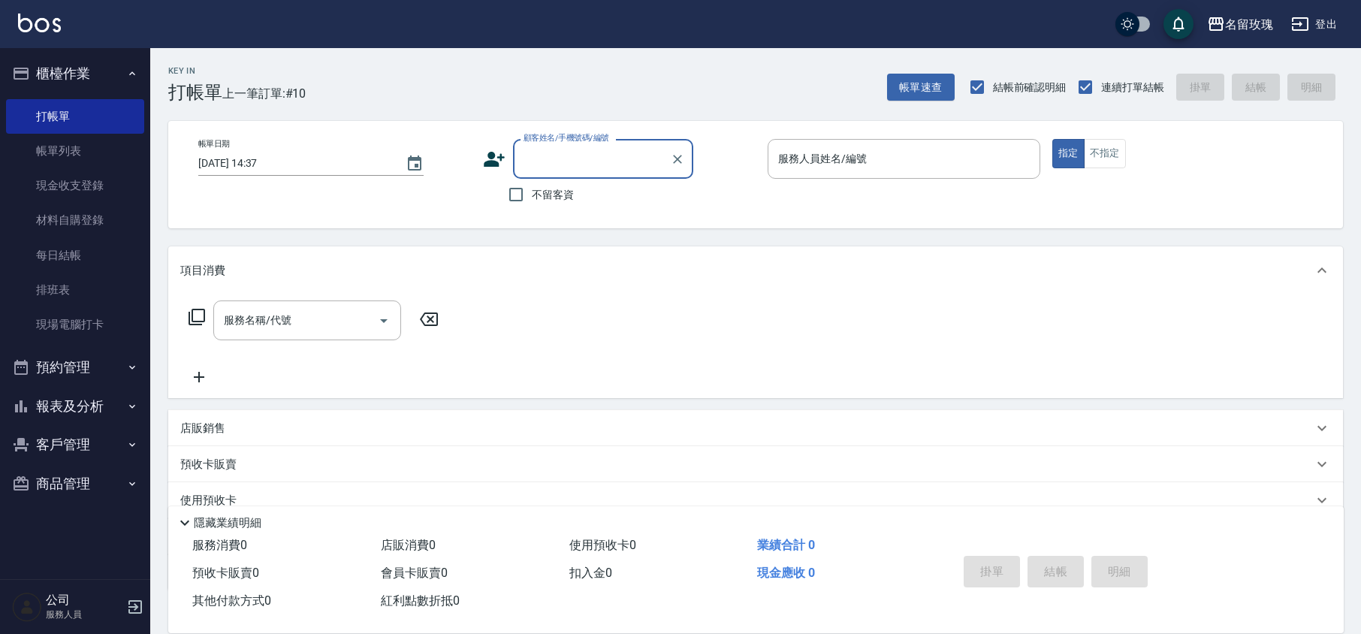
click at [541, 139] on label "顧客姓名/手機號碼/編號" at bounding box center [567, 137] width 86 height 11
click at [541, 146] on input "顧客姓名/手機號碼/編號" at bounding box center [592, 159] width 144 height 26
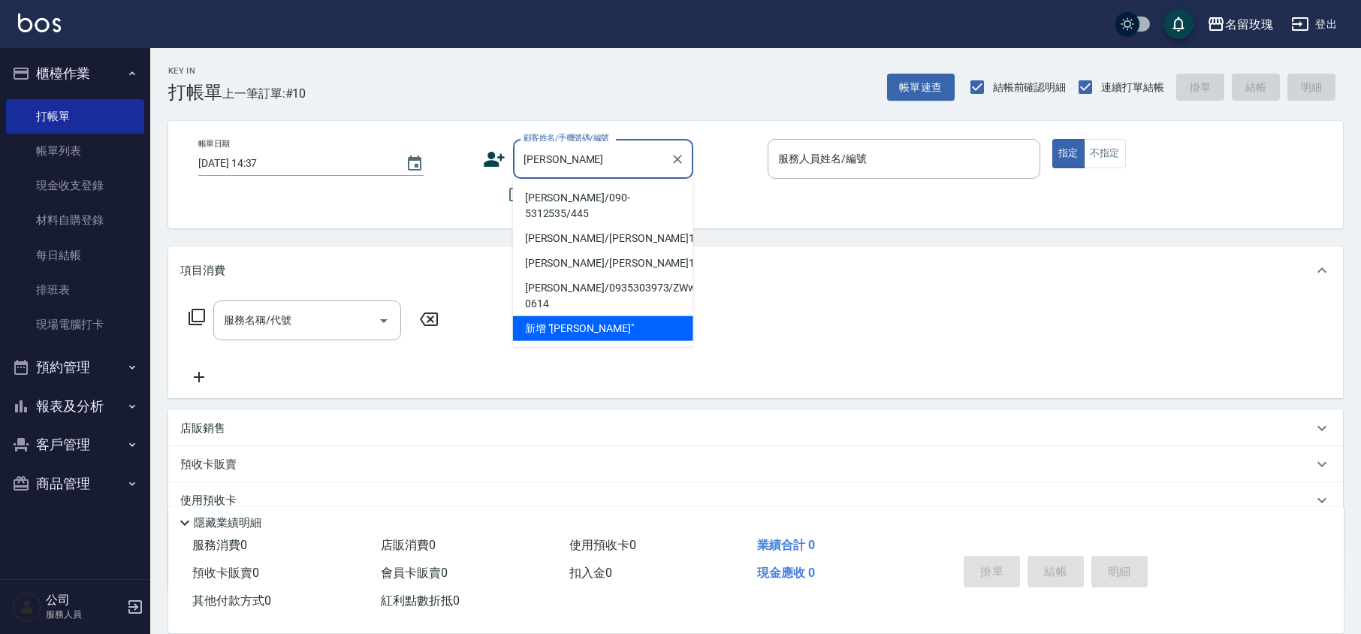
click at [584, 201] on li "[PERSON_NAME]/090-5312535/445" at bounding box center [603, 206] width 180 height 41
type input "[PERSON_NAME]/090-5312535/445"
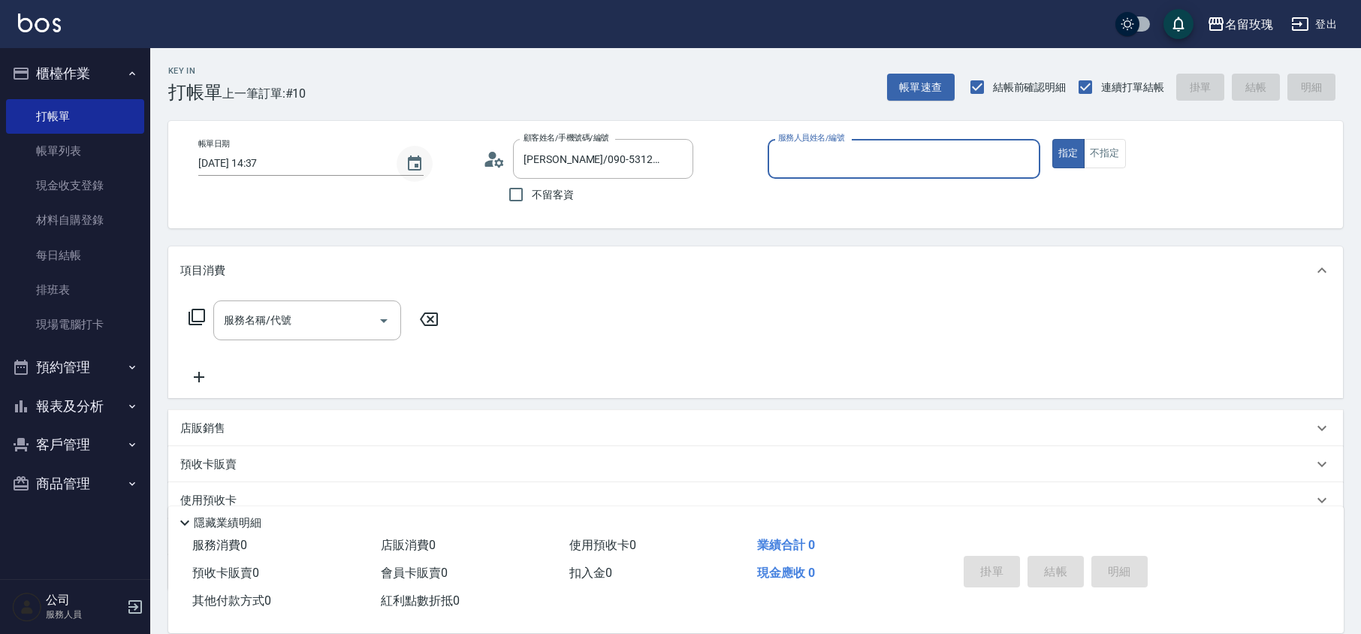
type input "VIVI-2"
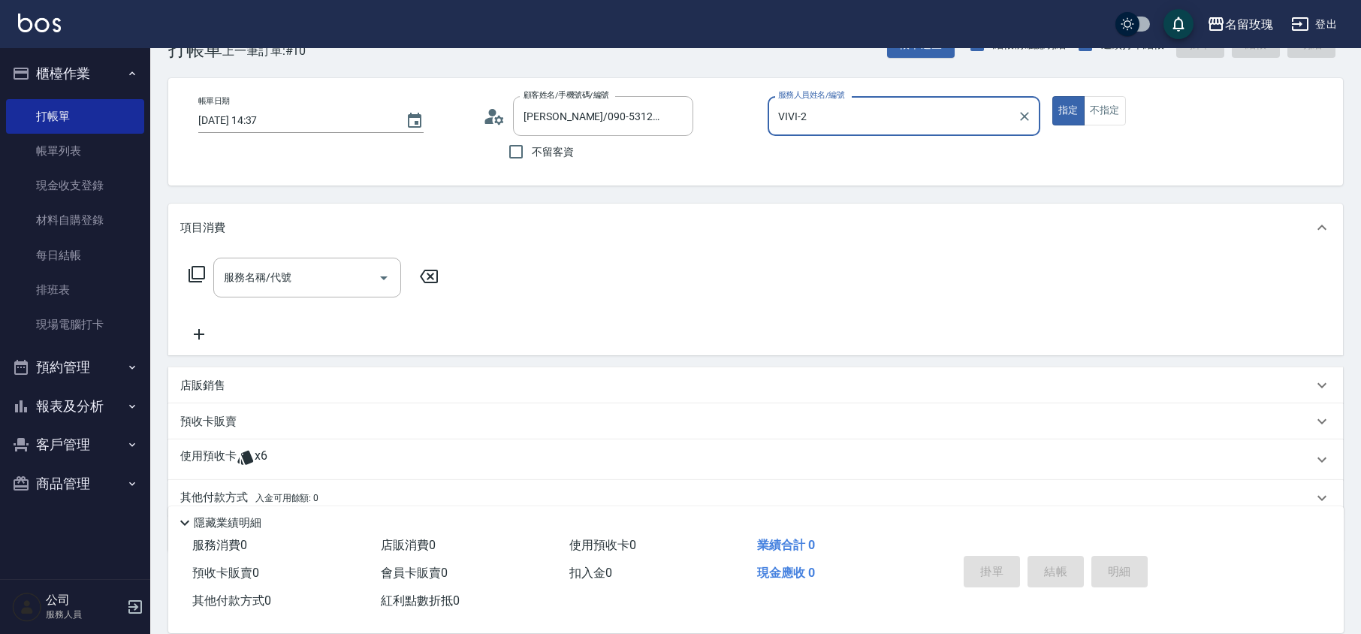
scroll to position [102, 0]
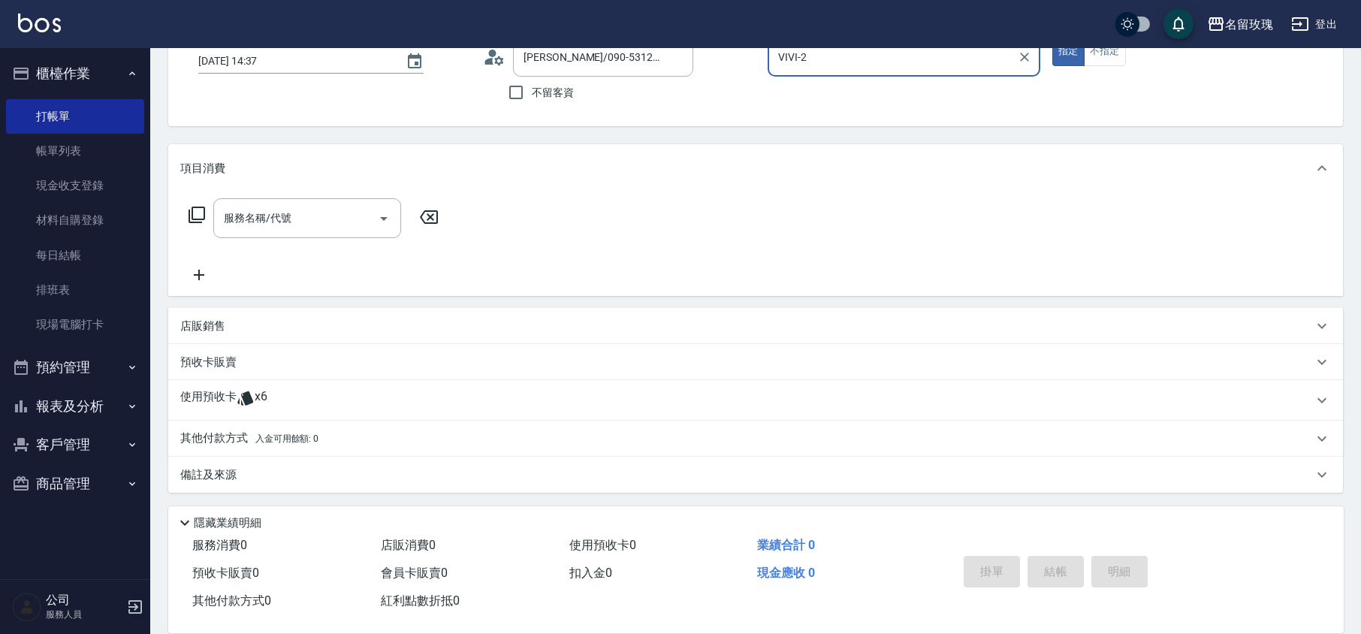
click at [247, 389] on icon at bounding box center [246, 398] width 18 height 18
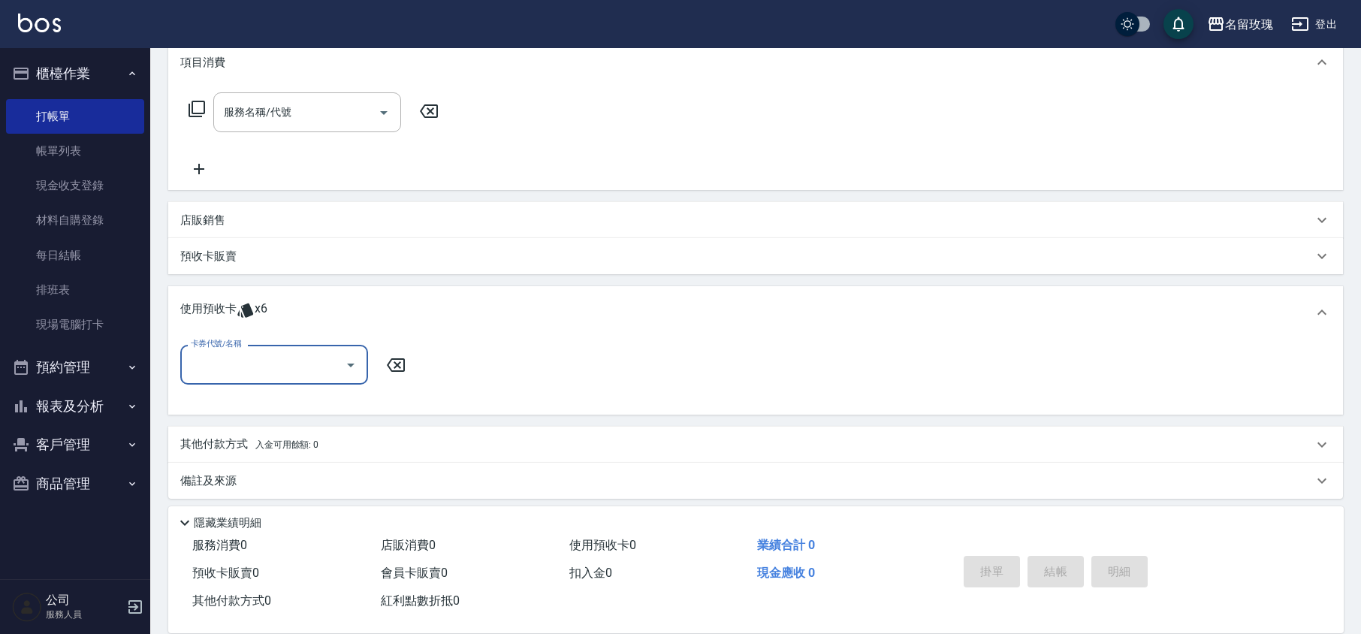
scroll to position [212, 0]
click at [246, 358] on input "卡券代號/名稱" at bounding box center [263, 361] width 152 height 26
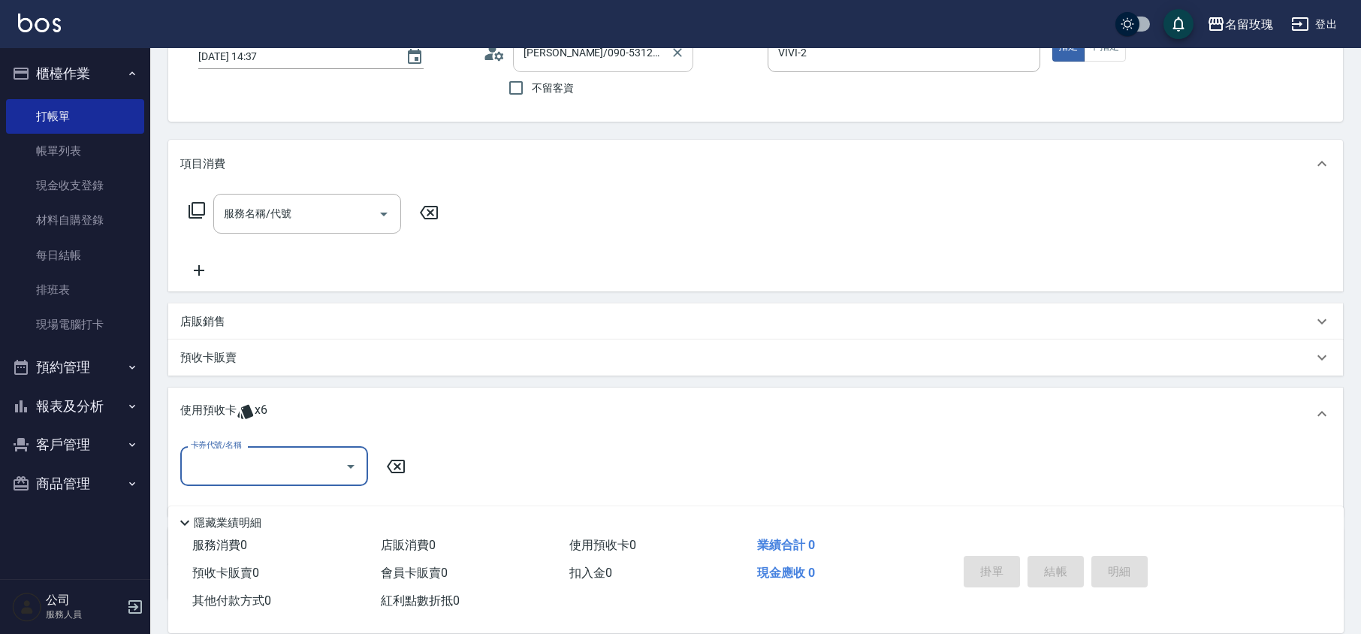
scroll to position [0, 0]
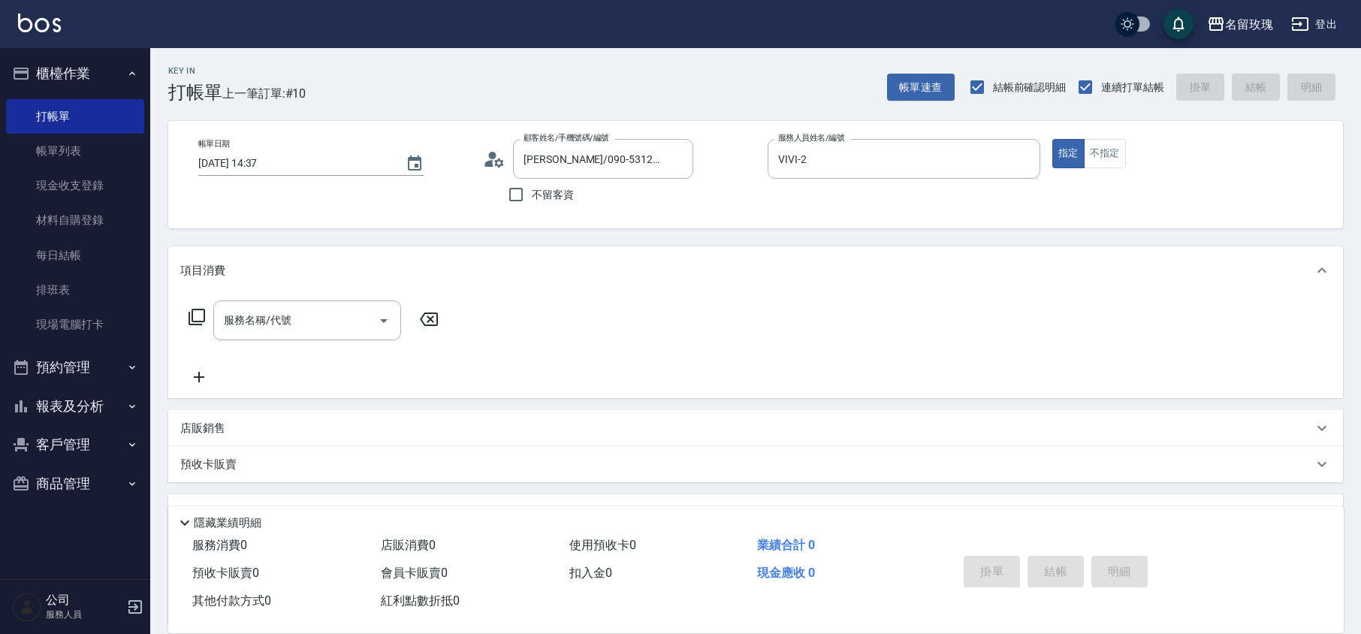
click at [491, 166] on icon at bounding box center [489, 163] width 9 height 7
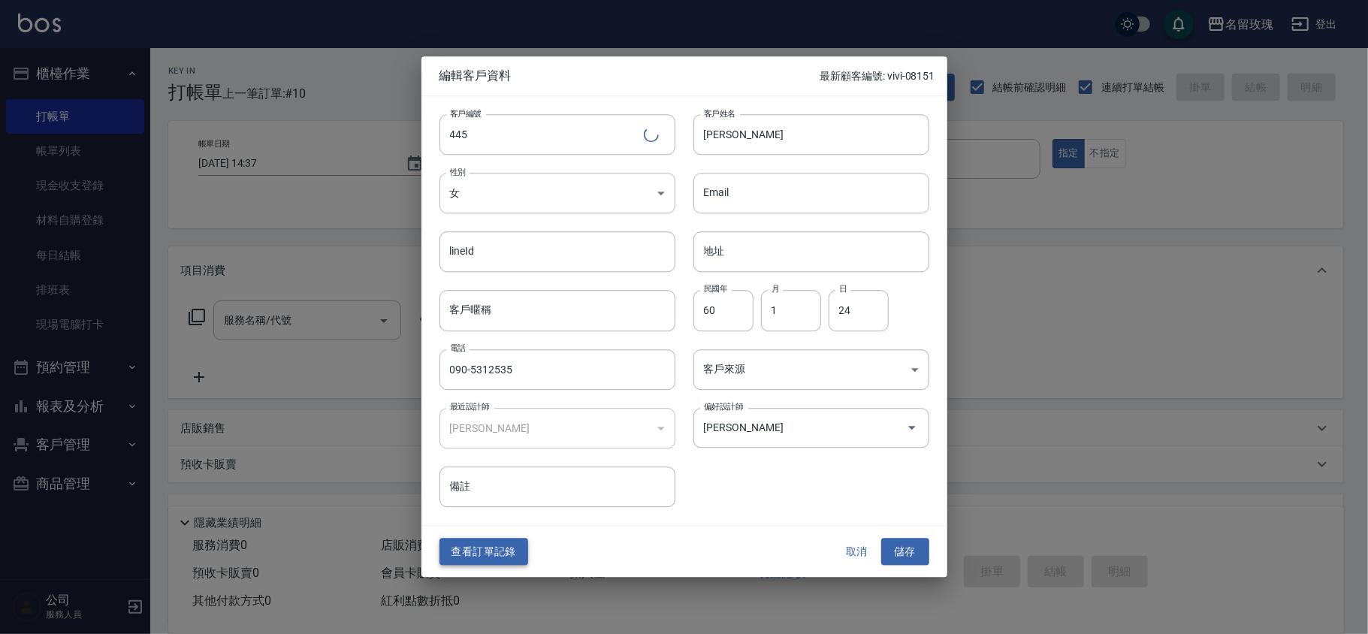
click at [464, 542] on button "查看訂單記錄" at bounding box center [484, 552] width 89 height 28
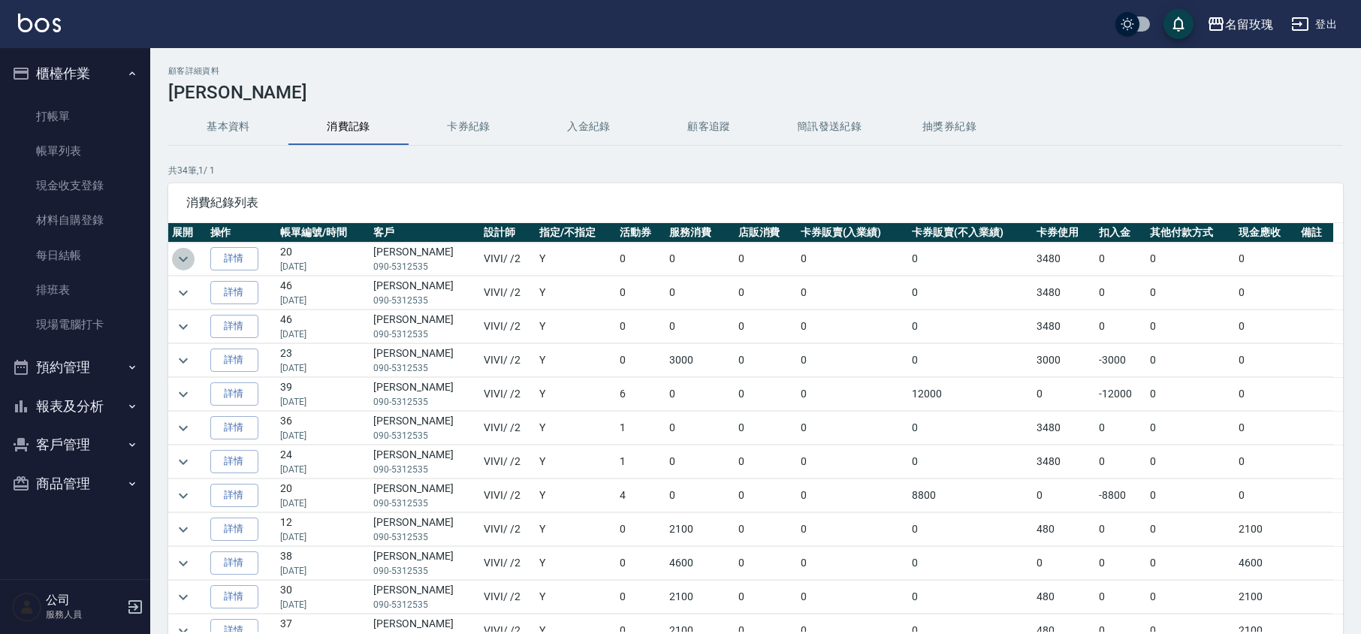
click at [175, 256] on icon "expand row" at bounding box center [183, 259] width 18 height 18
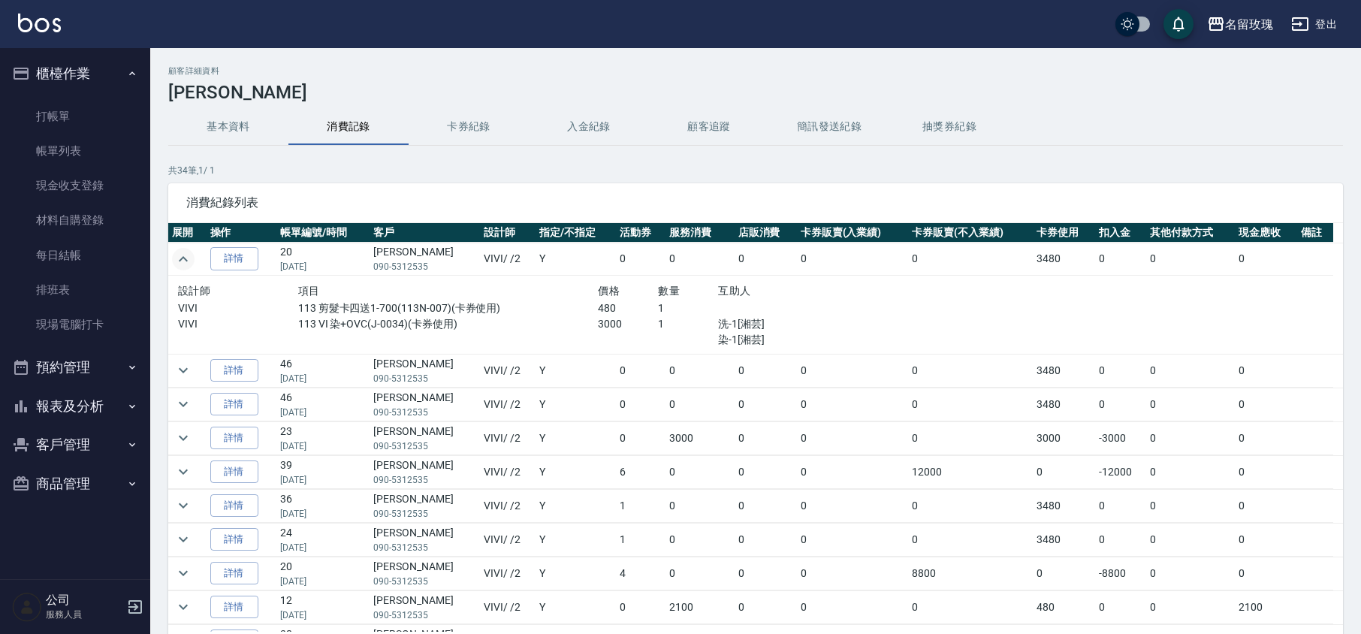
click at [178, 257] on icon "expand row" at bounding box center [183, 259] width 18 height 18
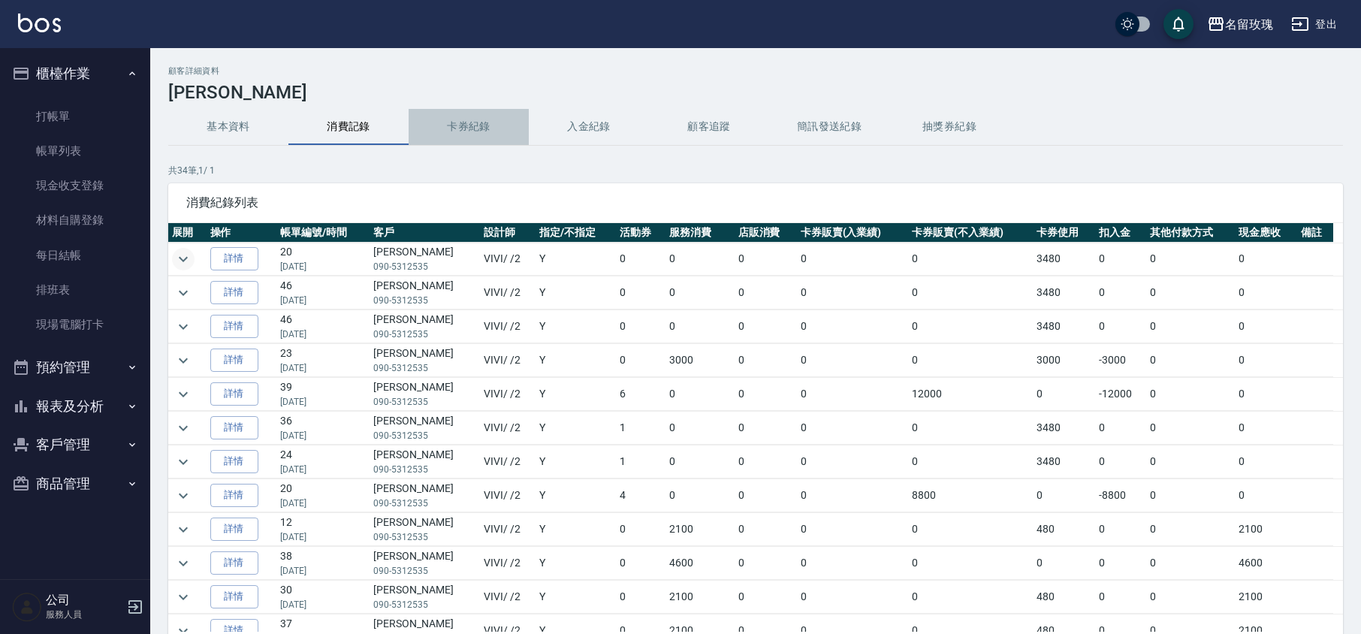
click at [449, 130] on button "卡券紀錄" at bounding box center [469, 127] width 120 height 36
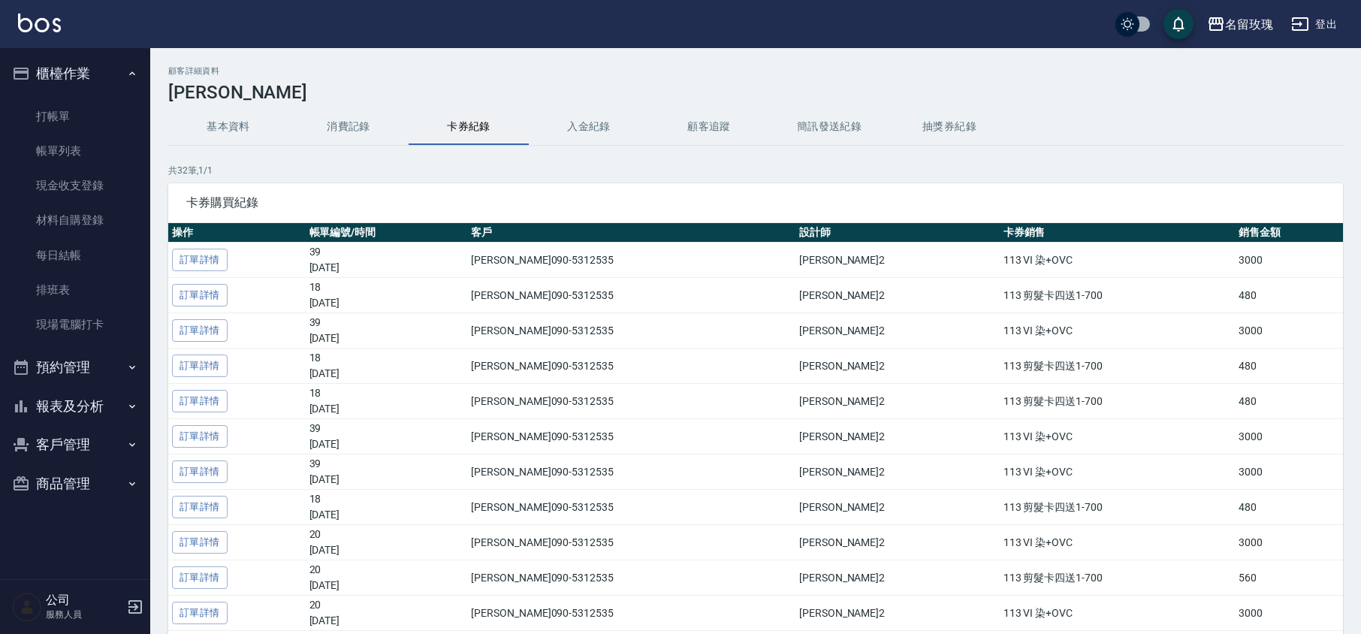
click at [340, 121] on button "消費記錄" at bounding box center [349, 127] width 120 height 36
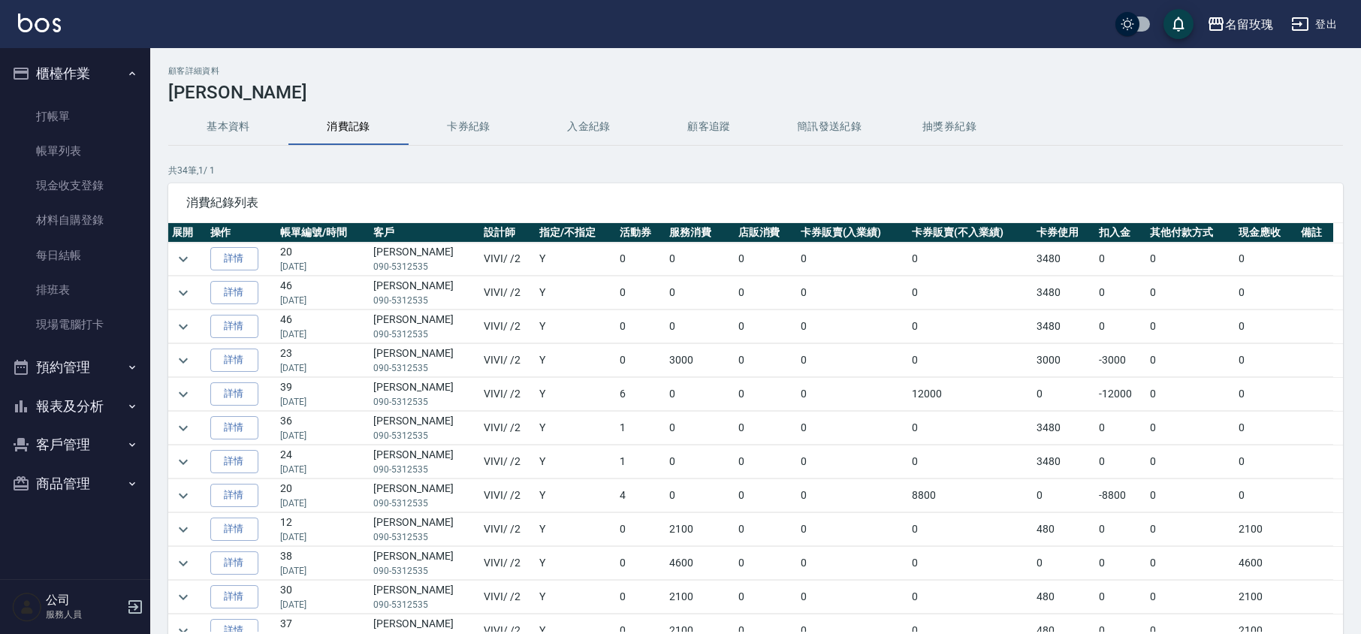
click at [194, 290] on td at bounding box center [187, 292] width 38 height 33
click at [188, 292] on icon "expand row" at bounding box center [183, 293] width 18 height 18
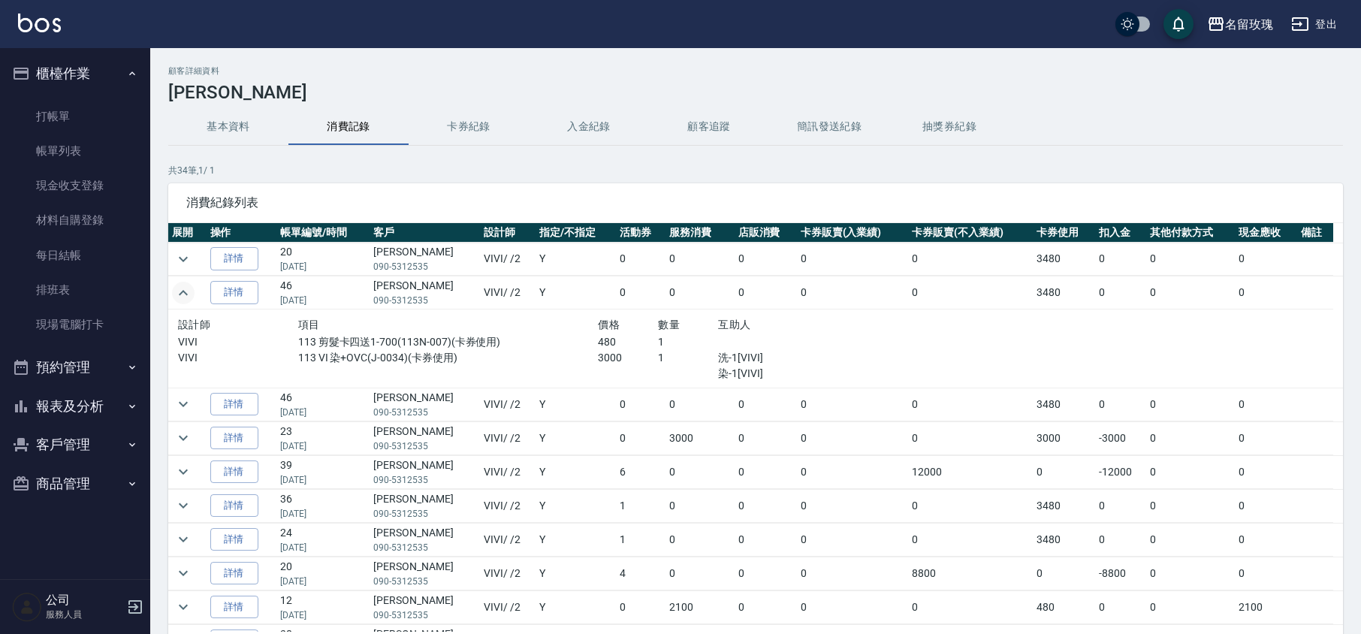
click at [187, 292] on icon "expand row" at bounding box center [183, 293] width 18 height 18
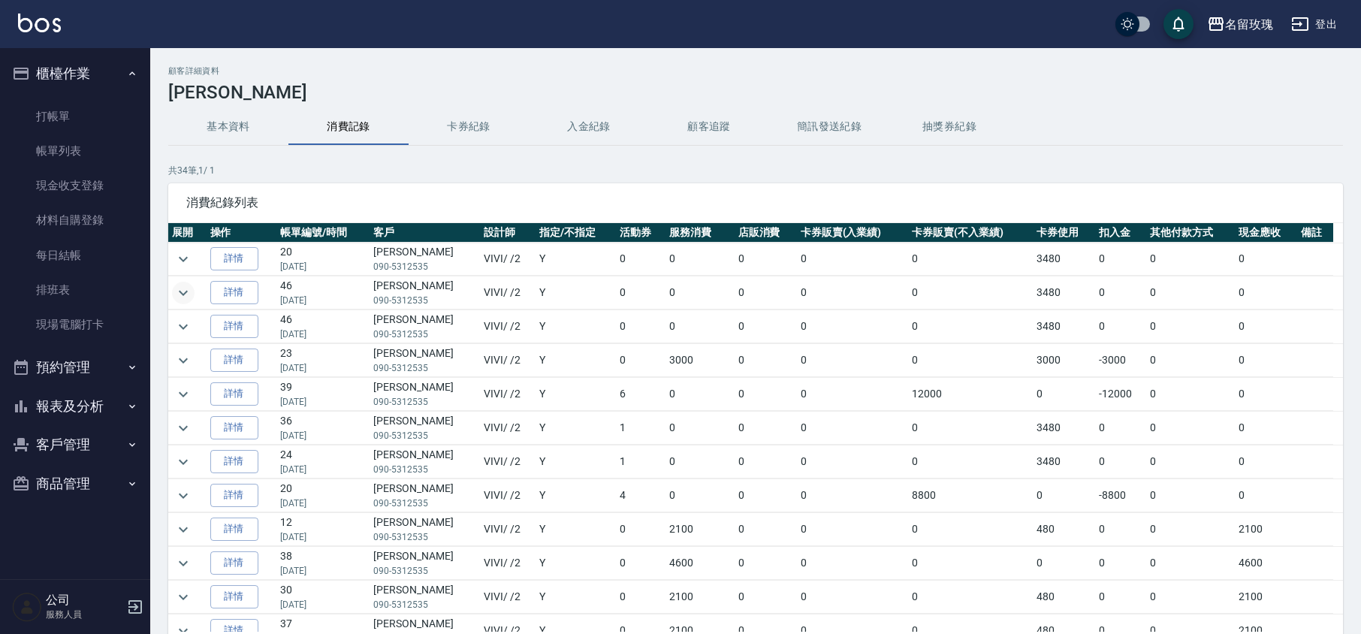
click at [180, 340] on td at bounding box center [187, 326] width 38 height 33
click at [179, 331] on icon "expand row" at bounding box center [183, 327] width 18 height 18
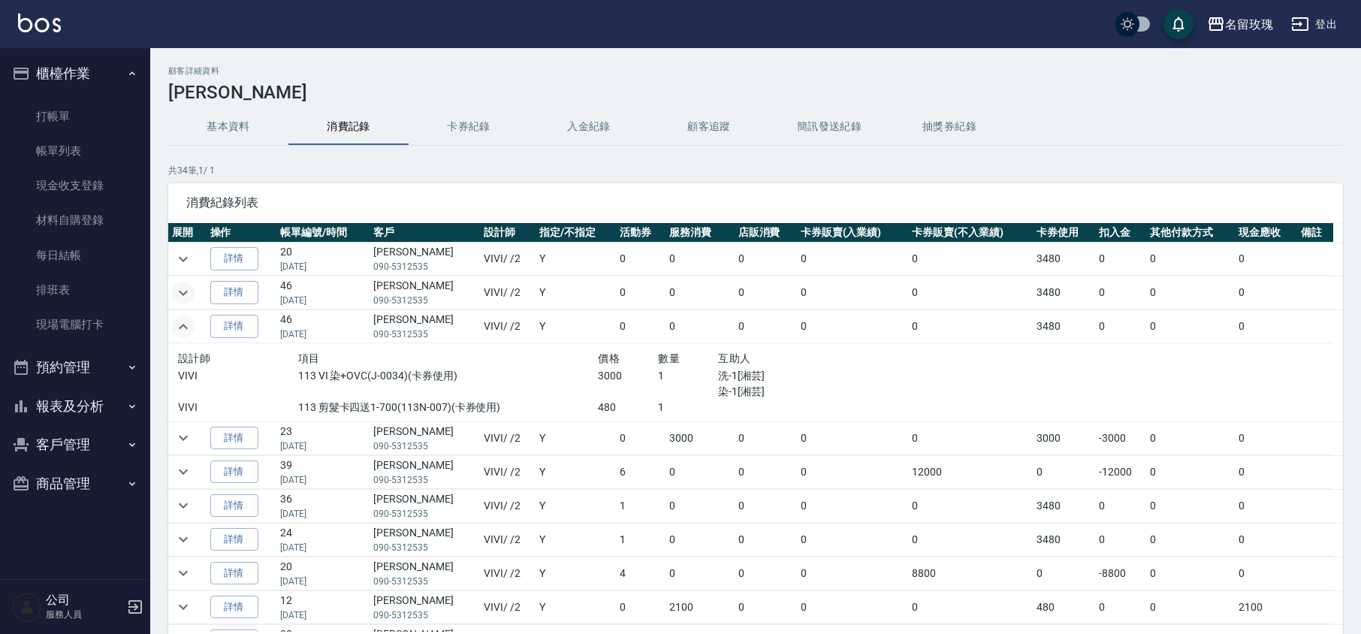
click at [179, 335] on icon "expand row" at bounding box center [183, 327] width 18 height 18
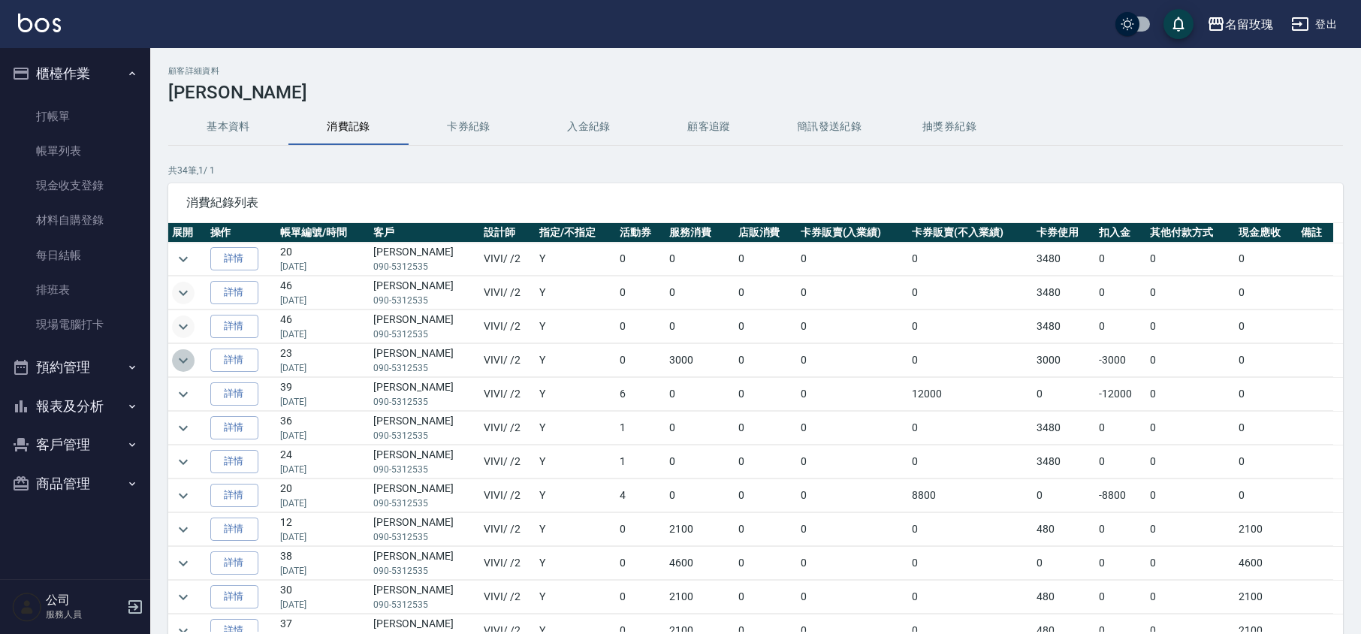
click at [177, 358] on icon "expand row" at bounding box center [183, 361] width 18 height 18
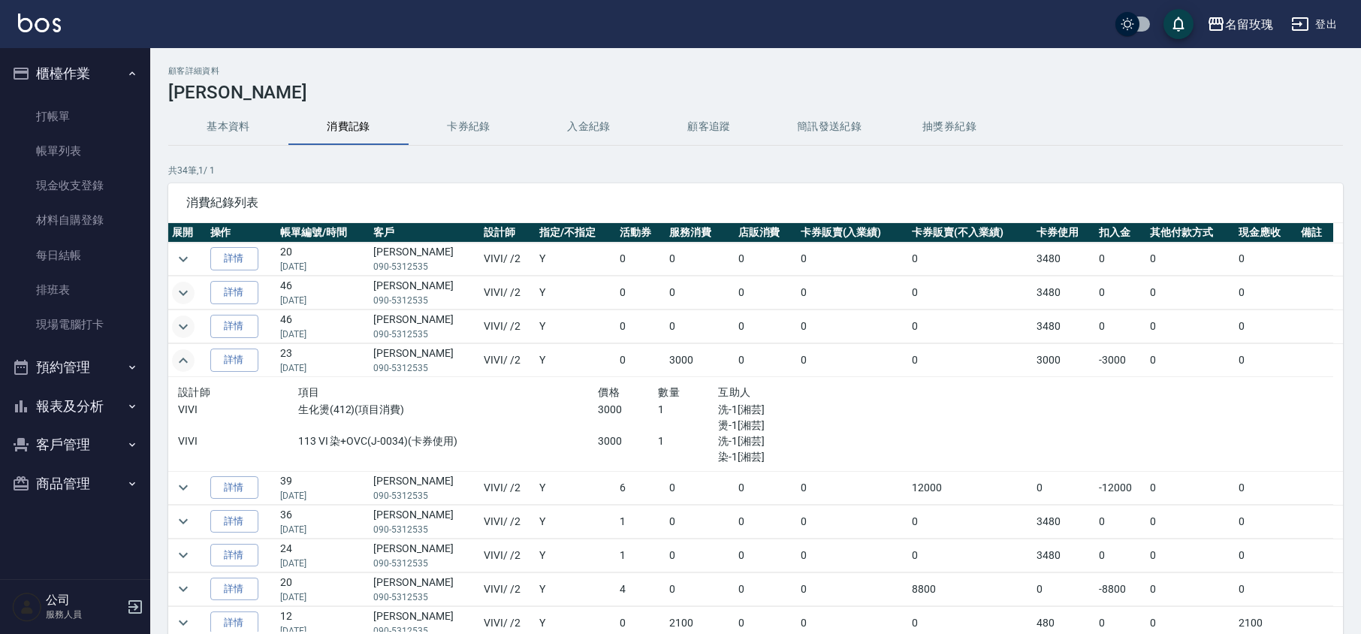
click at [177, 358] on icon "expand row" at bounding box center [183, 361] width 18 height 18
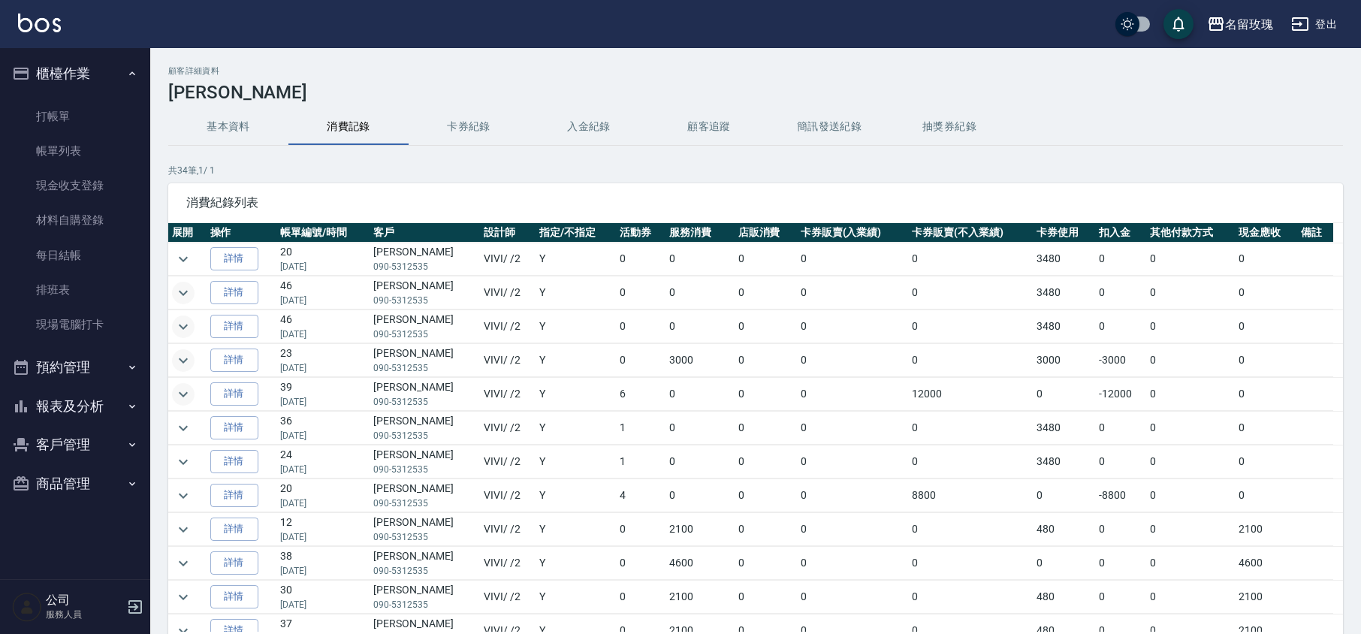
click at [185, 397] on icon "expand row" at bounding box center [183, 393] width 9 height 5
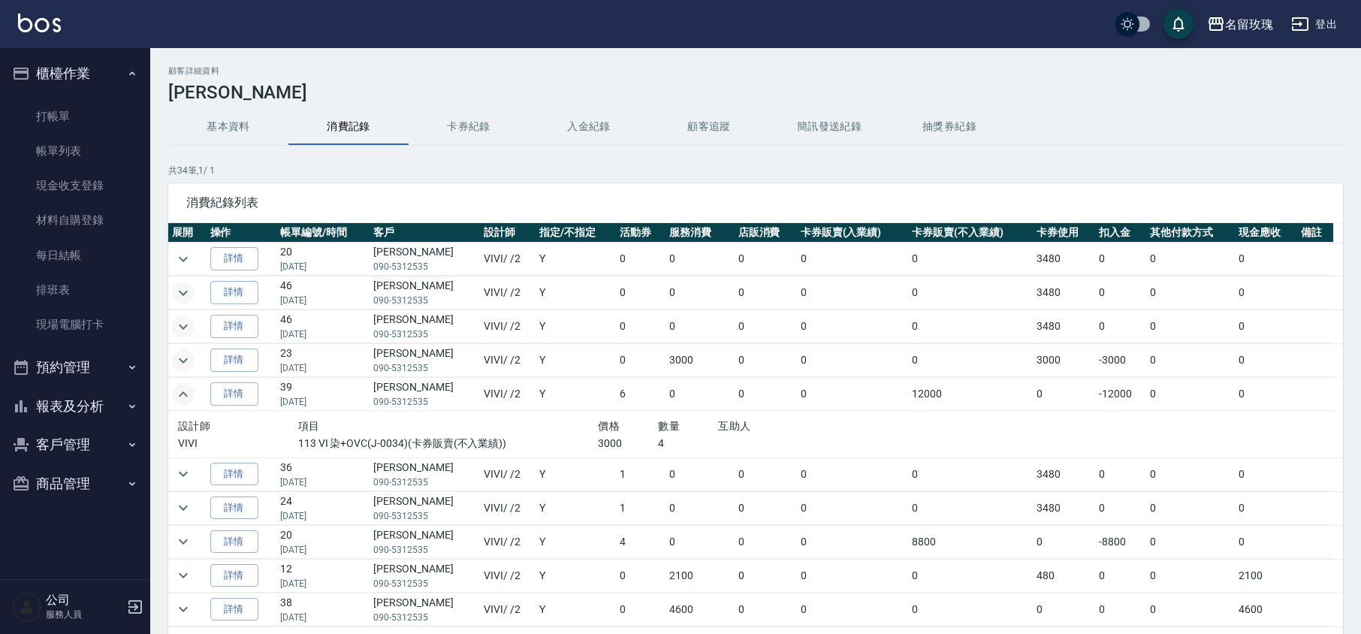
click at [183, 397] on icon "expand row" at bounding box center [183, 394] width 18 height 18
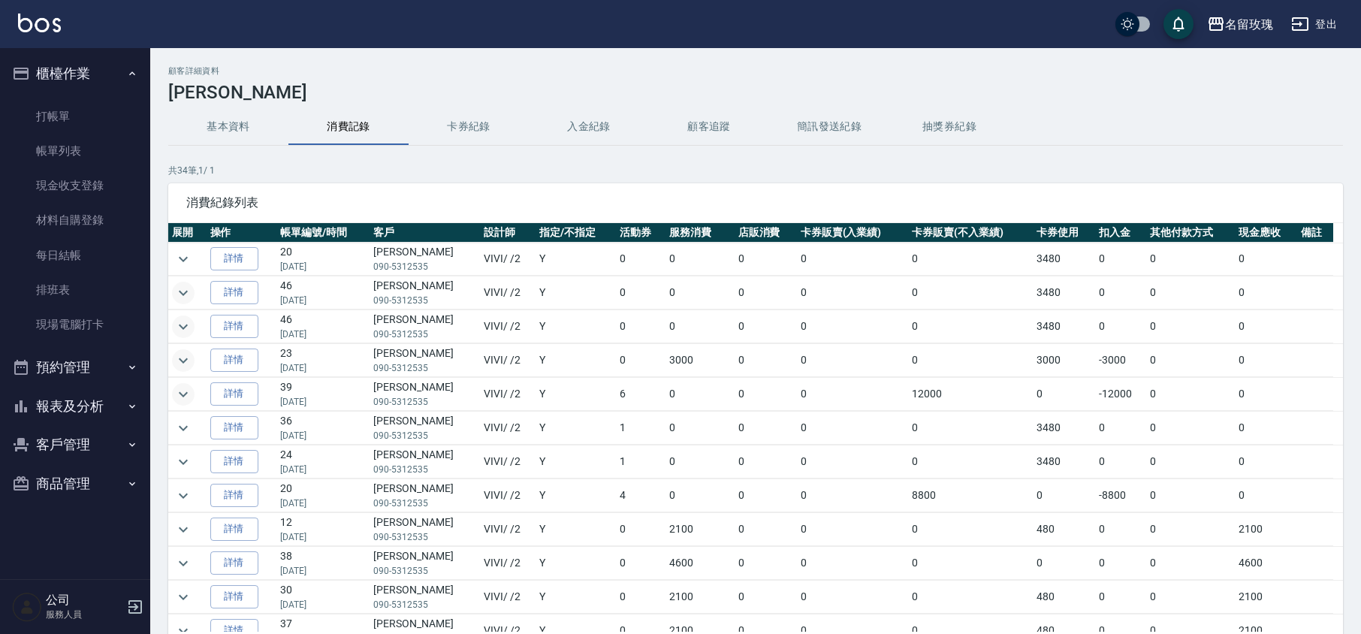
scroll to position [100, 0]
click at [163, 311] on div "顧客詳細資料 [PERSON_NAME] 基本資料 消費記錄 卡券紀錄 入金紀錄 顧客追蹤 簡訊發送紀錄 抽獎券紀錄 共 34 筆, 1 / 1 消費紀錄列表…" at bounding box center [755, 392] width 1211 height 652
click at [178, 331] on icon "expand row" at bounding box center [183, 328] width 18 height 18
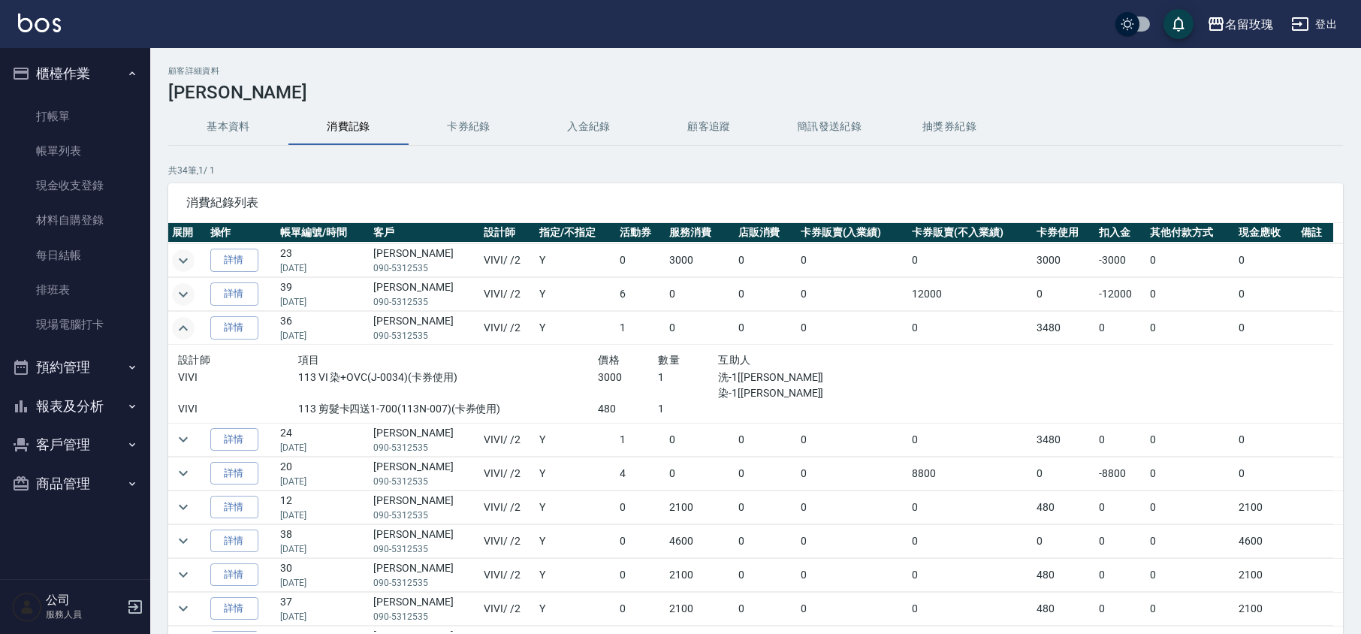
click at [182, 326] on icon "expand row" at bounding box center [183, 328] width 18 height 18
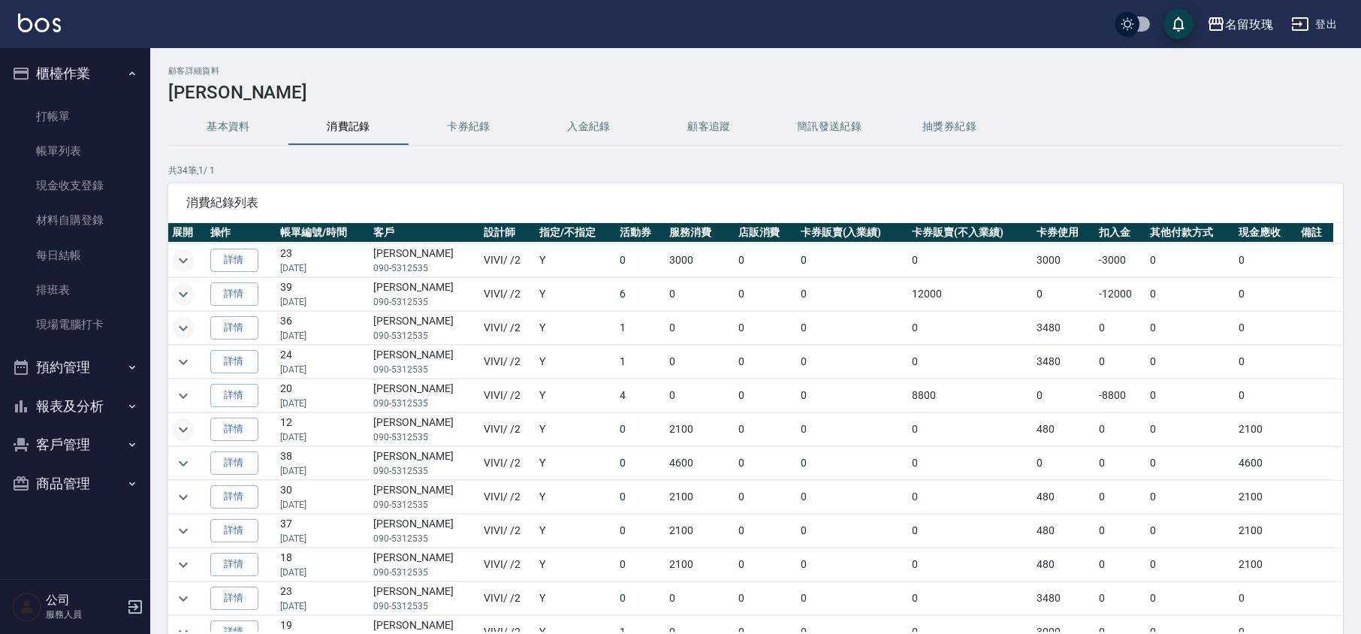
click at [182, 430] on icon "expand row" at bounding box center [183, 430] width 18 height 18
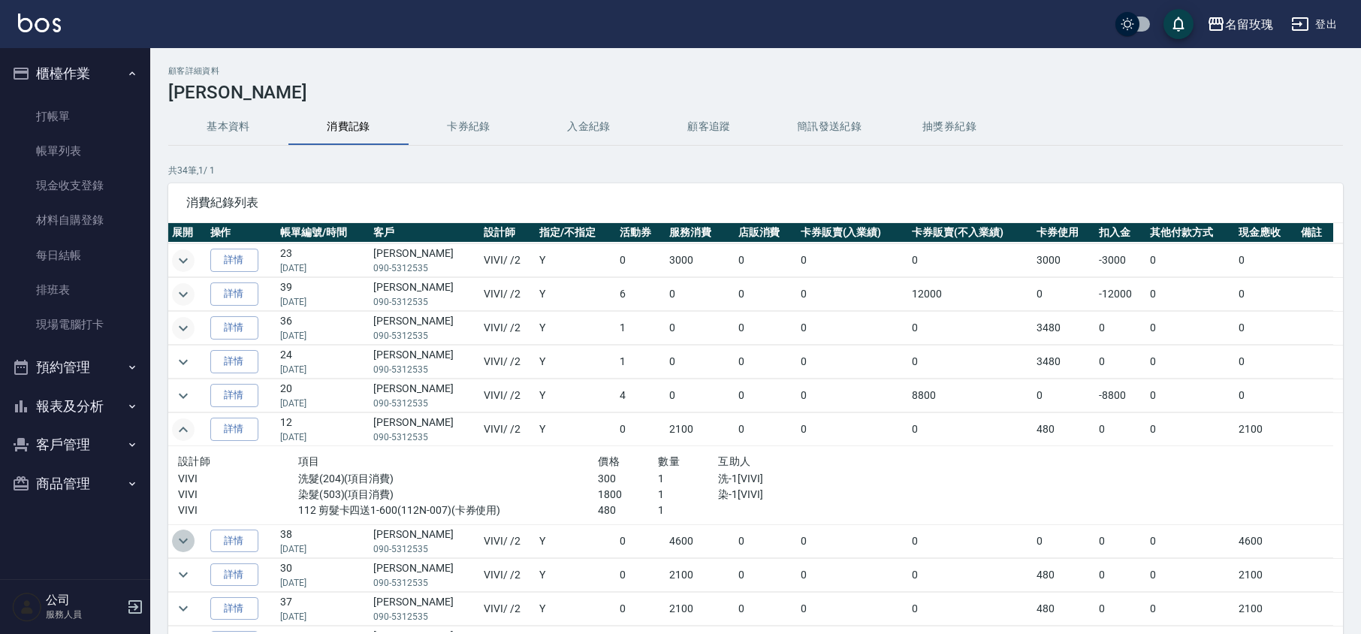
click at [176, 538] on icon "expand row" at bounding box center [183, 541] width 18 height 18
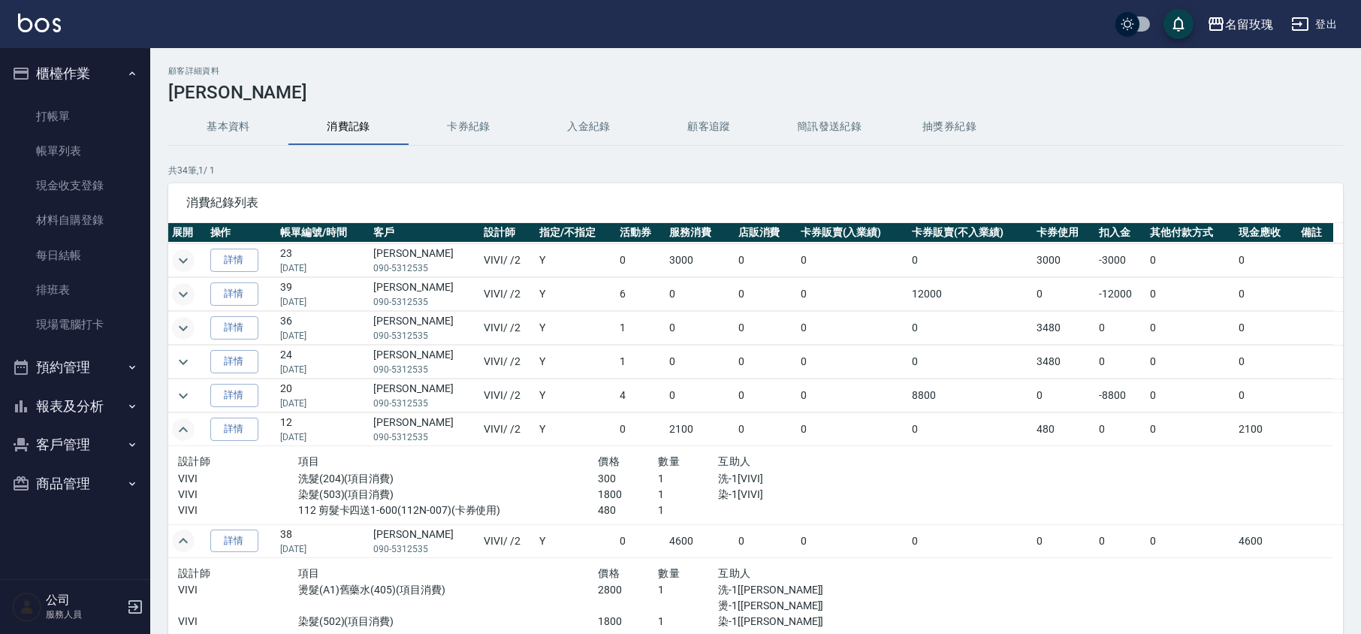
scroll to position [301, 0]
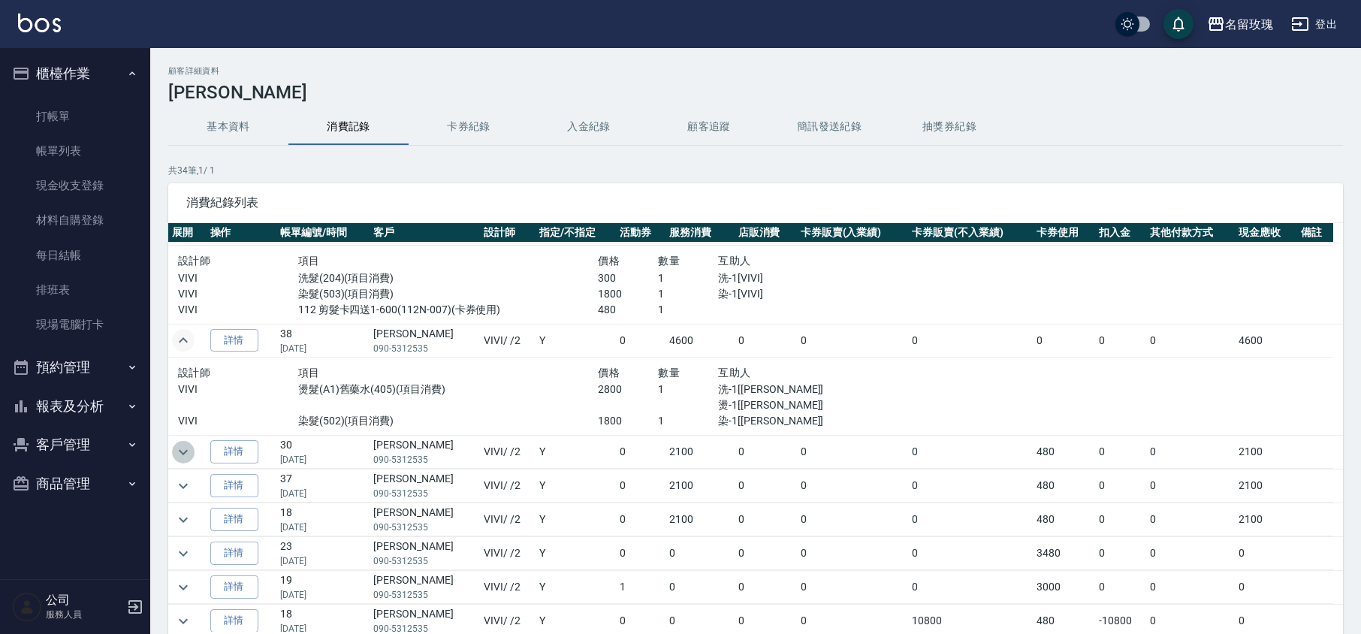
click at [182, 455] on icon "expand row" at bounding box center [183, 452] width 18 height 18
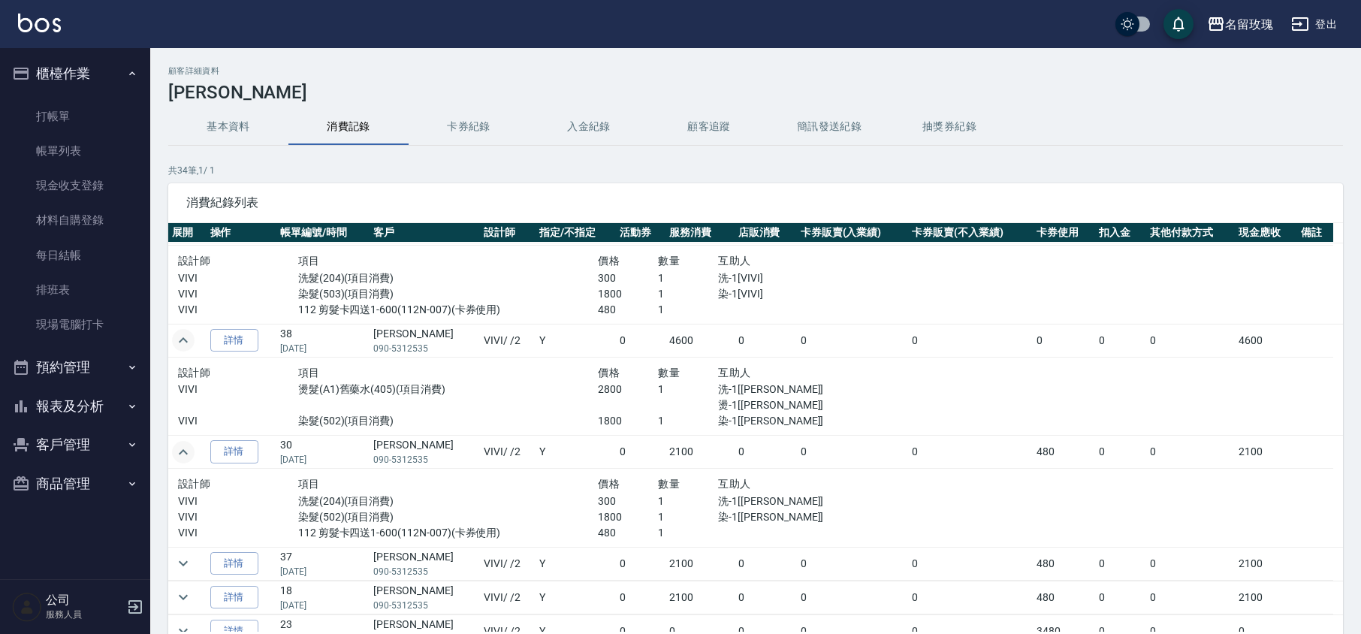
scroll to position [400, 0]
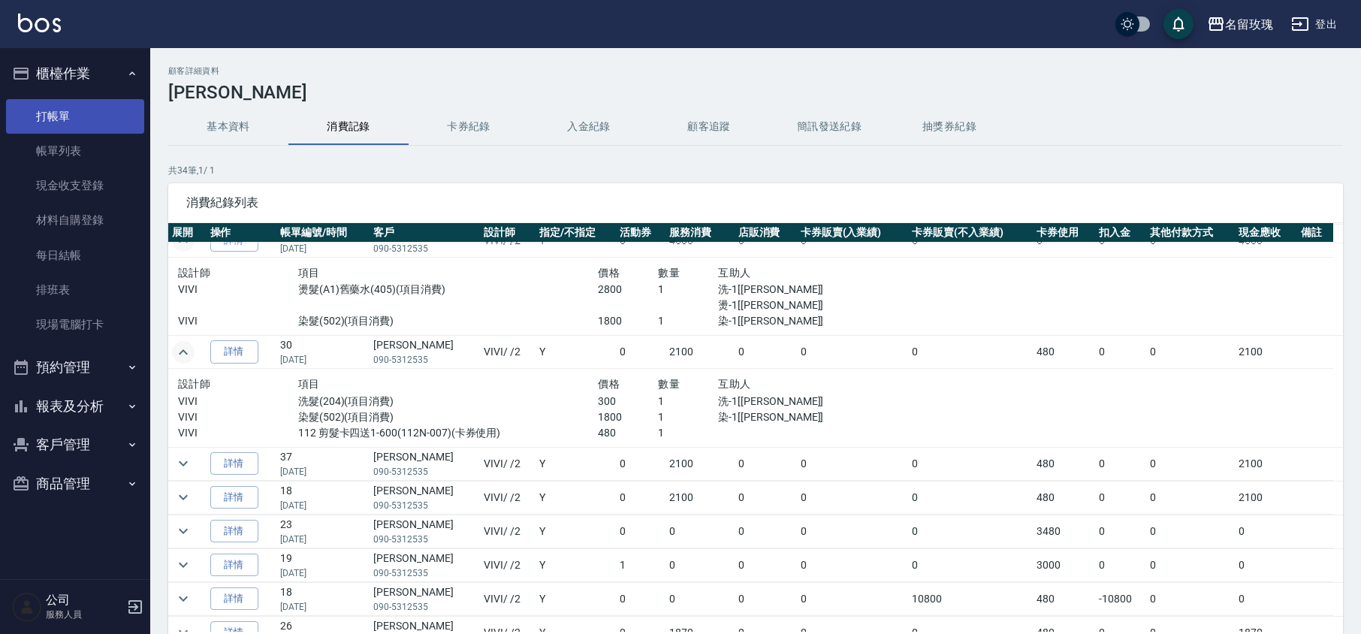
click at [80, 115] on link "打帳單" at bounding box center [75, 116] width 138 height 35
